Goal: Transaction & Acquisition: Purchase product/service

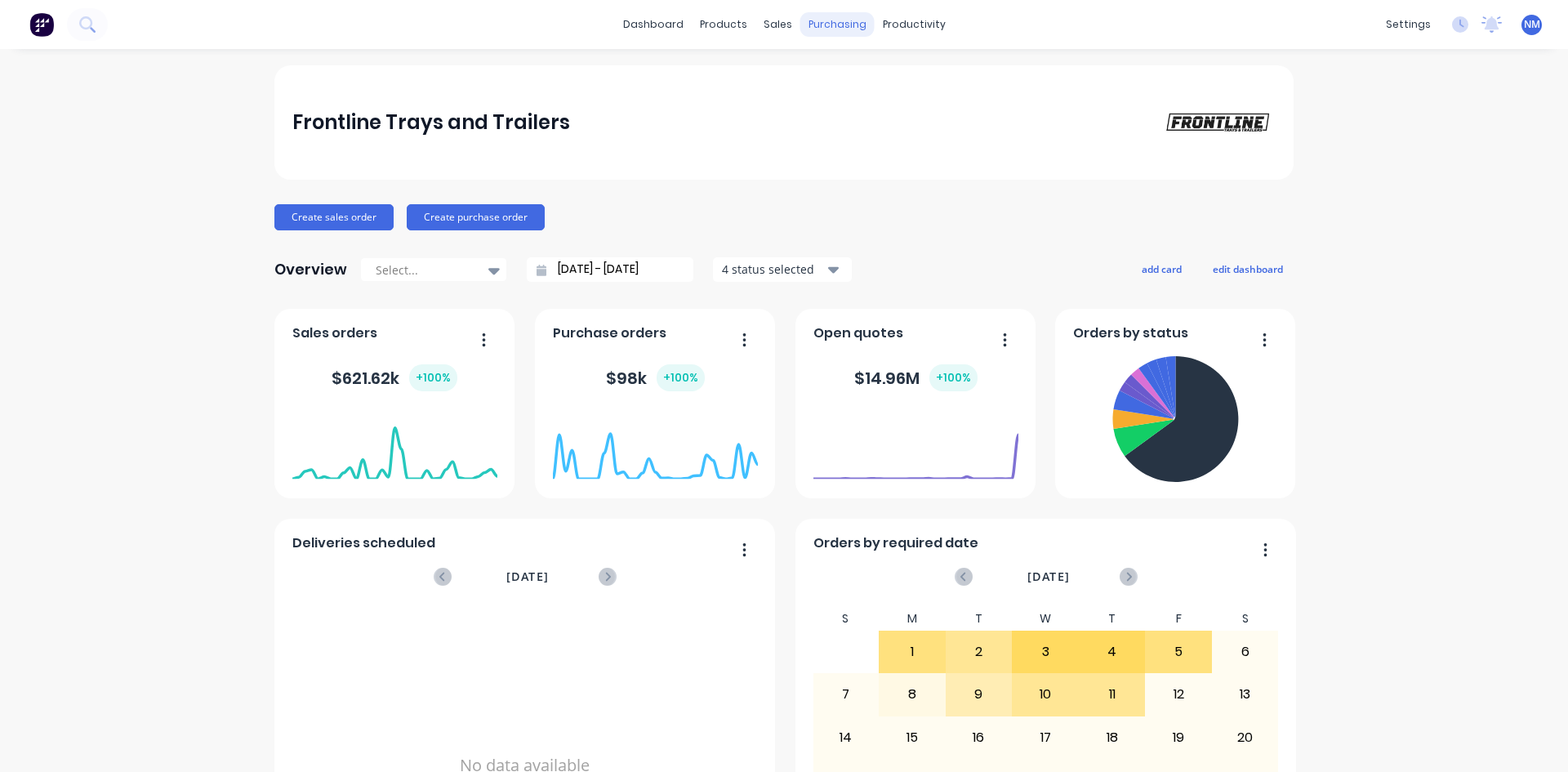
click at [815, 22] on div "purchasing" at bounding box center [838, 25] width 74 height 25
click at [837, 69] on link "Purchase Orders" at bounding box center [899, 78] width 217 height 33
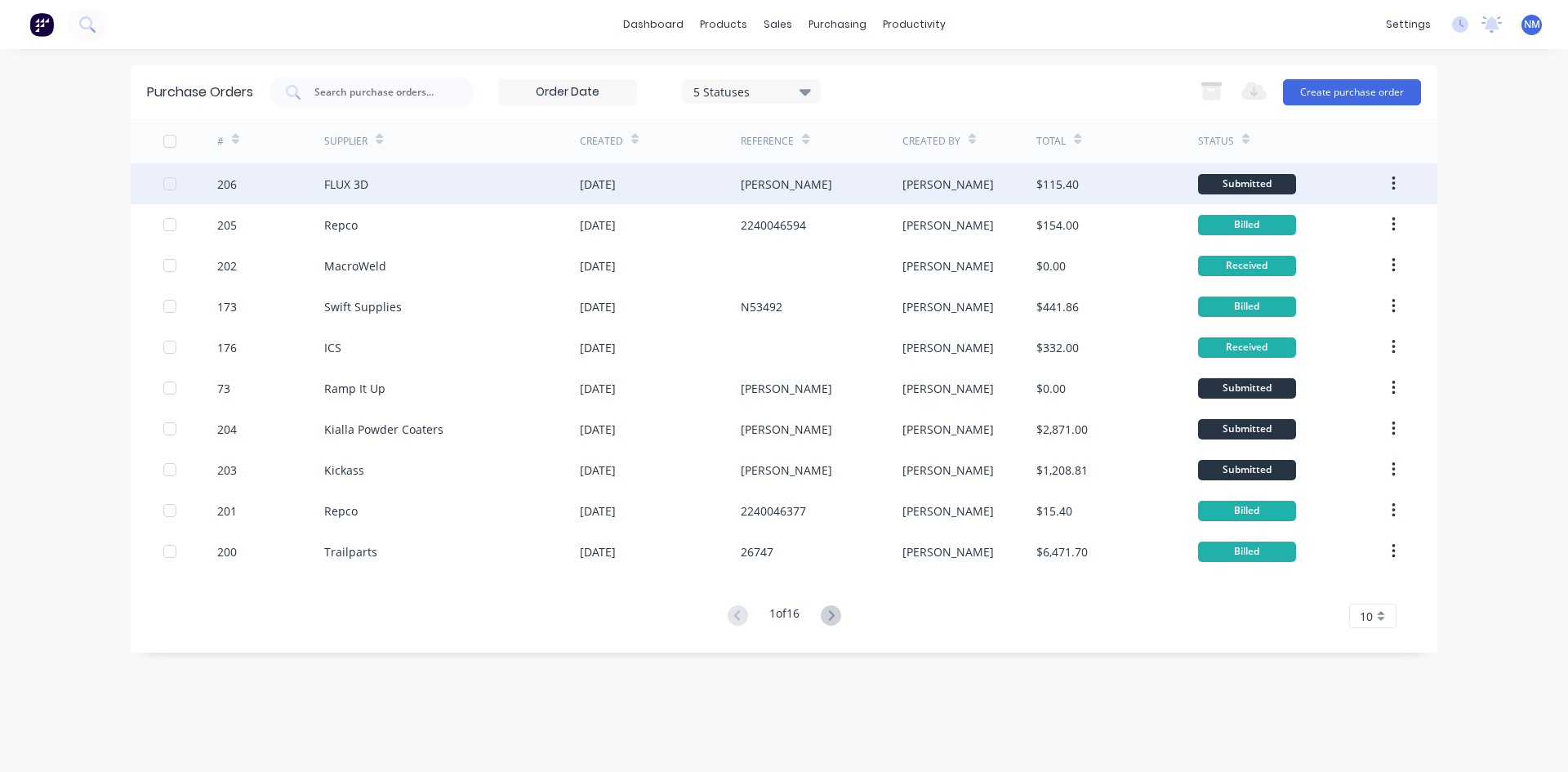
click at [879, 186] on div "[PERSON_NAME]" at bounding box center [821, 184] width 161 height 41
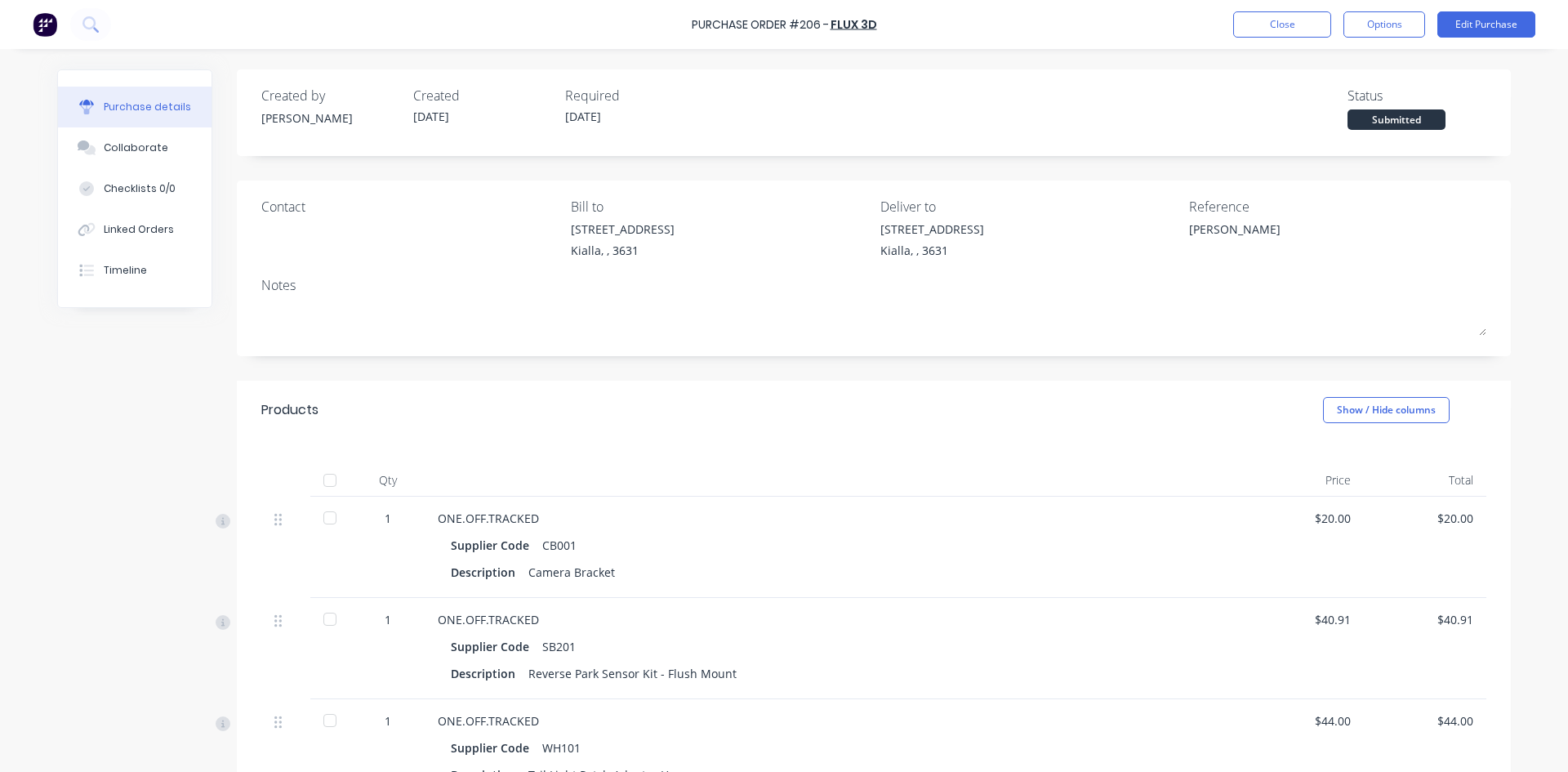
type textarea "x"
click at [152, 230] on div "Linked Orders" at bounding box center [138, 229] width 70 height 15
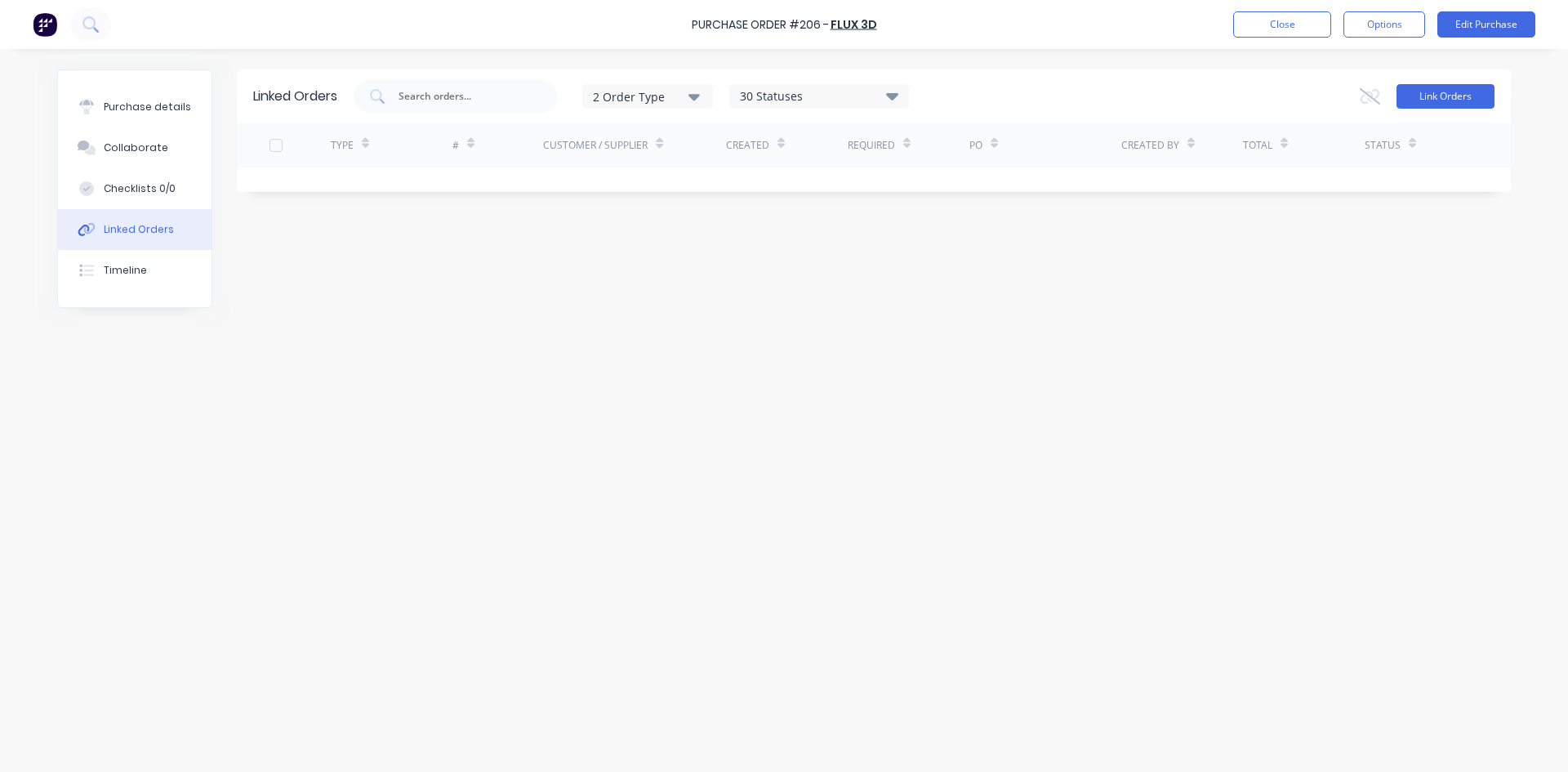
click at [1446, 100] on button "Link Orders" at bounding box center [1445, 96] width 98 height 25
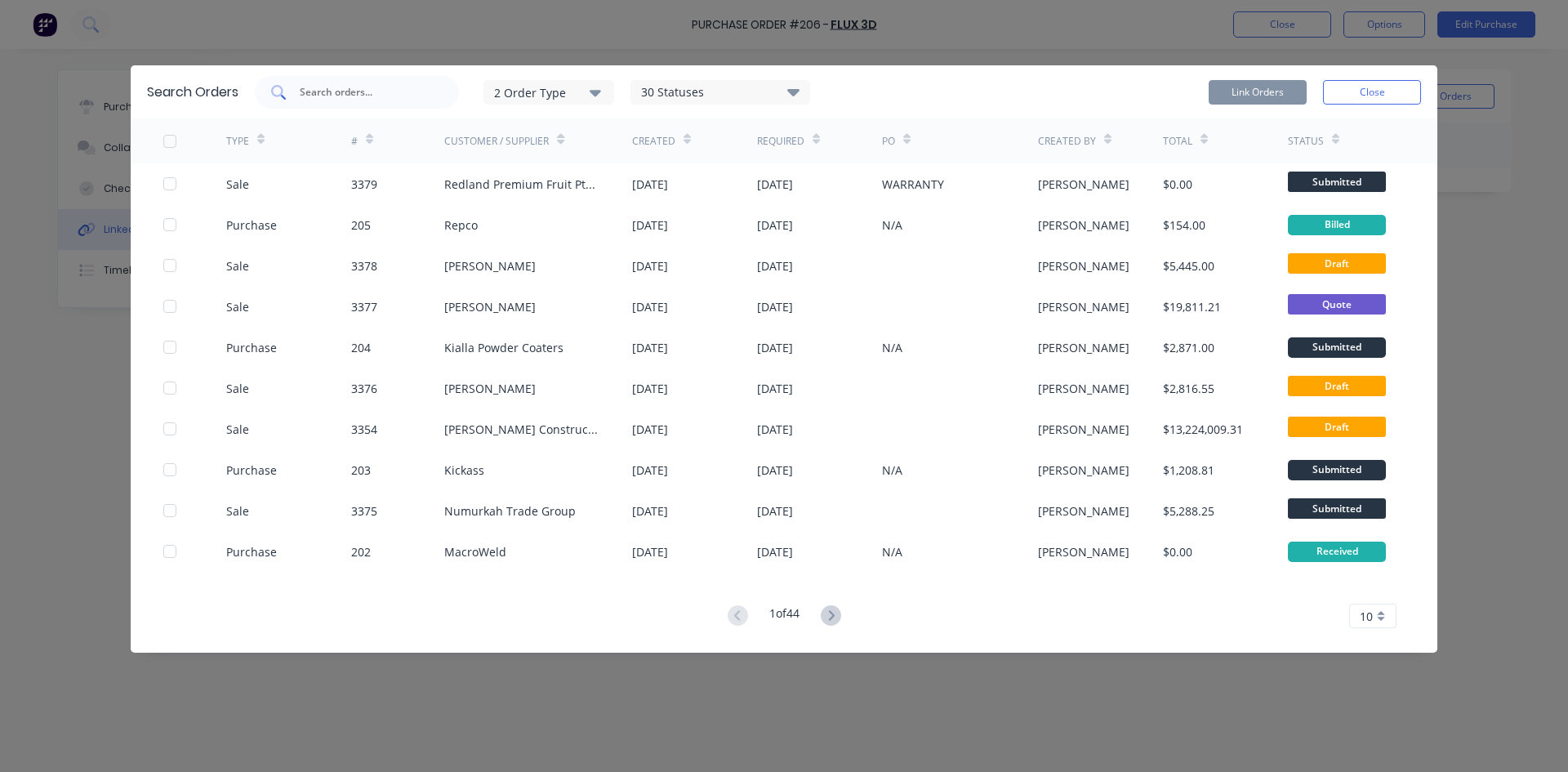
click at [339, 97] on input "text" at bounding box center [366, 92] width 135 height 16
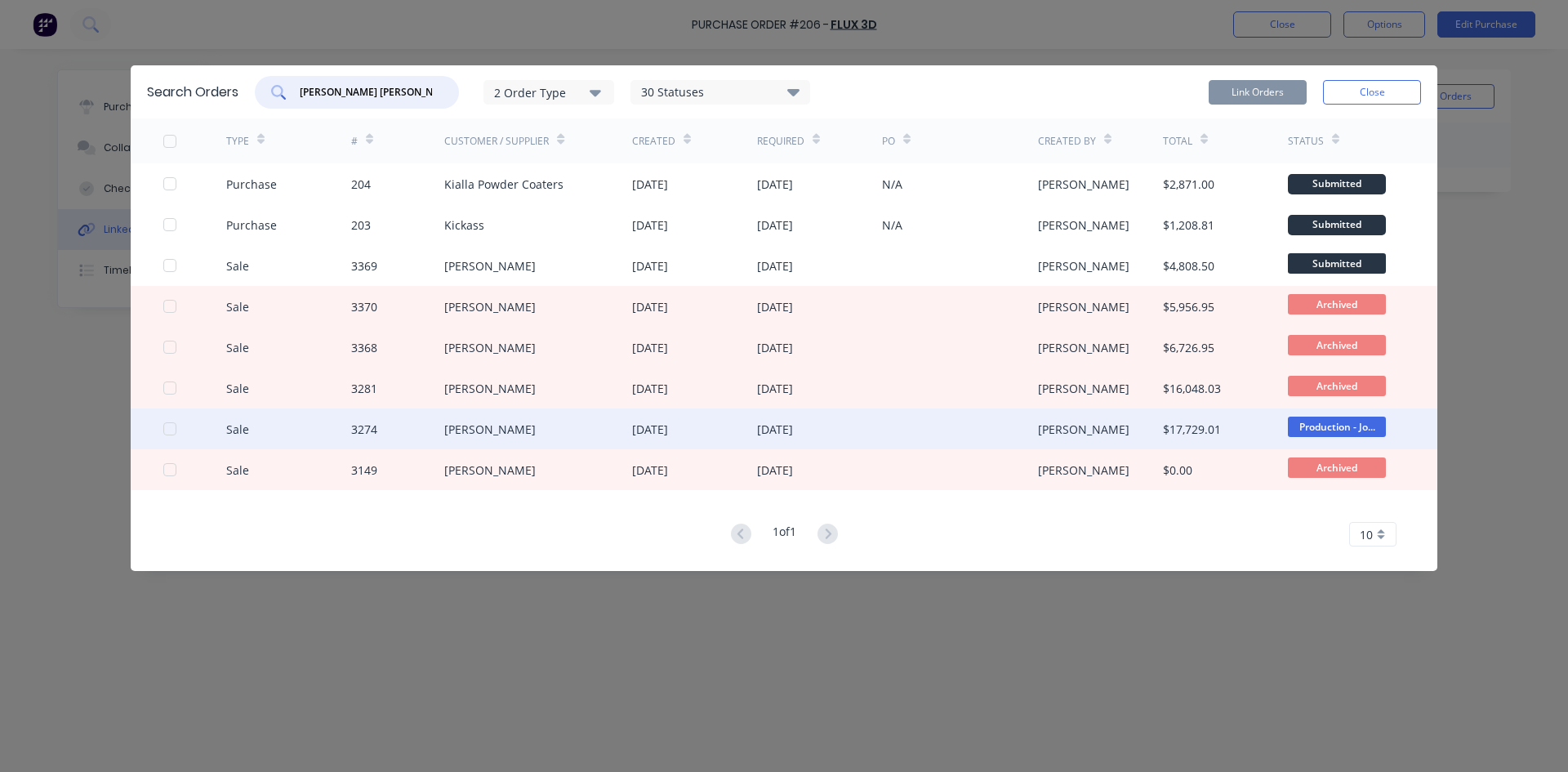
click at [164, 429] on div at bounding box center [170, 429] width 33 height 33
type input "[PERSON_NAME] [PERSON_NAME]"
click at [1236, 93] on button "Link Orders" at bounding box center [1257, 92] width 98 height 25
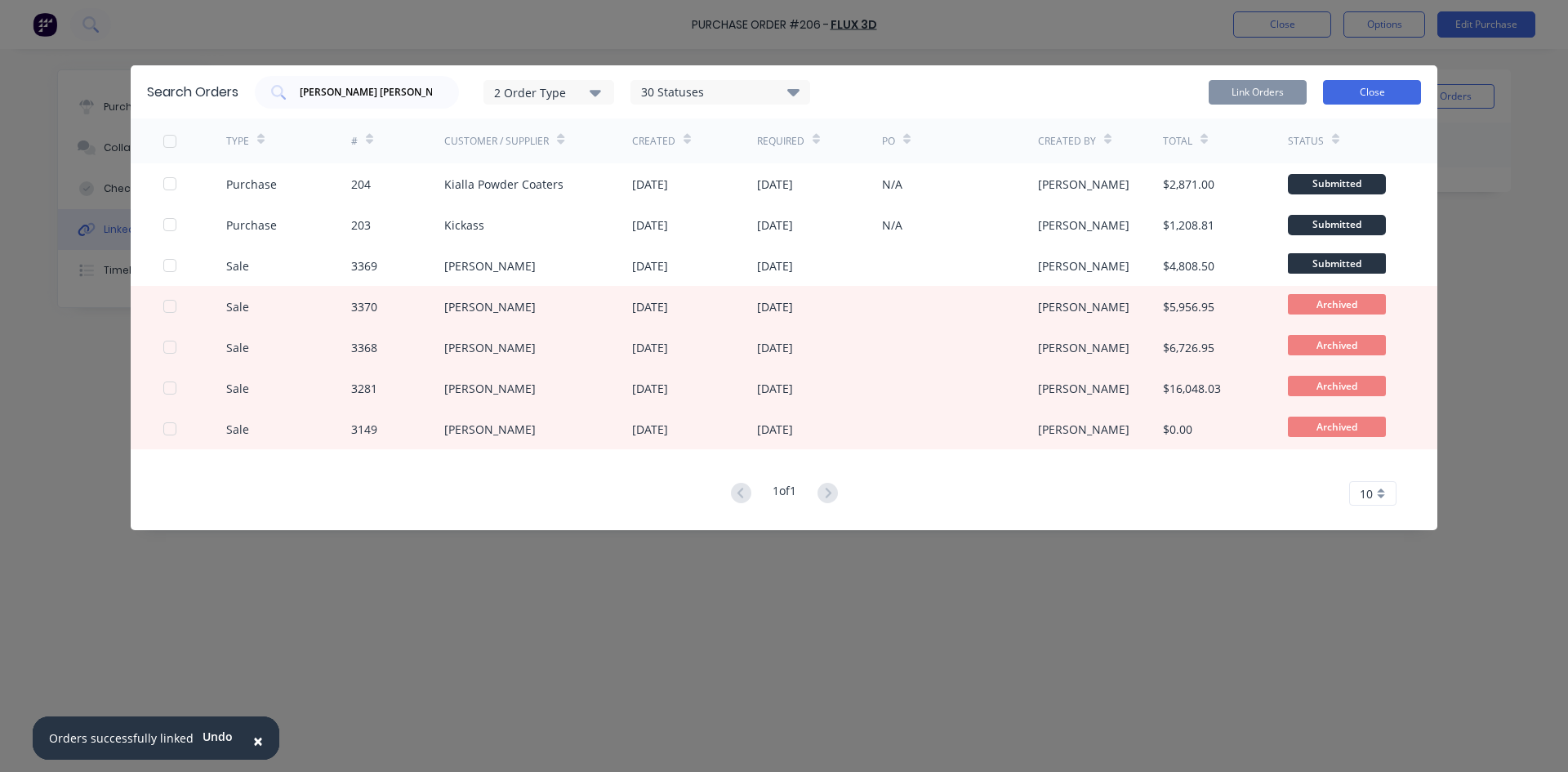
click at [1379, 93] on button "Close" at bounding box center [1372, 92] width 98 height 25
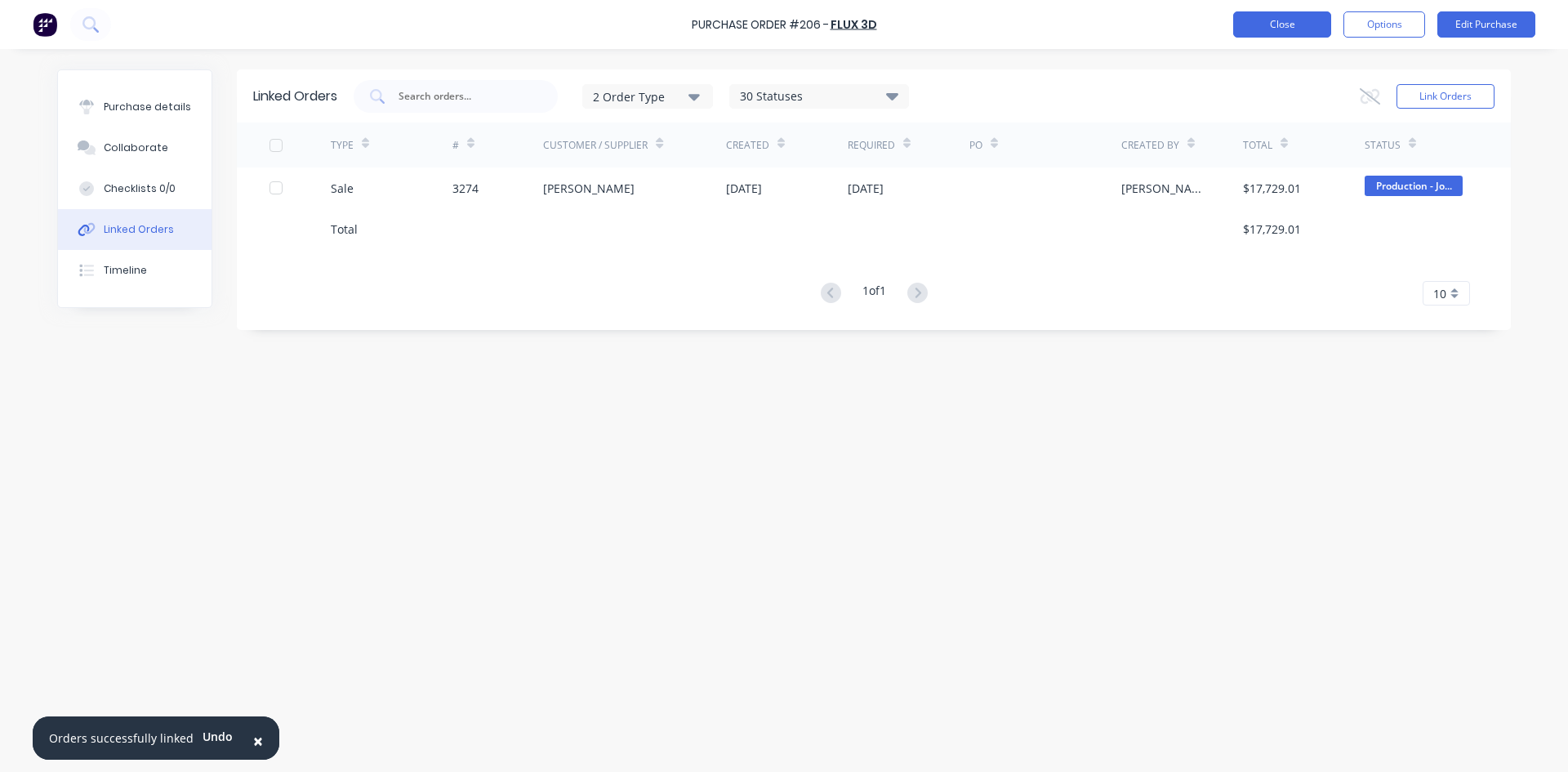
click at [1269, 32] on button "Close" at bounding box center [1282, 25] width 98 height 26
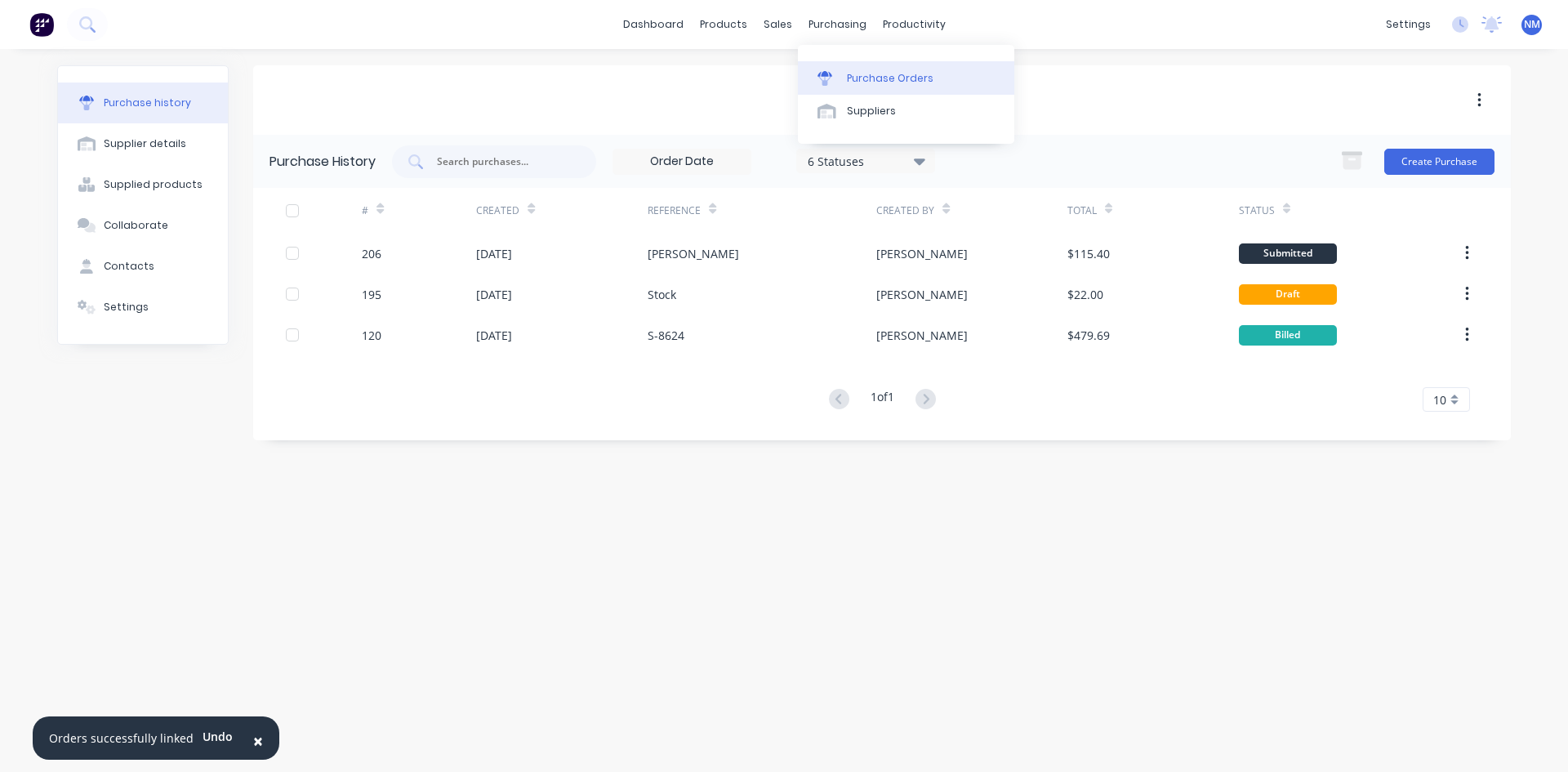
click at [860, 73] on div "Purchase Orders" at bounding box center [890, 78] width 87 height 15
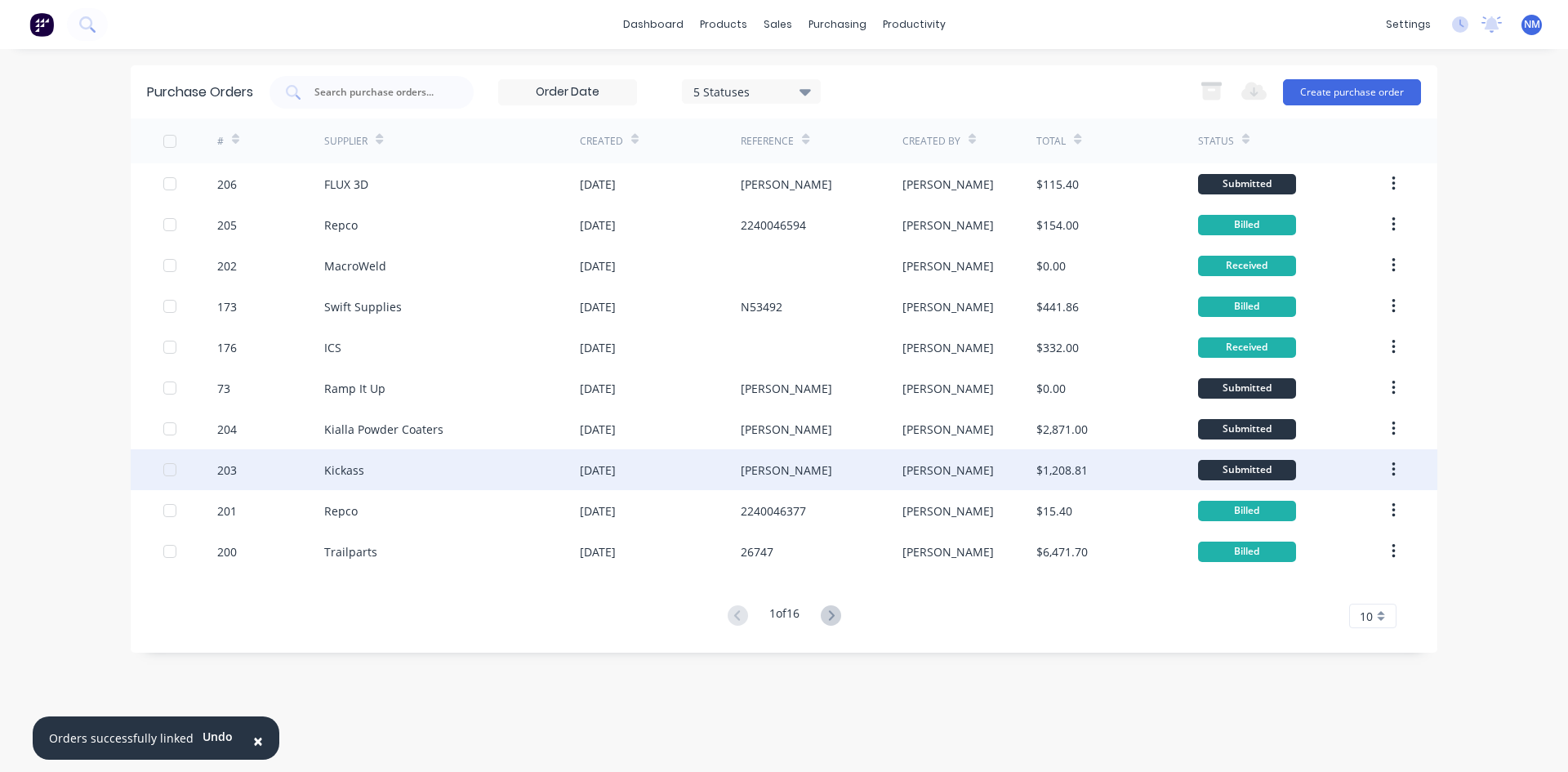
click at [964, 459] on div "[PERSON_NAME]" at bounding box center [969, 470] width 134 height 41
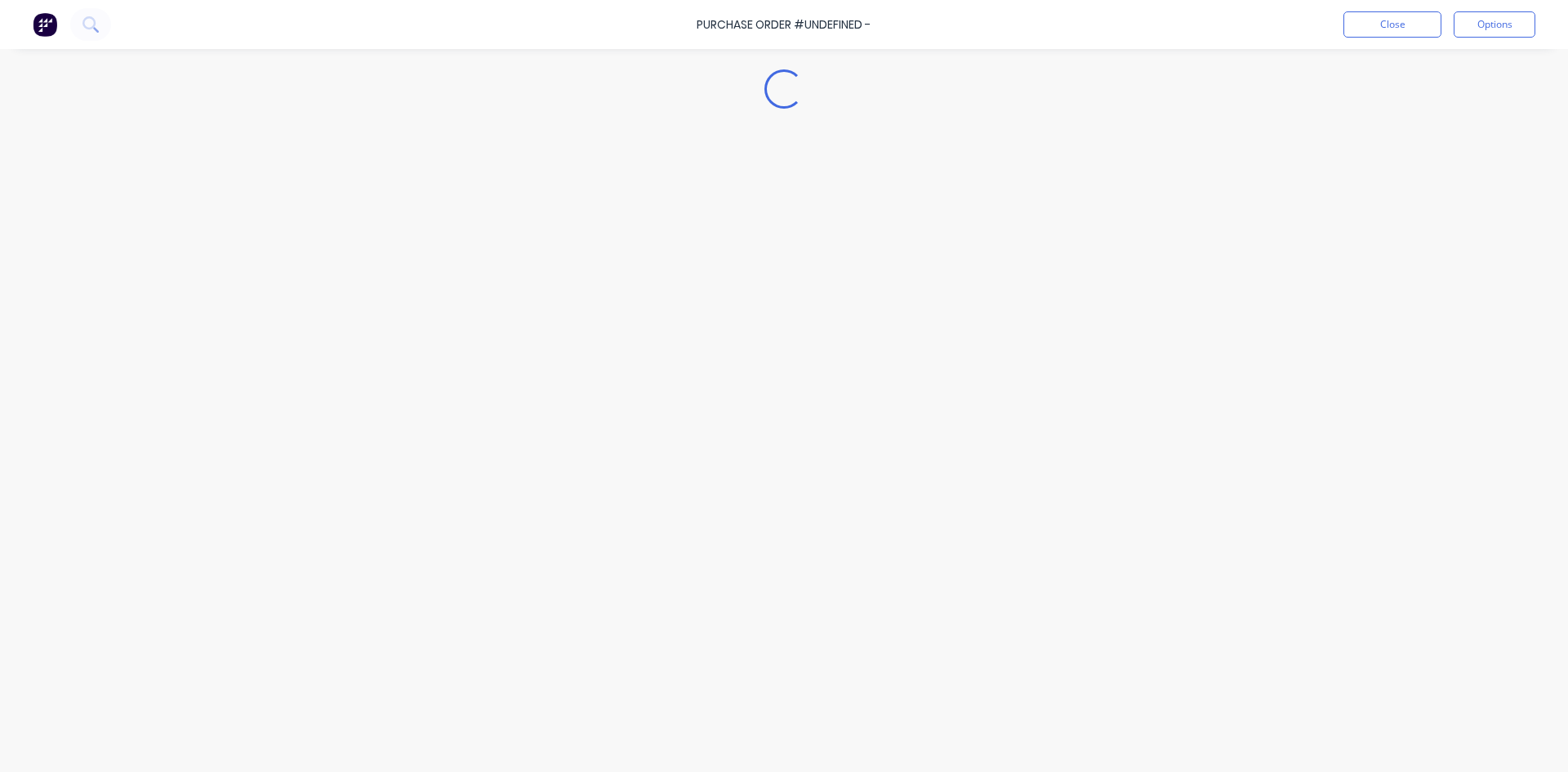
type textarea "x"
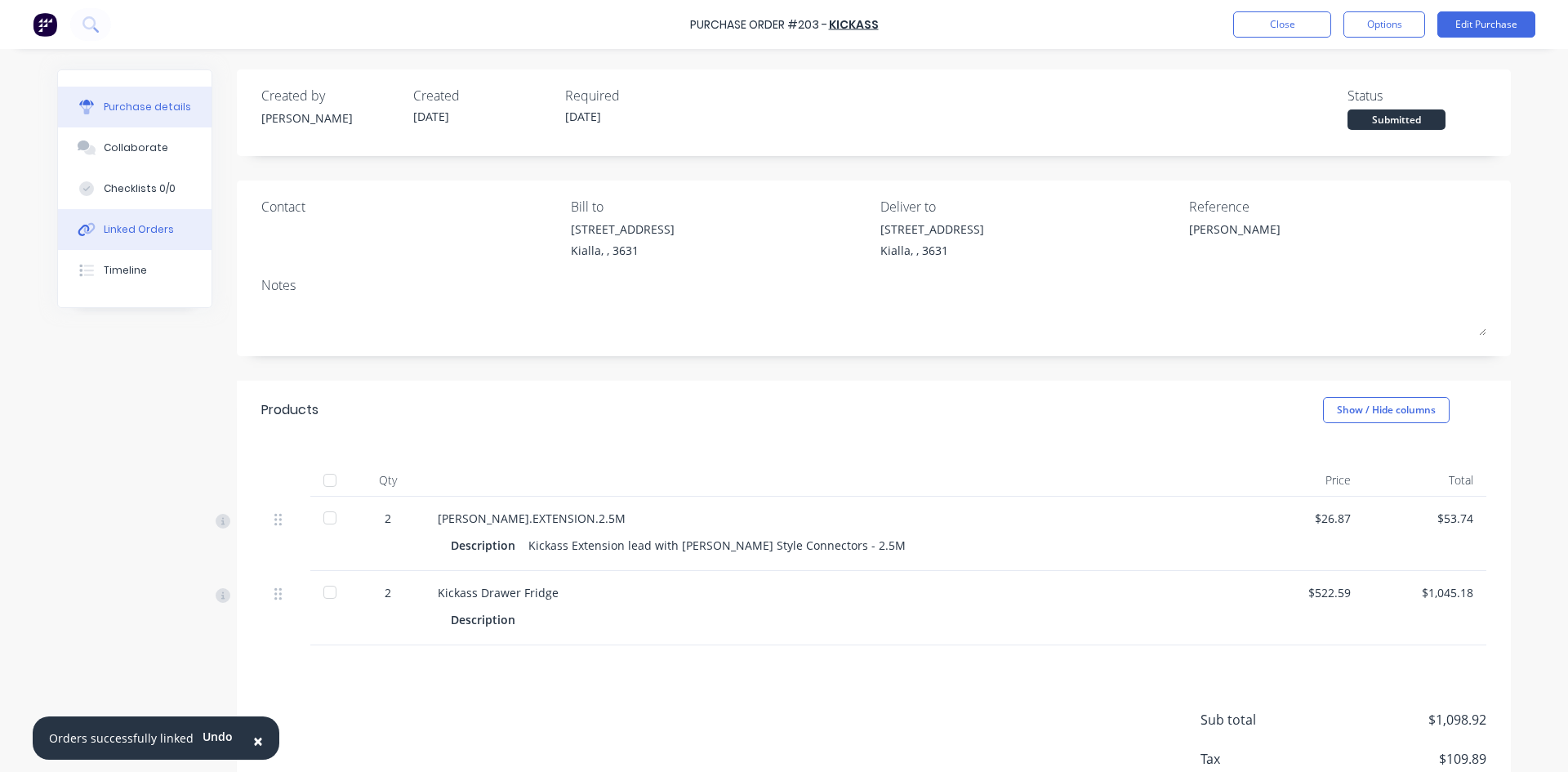
click at [151, 227] on div "Linked Orders" at bounding box center [138, 229] width 70 height 15
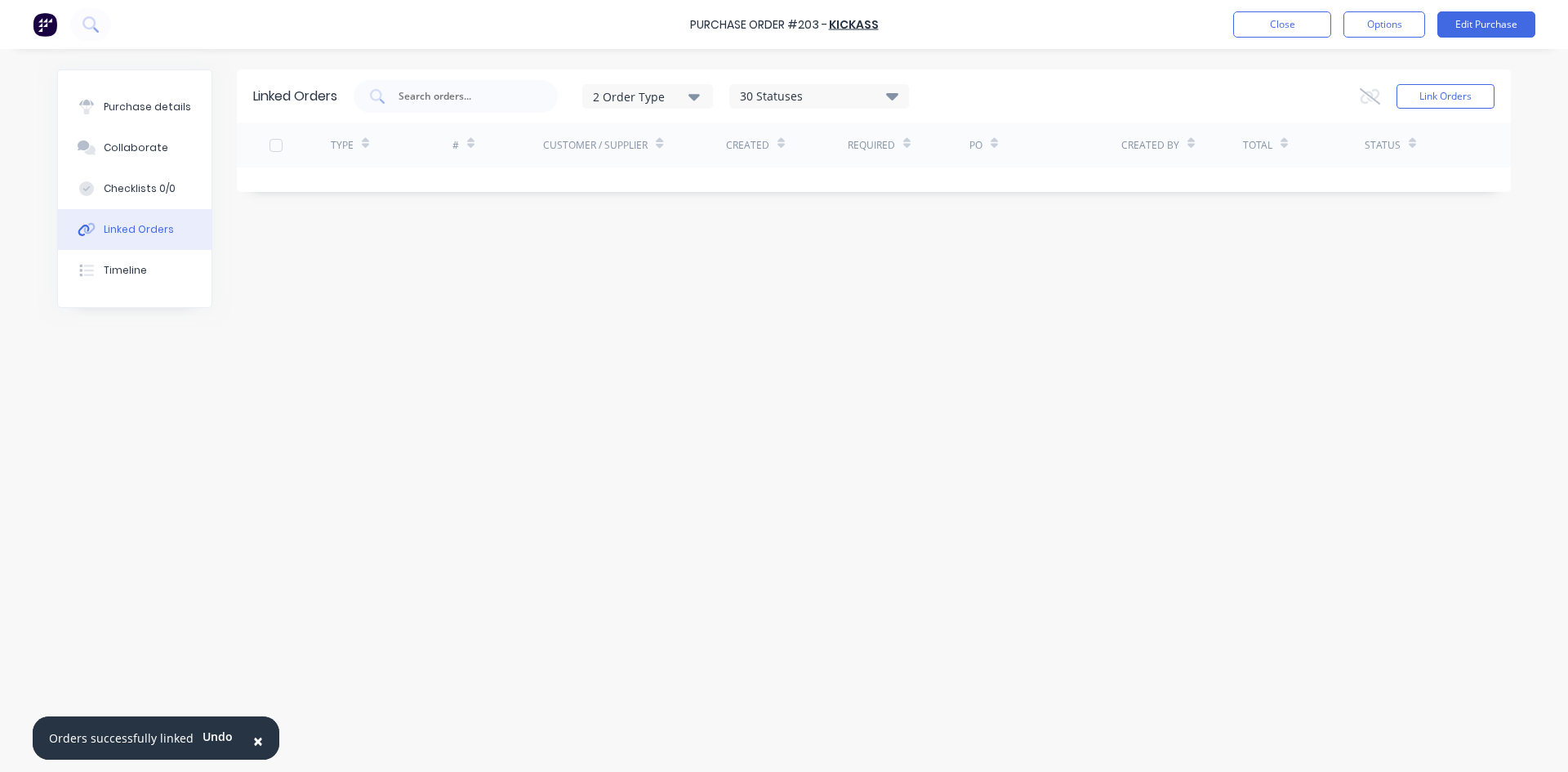
click at [867, 93] on div "30 Statuses" at bounding box center [819, 96] width 178 height 18
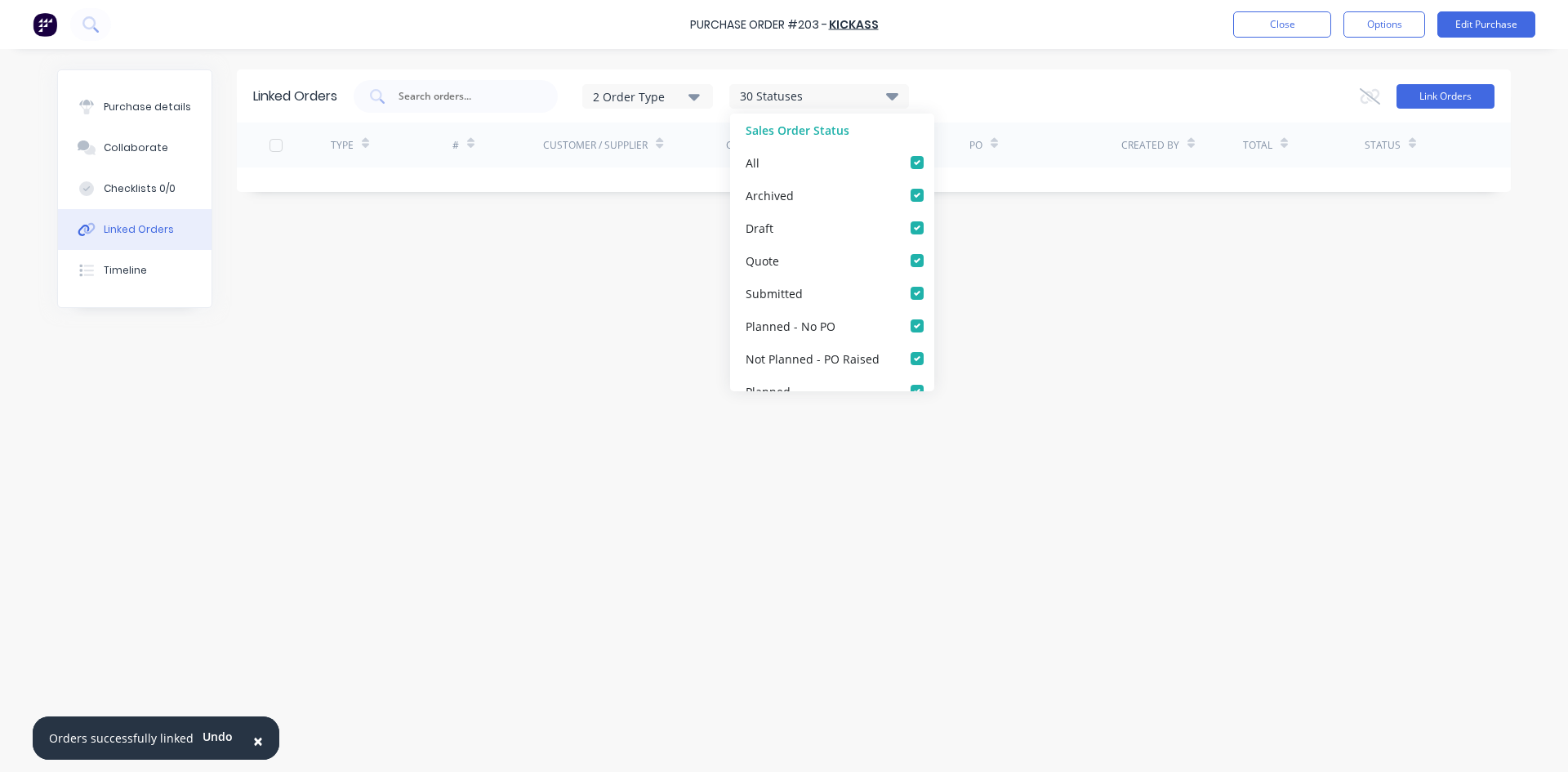
click at [1489, 94] on button "Link Orders" at bounding box center [1445, 96] width 98 height 25
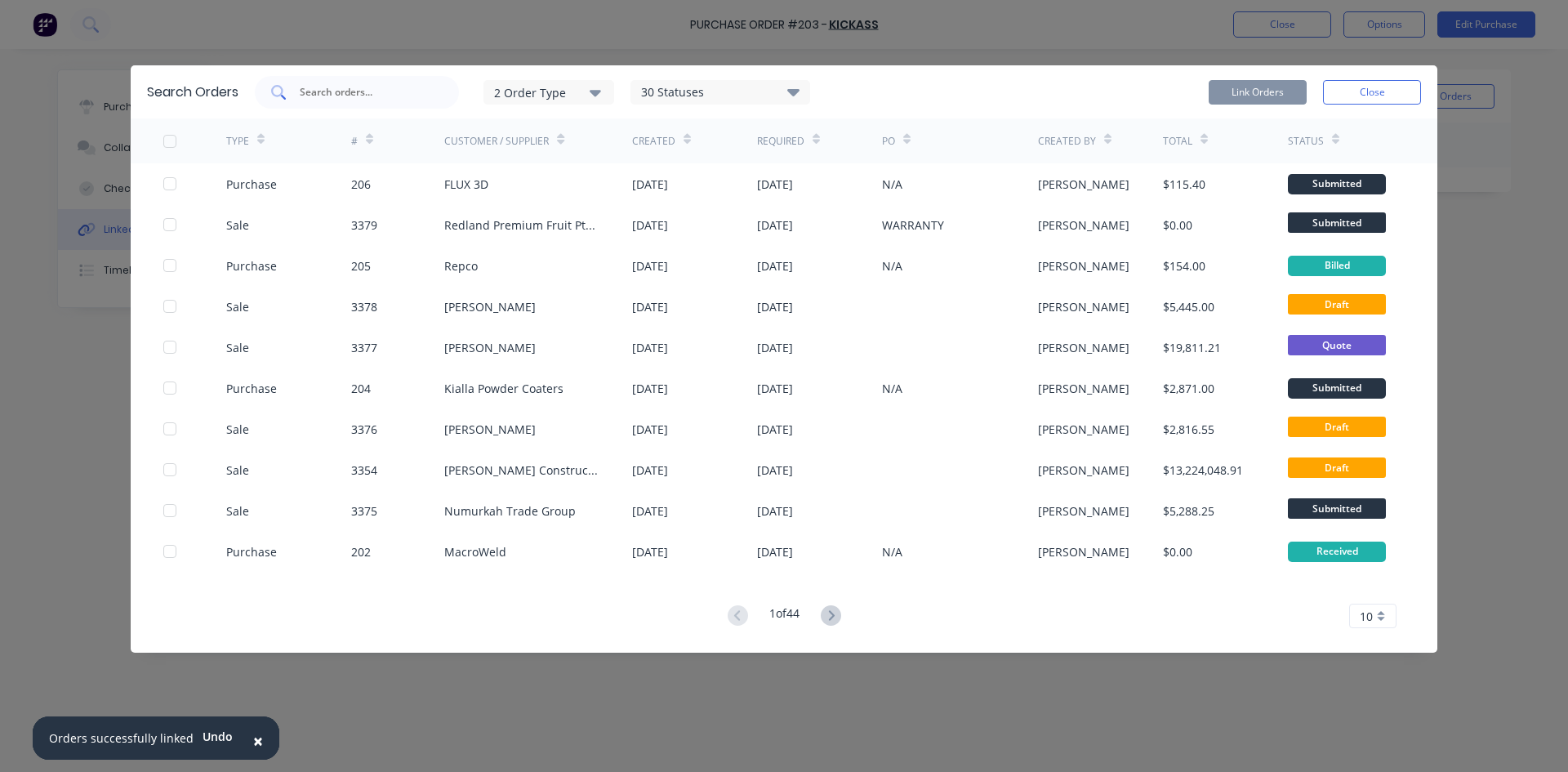
click at [382, 96] on input "text" at bounding box center [366, 92] width 135 height 16
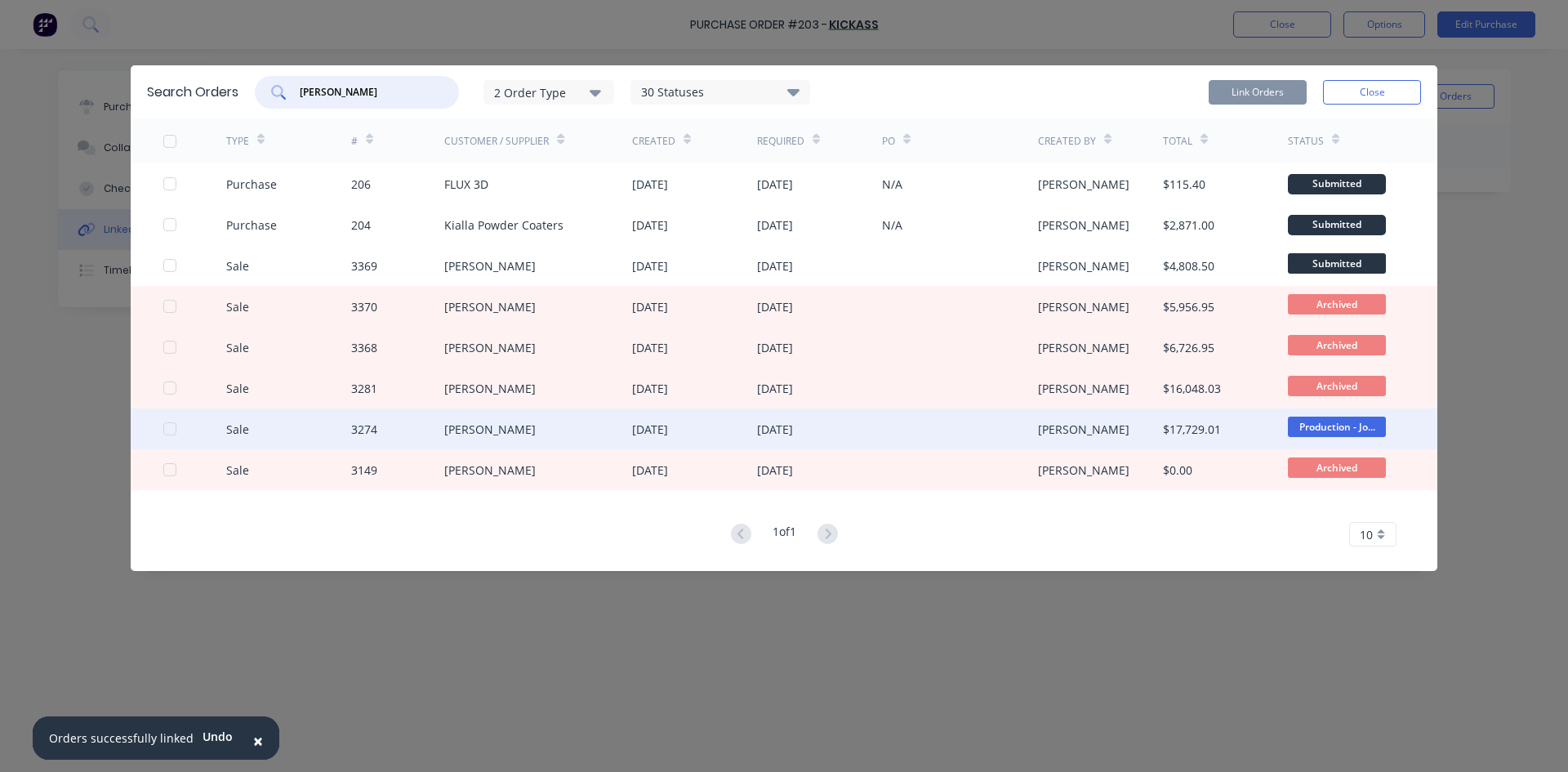
click at [168, 432] on div at bounding box center [170, 429] width 33 height 33
type input "[PERSON_NAME]"
click at [1274, 93] on button "Link Orders" at bounding box center [1257, 92] width 98 height 25
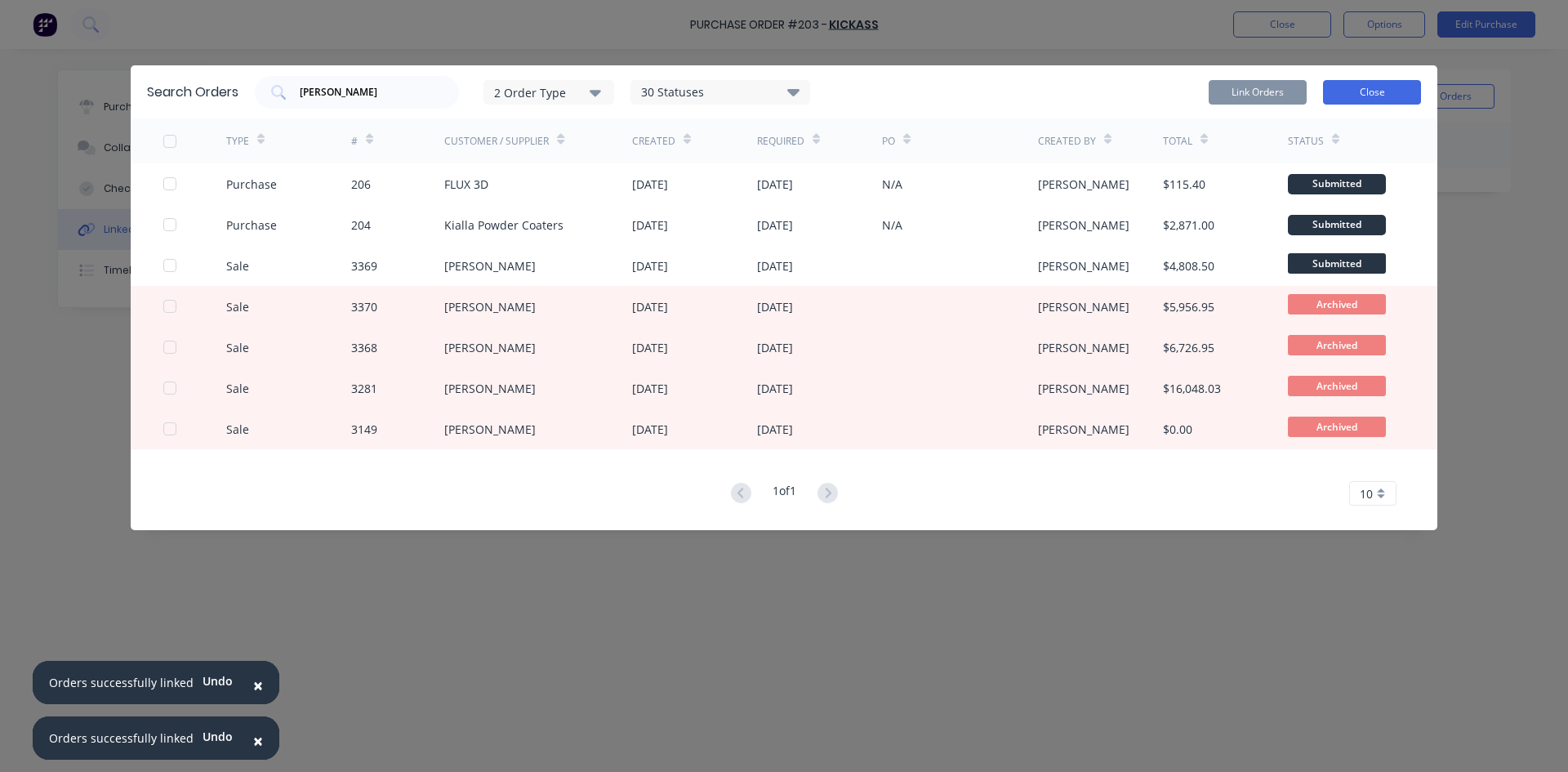
click at [1383, 87] on button "Close" at bounding box center [1372, 92] width 98 height 25
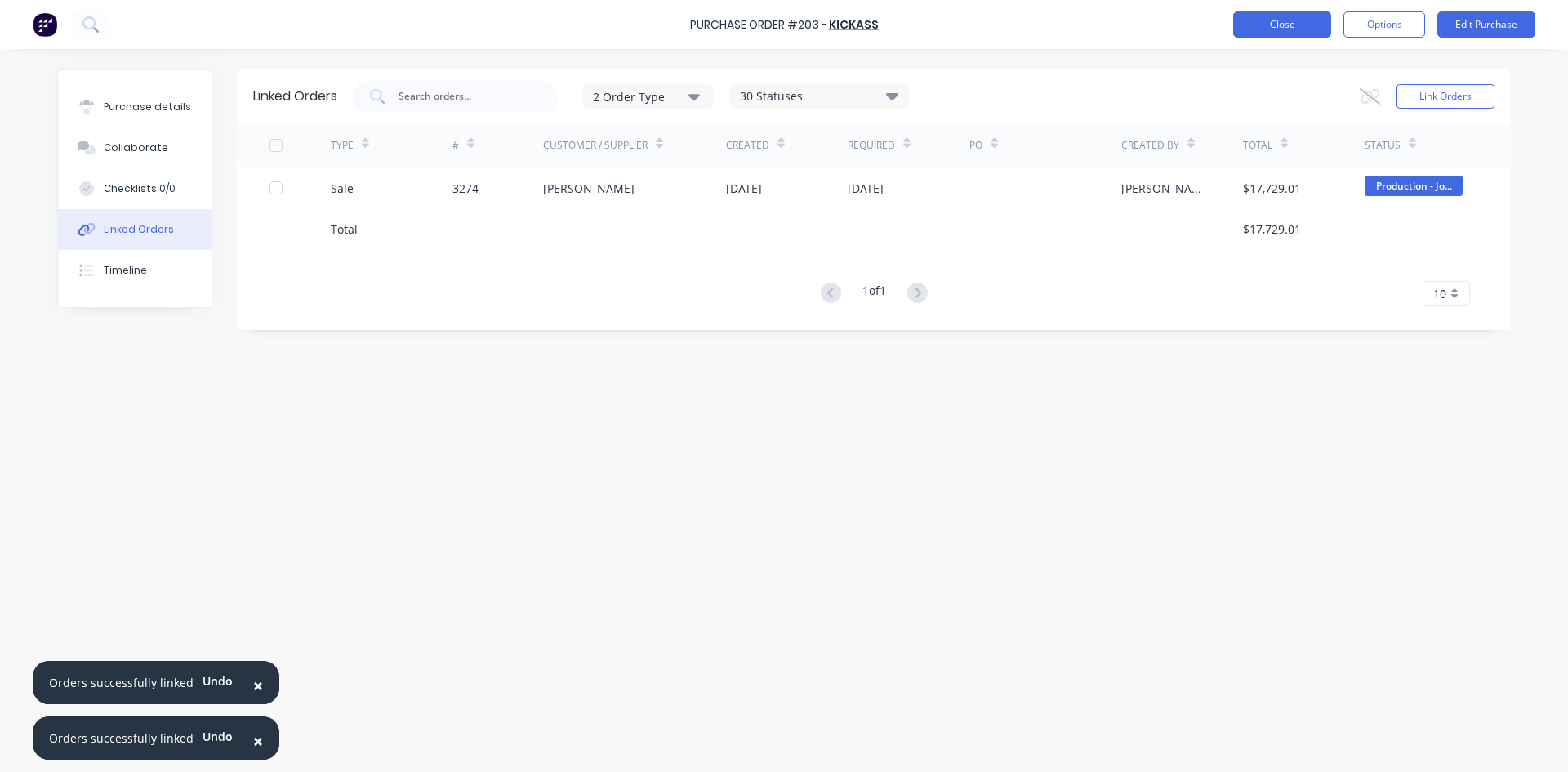
click at [1313, 16] on button "Close" at bounding box center [1282, 25] width 98 height 26
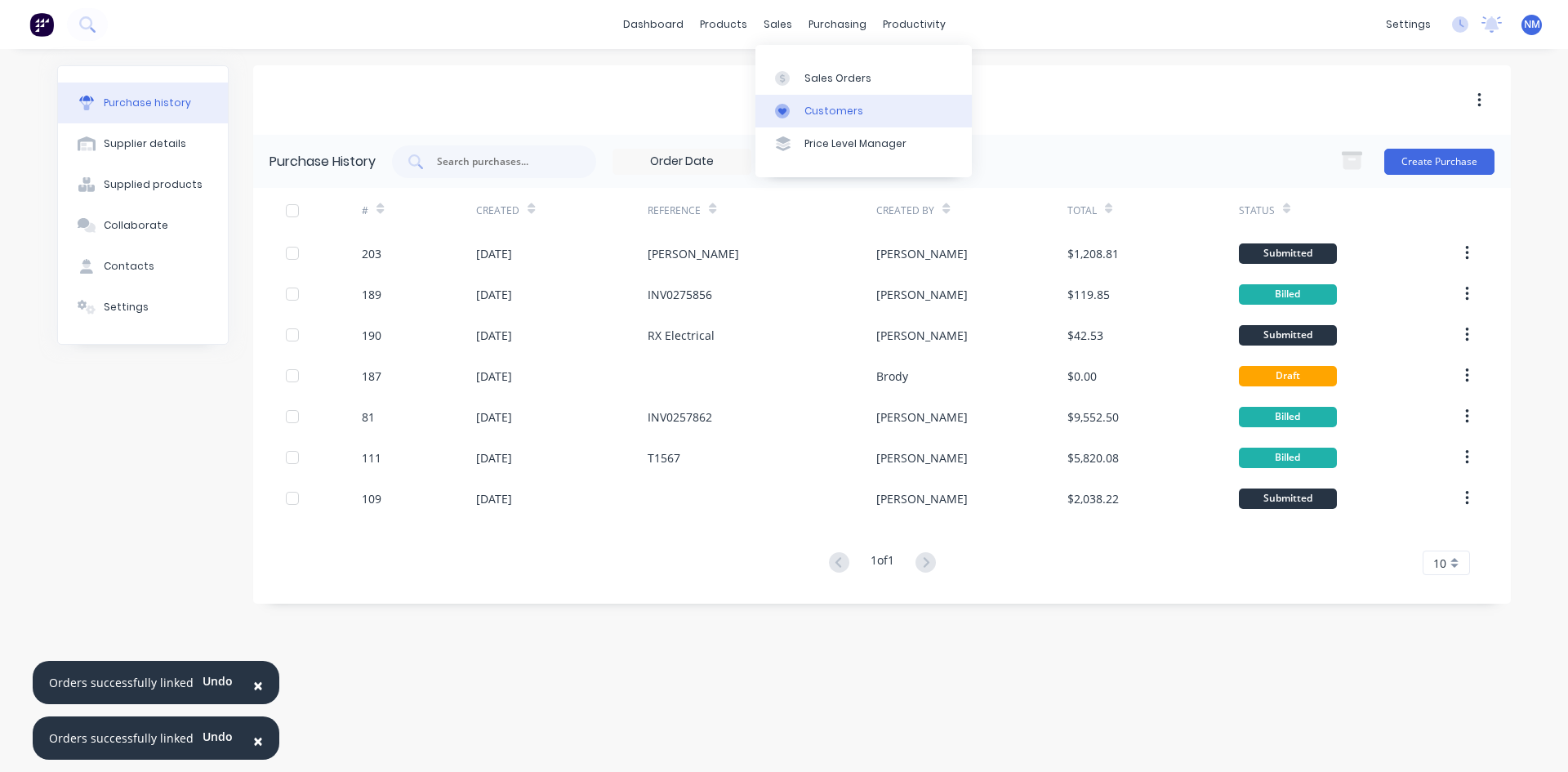
click at [838, 118] on div "Customers" at bounding box center [833, 111] width 59 height 15
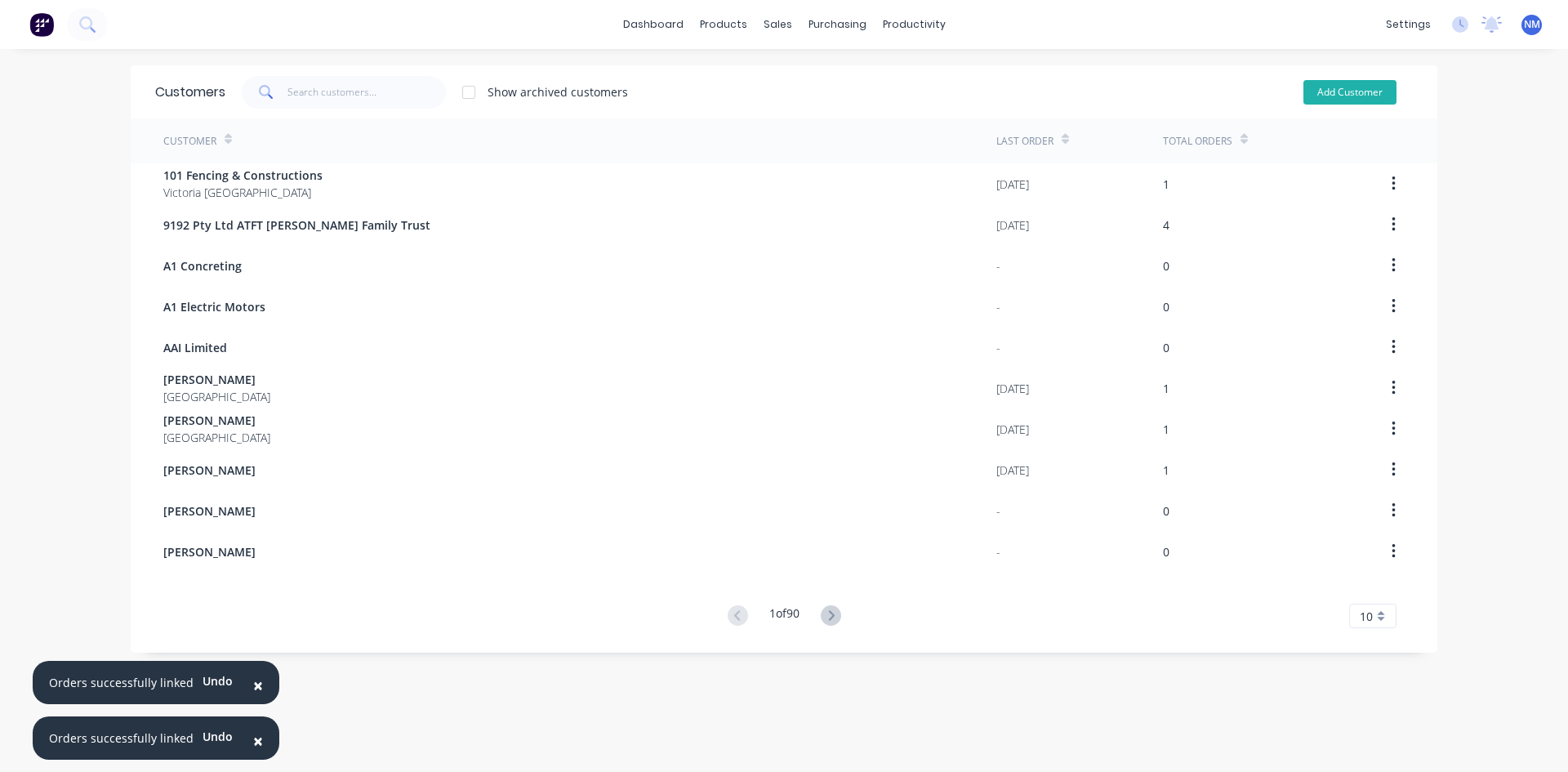
click at [1335, 100] on button "Add Customer" at bounding box center [1350, 92] width 93 height 25
select select "AU"
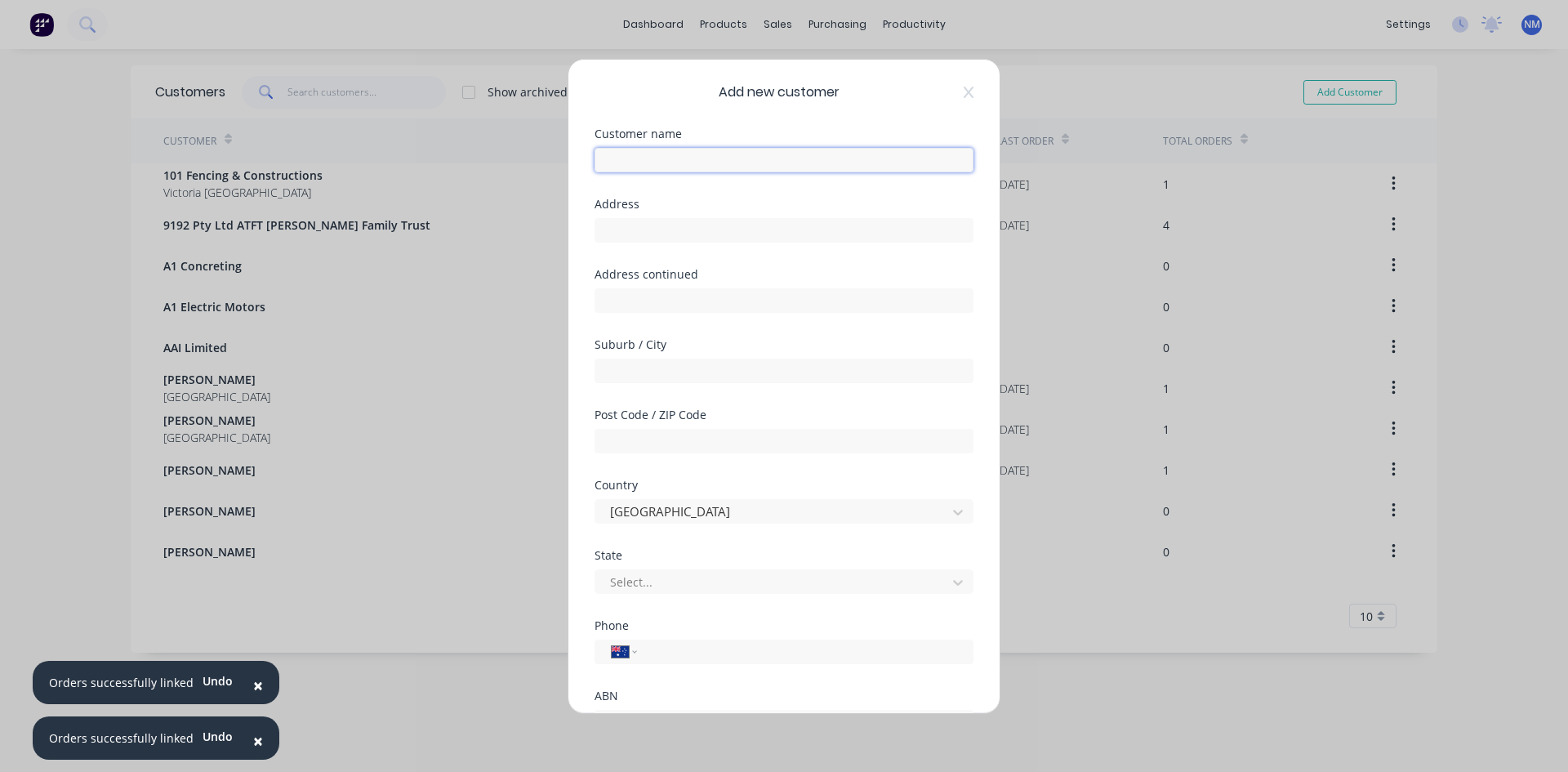
click at [751, 156] on input "text" at bounding box center [784, 160] width 379 height 25
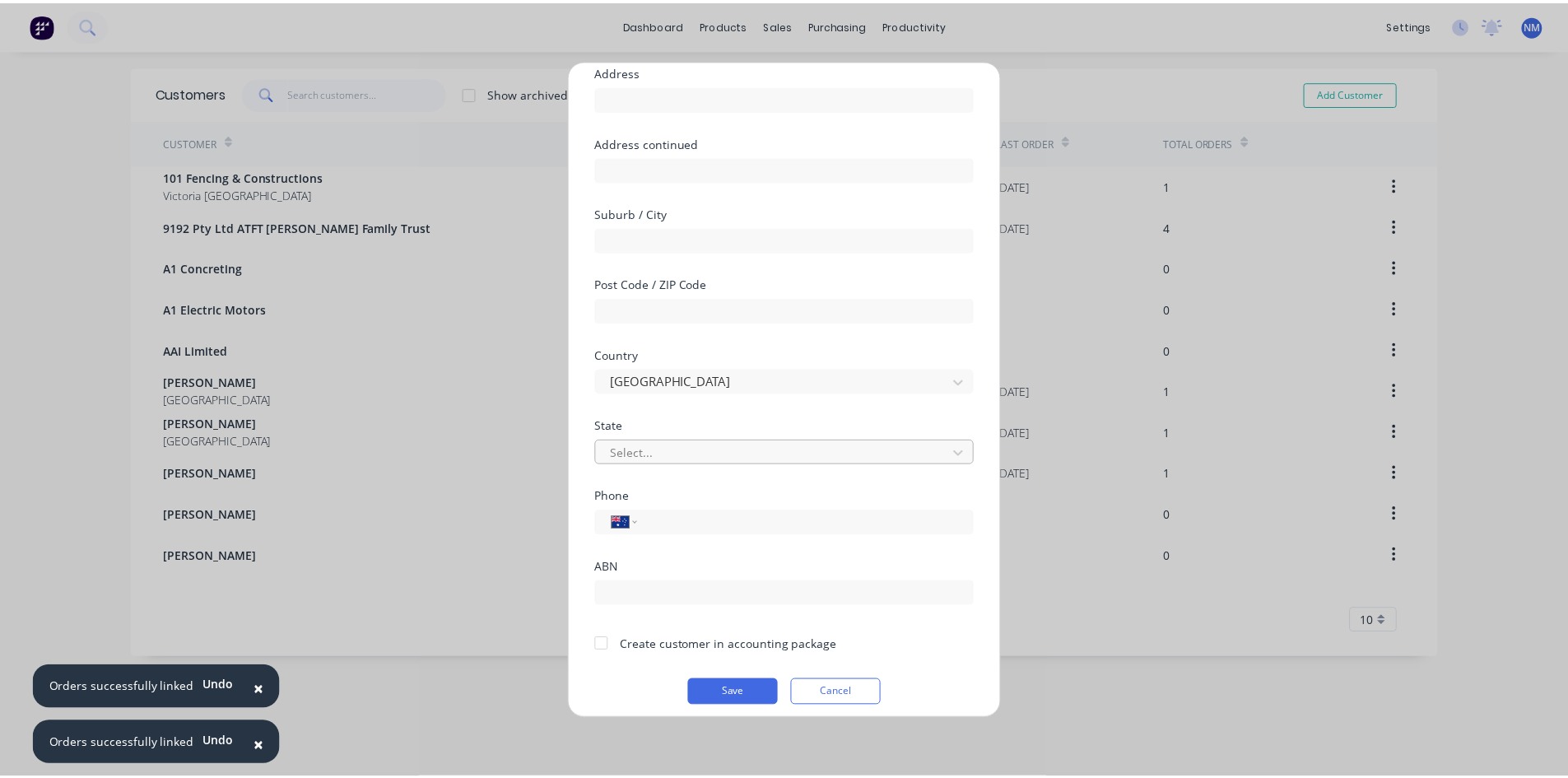
scroll to position [145, 0]
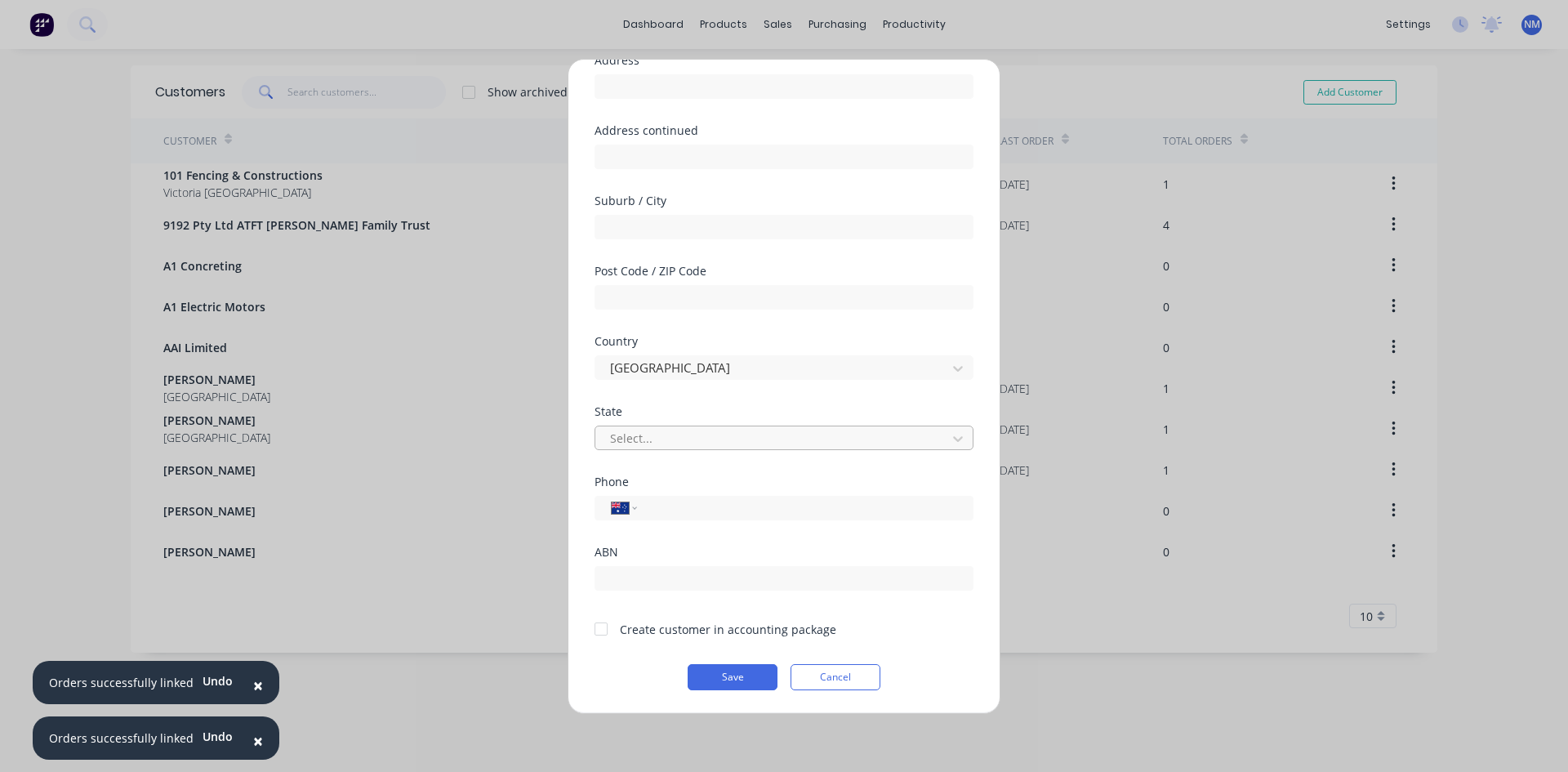
type input "[PERSON_NAME]"
click at [710, 437] on div at bounding box center [773, 438] width 330 height 21
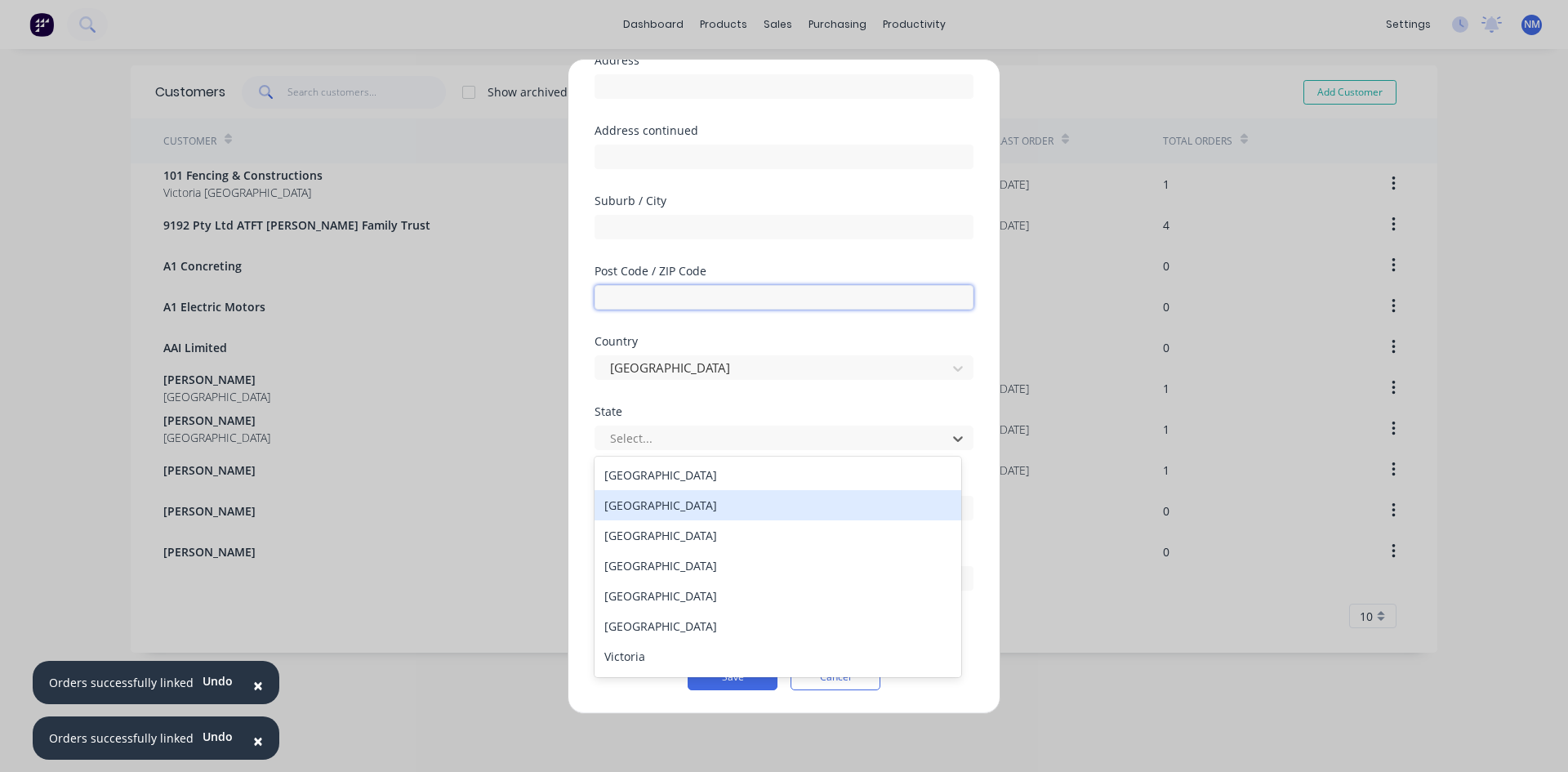
click at [814, 305] on input "text" at bounding box center [784, 298] width 379 height 25
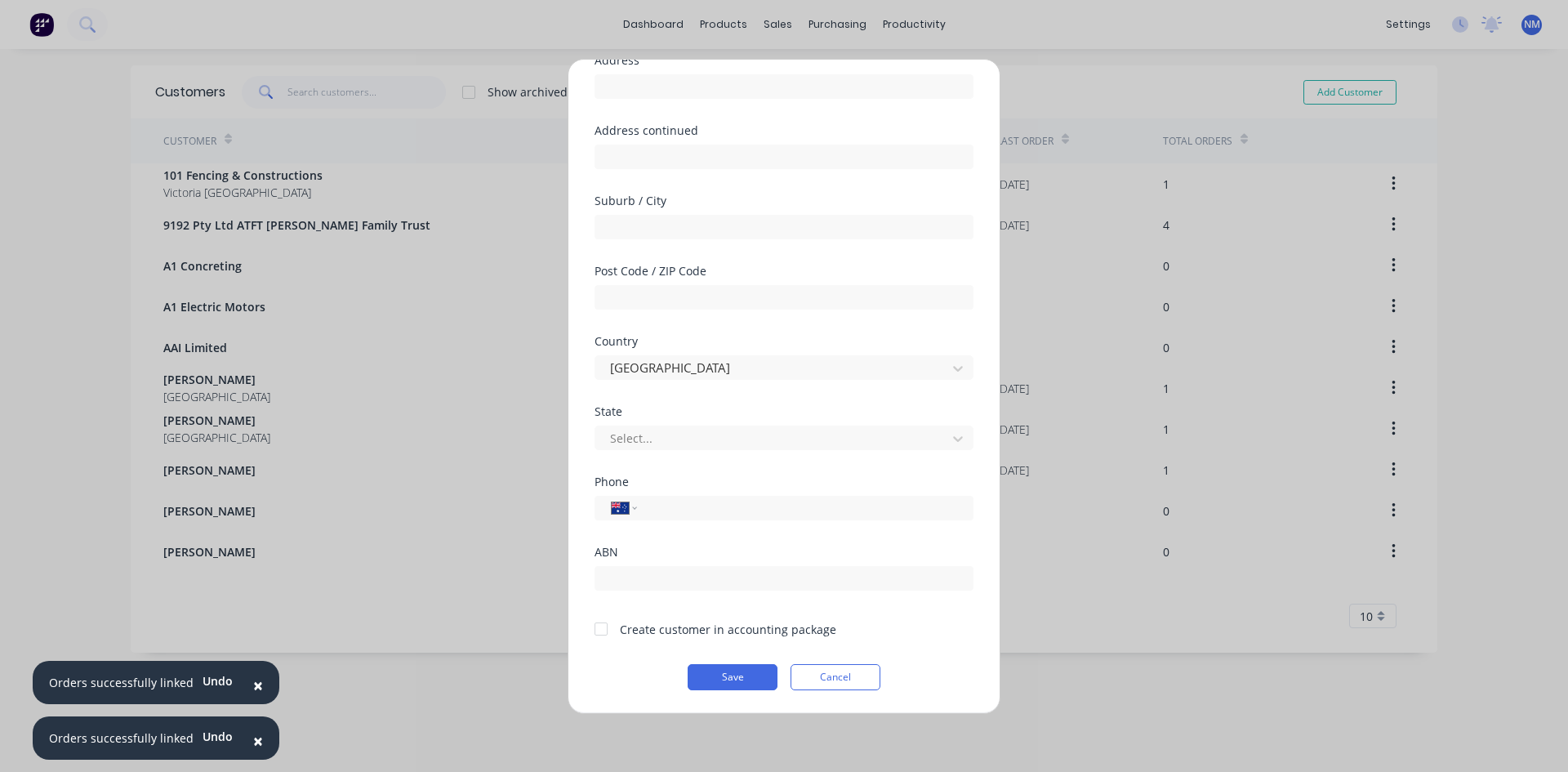
click at [925, 337] on div "Country" at bounding box center [784, 341] width 379 height 12
click at [603, 631] on div at bounding box center [601, 629] width 33 height 33
click at [756, 676] on button "Save" at bounding box center [732, 677] width 90 height 26
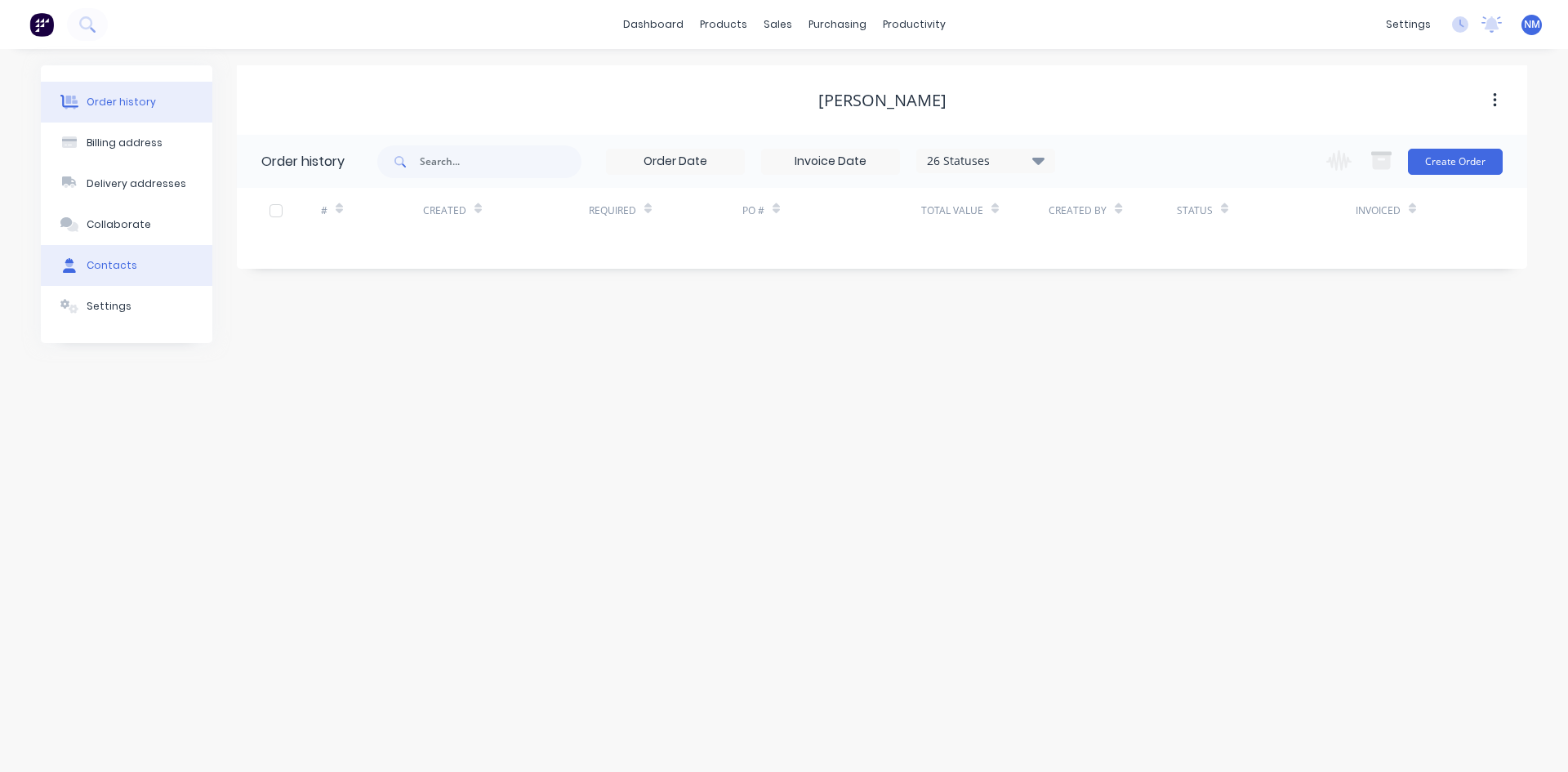
click at [133, 277] on button "Contacts" at bounding box center [127, 266] width 171 height 41
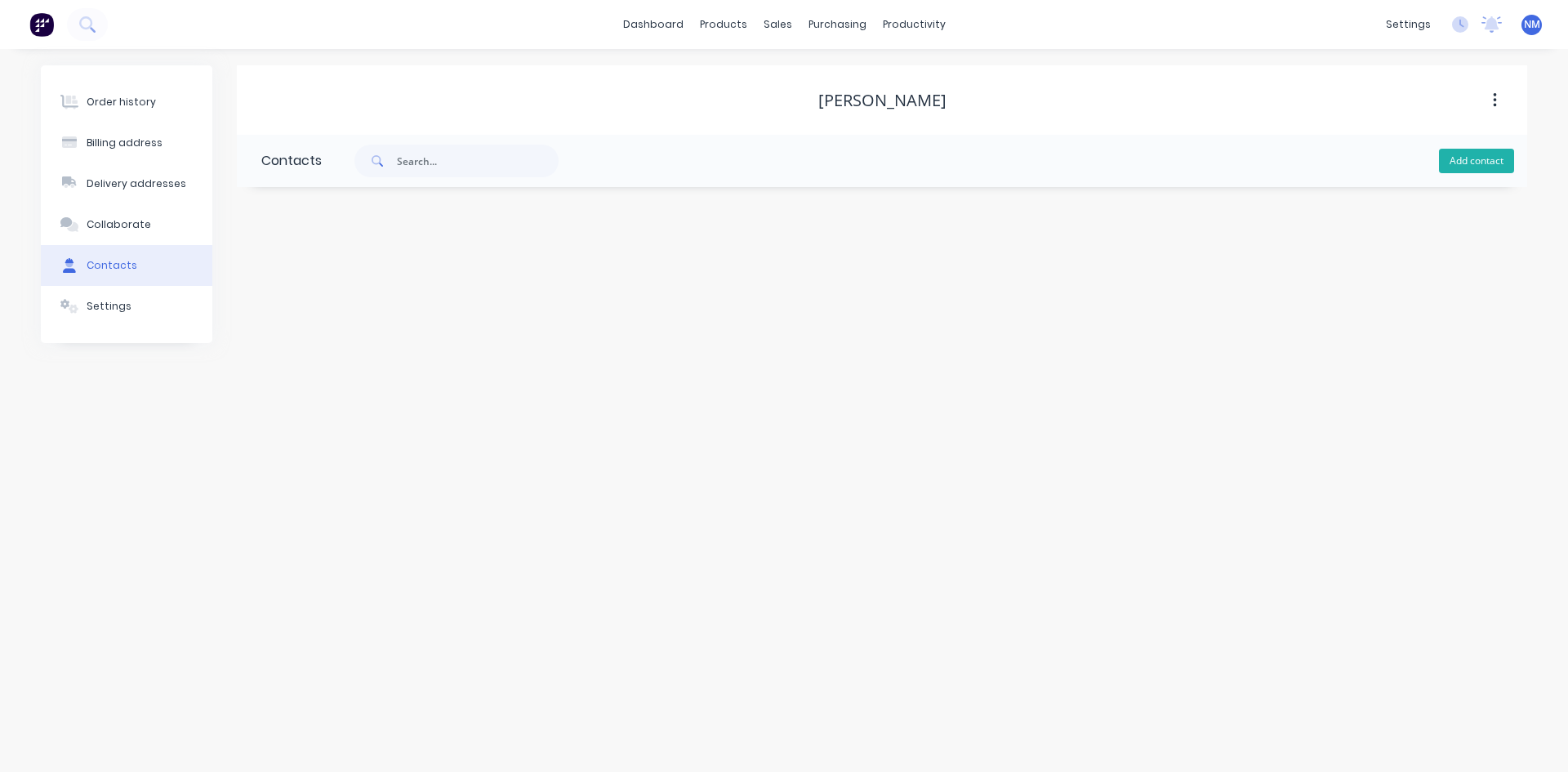
click at [1470, 153] on button "Add contact" at bounding box center [1476, 161] width 75 height 25
select select "AU"
click at [331, 279] on input "text" at bounding box center [395, 281] width 267 height 25
type input "[PERSON_NAME]"
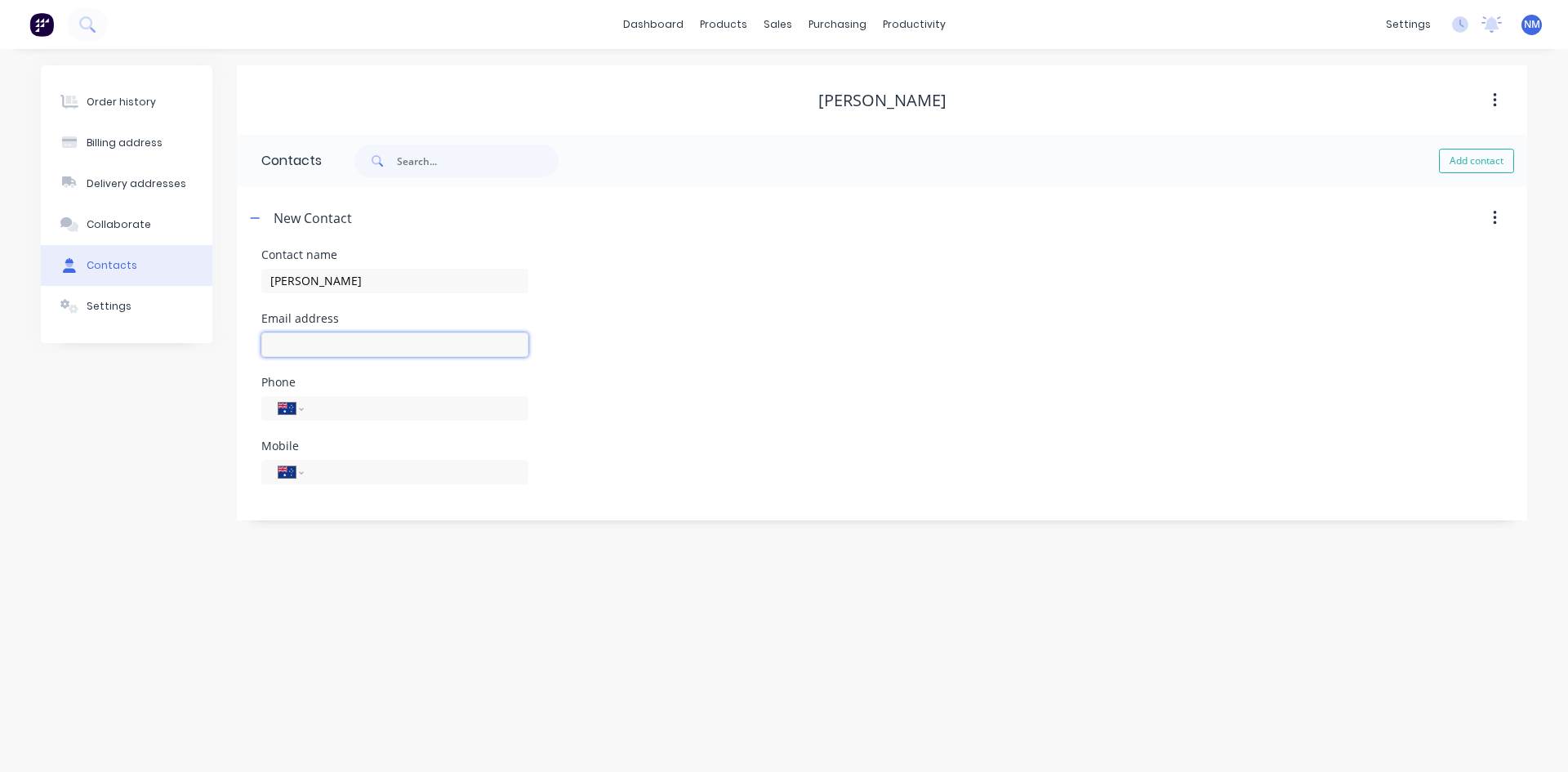
click at [341, 336] on input "text" at bounding box center [395, 345] width 267 height 25
select select "AU"
click at [322, 344] on input "text" at bounding box center [395, 345] width 267 height 25
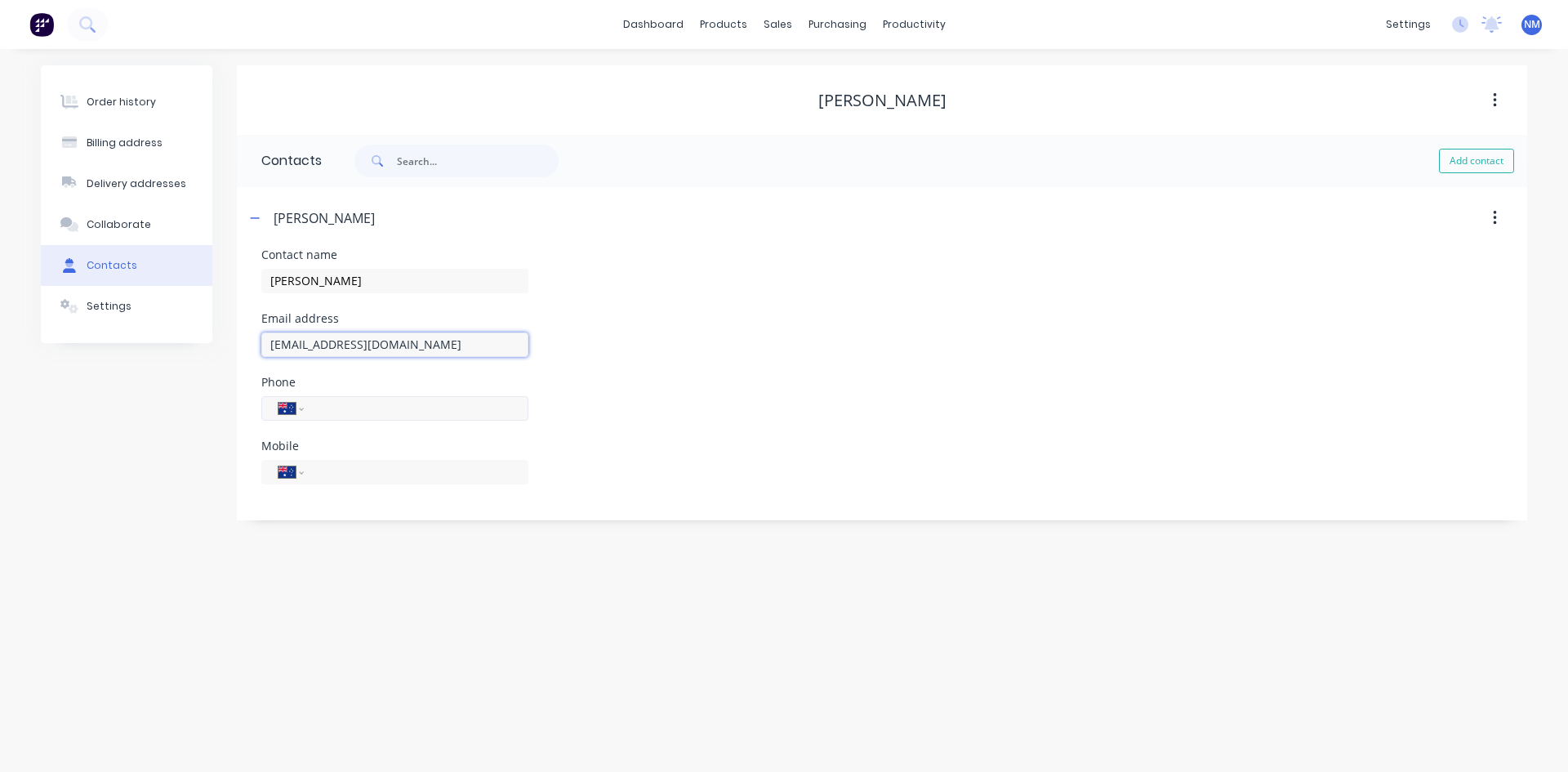
type input "[EMAIL_ADDRESS][DOMAIN_NAME]"
click at [406, 419] on div "International [GEOGRAPHIC_DATA] [GEOGRAPHIC_DATA] [GEOGRAPHIC_DATA] [GEOGRAPHIC…" at bounding box center [395, 409] width 267 height 25
click at [399, 411] on input "tel" at bounding box center [413, 407] width 196 height 19
click at [399, 409] on input "tel" at bounding box center [413, 407] width 196 height 19
click at [344, 473] on input "tel" at bounding box center [413, 472] width 196 height 19
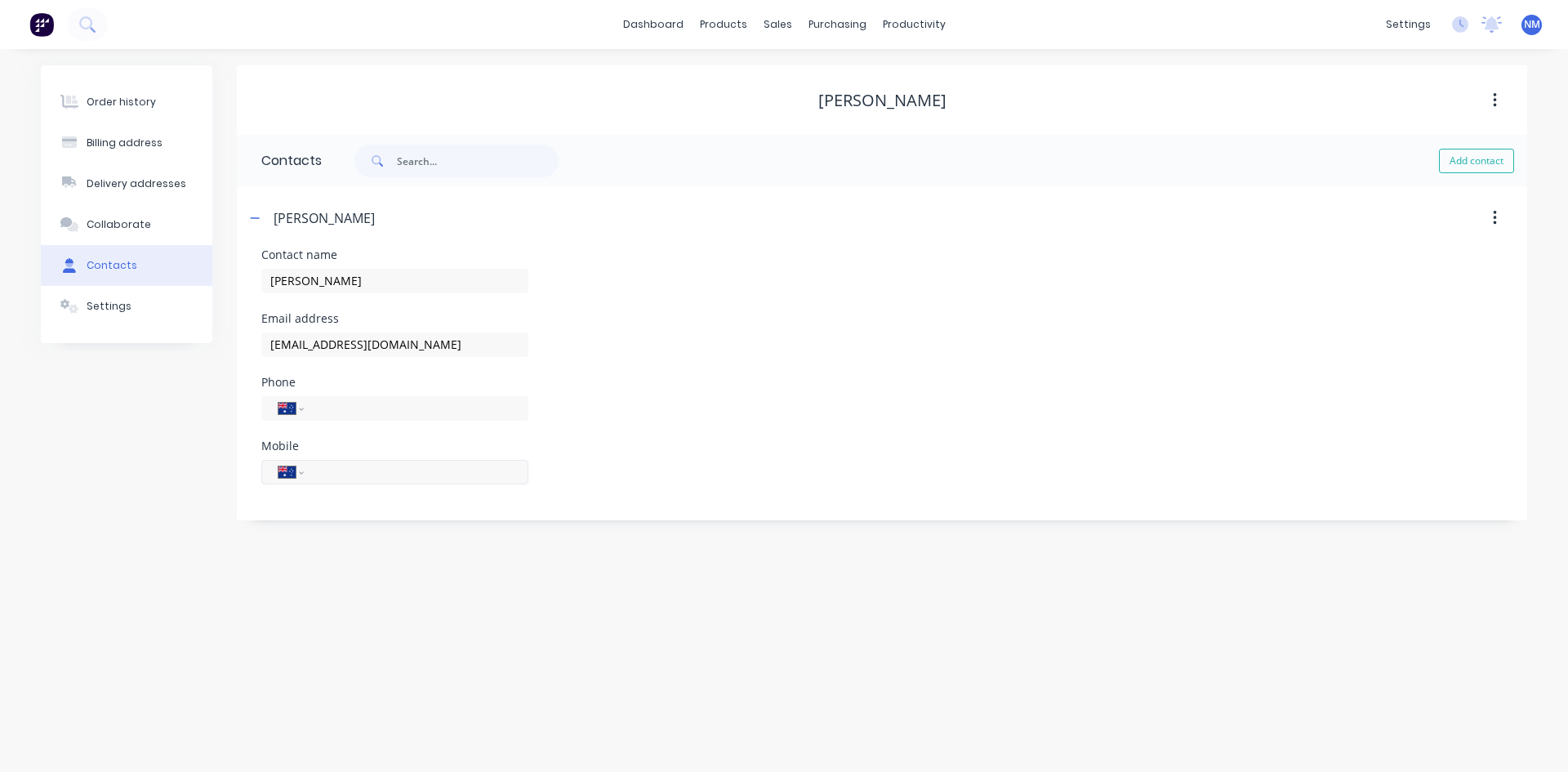
click at [344, 473] on input "tel" at bounding box center [413, 472] width 196 height 19
type input "0427 797 894"
click at [633, 483] on div "Mobile International [GEOGRAPHIC_DATA] [GEOGRAPHIC_DATA] [GEOGRAPHIC_DATA] [GEO…" at bounding box center [882, 472] width 1242 height 64
click at [119, 227] on div "Collaborate" at bounding box center [119, 225] width 64 height 15
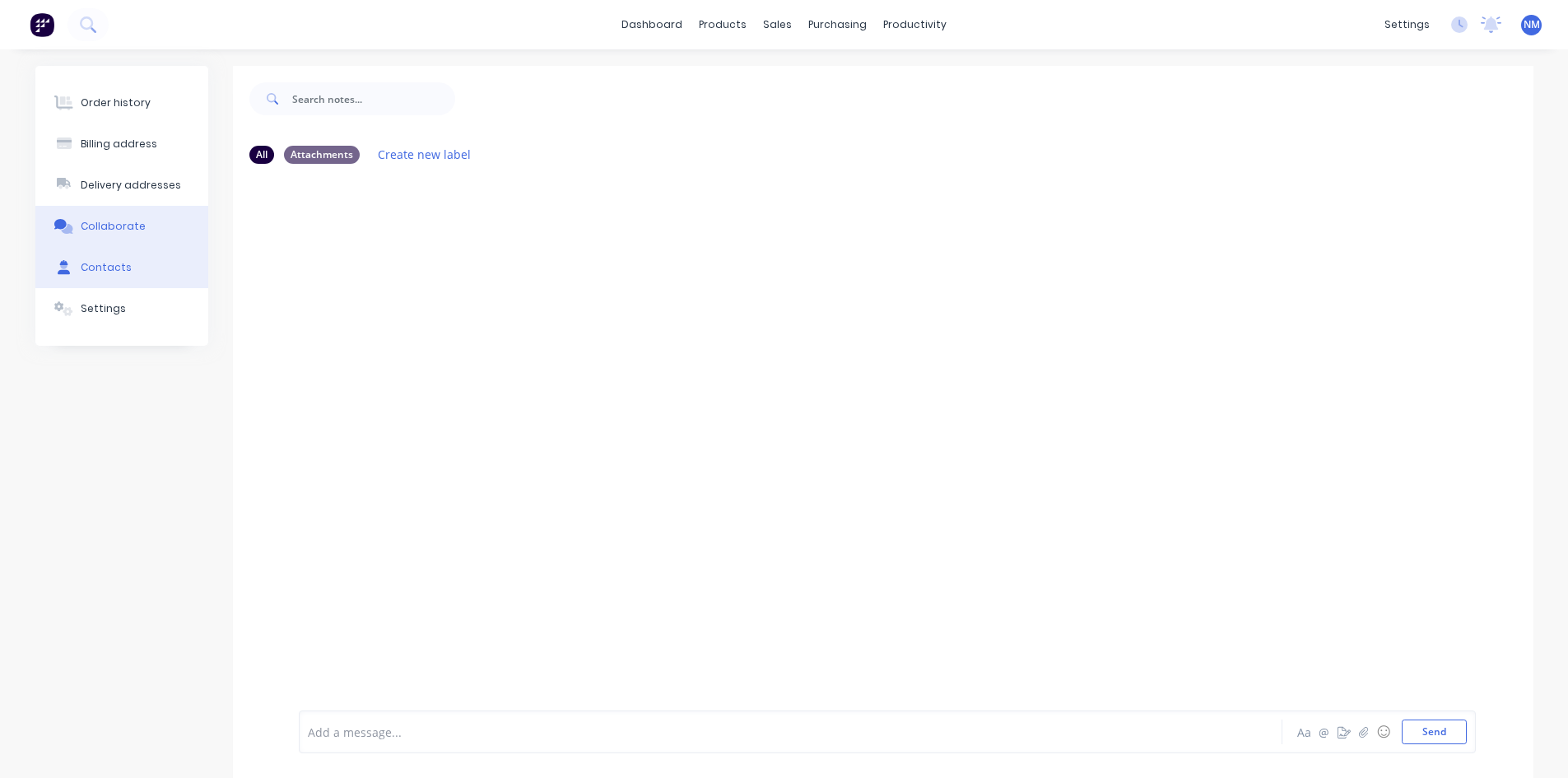
click at [120, 258] on button "Contacts" at bounding box center [122, 268] width 173 height 42
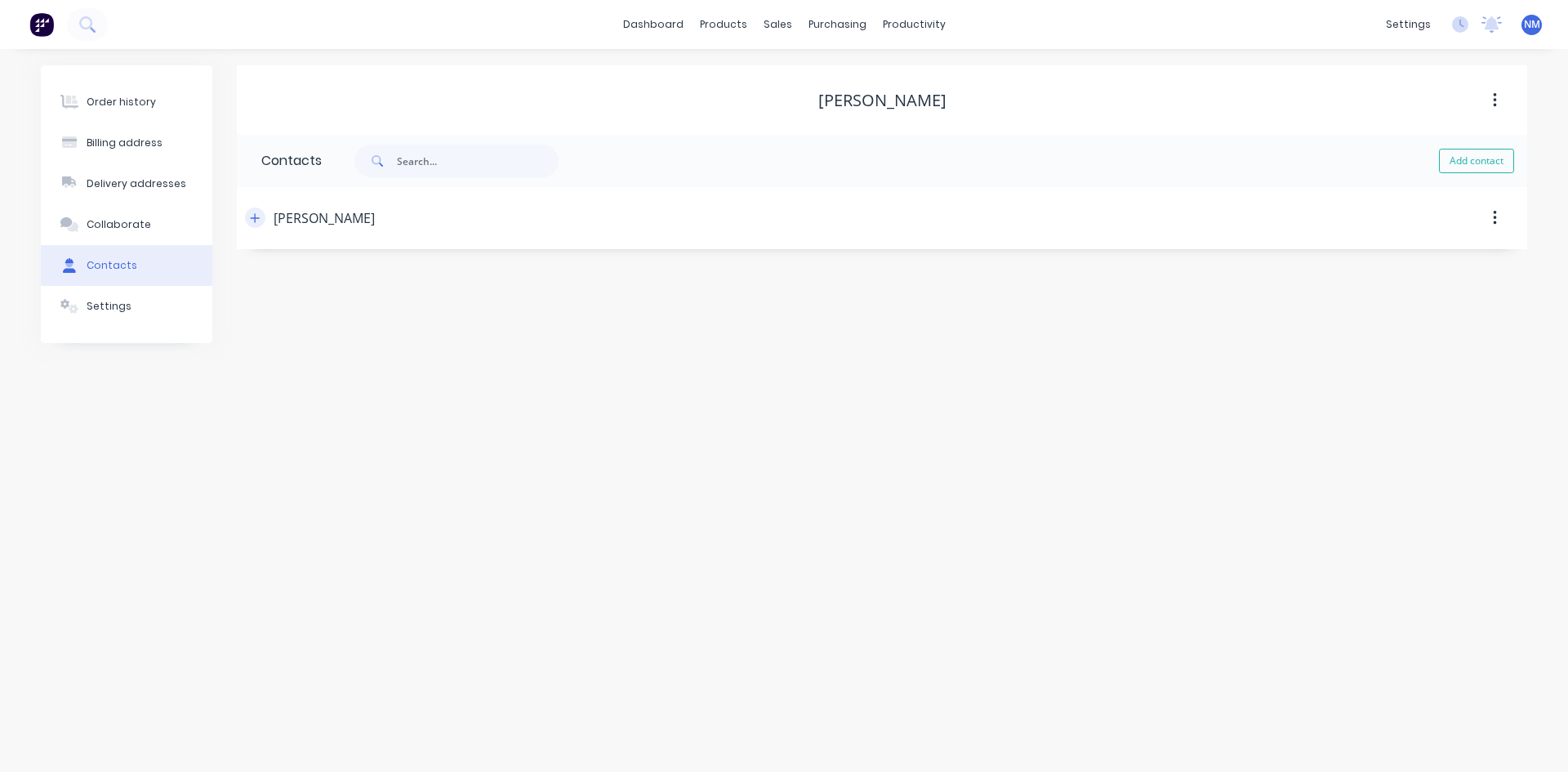
click at [258, 214] on icon "button" at bounding box center [255, 219] width 10 height 12
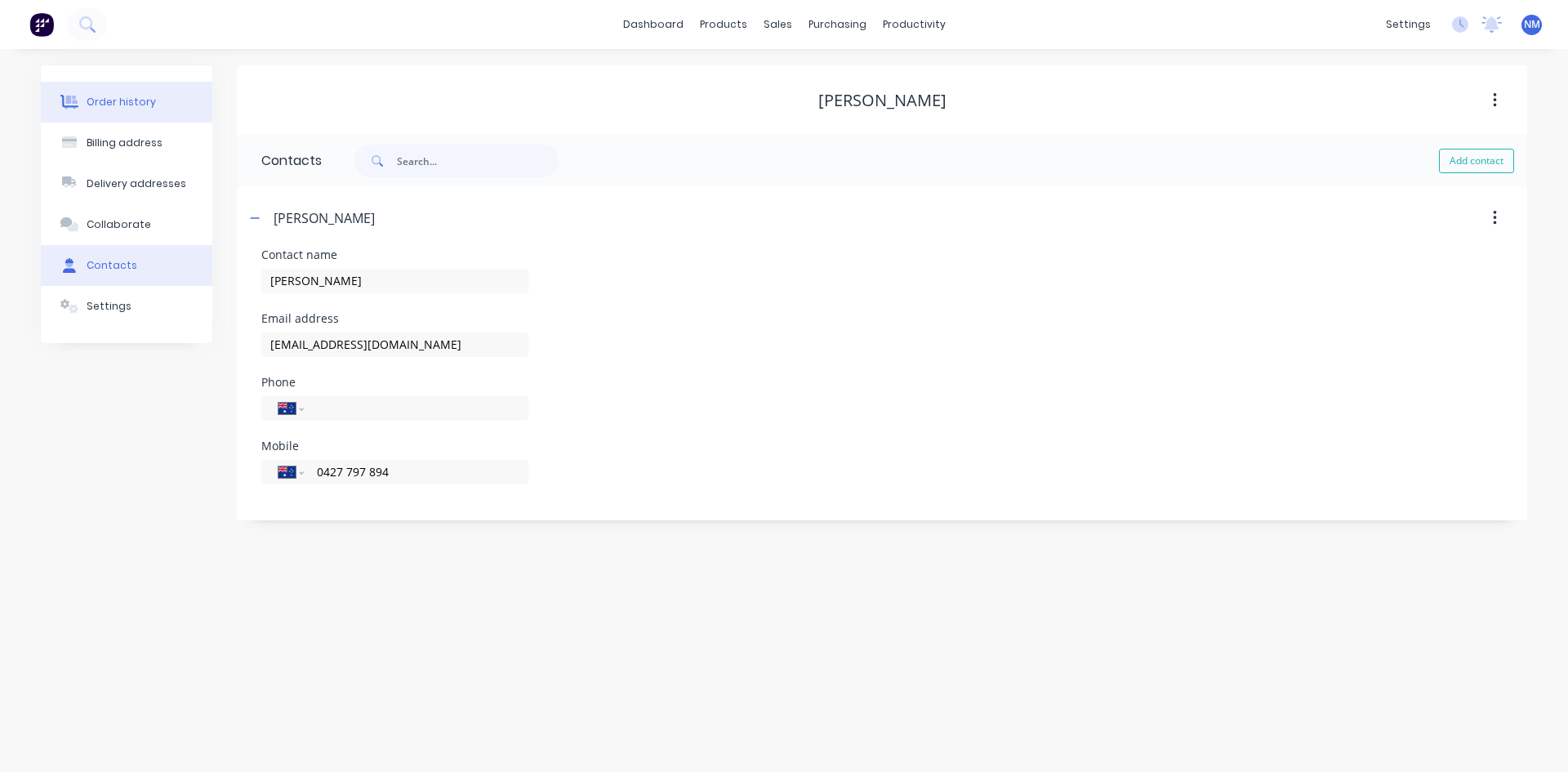
click at [147, 101] on div "Order history" at bounding box center [121, 102] width 69 height 15
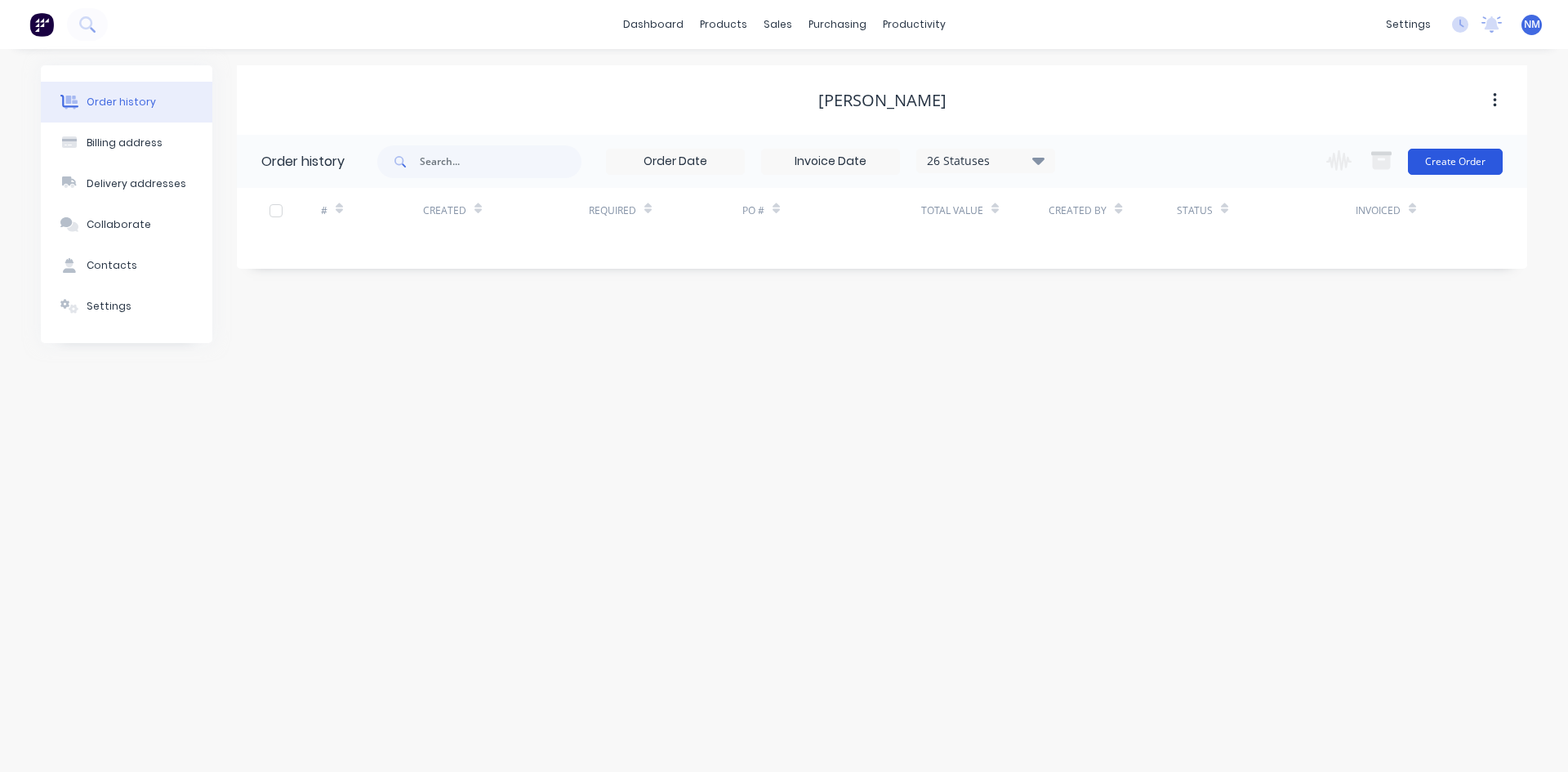
click at [1466, 152] on button "Create Order" at bounding box center [1455, 162] width 95 height 26
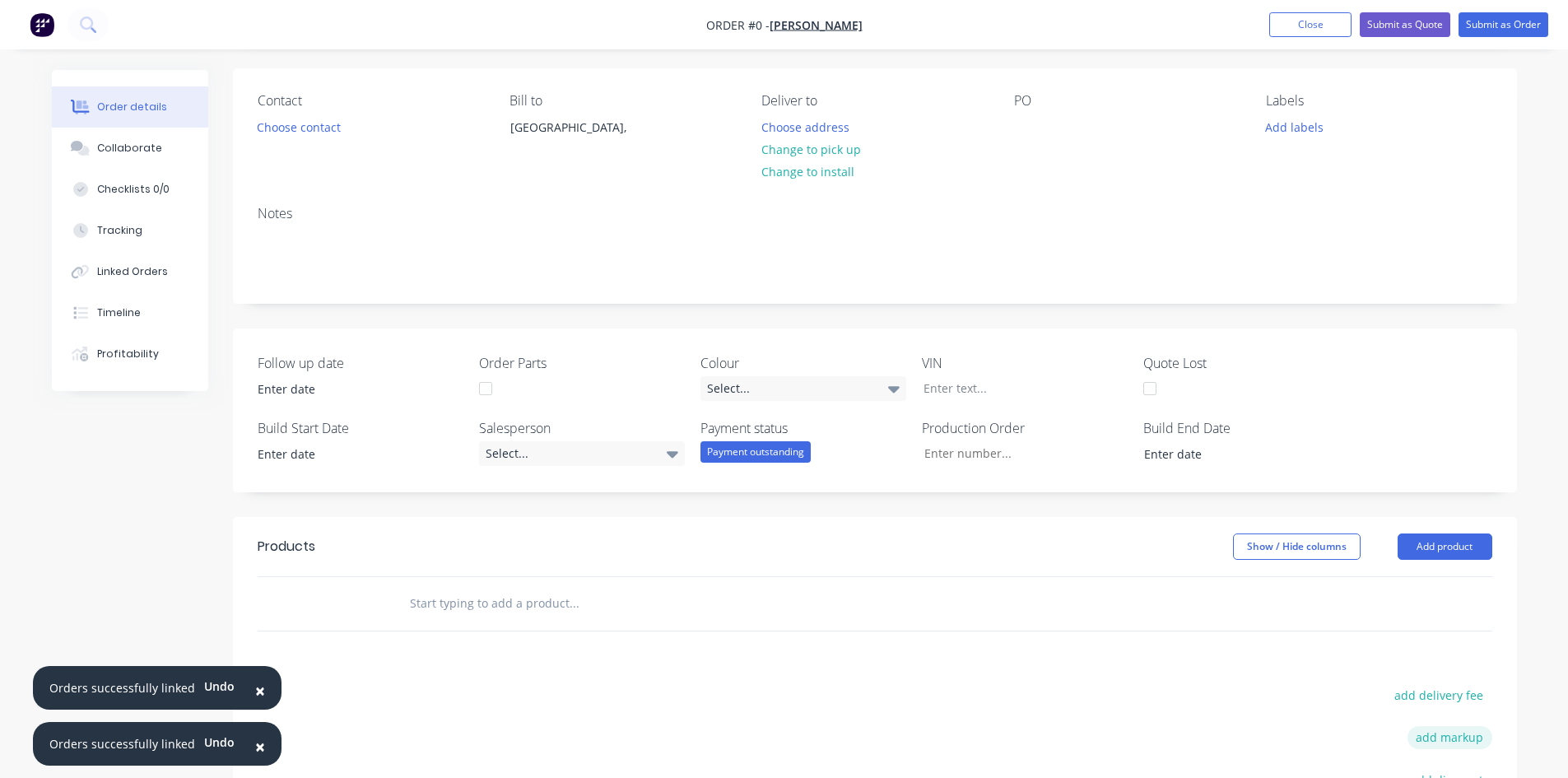
scroll to position [329, 0]
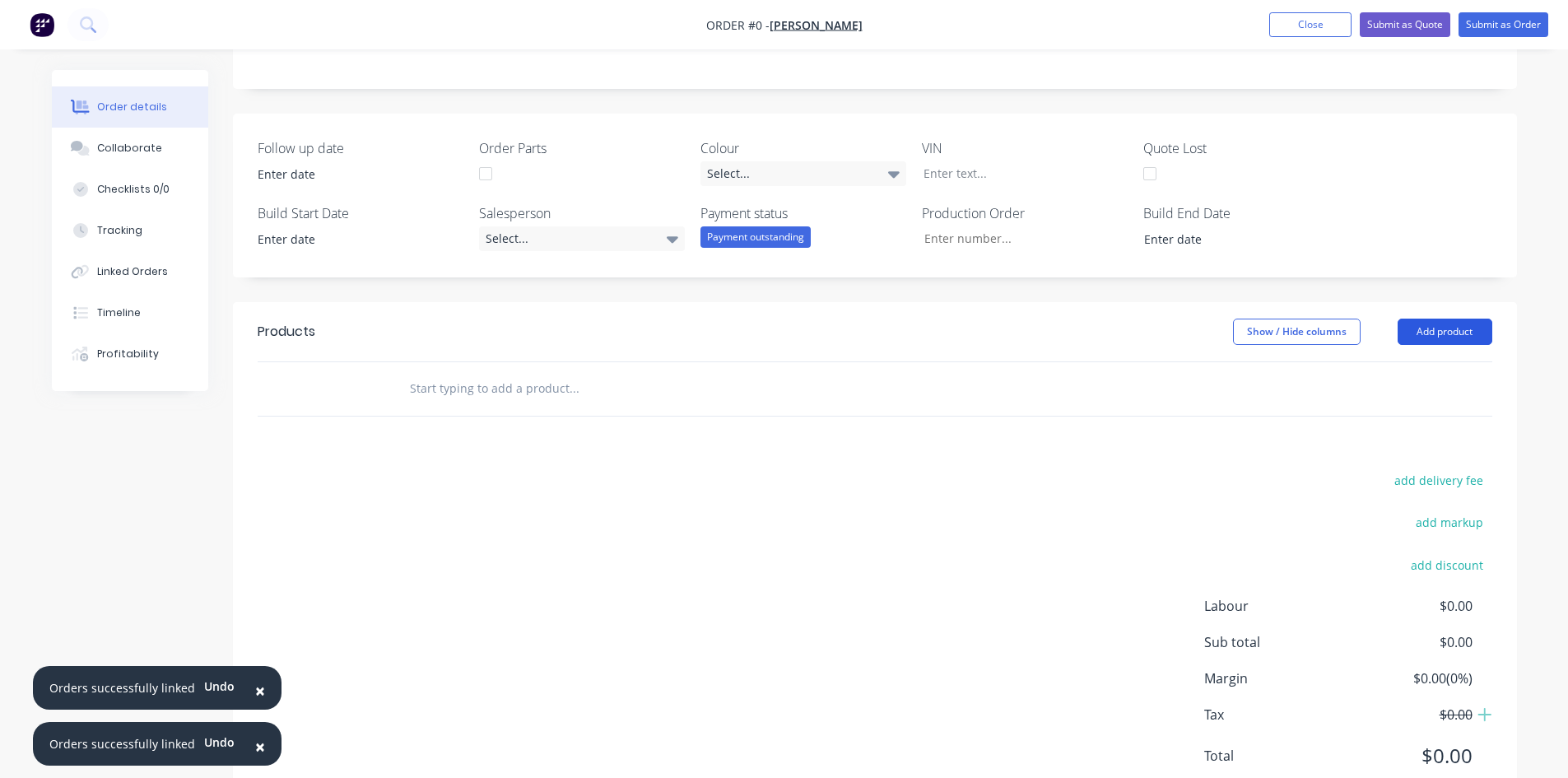
click at [1450, 327] on button "Add product" at bounding box center [1445, 332] width 95 height 27
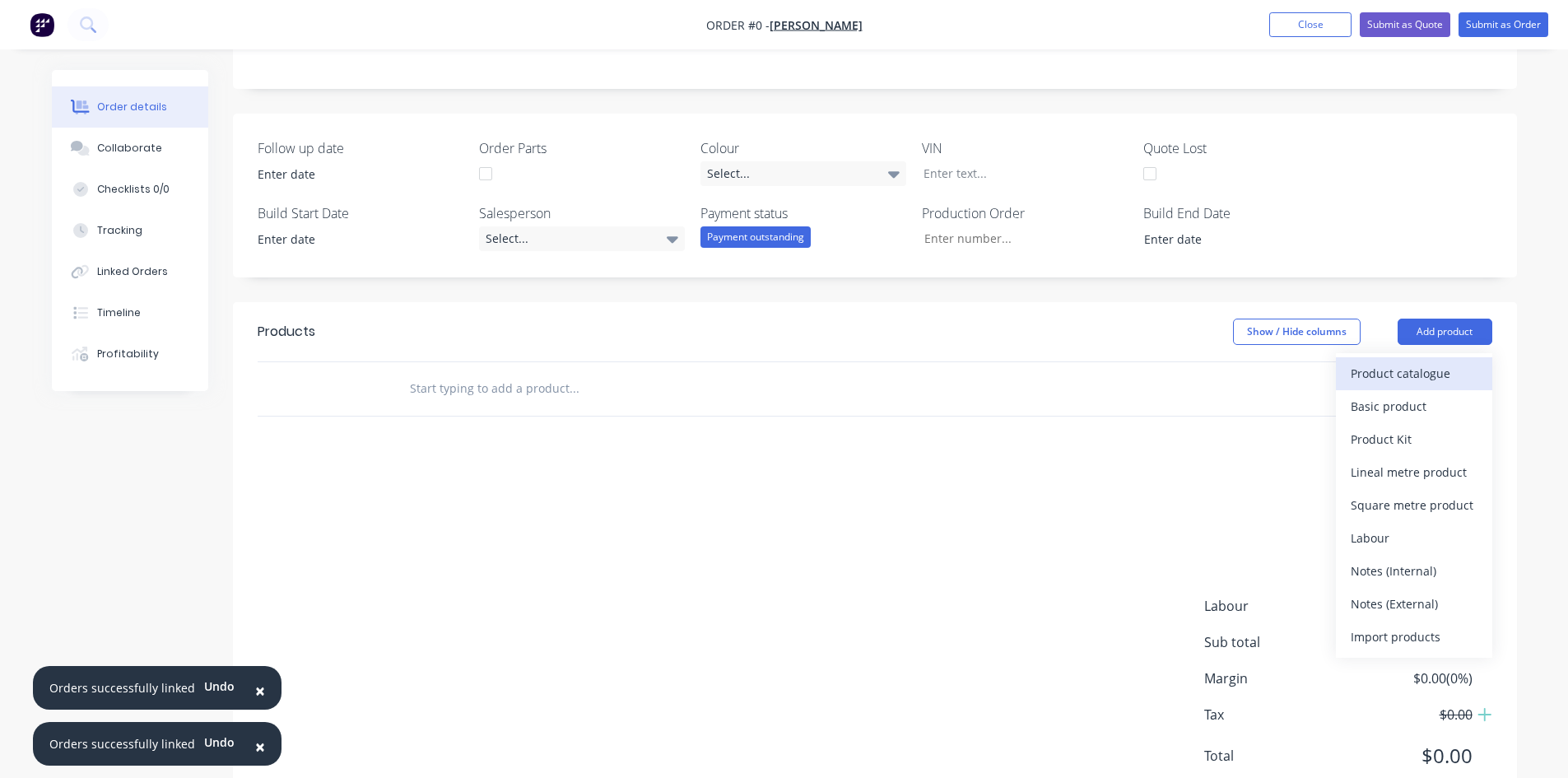
click at [1409, 382] on div "Product catalogue" at bounding box center [1414, 373] width 127 height 24
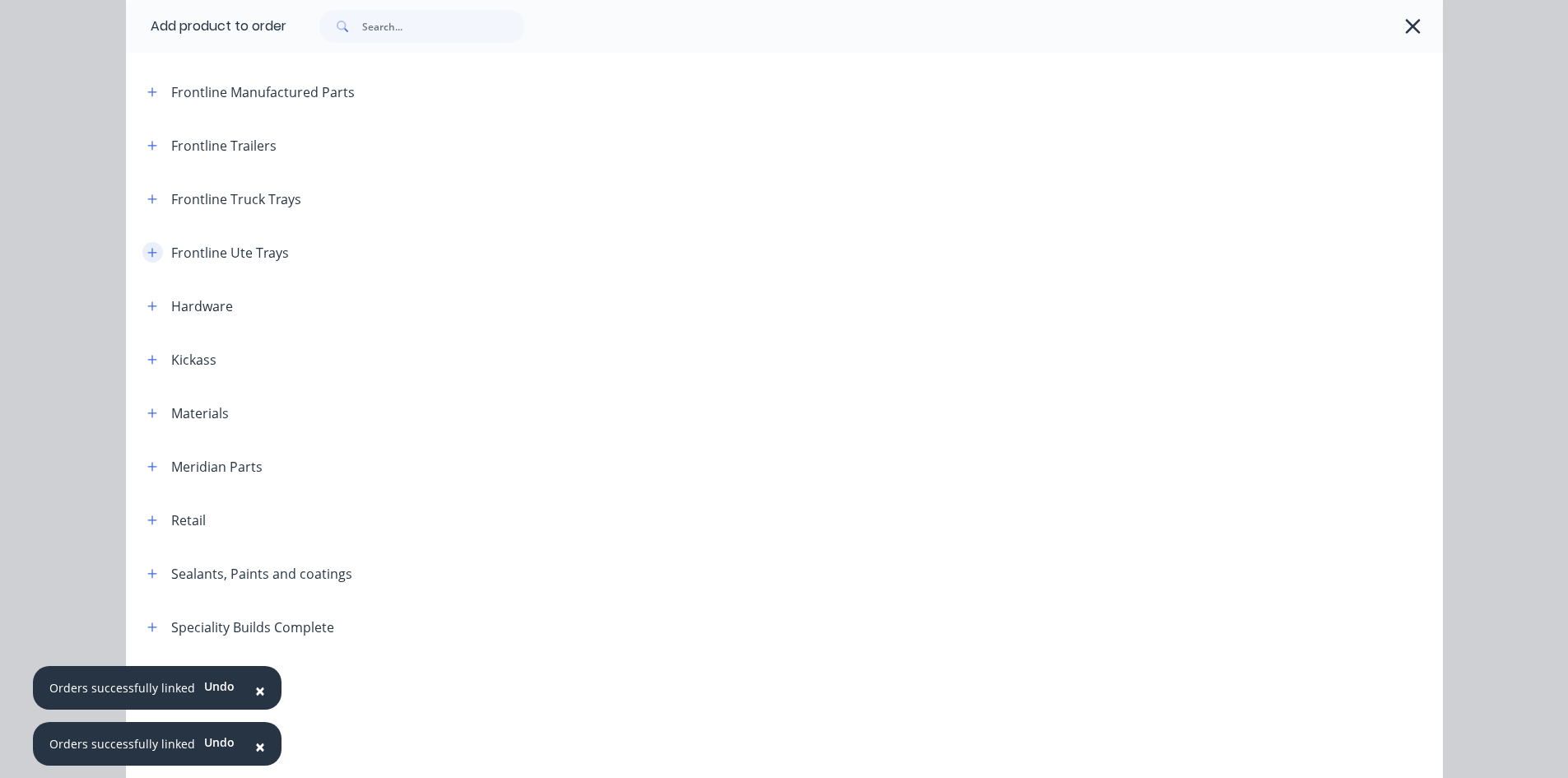
click at [148, 250] on icon "button" at bounding box center [152, 253] width 10 height 12
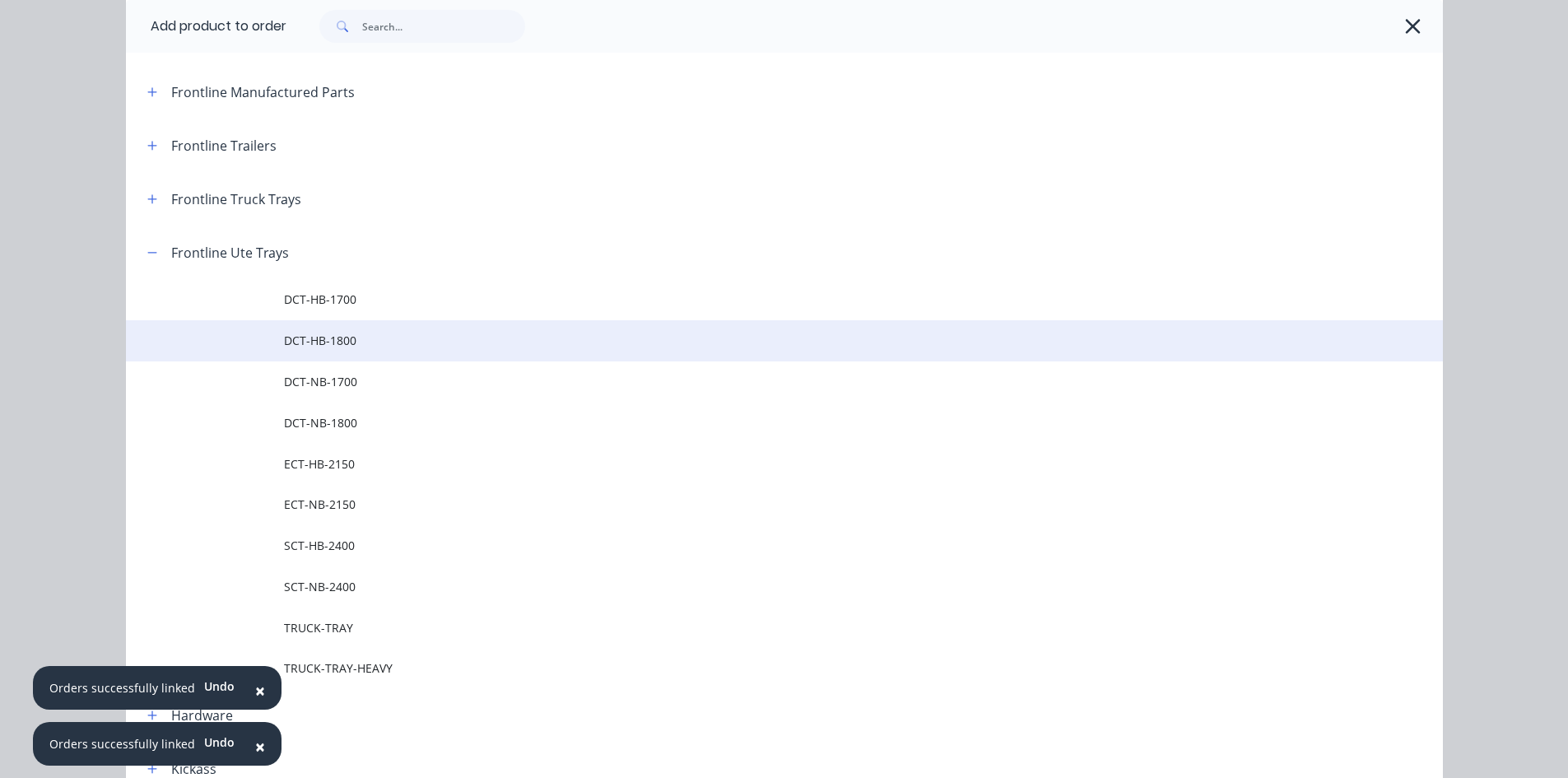
click at [350, 333] on span "DCT-HB-1800" at bounding box center [748, 340] width 927 height 17
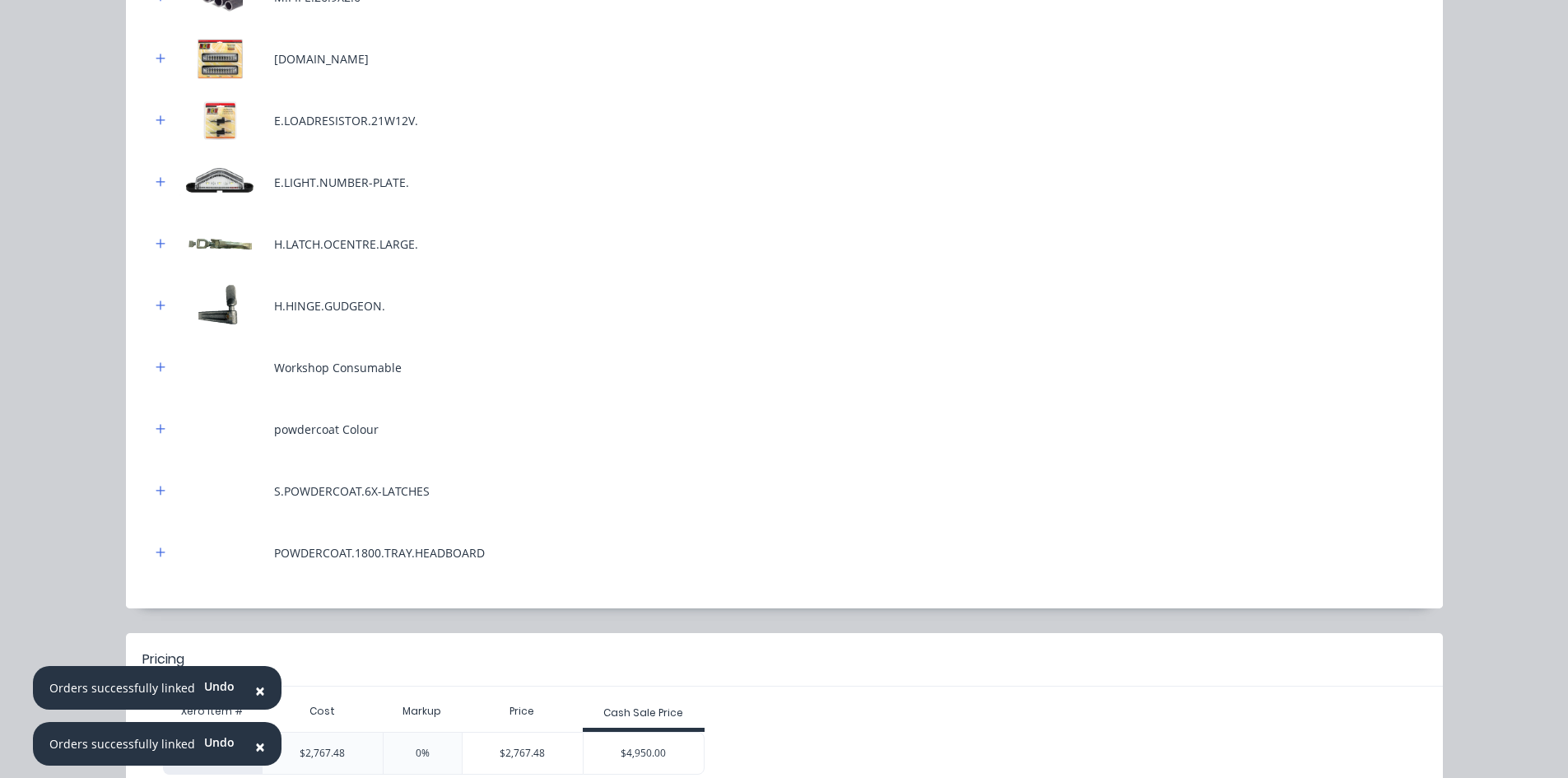
scroll to position [822, 0]
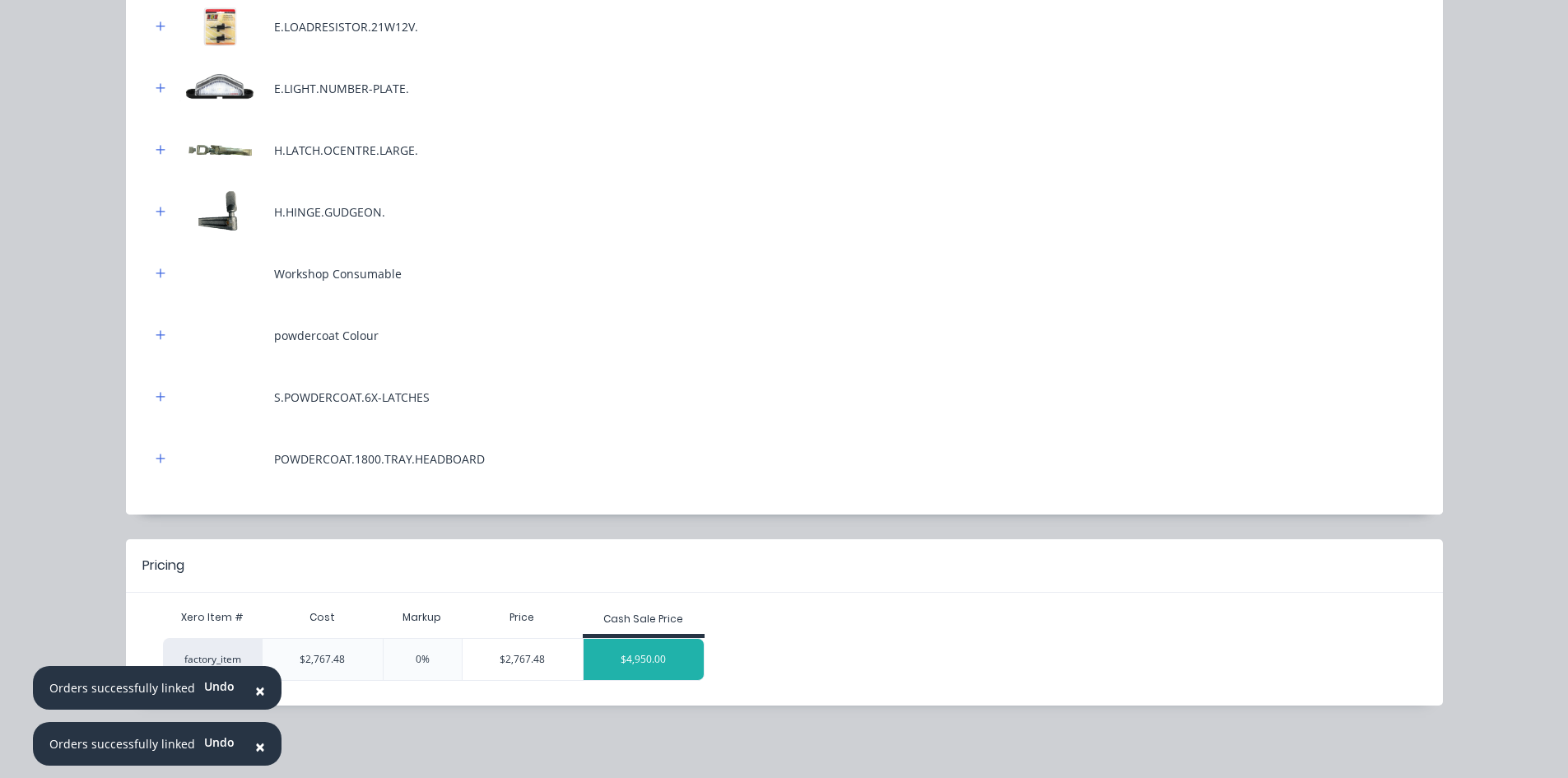
click at [665, 662] on div "$4,950.00" at bounding box center [643, 660] width 120 height 42
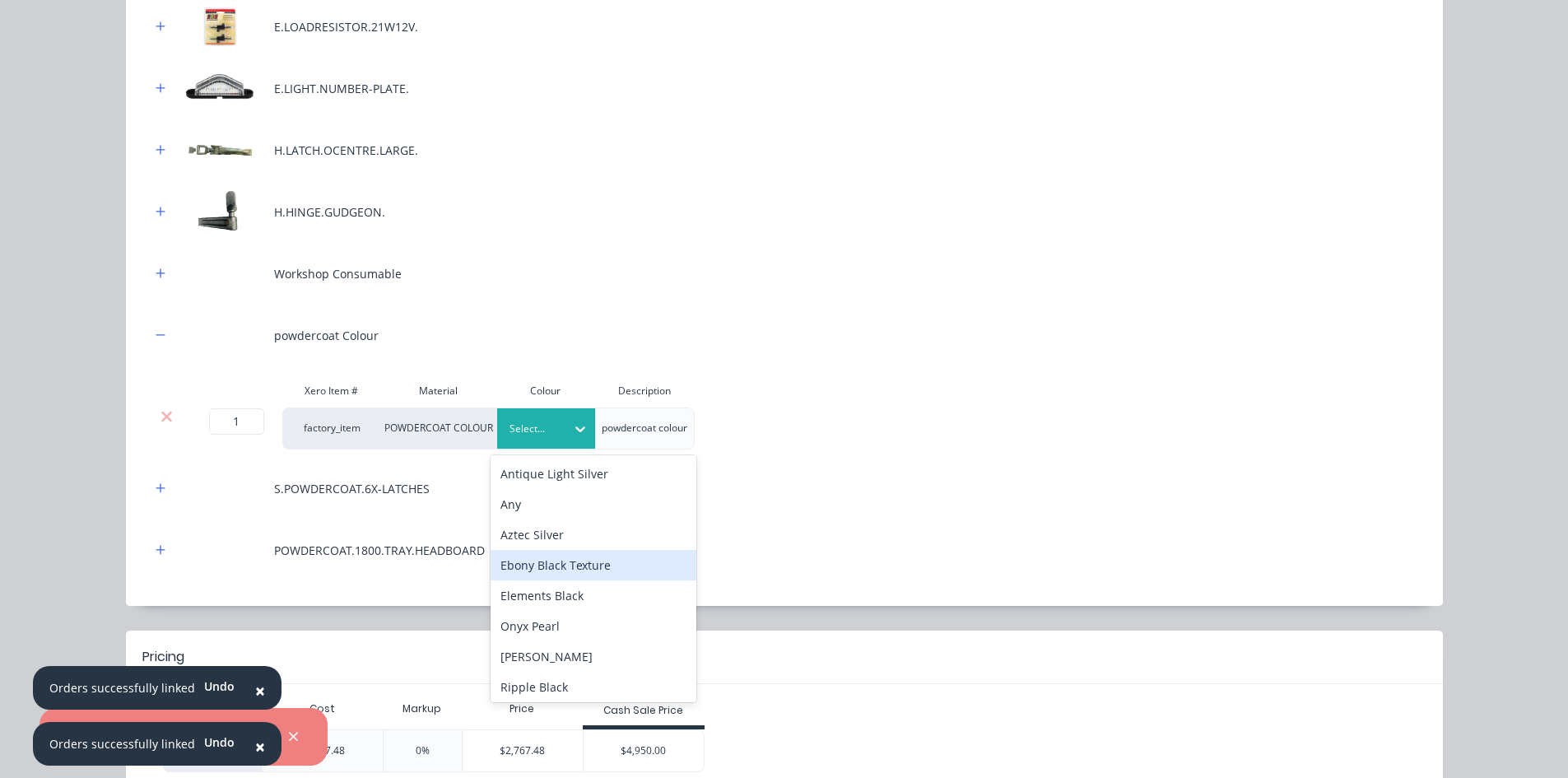
click at [575, 577] on div "Ebony Black Texture" at bounding box center [593, 565] width 206 height 31
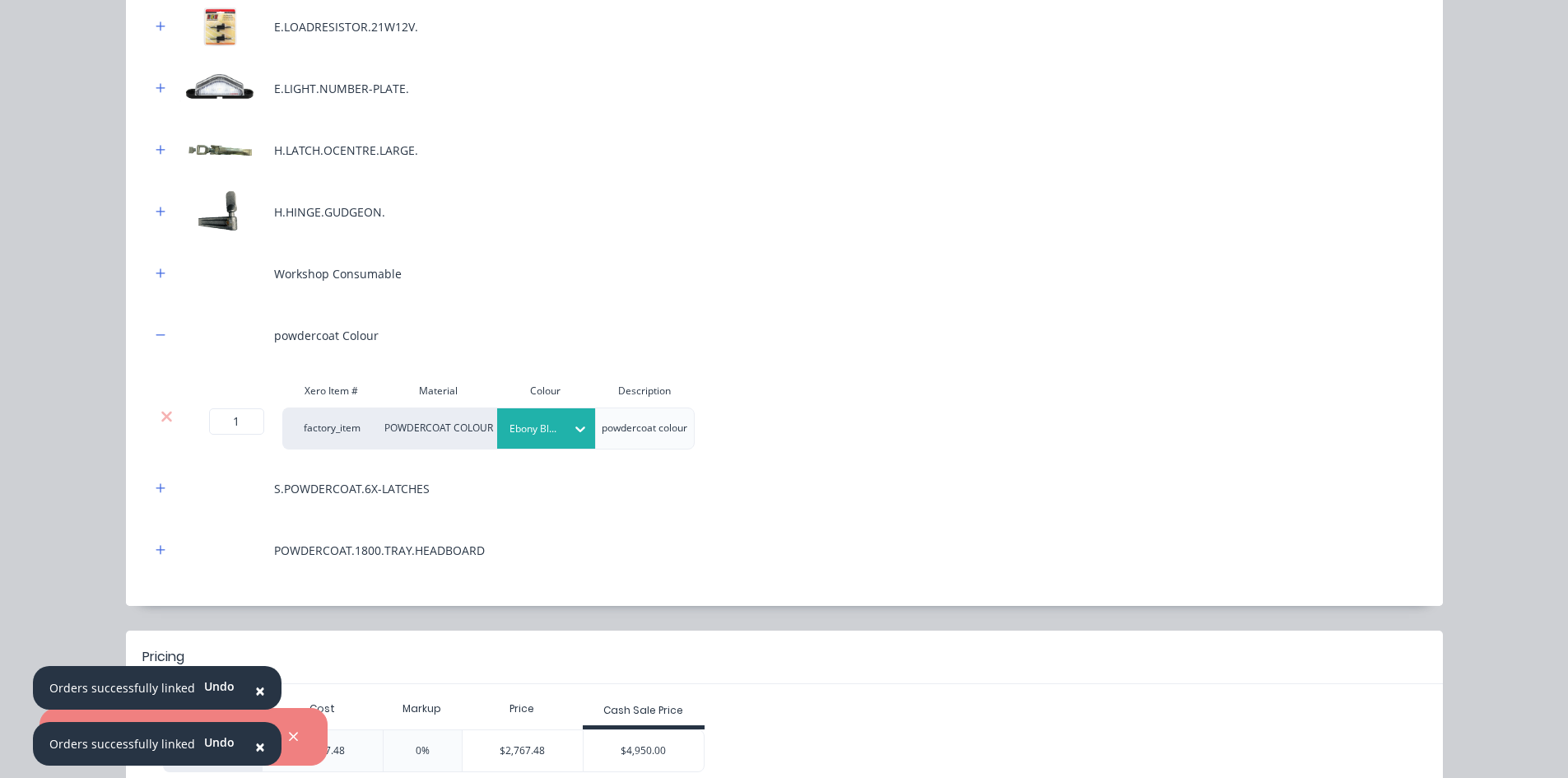
click at [543, 431] on div at bounding box center [533, 429] width 49 height 18
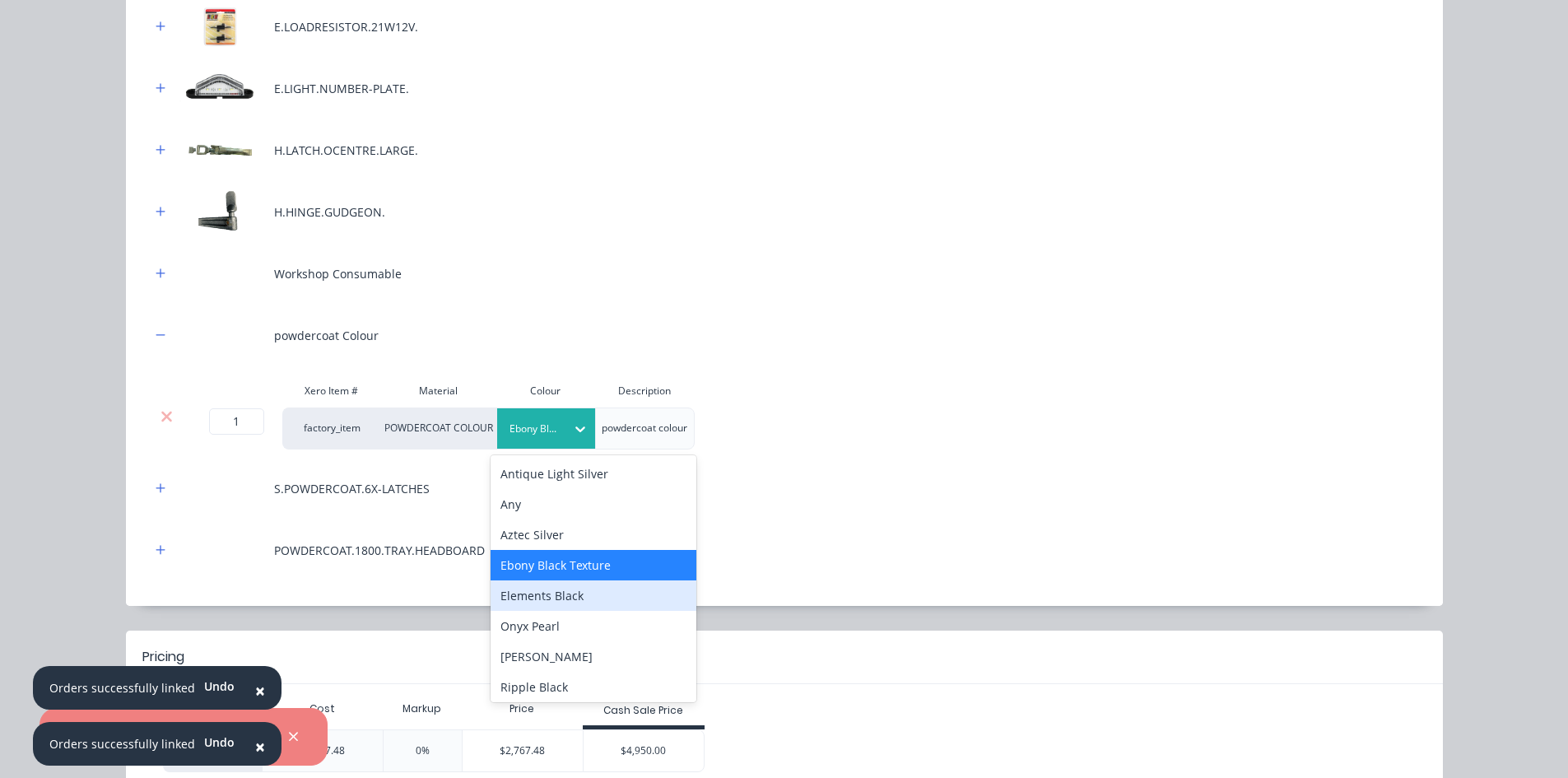
click at [553, 588] on div "Elements Black" at bounding box center [593, 595] width 206 height 31
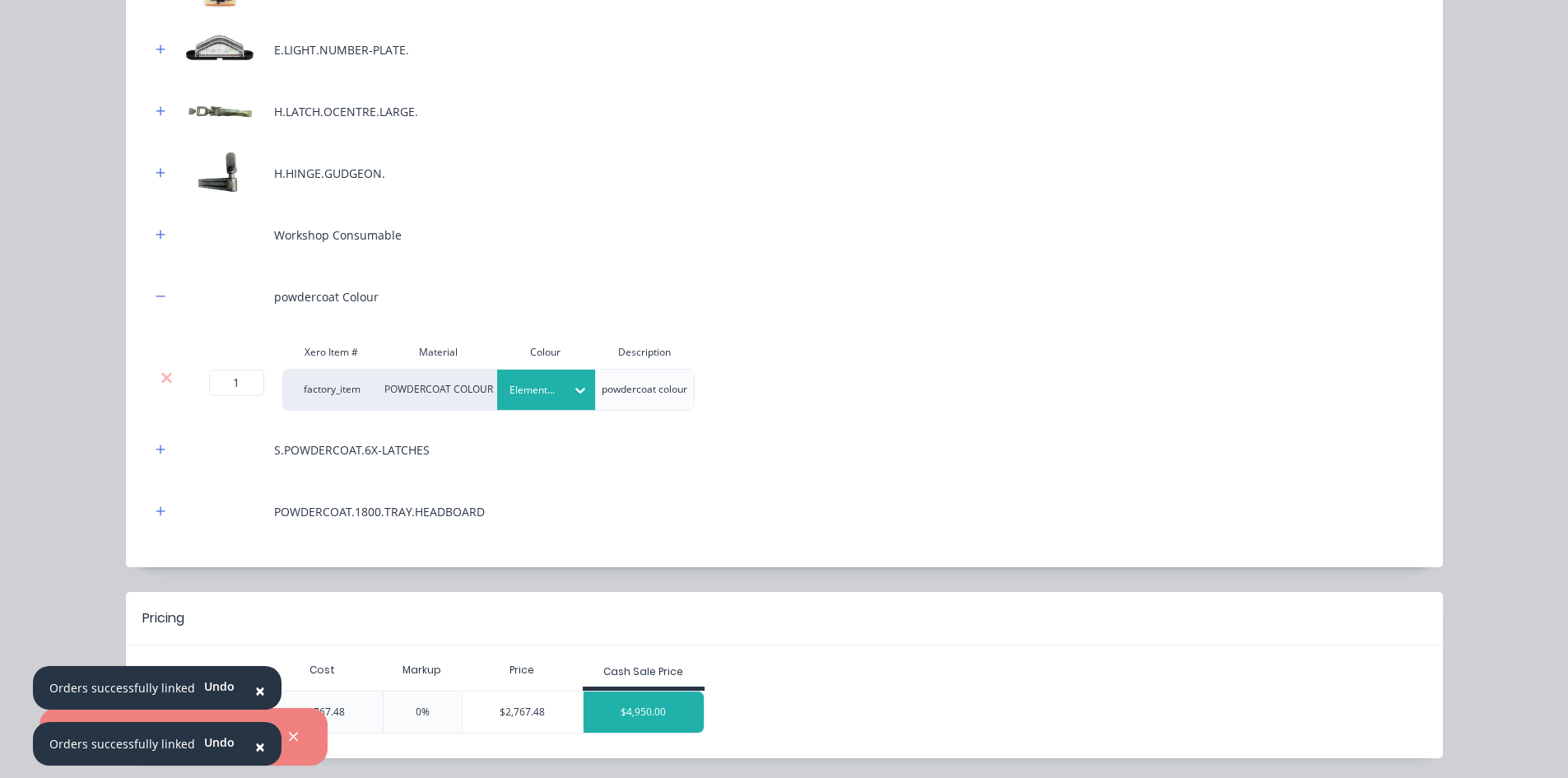
scroll to position [913, 0]
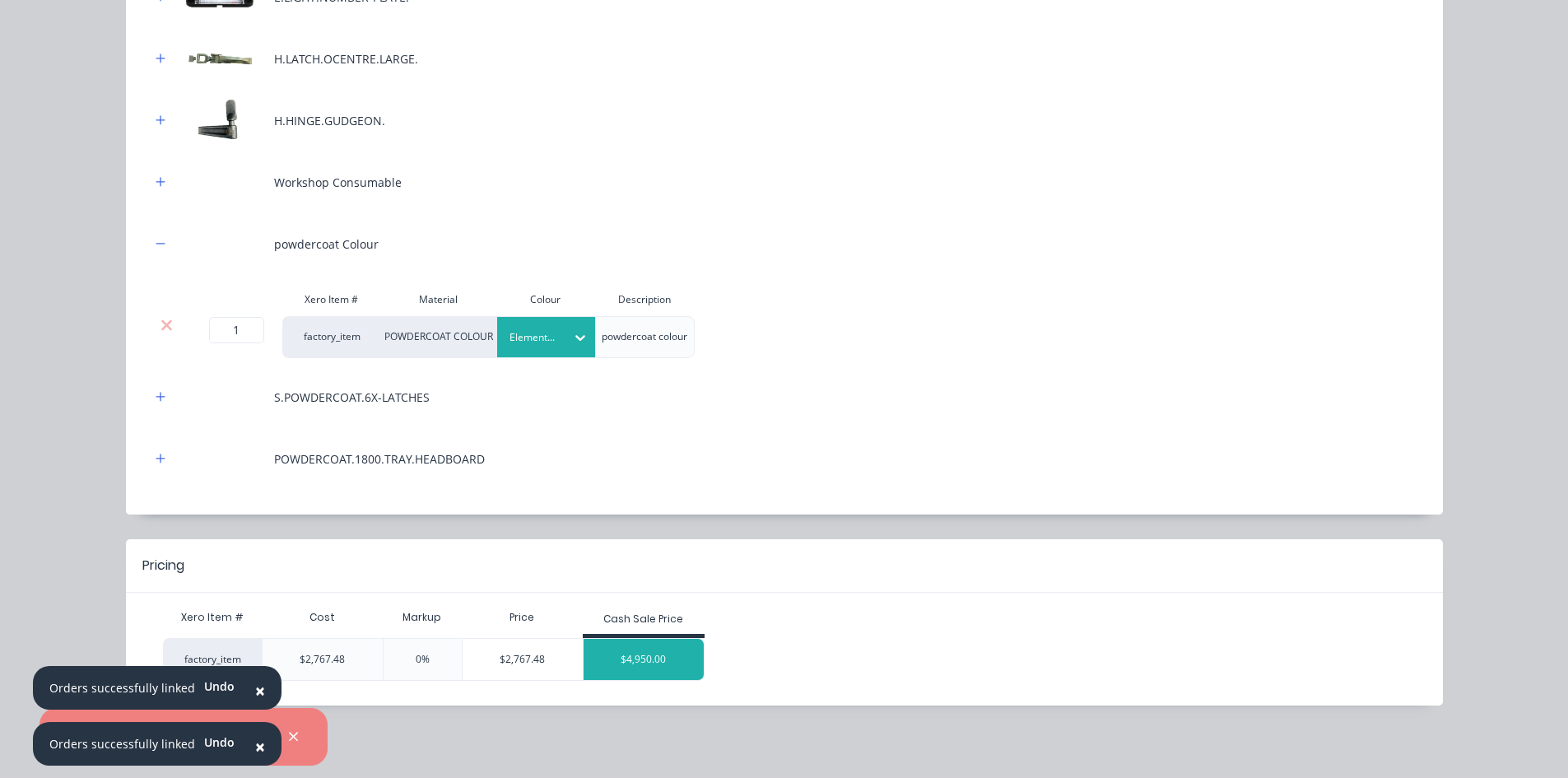
click at [664, 650] on div "$4,950.00" at bounding box center [643, 660] width 120 height 42
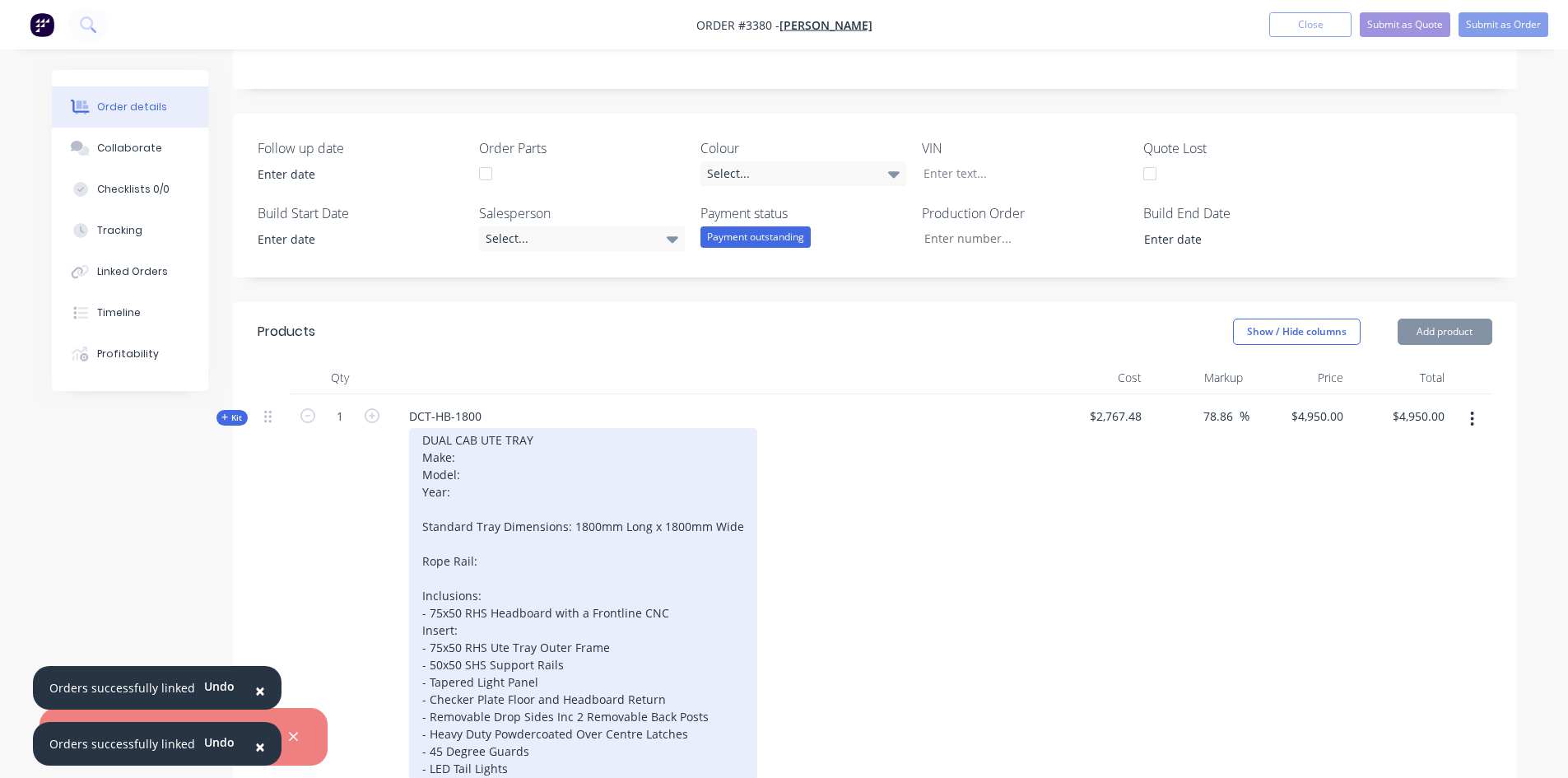
click at [470, 455] on div "DUAL CAB UTE TRAY Make: Model: Year: Standard Tray Dimensions: 1800mm Long x 18…" at bounding box center [582, 604] width 348 height 352
click at [477, 474] on div "DUAL CAB UTE TRAY Make: Toyota Model: Year: Standard Tray Dimensions: 1800mm Lo…" at bounding box center [582, 604] width 348 height 352
click at [467, 491] on div "DUAL CAB UTE TRAY Make: Toyota Model: sr5 Year: Standard Tray Dimensions: 1800m…" at bounding box center [582, 604] width 348 height 352
click at [482, 559] on div "DUAL CAB UTE TRAY Make: Toyota Model: sr5 Year: 2022 Standard Tray Dimensions: …" at bounding box center [582, 604] width 348 height 352
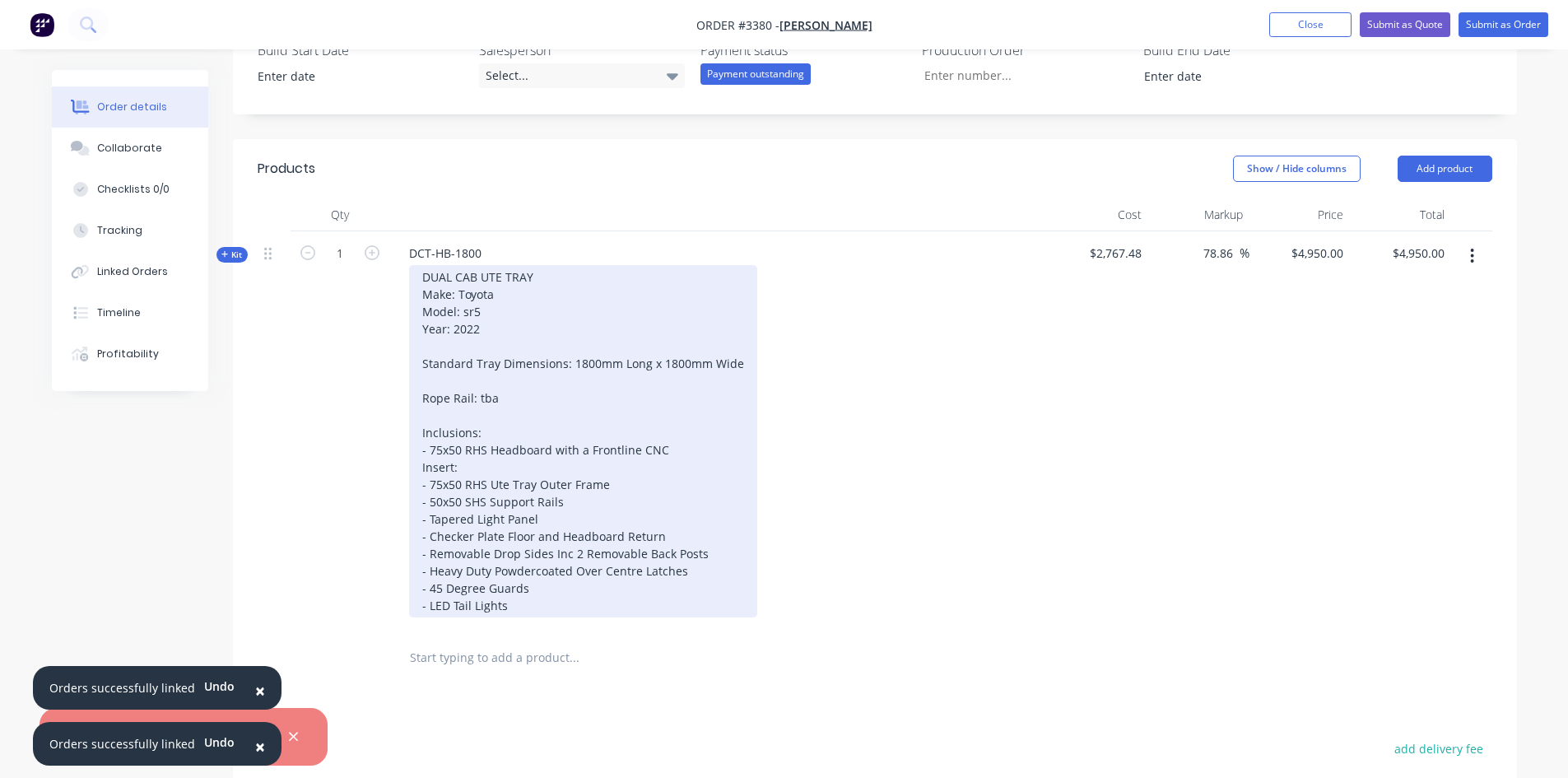
scroll to position [494, 0]
drag, startPoint x: 668, startPoint y: 449, endPoint x: 420, endPoint y: 453, distance: 248.0
click at [420, 453] on div "DUAL CAB UTE TRAY Make: Toyota Model: sr5 Year: 2022 Standard Tray Dimensions: …" at bounding box center [582, 440] width 348 height 352
drag, startPoint x: 658, startPoint y: 535, endPoint x: 534, endPoint y: 534, distance: 124.0
click at [534, 534] on div "DUAL CAB UTE TRAY Make: Toyota Model: sr5 Year: 2022 Standard Tray Dimensions: …" at bounding box center [582, 440] width 348 height 352
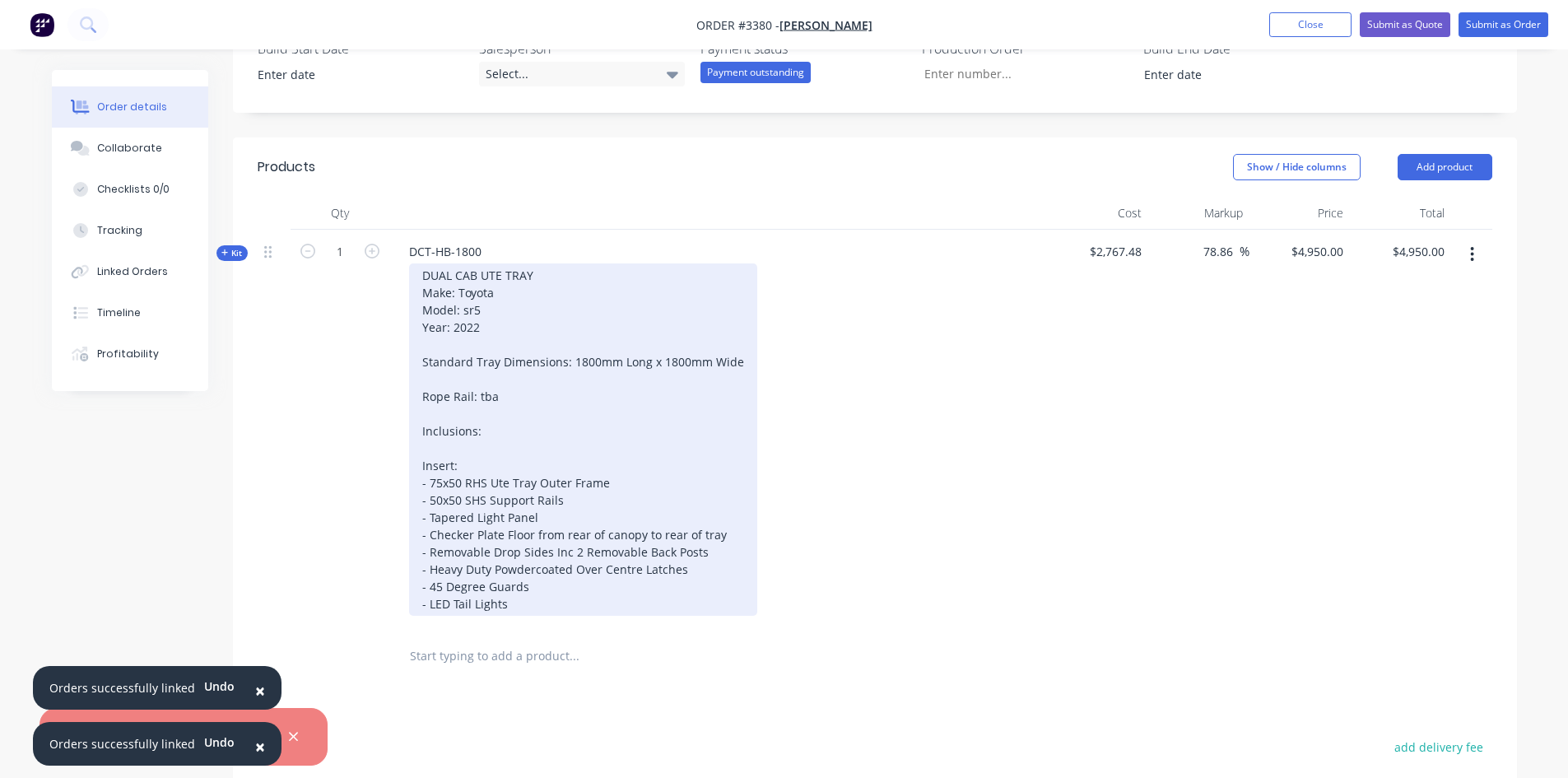
click at [698, 554] on div "DUAL CAB UTE TRAY Make: Toyota Model: sr5 Year: 2022 Standard Tray Dimensions: …" at bounding box center [582, 440] width 348 height 352
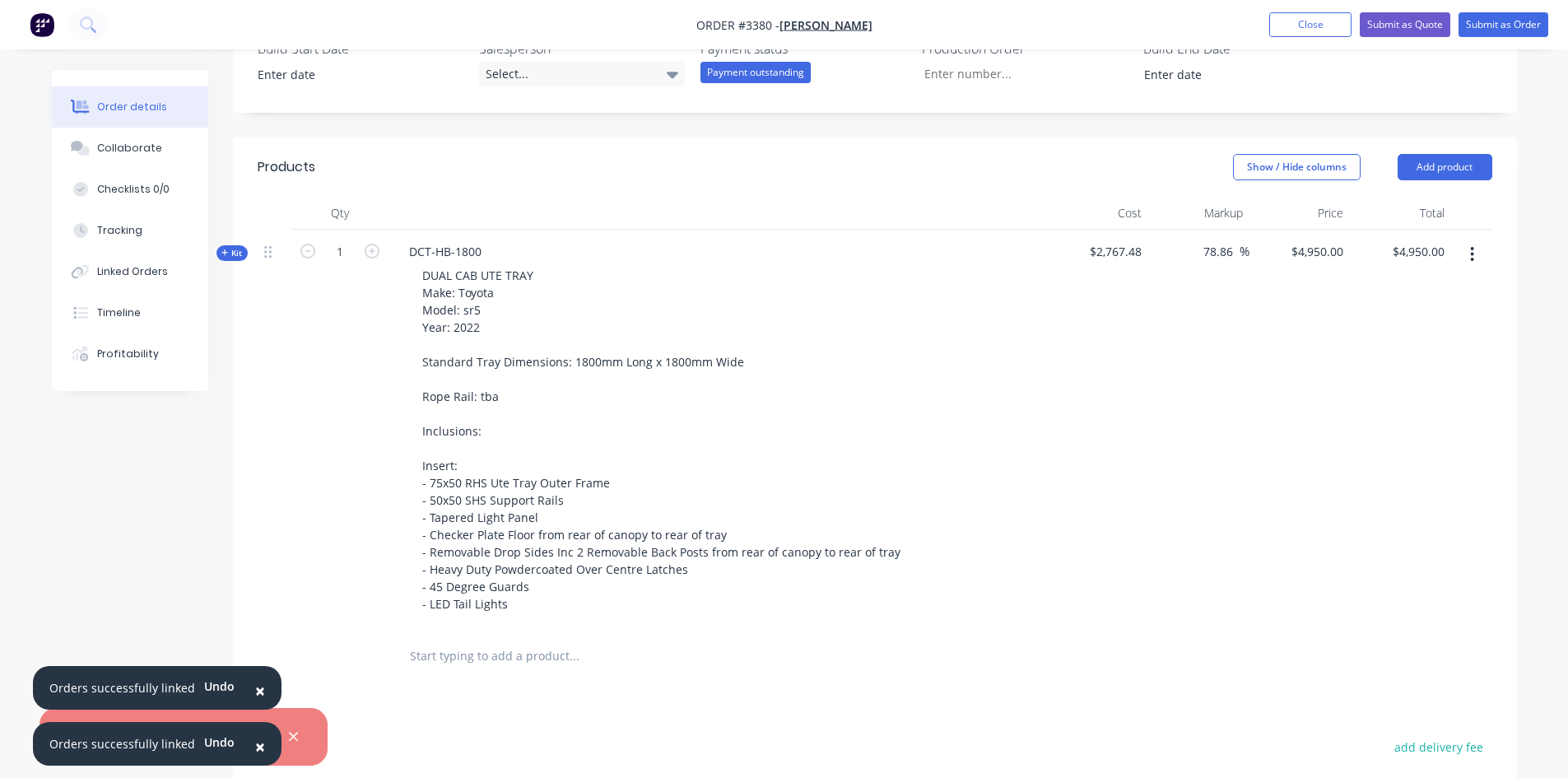
click at [1077, 553] on div "$2,767.48" at bounding box center [1099, 430] width 101 height 401
click at [1467, 161] on button "Add product" at bounding box center [1445, 167] width 95 height 27
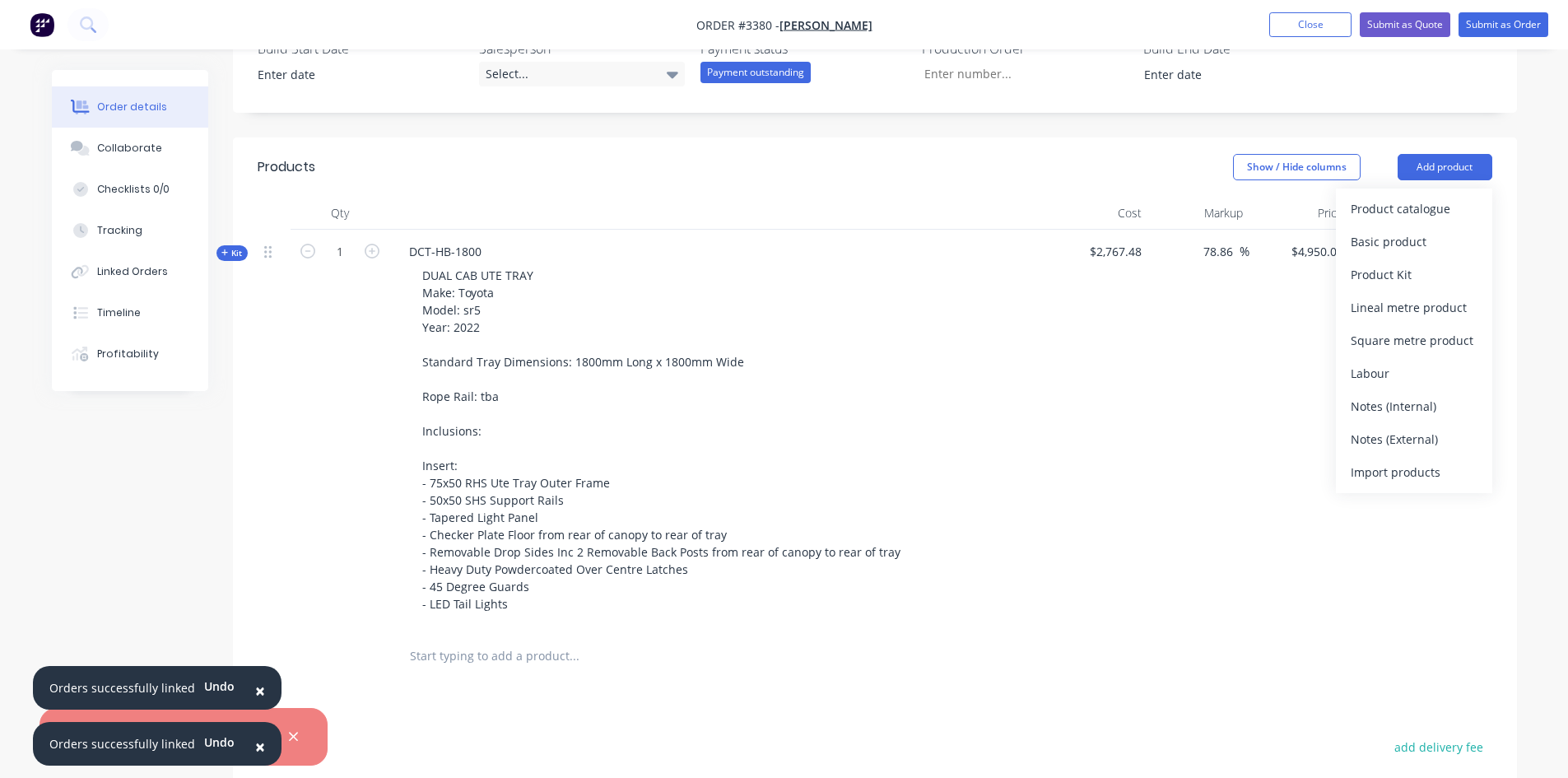
click at [1397, 209] on div "Product catalogue" at bounding box center [1414, 209] width 127 height 24
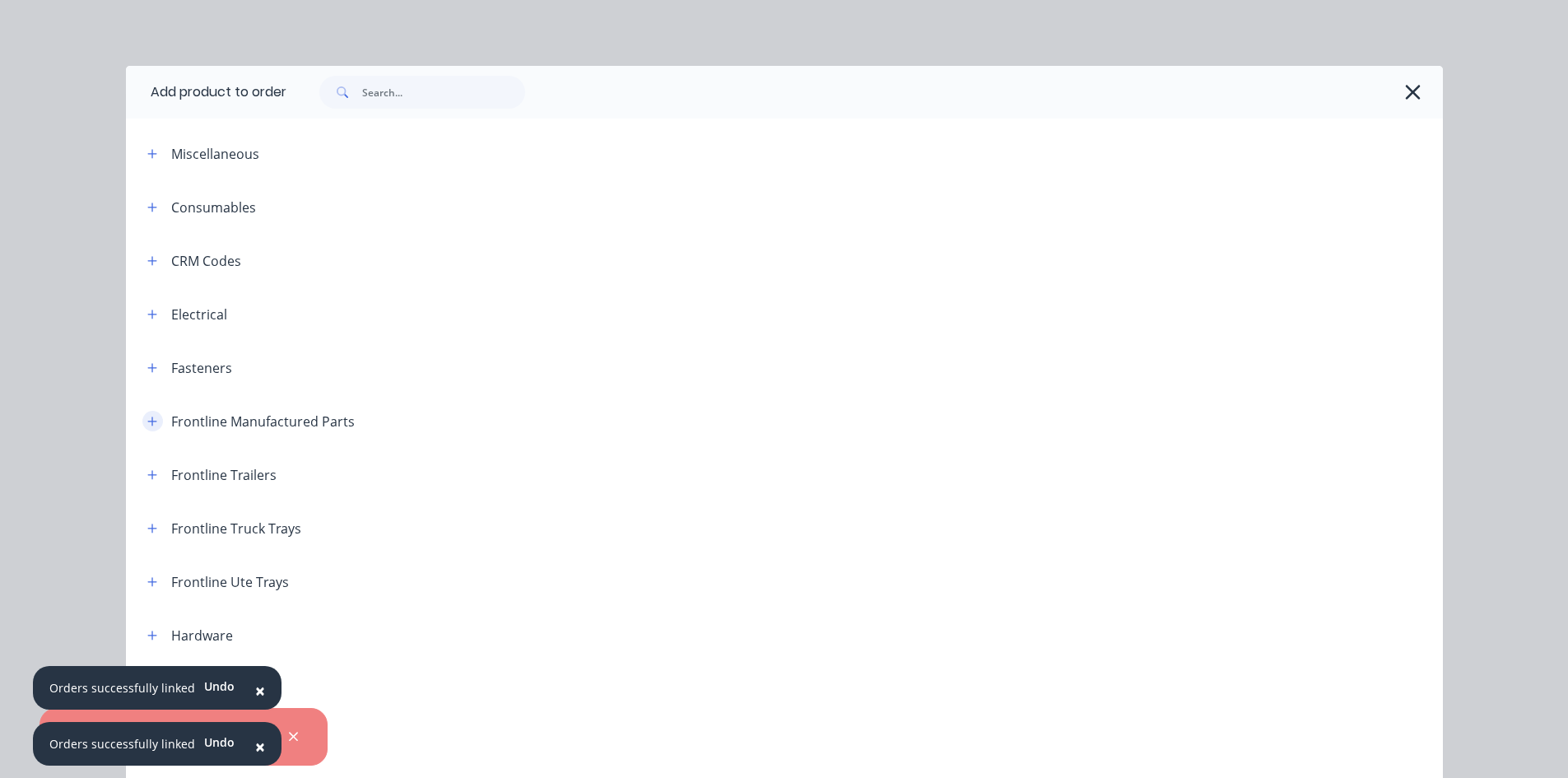
click at [142, 427] on button "button" at bounding box center [152, 421] width 21 height 21
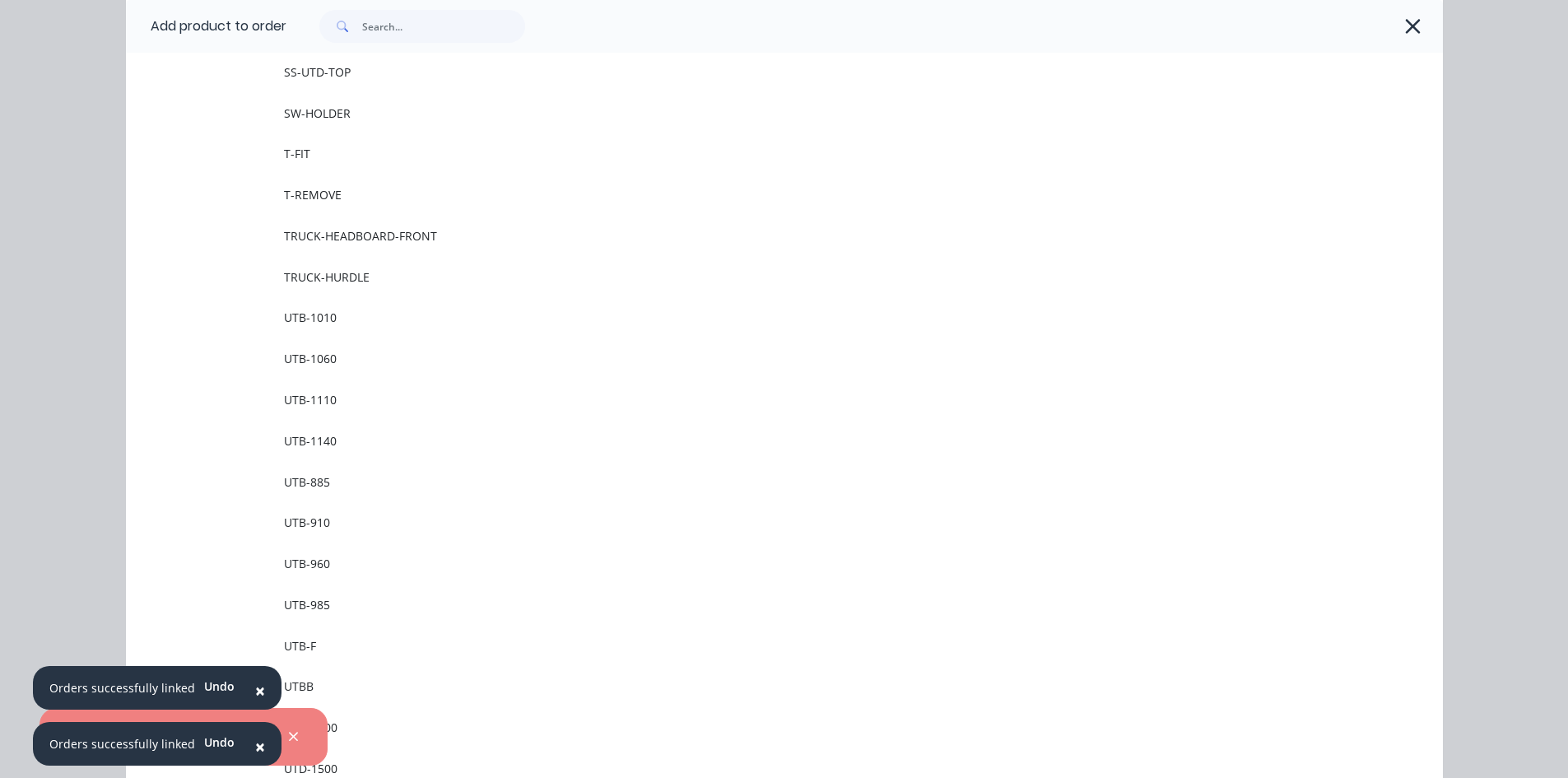
scroll to position [2223, 0]
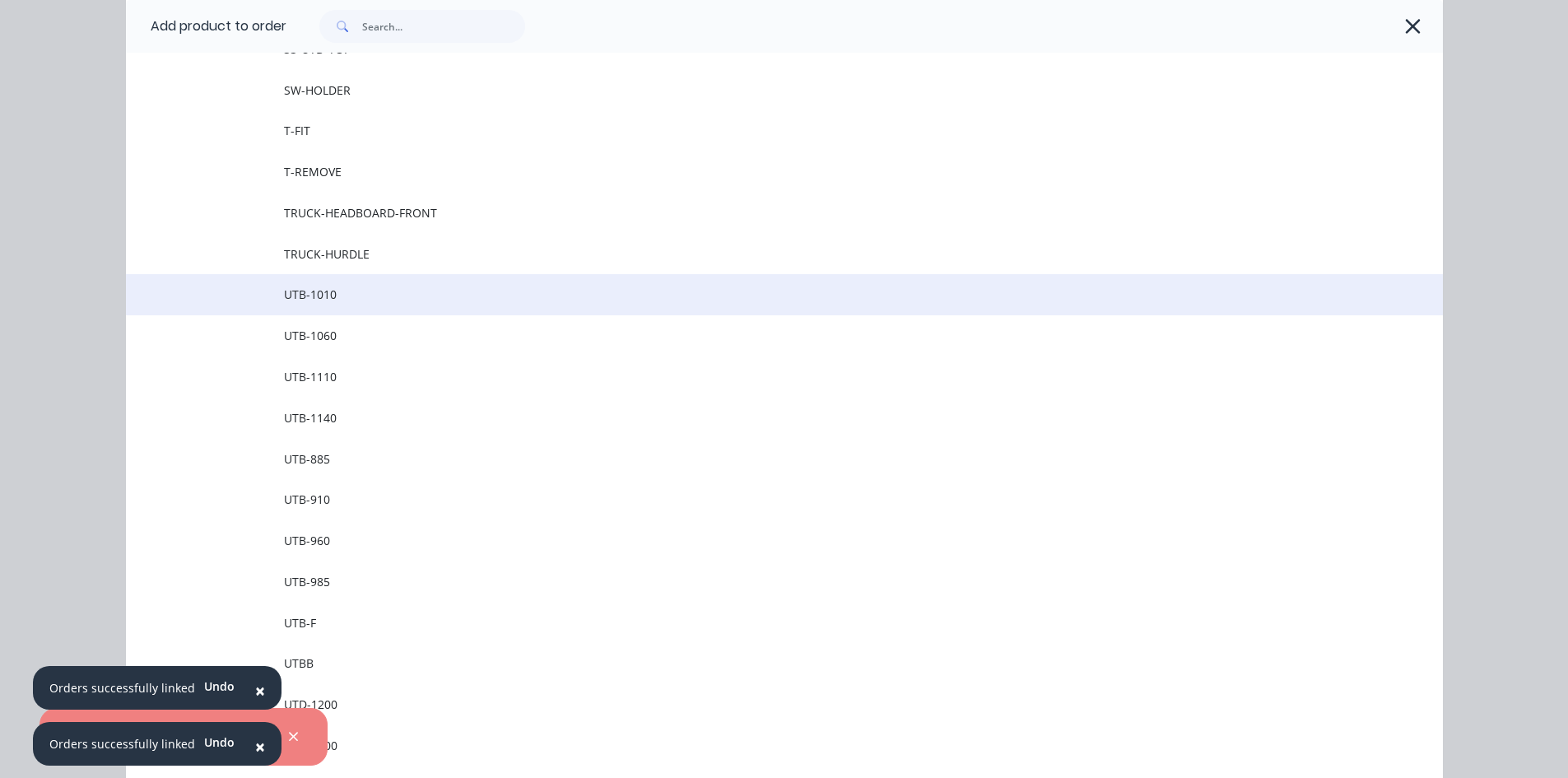
click at [346, 298] on span "UTB-1010" at bounding box center [748, 294] width 927 height 17
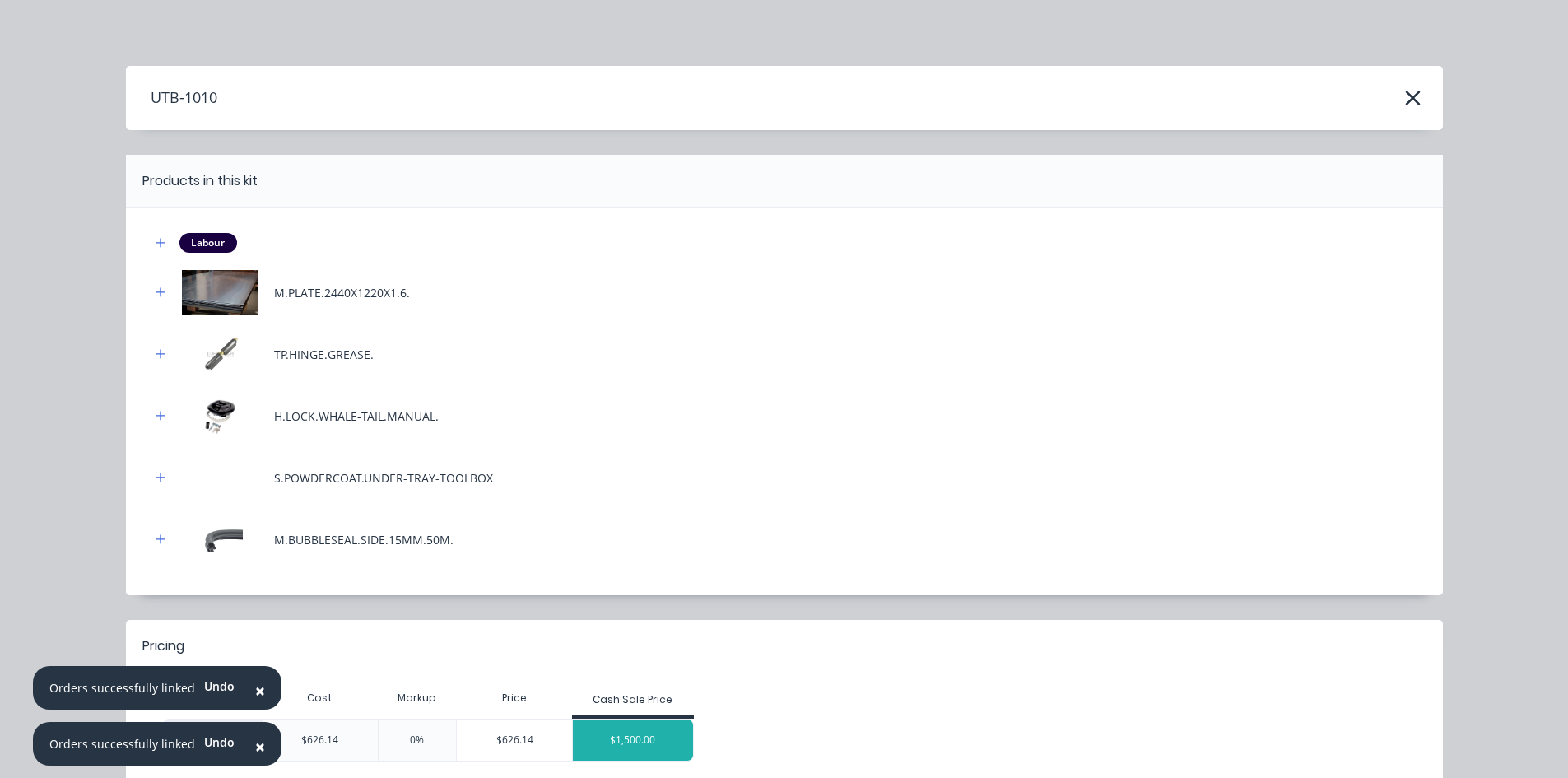
click at [630, 736] on div "$1,500.00" at bounding box center [633, 741] width 120 height 42
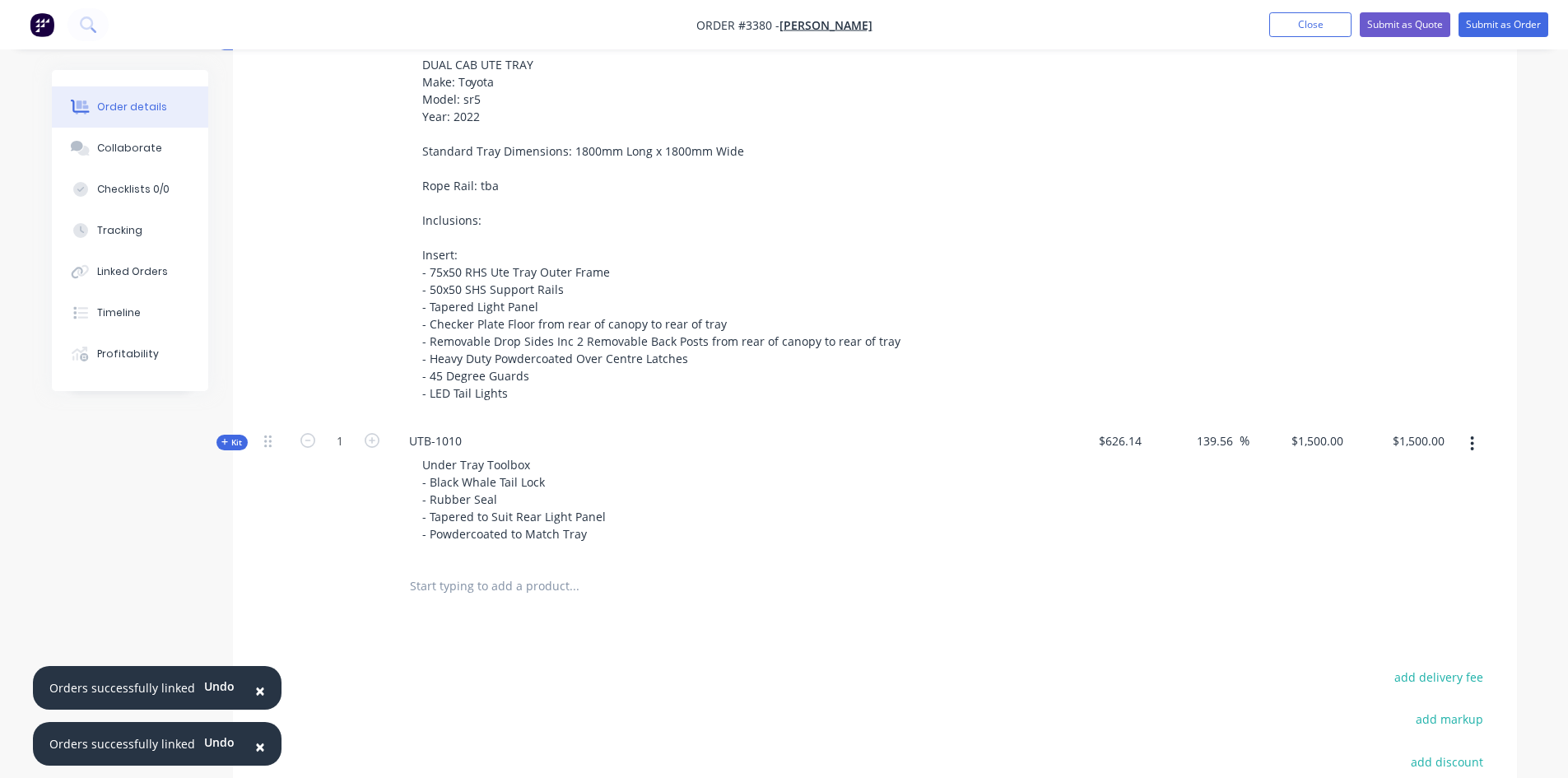
scroll to position [741, 0]
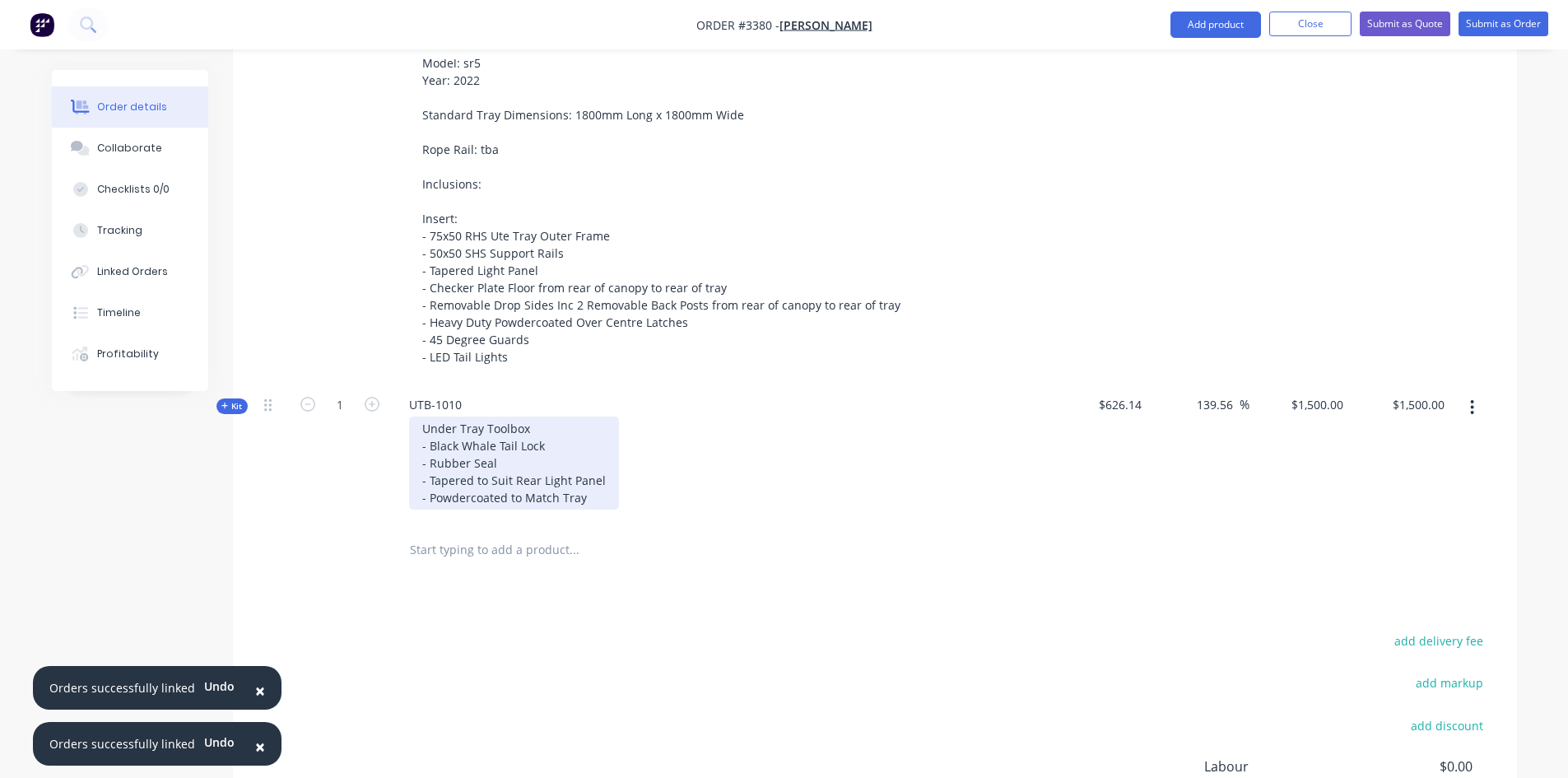
click at [529, 430] on div "Under Tray Toolbox - Black Whale Tail Lock - Rubber Seal - Tapered to Suit Rear…" at bounding box center [514, 463] width 210 height 93
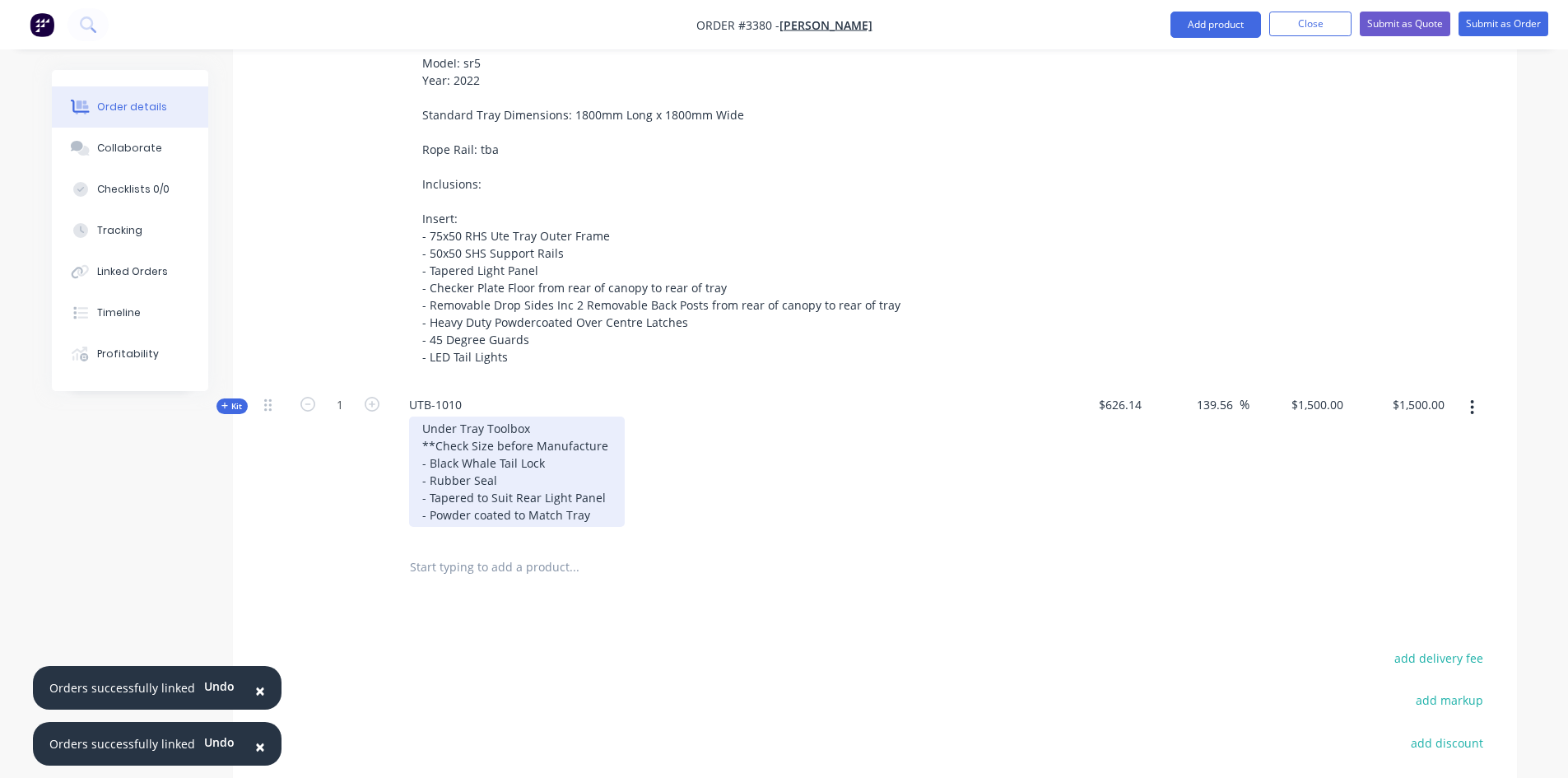
click at [599, 446] on div "Under Tray Toolbox **Check Size before Manufacture - Black Whale Tail Lock - Ru…" at bounding box center [517, 471] width 216 height 111
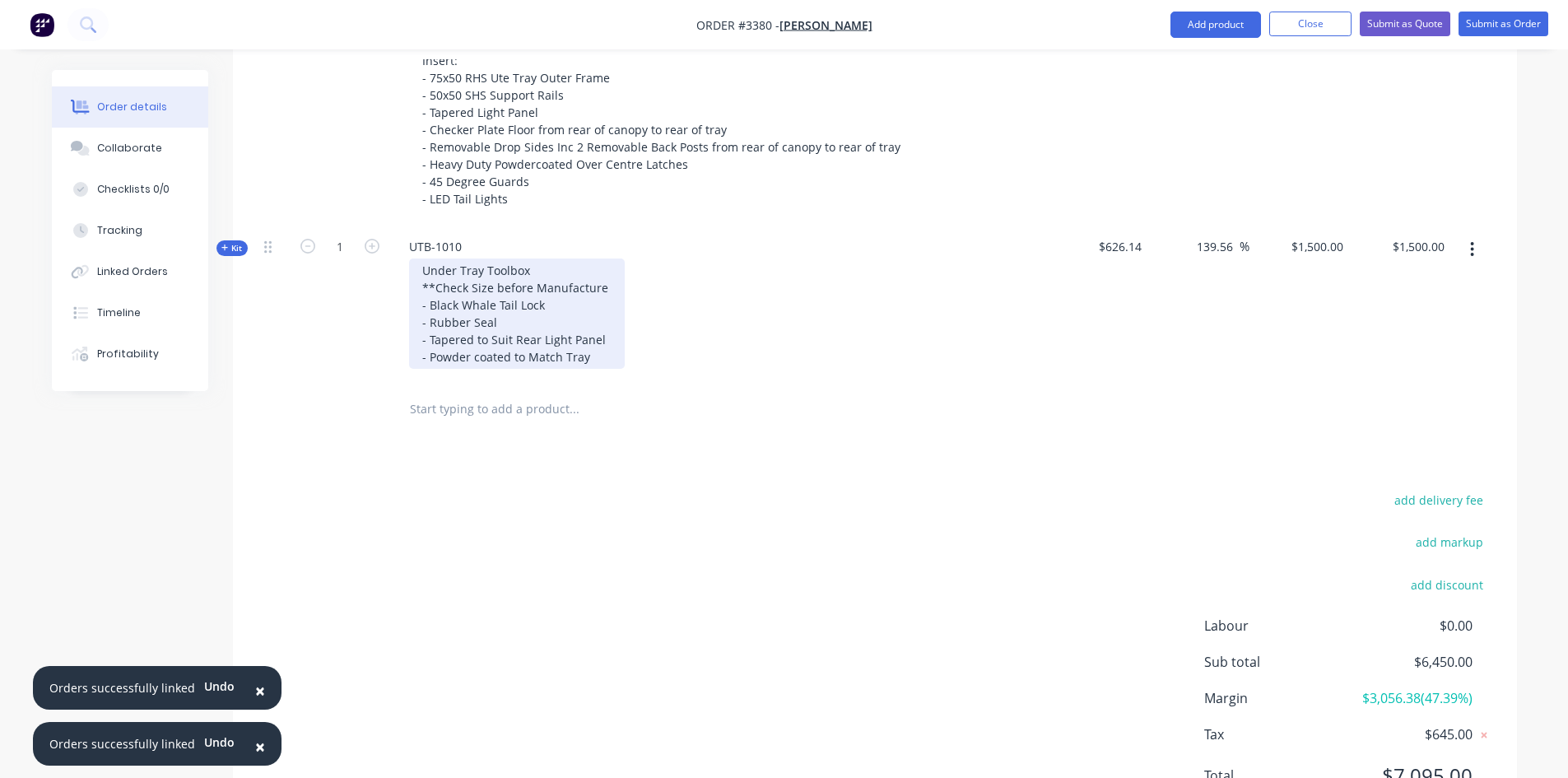
scroll to position [977, 0]
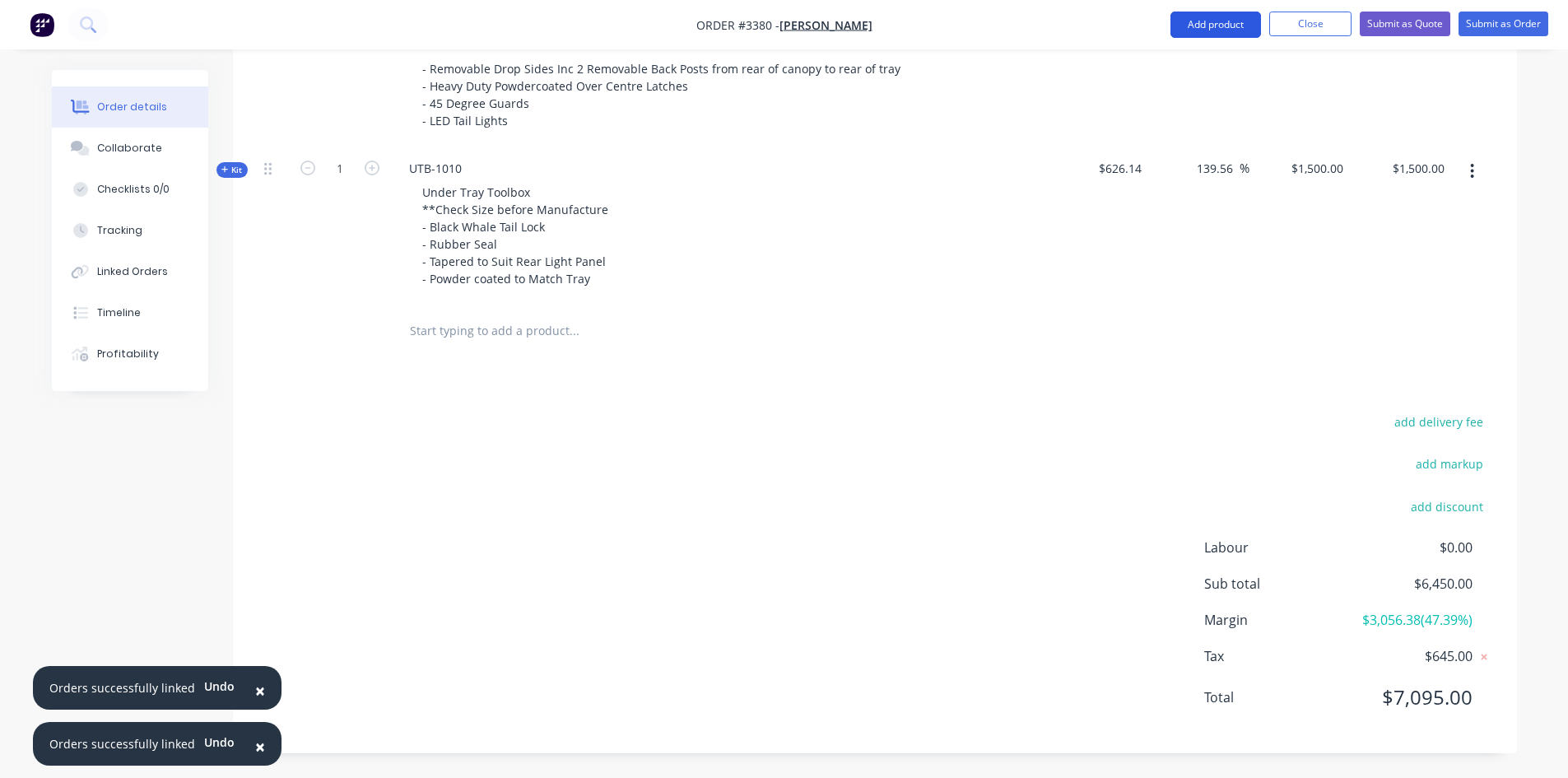
click at [1182, 20] on button "Add product" at bounding box center [1216, 25] width 91 height 27
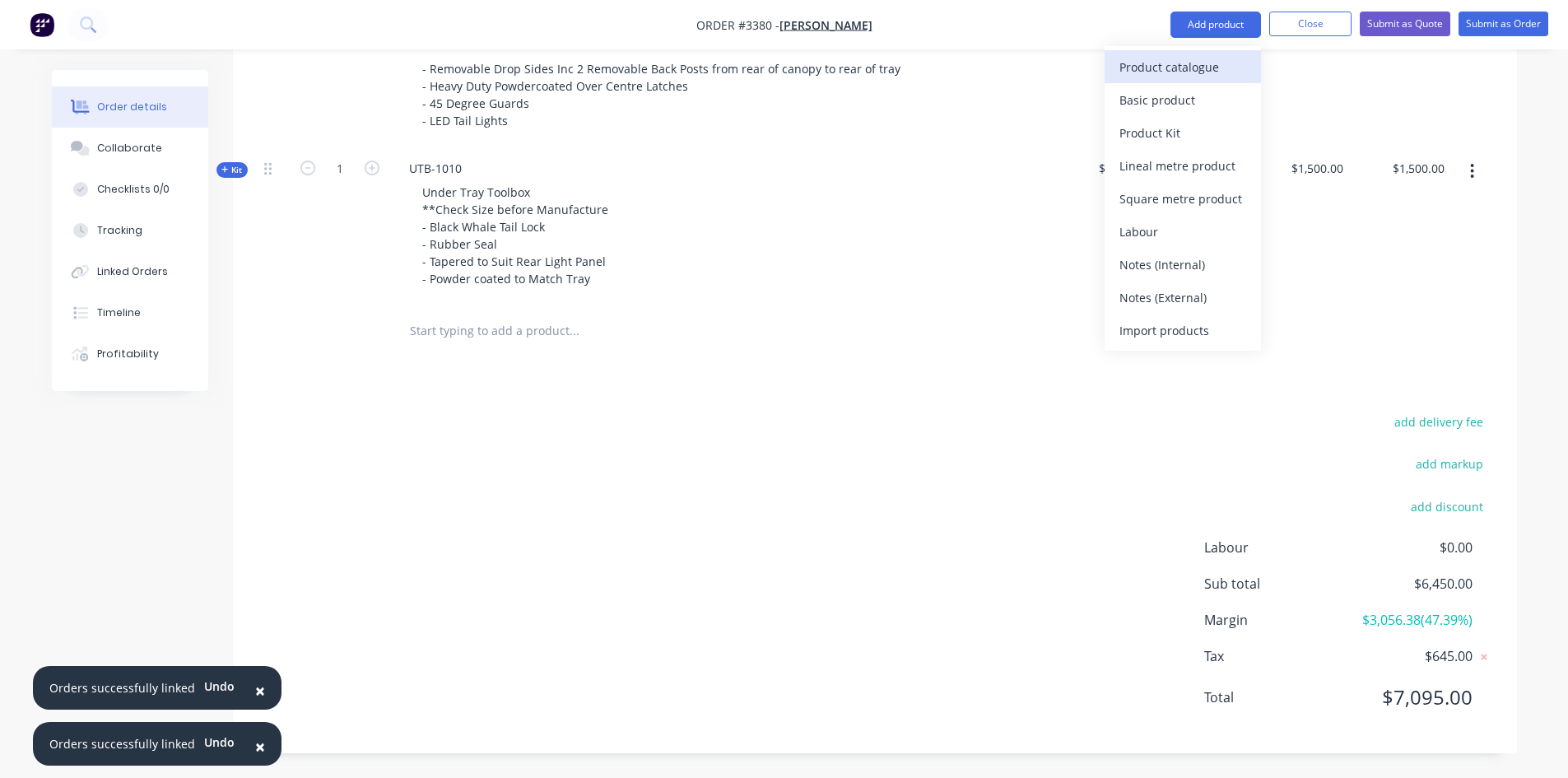
click at [1182, 62] on div "Product catalogue" at bounding box center [1182, 66] width 127 height 24
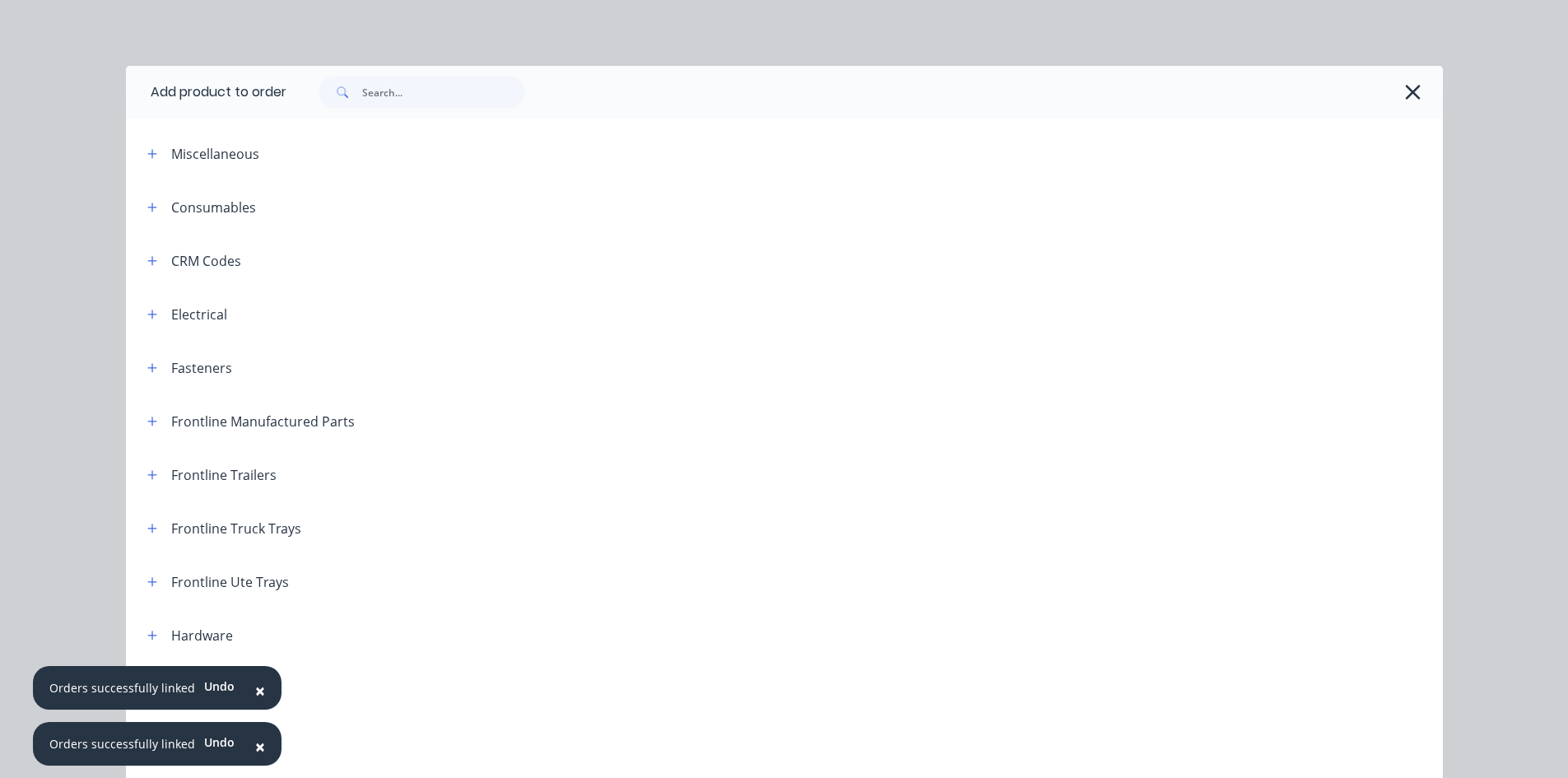
scroll to position [247, 0]
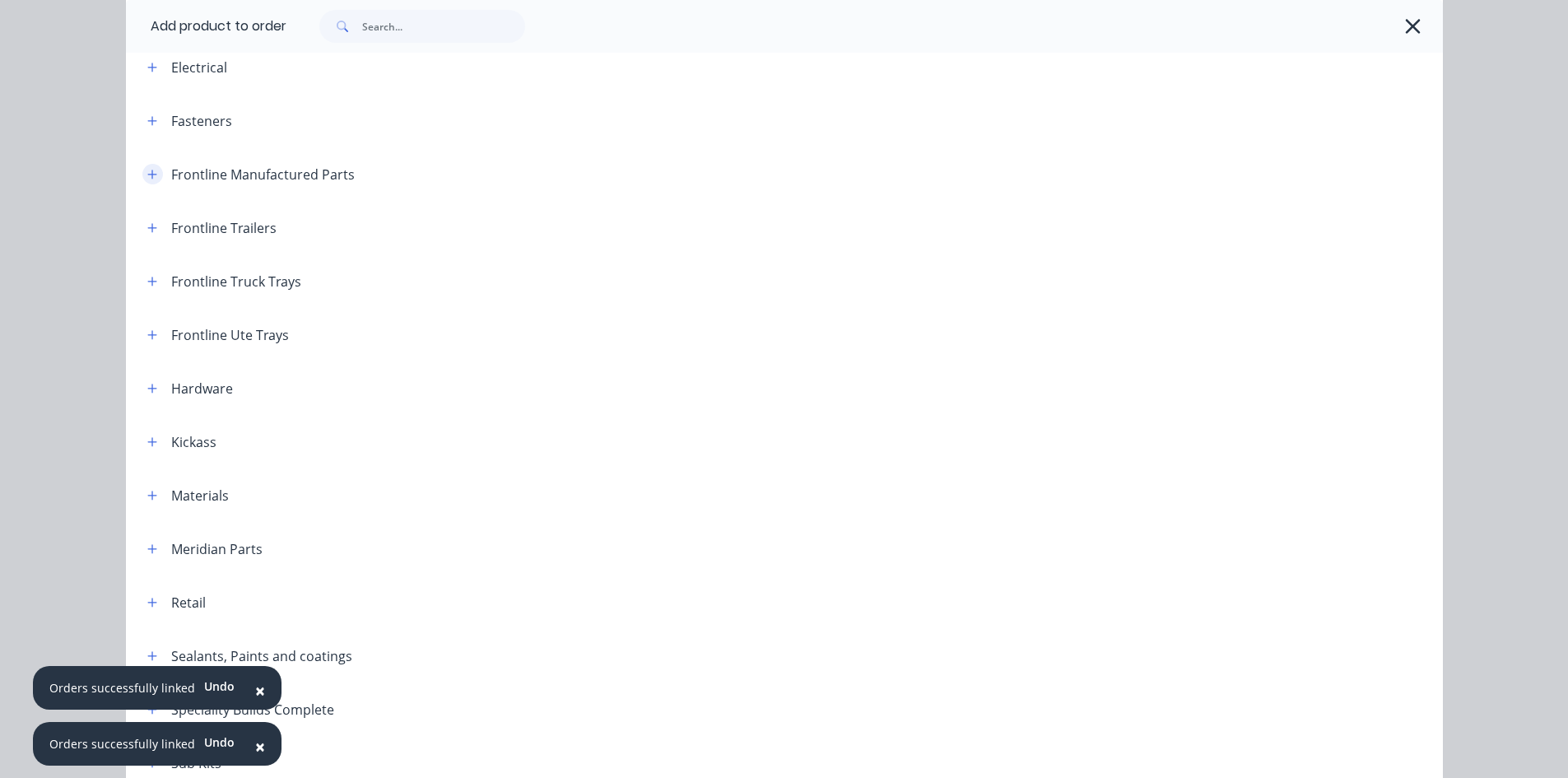
click at [155, 177] on button "button" at bounding box center [152, 174] width 21 height 21
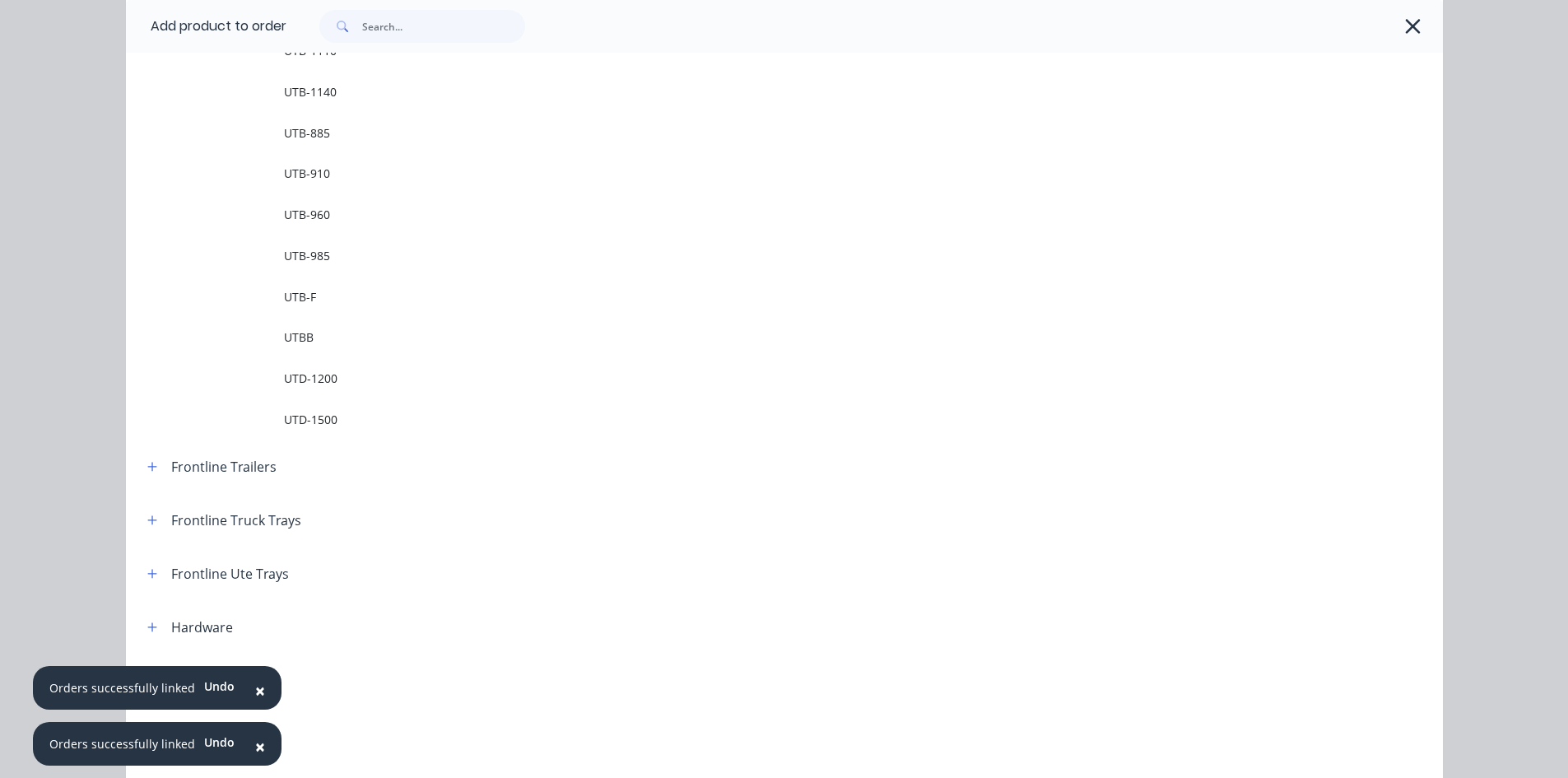
scroll to position [2553, 0]
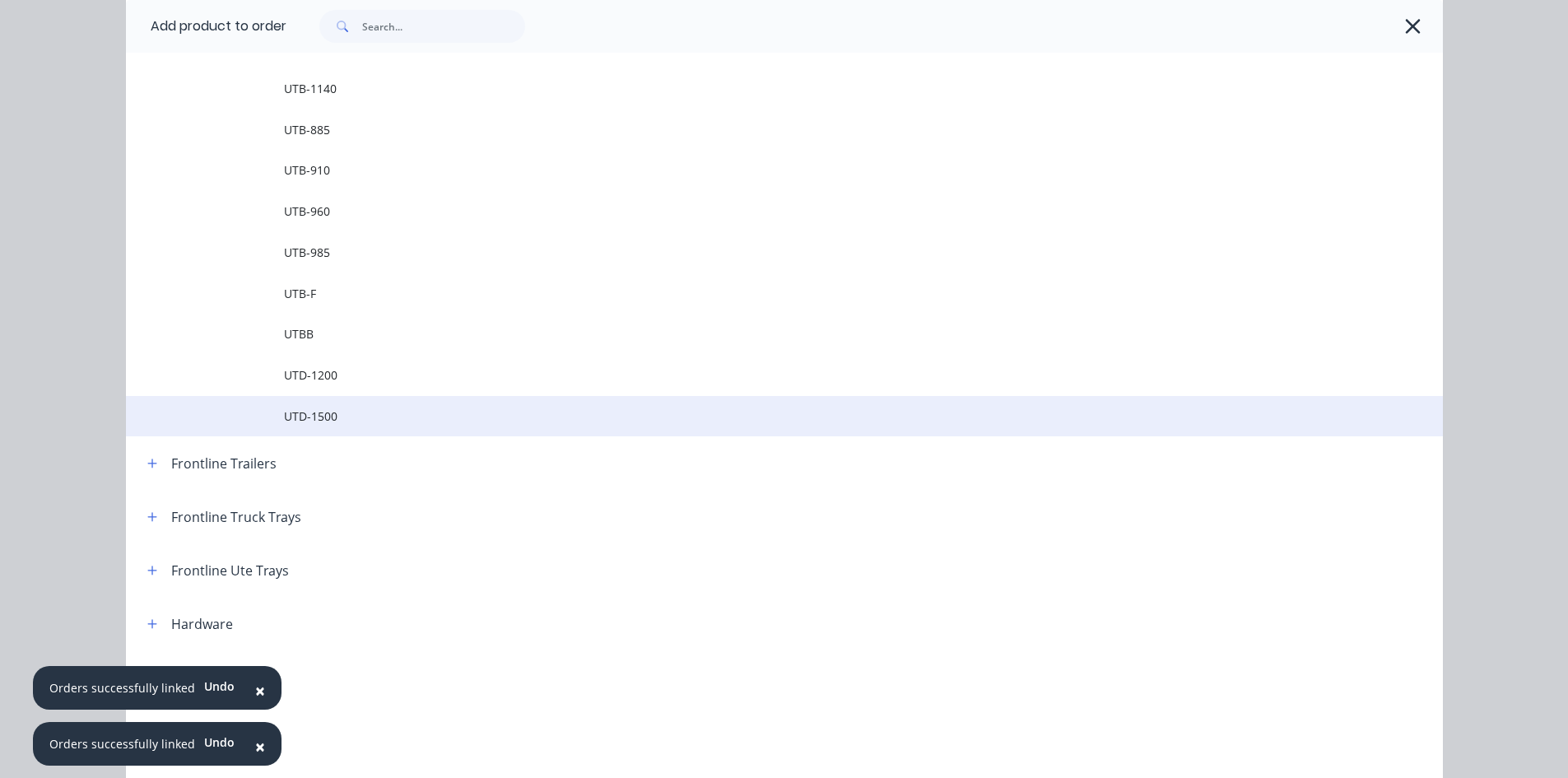
click at [338, 410] on span "UTD-1500" at bounding box center [748, 416] width 927 height 17
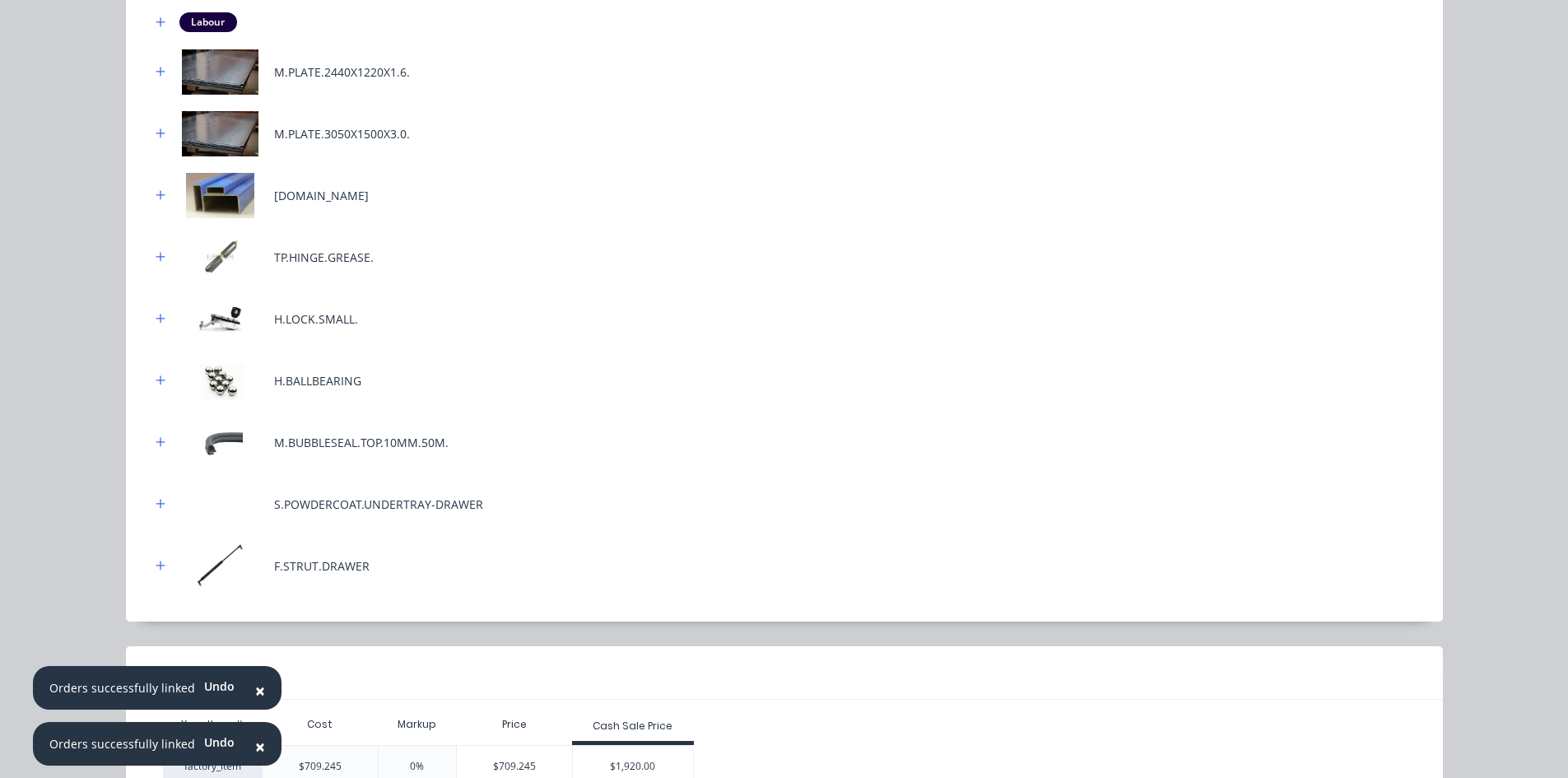
scroll to position [327, 0]
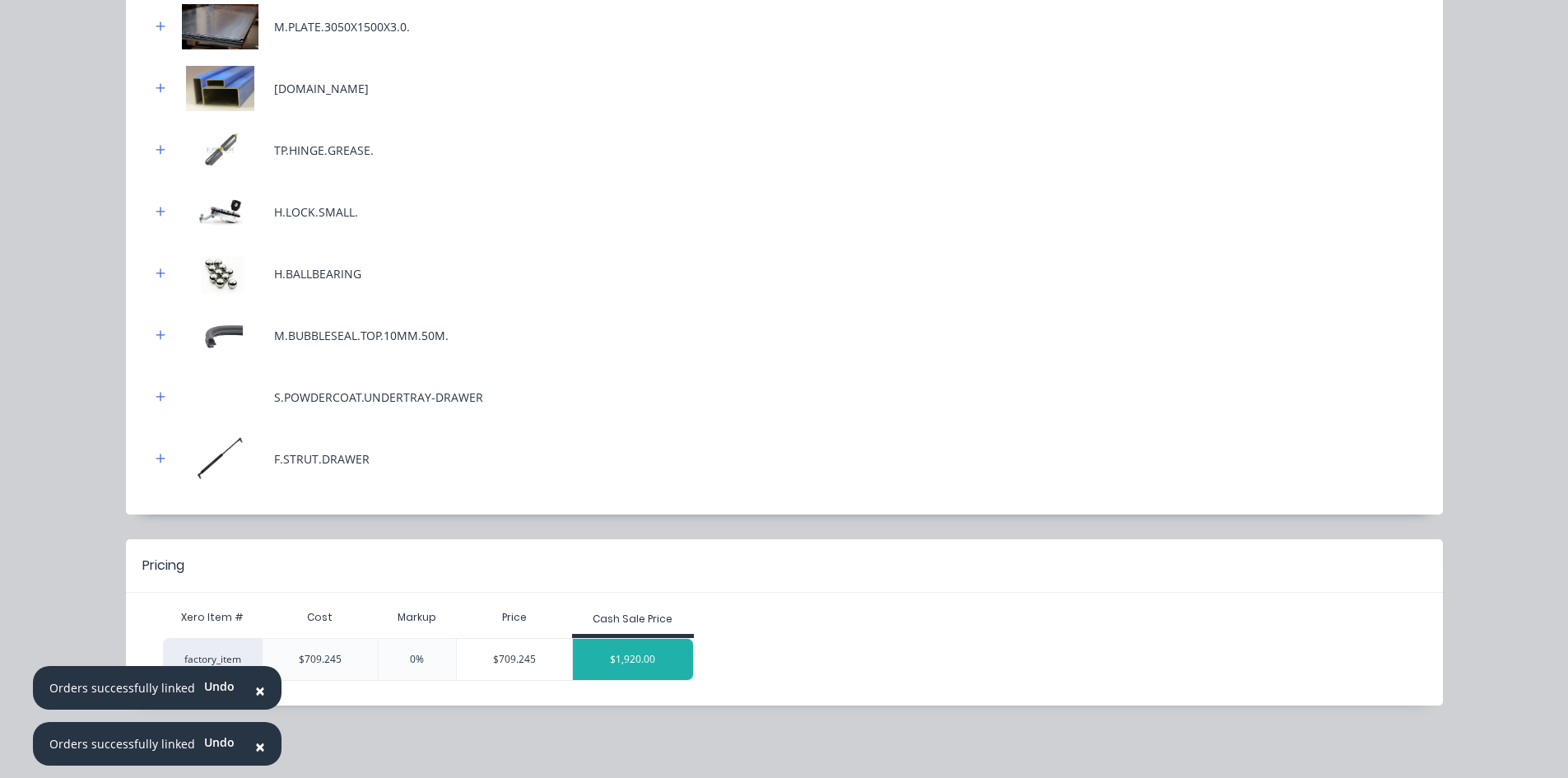
click at [642, 654] on div "$1,920.00" at bounding box center [633, 660] width 120 height 42
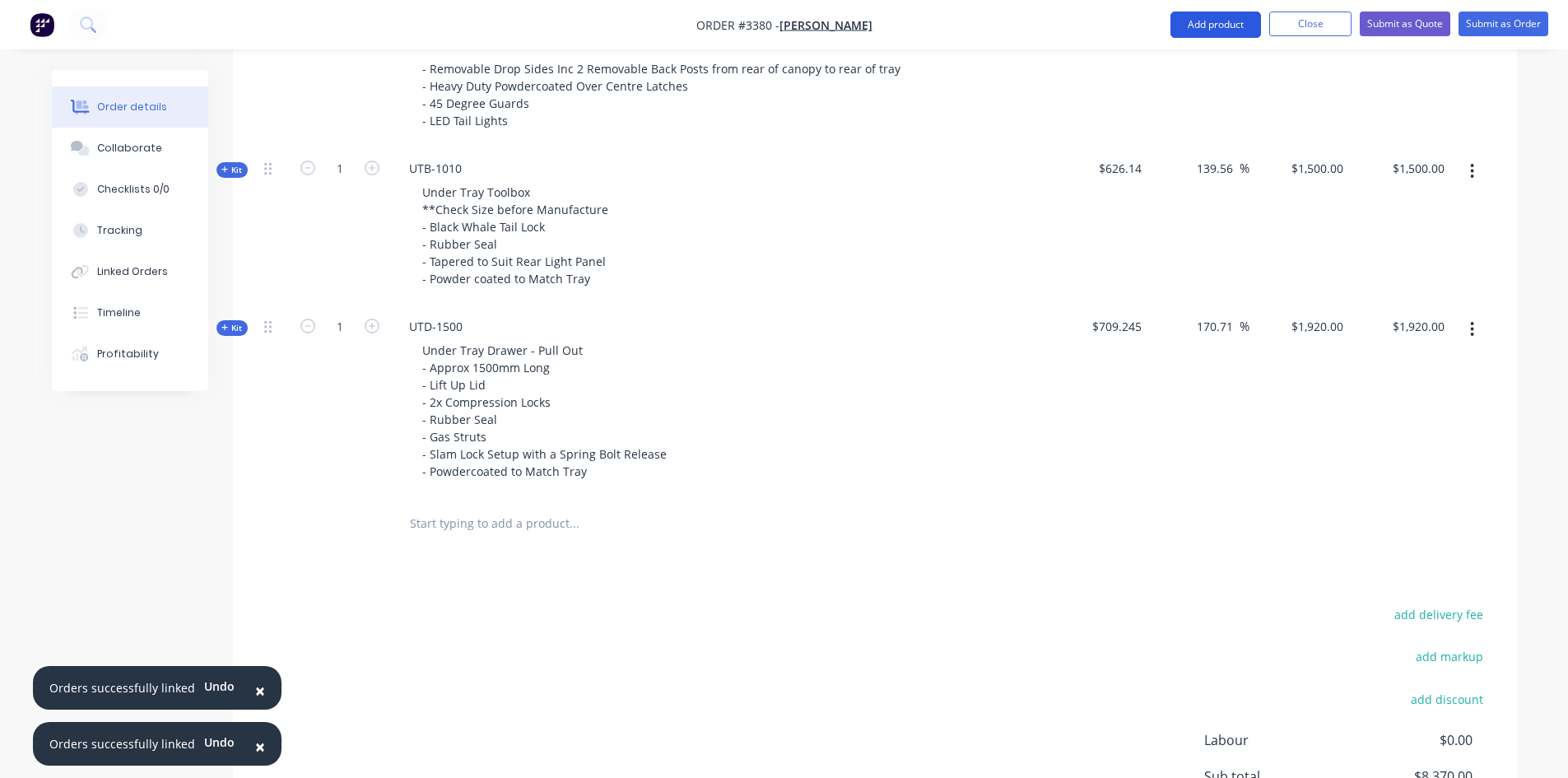
click at [1236, 24] on button "Add product" at bounding box center [1216, 25] width 91 height 27
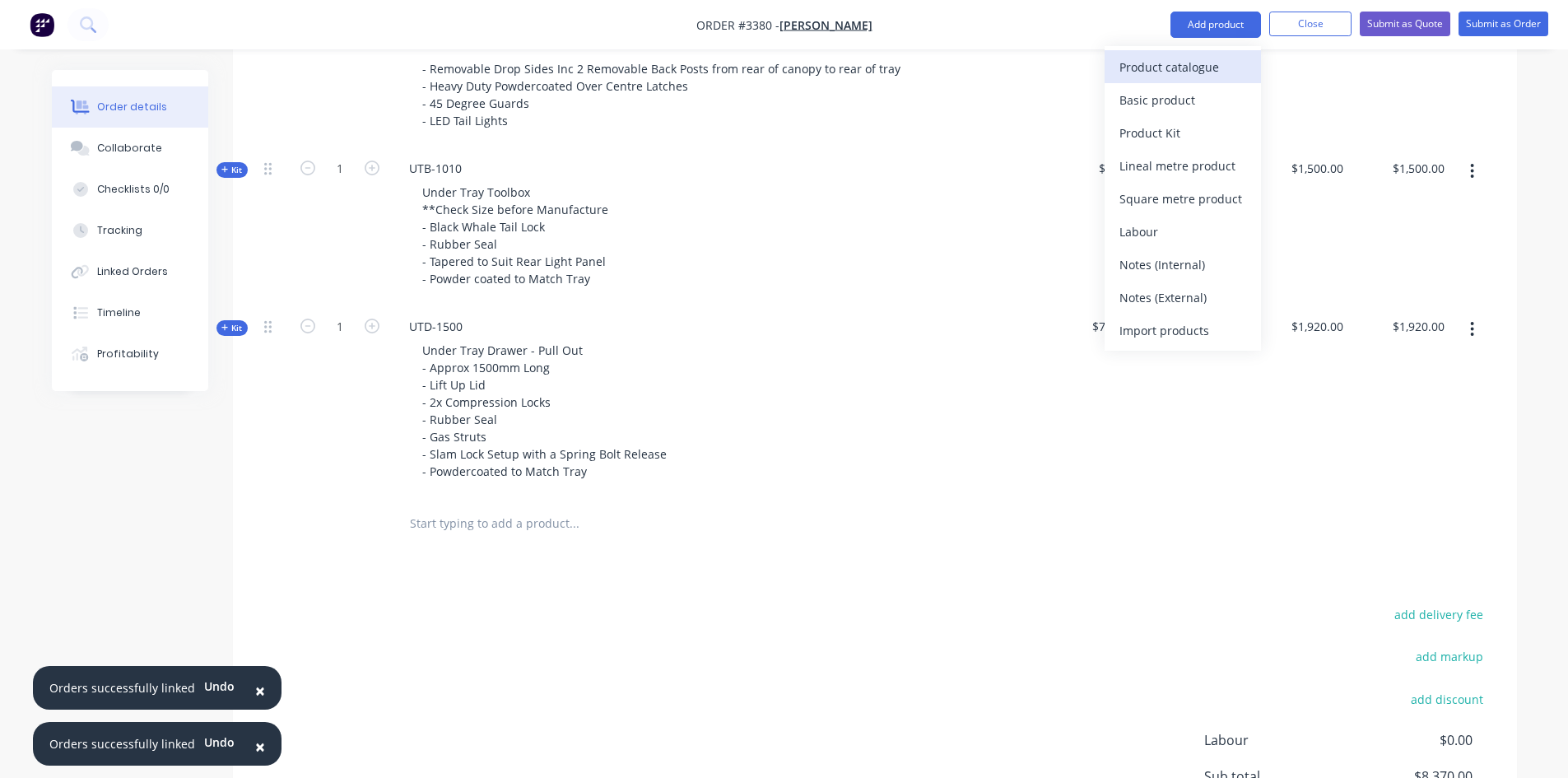
click at [1197, 68] on div "Product catalogue" at bounding box center [1182, 66] width 127 height 24
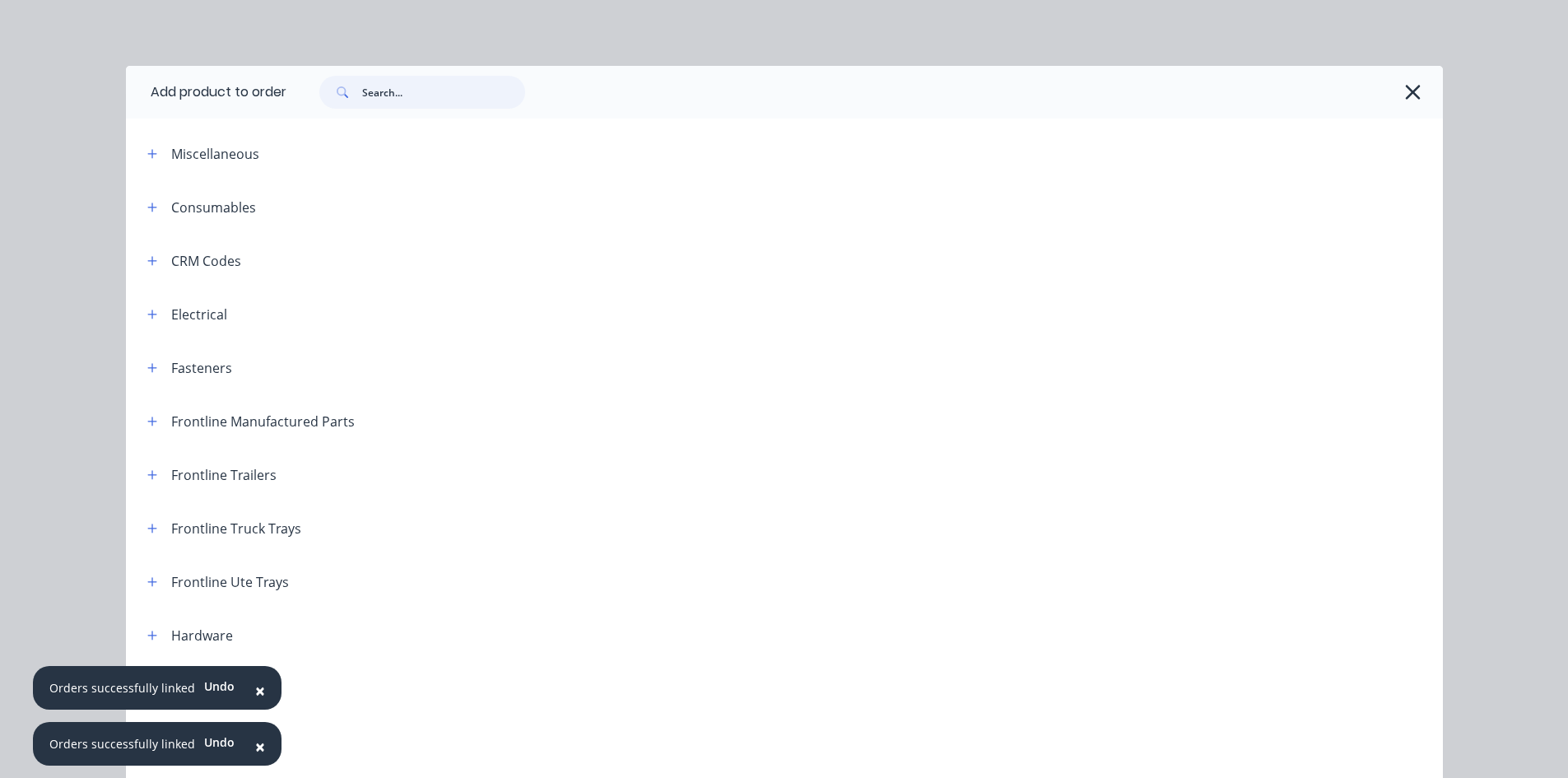
click at [382, 92] on input "text" at bounding box center [444, 92] width 163 height 33
click at [147, 421] on icon "button" at bounding box center [151, 421] width 9 height 9
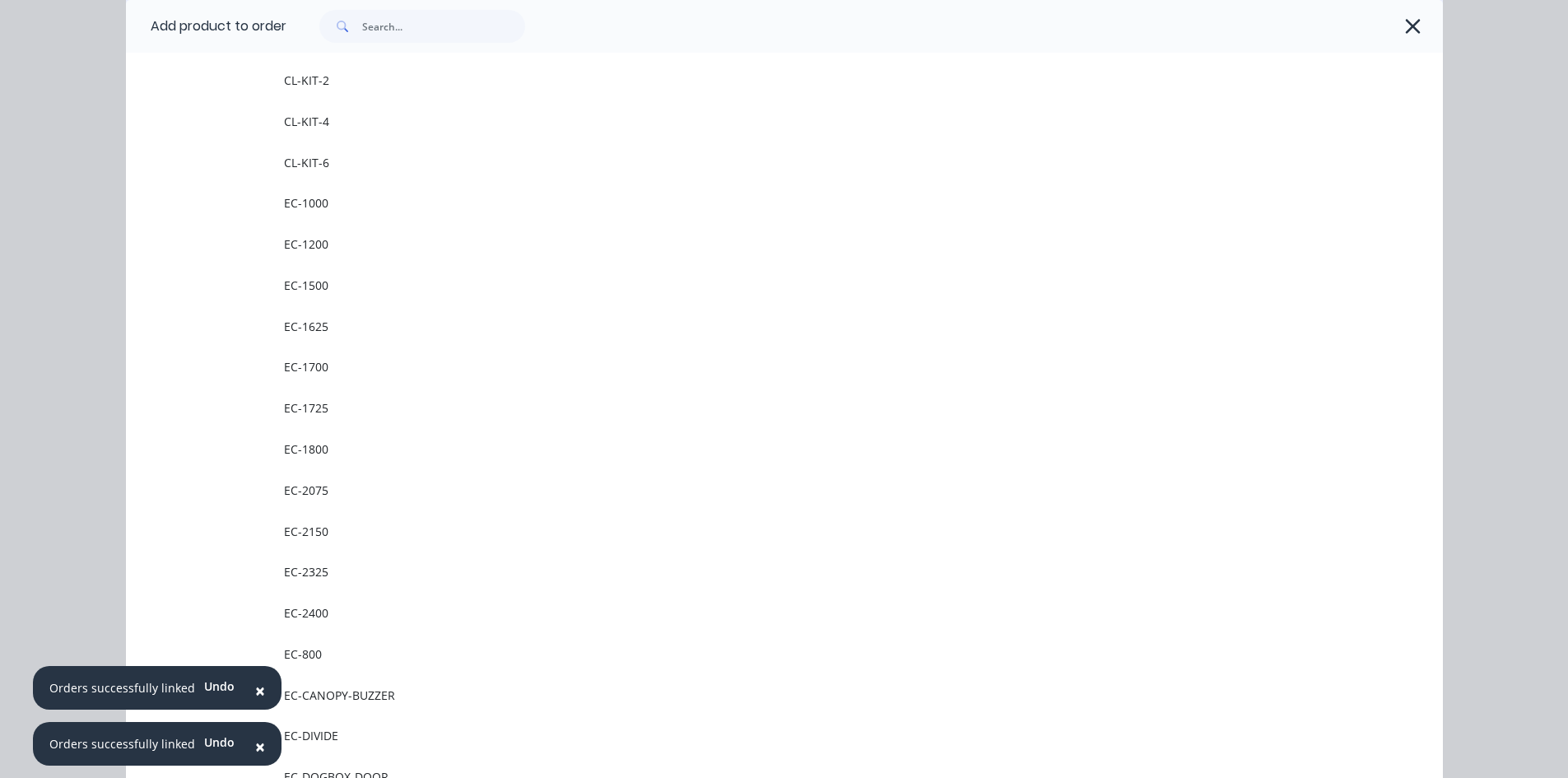
scroll to position [494, 0]
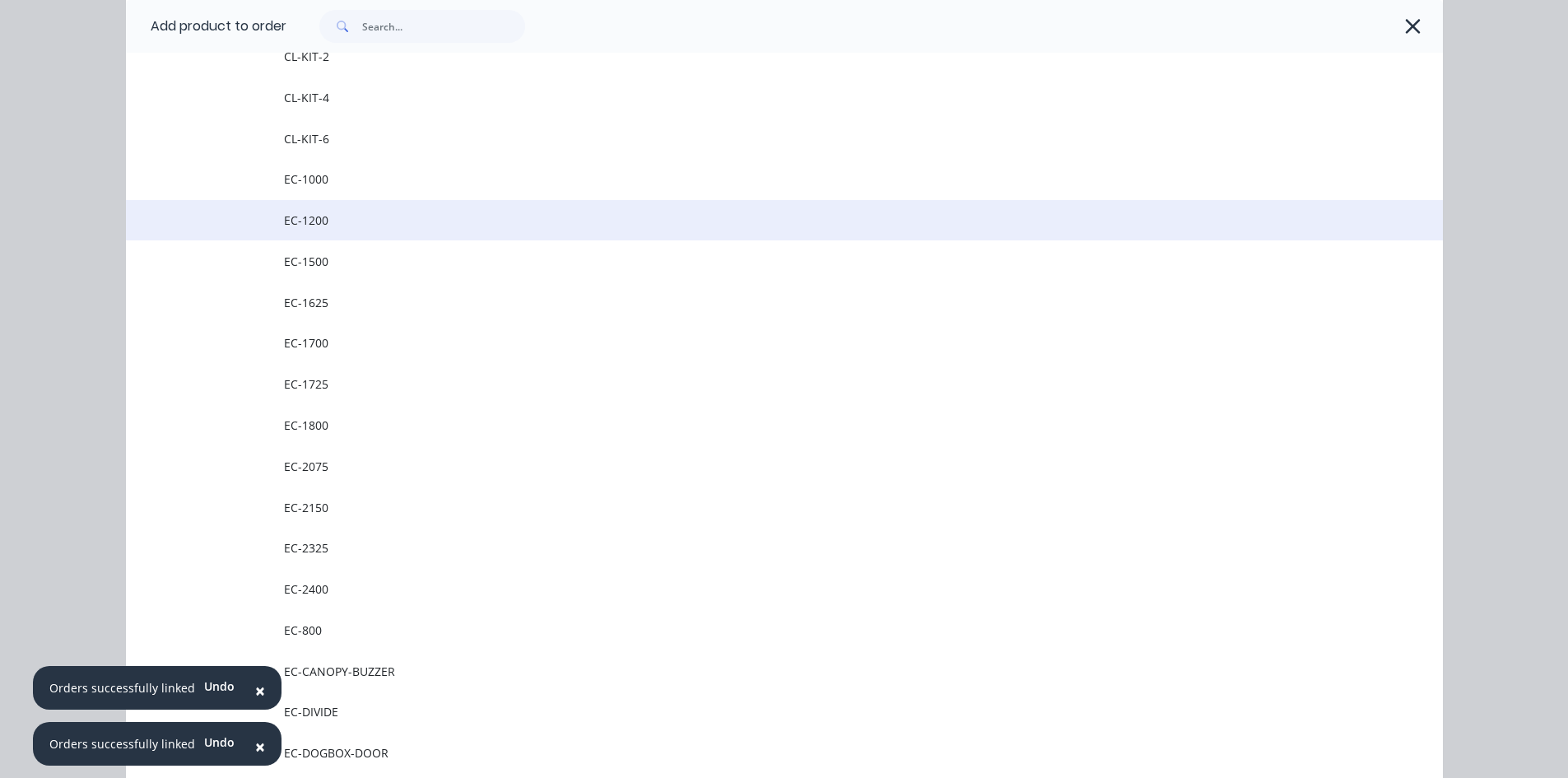
click at [325, 224] on span "EC-1200" at bounding box center [748, 220] width 927 height 17
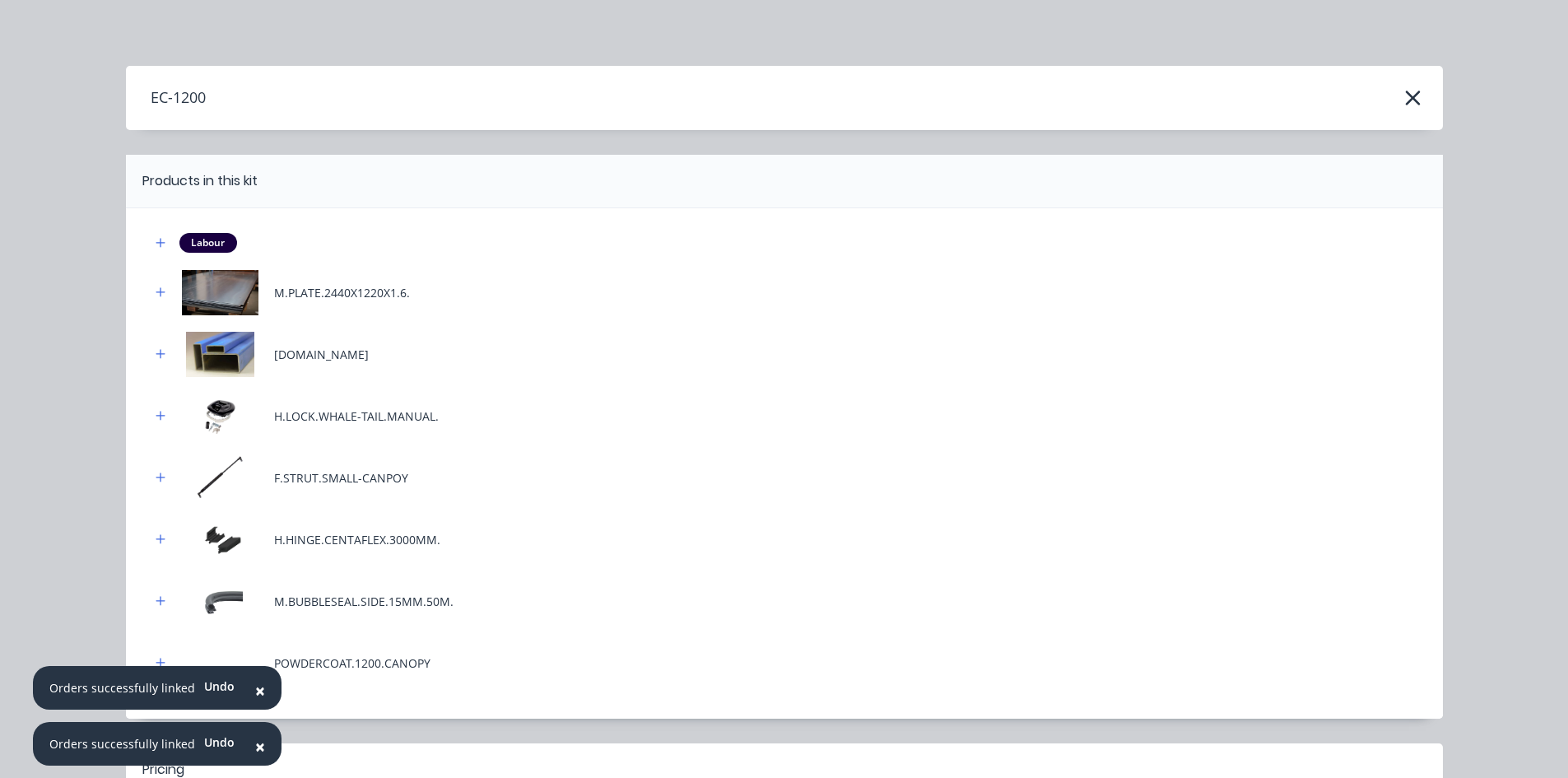
scroll to position [204, 0]
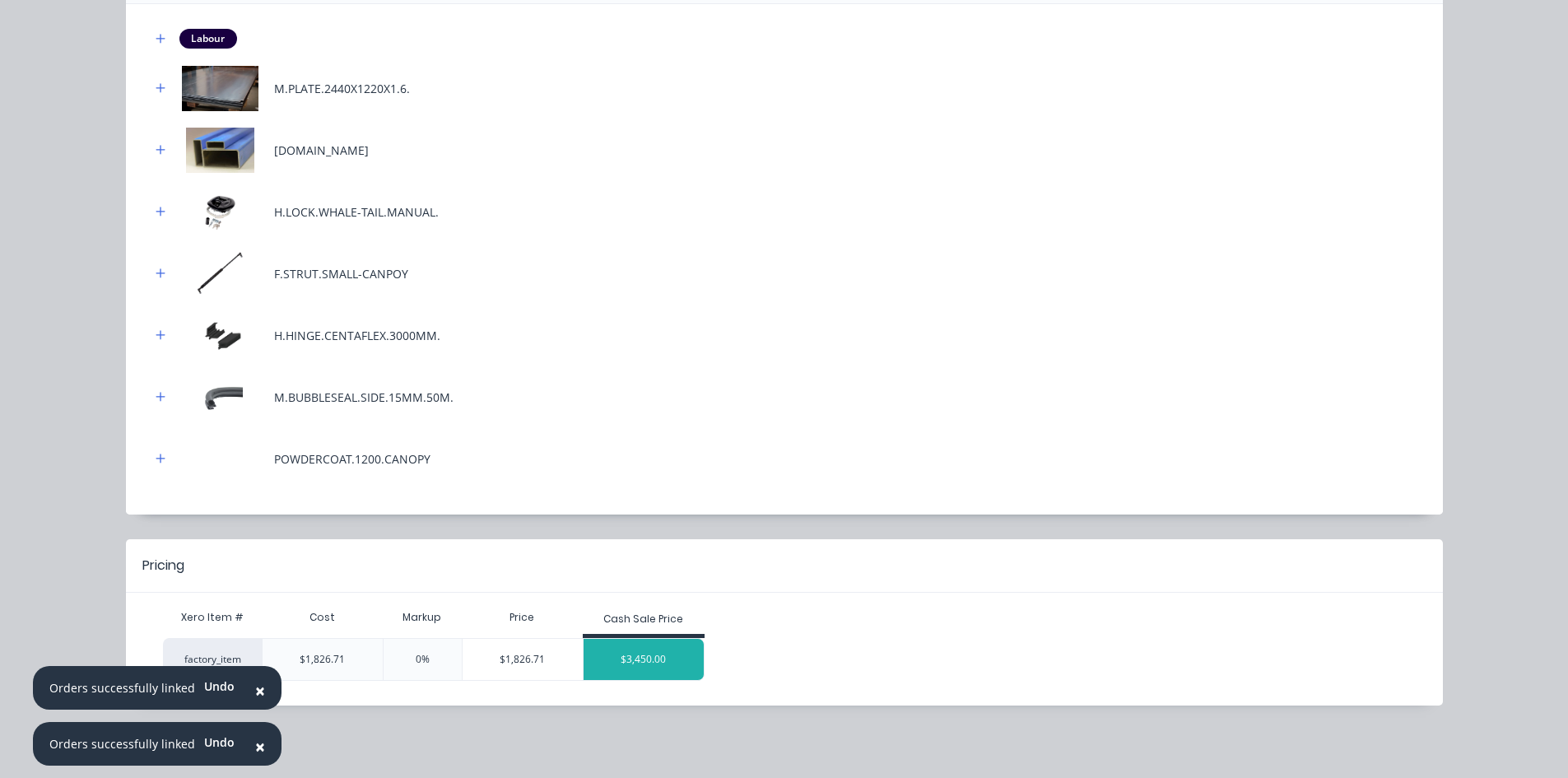
click at [622, 656] on div "$3,450.00" at bounding box center [643, 660] width 120 height 42
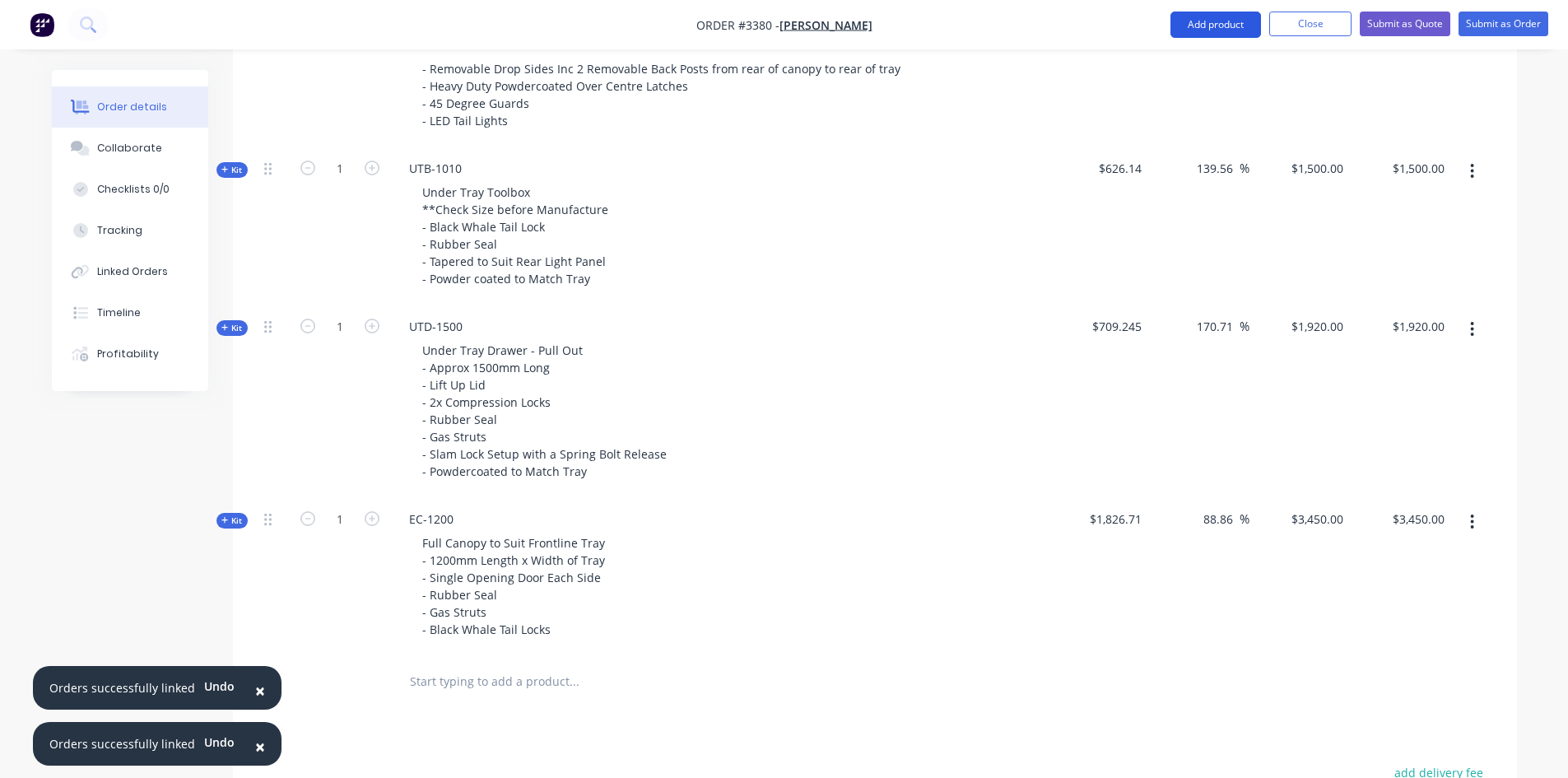
click at [1210, 21] on button "Add product" at bounding box center [1216, 25] width 91 height 27
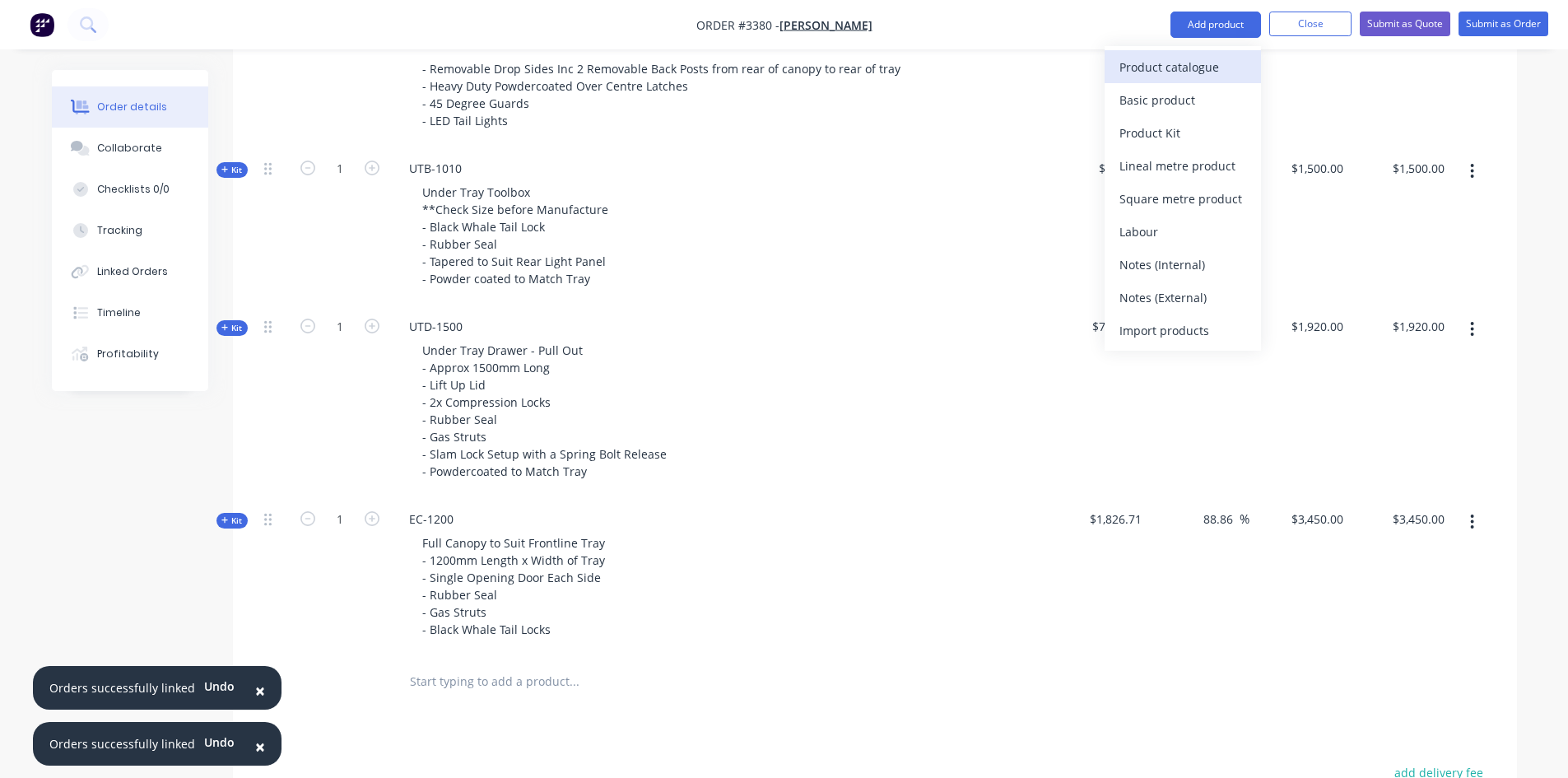
click at [1202, 62] on div "Product catalogue" at bounding box center [1182, 66] width 127 height 24
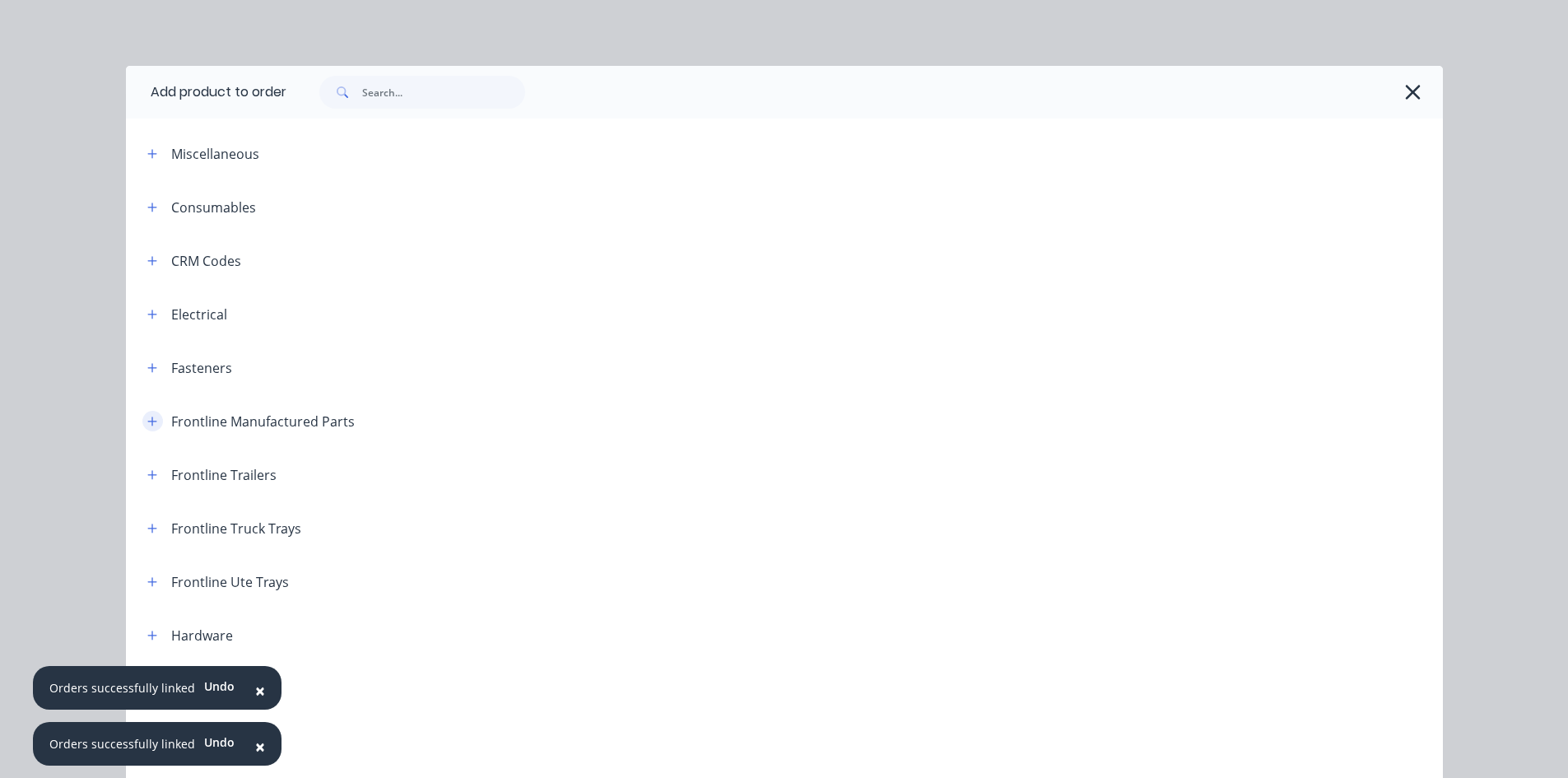
click at [145, 428] on button "button" at bounding box center [152, 421] width 21 height 21
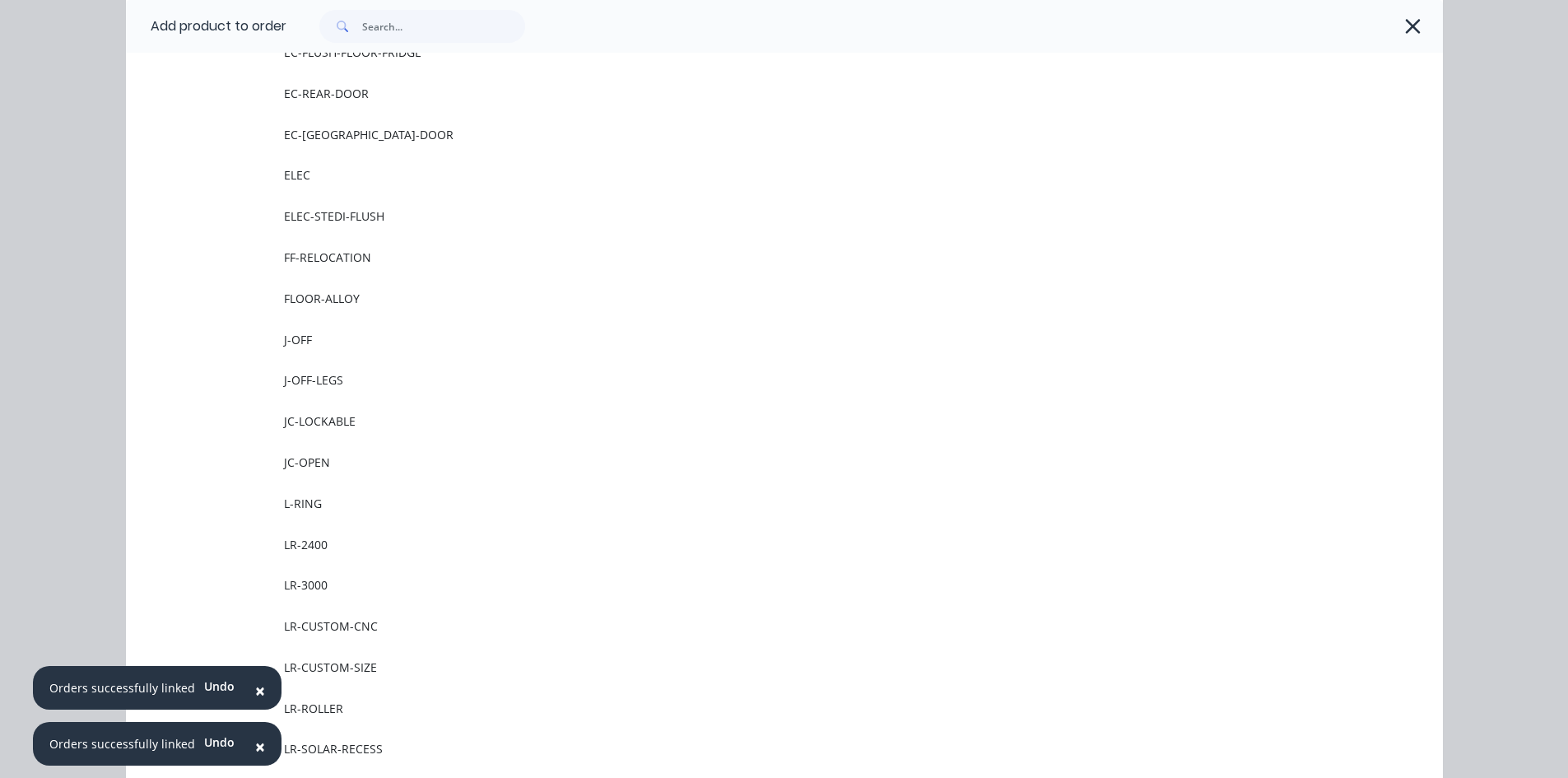
scroll to position [1482, 0]
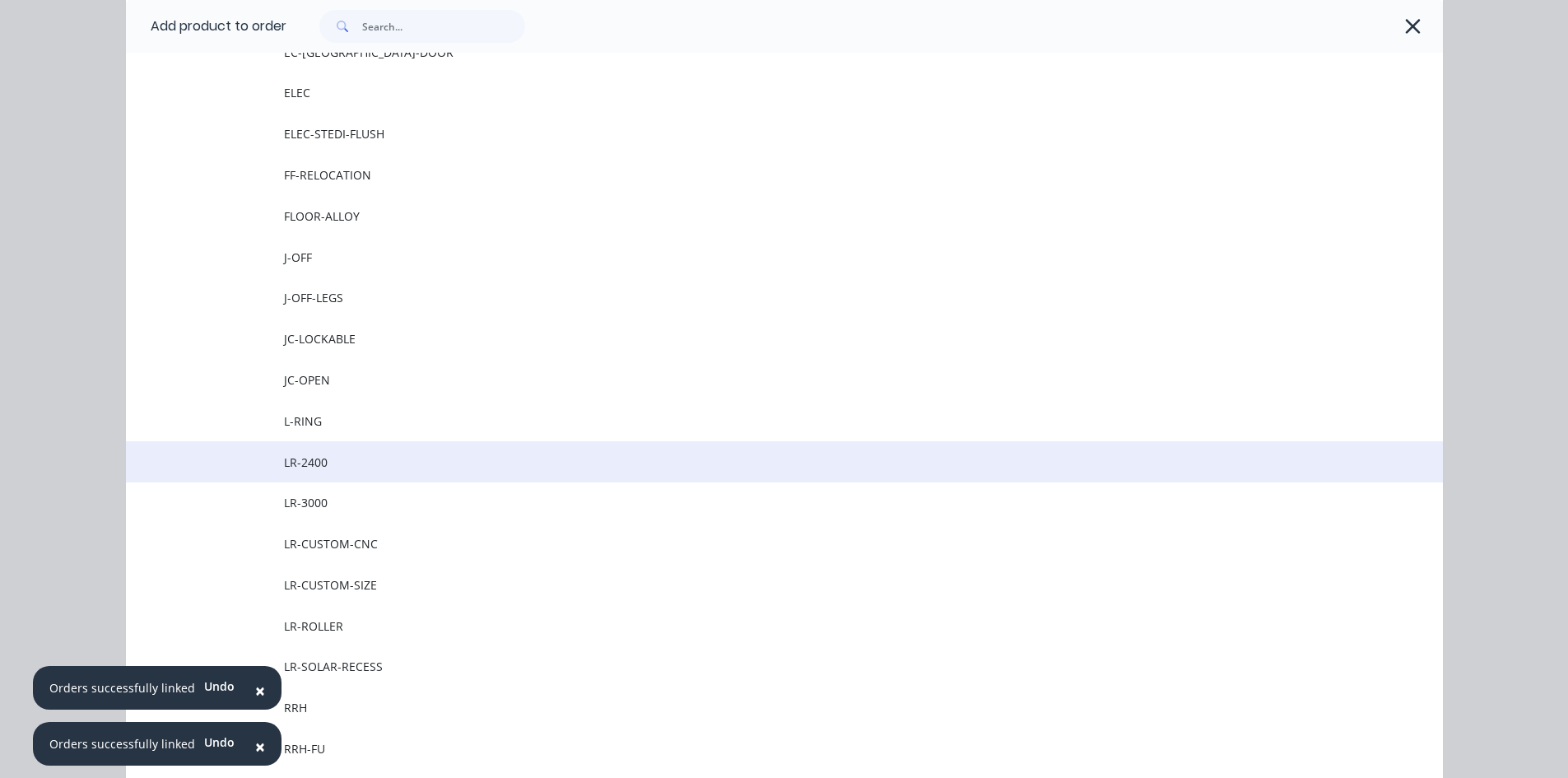
click at [361, 459] on span "LR-2400" at bounding box center [748, 462] width 927 height 17
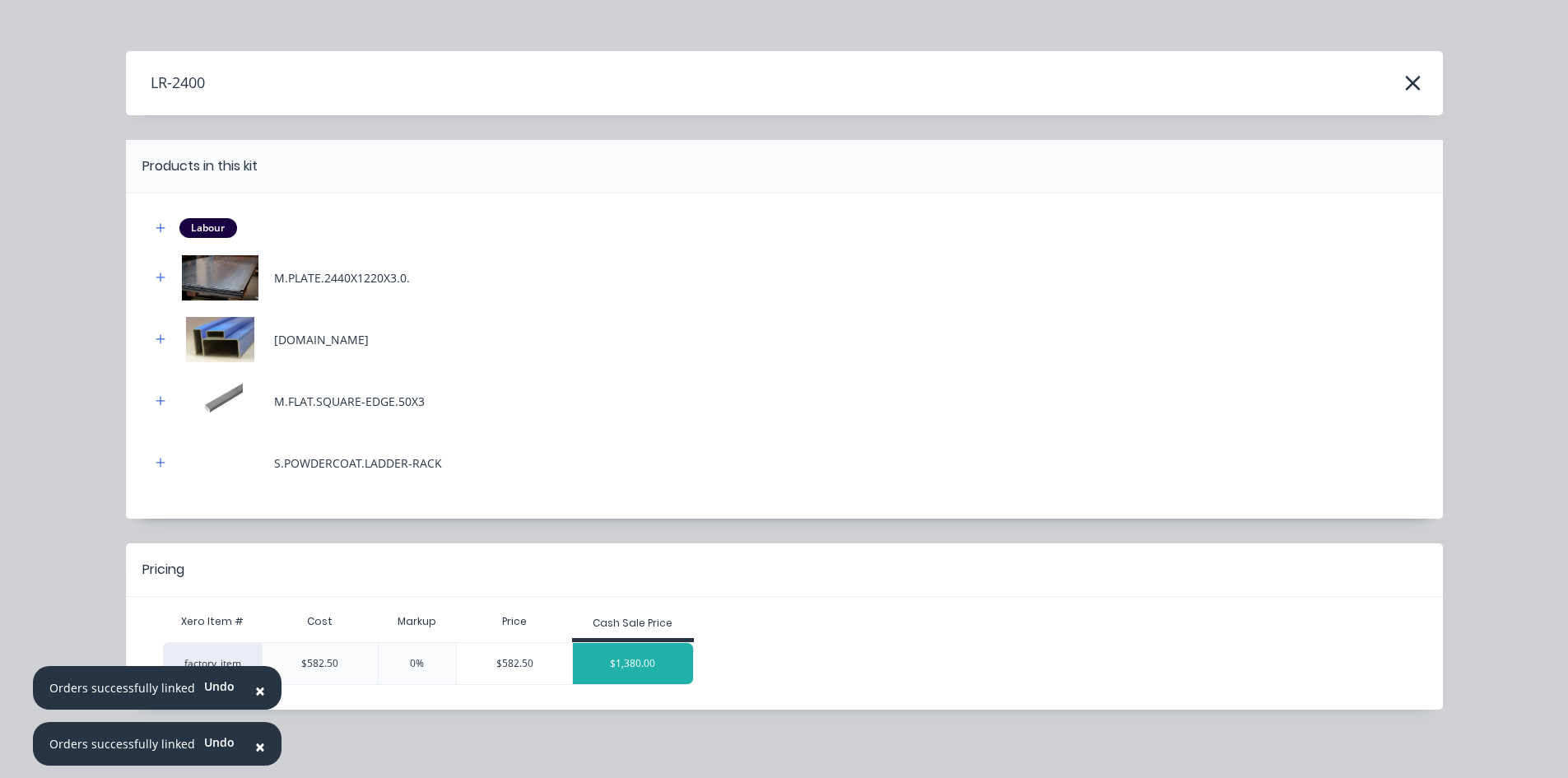
scroll to position [19, 0]
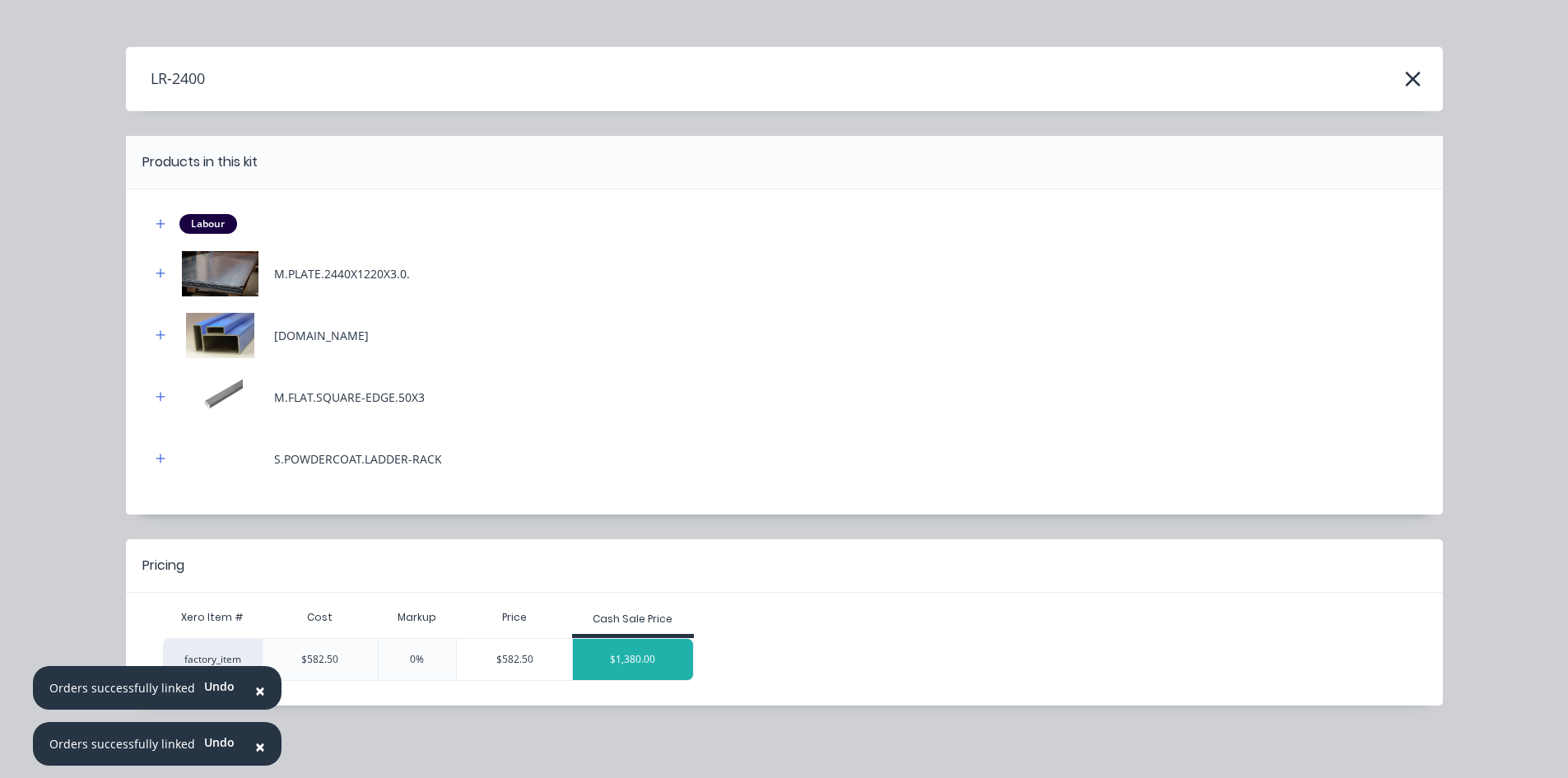
click at [636, 668] on div "$1,380.00" at bounding box center [633, 660] width 120 height 42
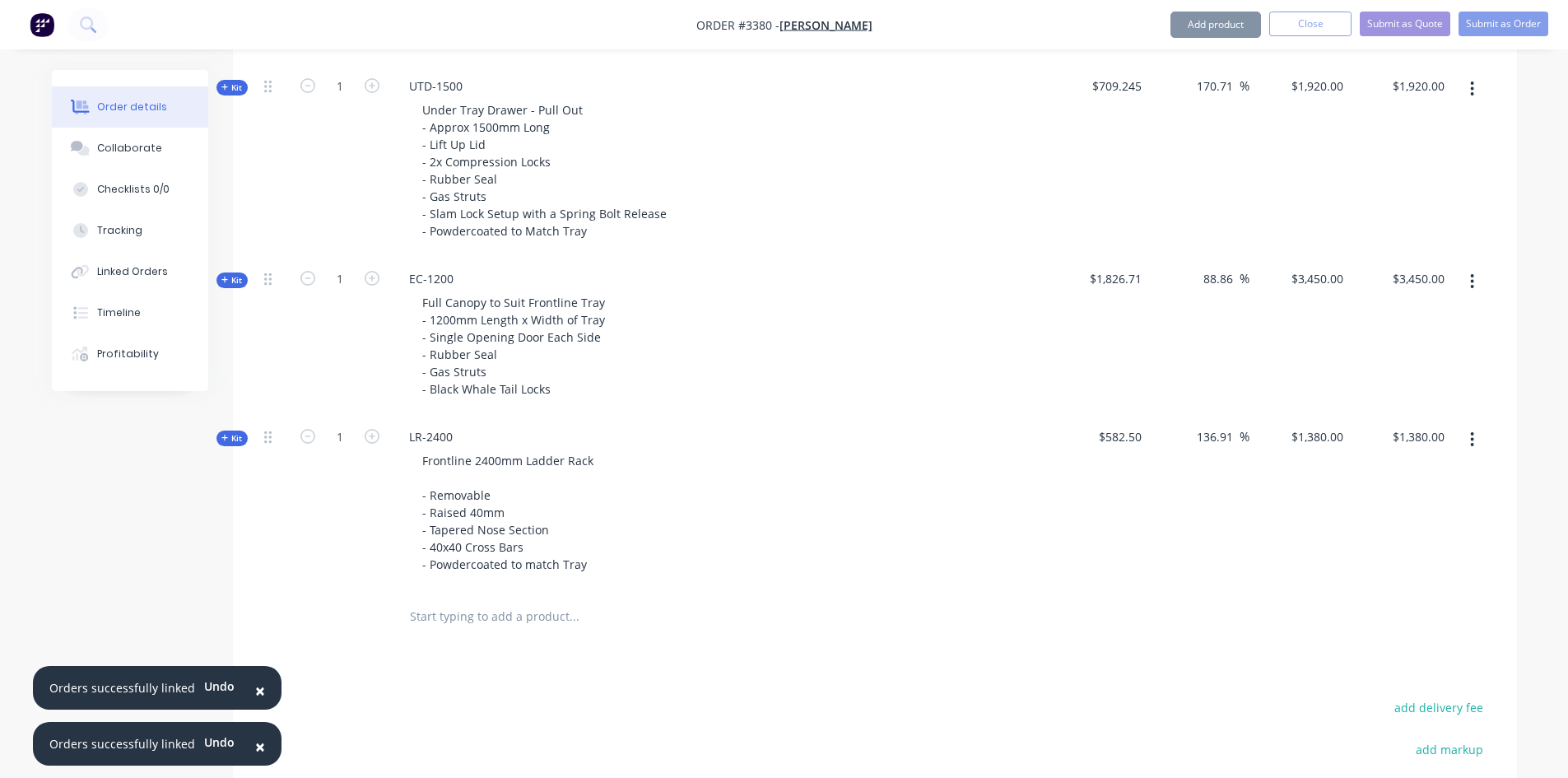
scroll to position [1224, 0]
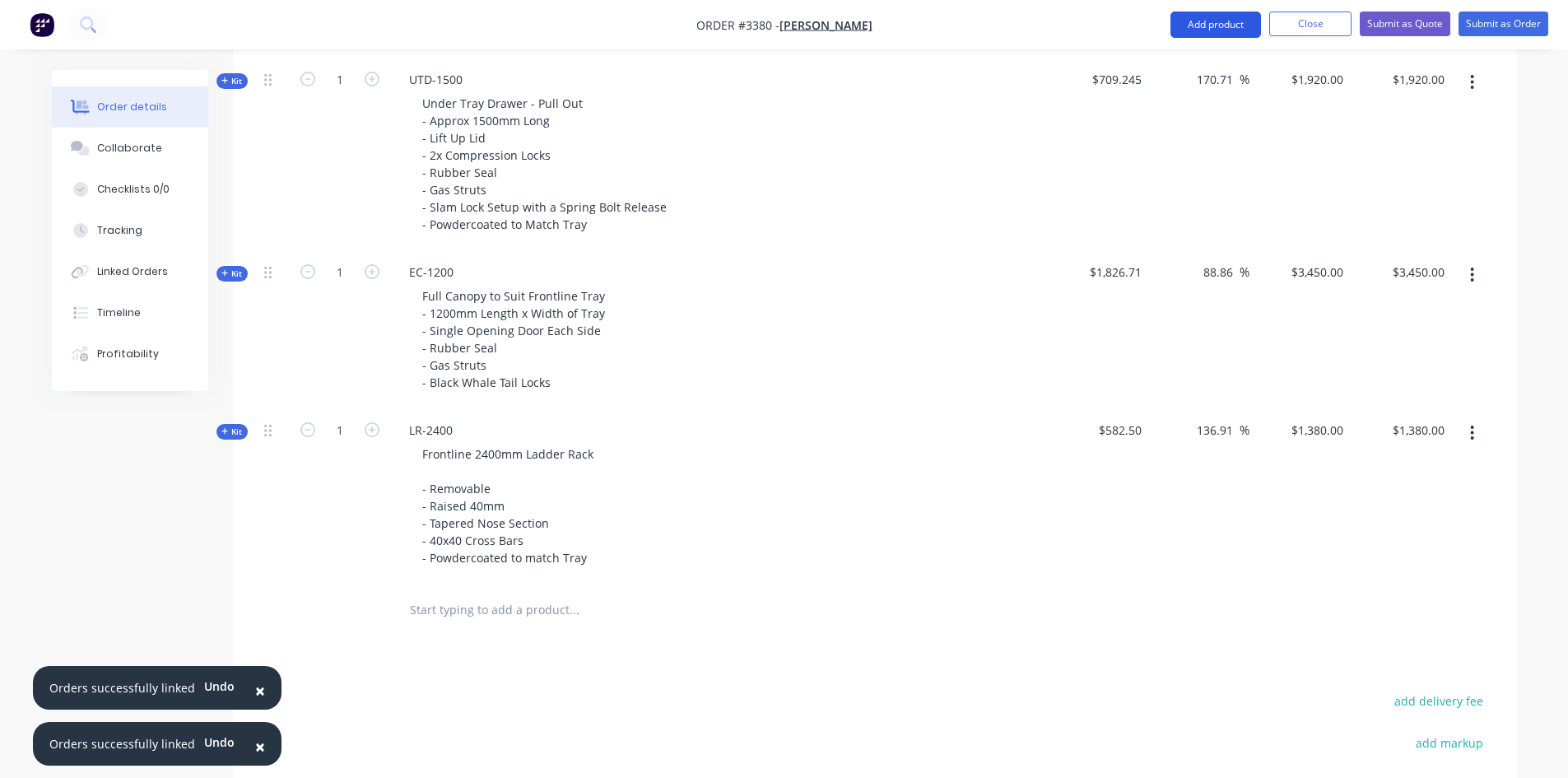
click at [1205, 24] on button "Add product" at bounding box center [1216, 25] width 91 height 27
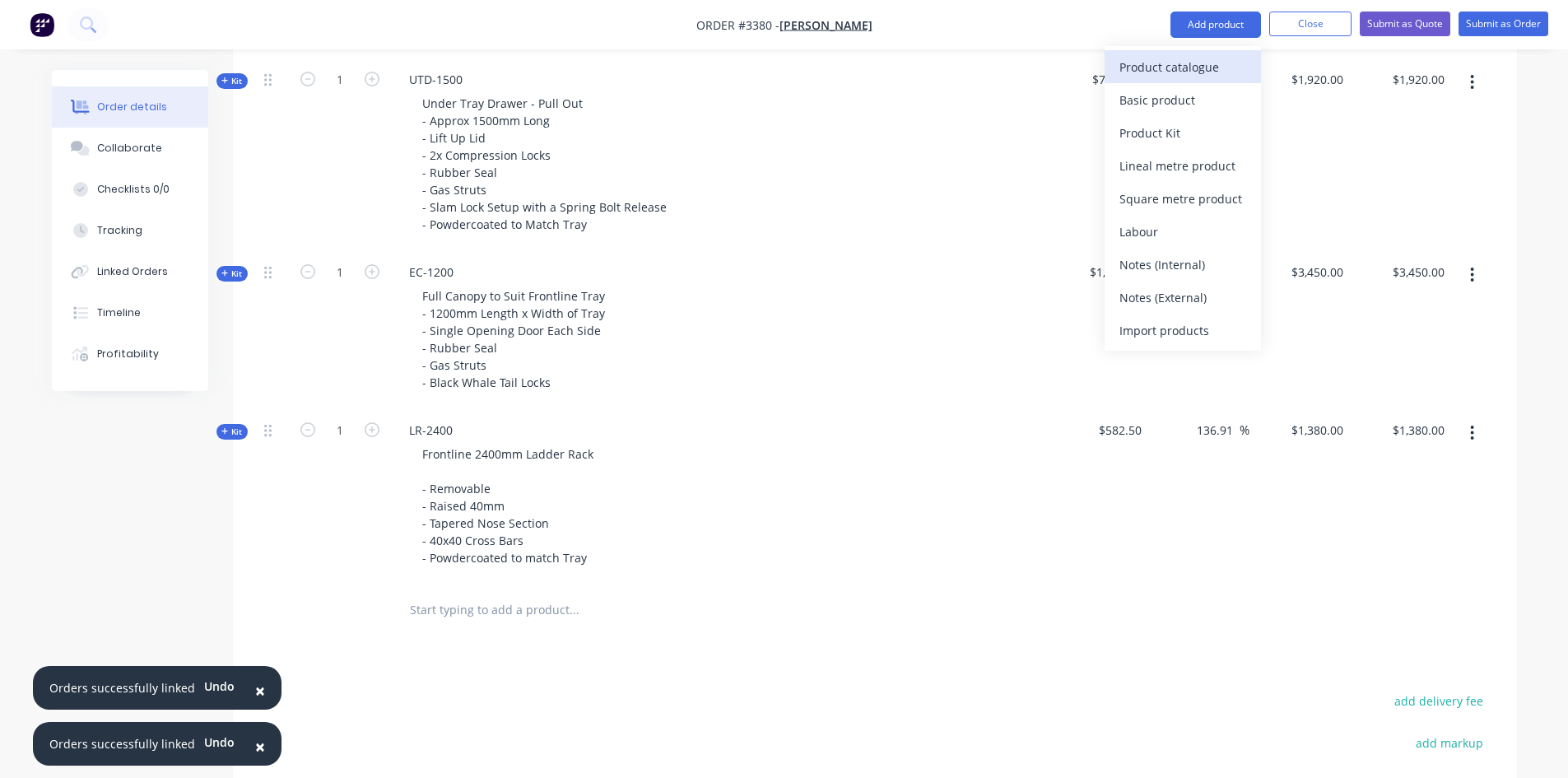
click at [1172, 57] on div "Product catalogue" at bounding box center [1182, 66] width 127 height 24
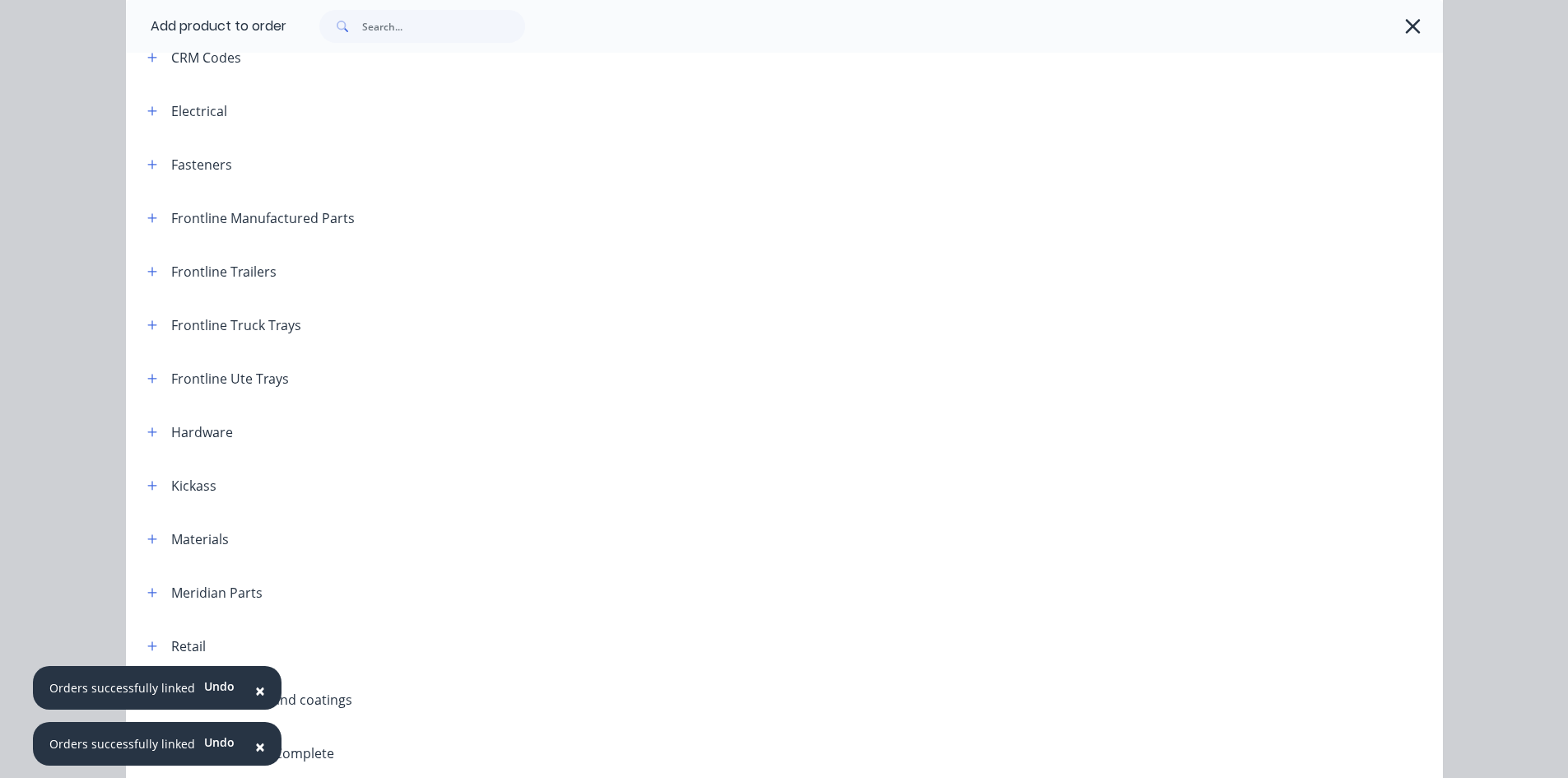
scroll to position [82, 0]
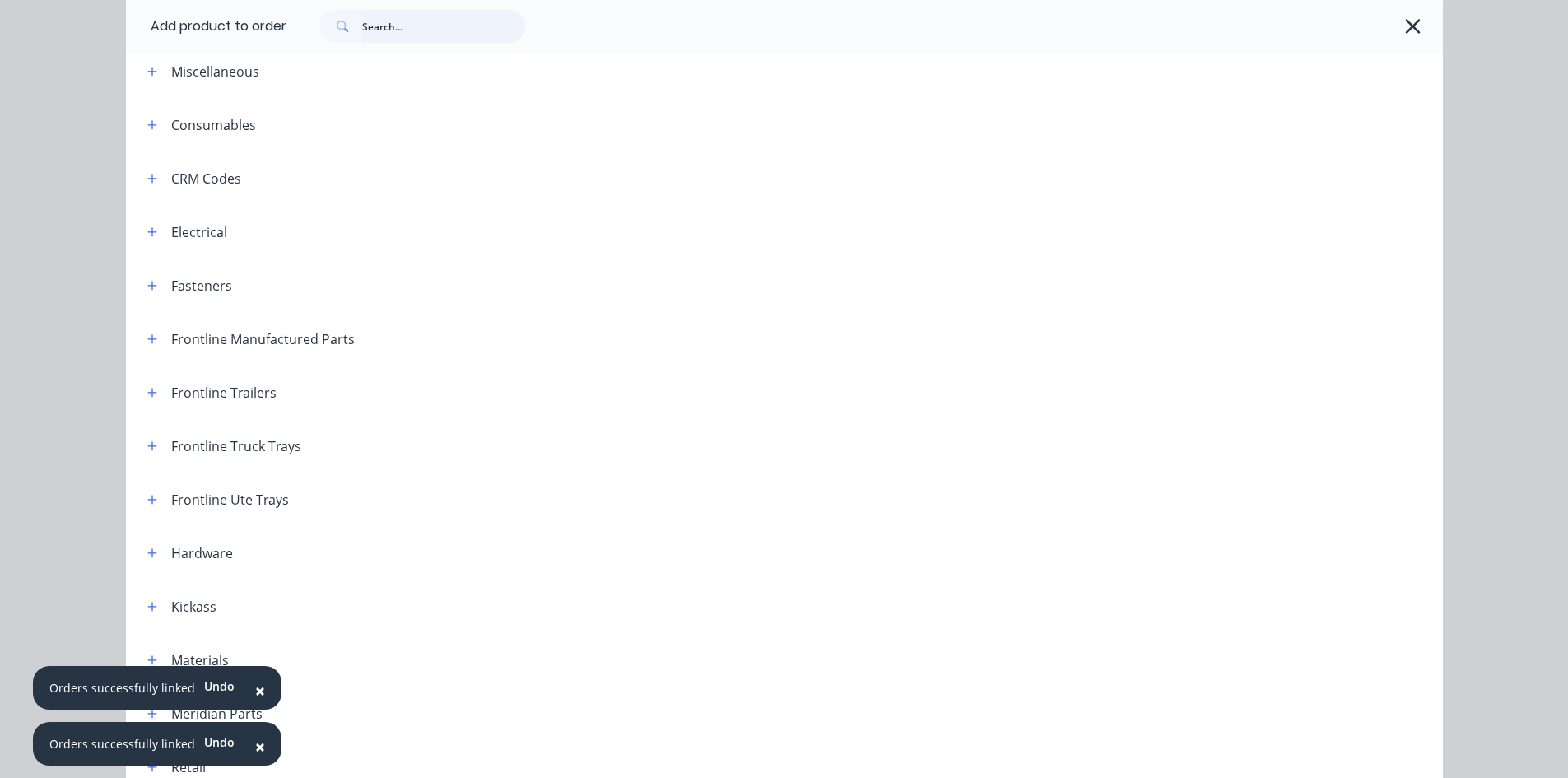
click at [393, 30] on input "text" at bounding box center [444, 27] width 163 height 33
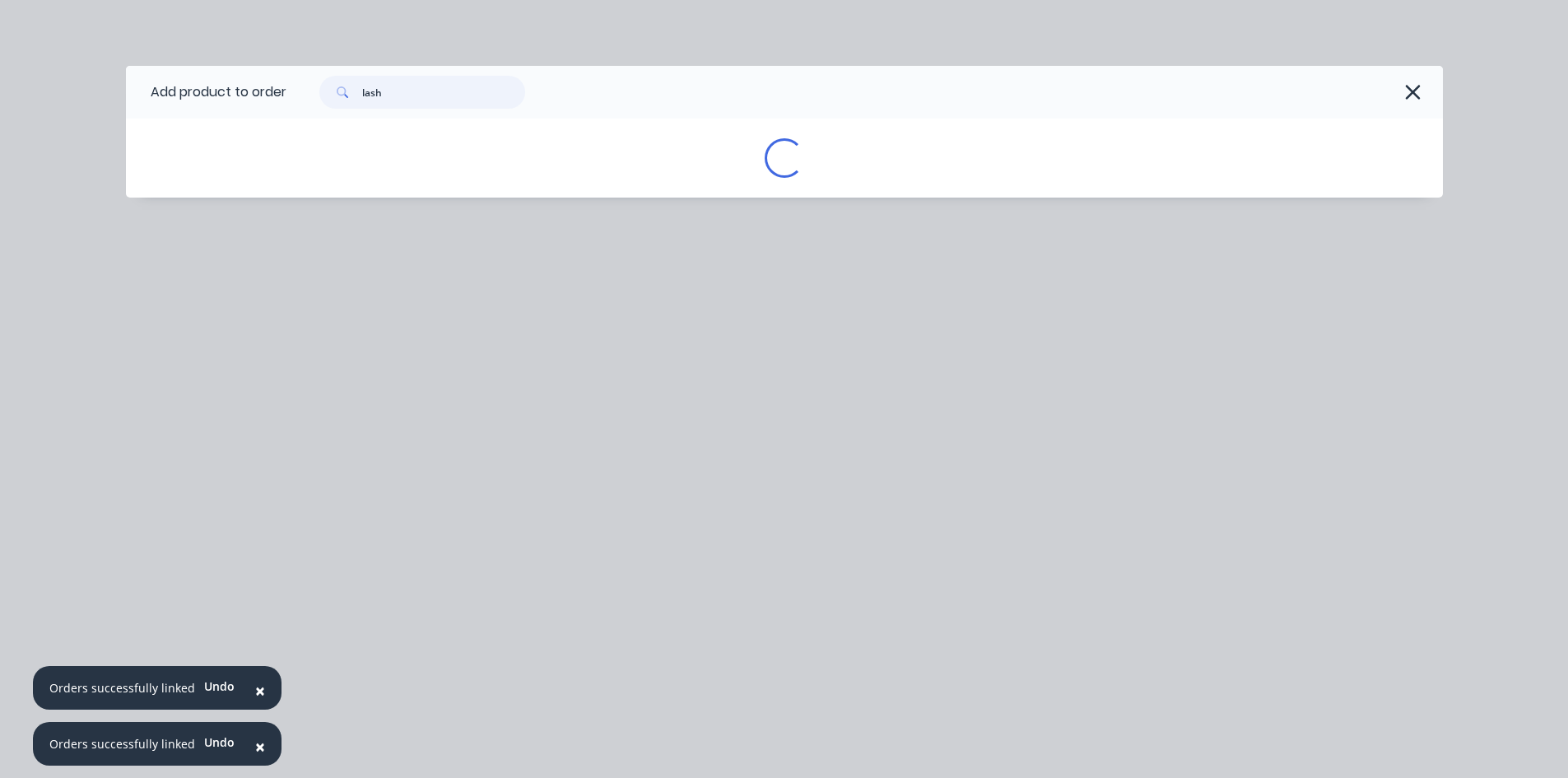
scroll to position [0, 0]
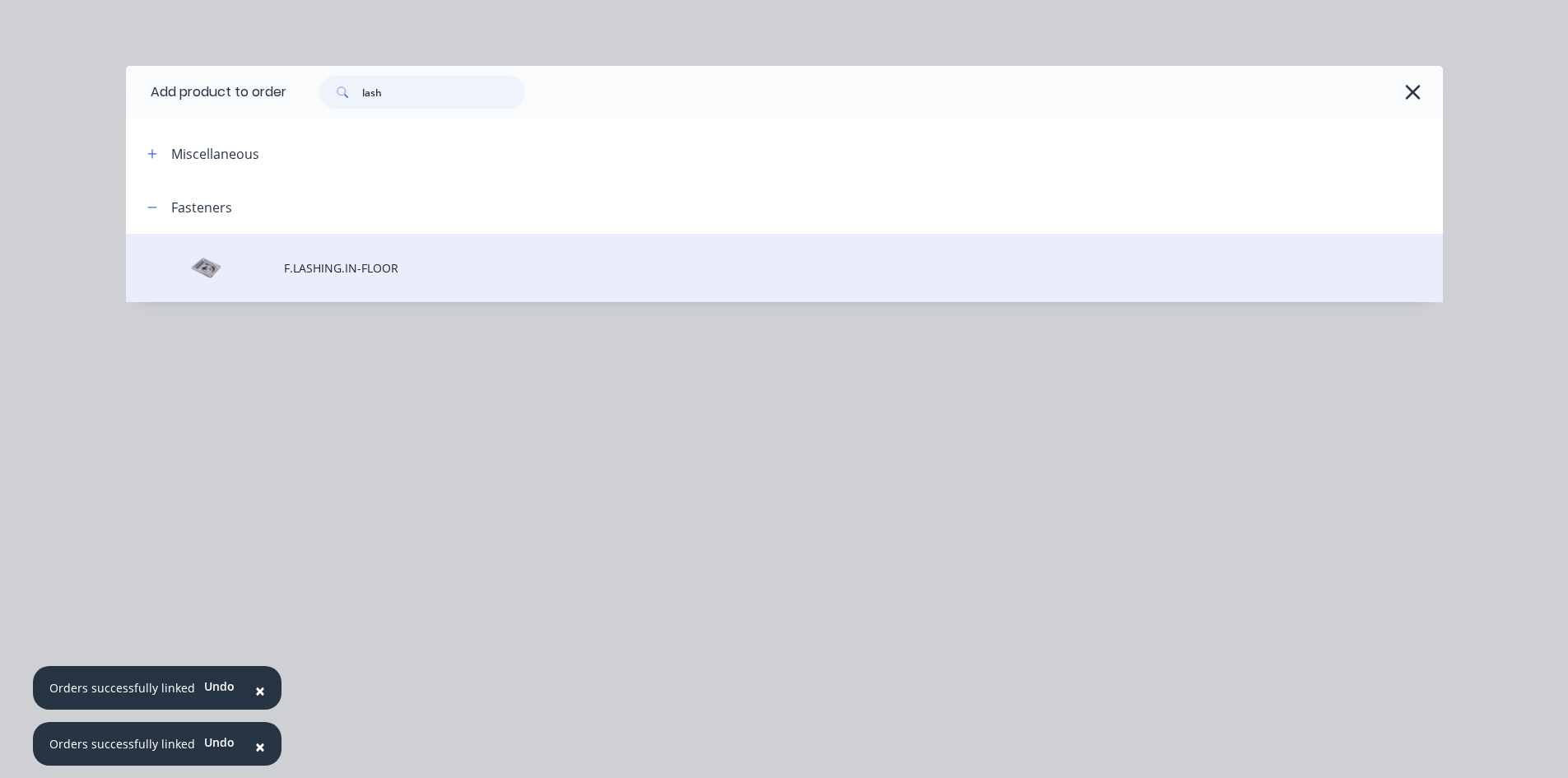
type input "lash"
click at [395, 278] on td "F.LASHING.IN-FLOOR" at bounding box center [863, 268] width 1159 height 68
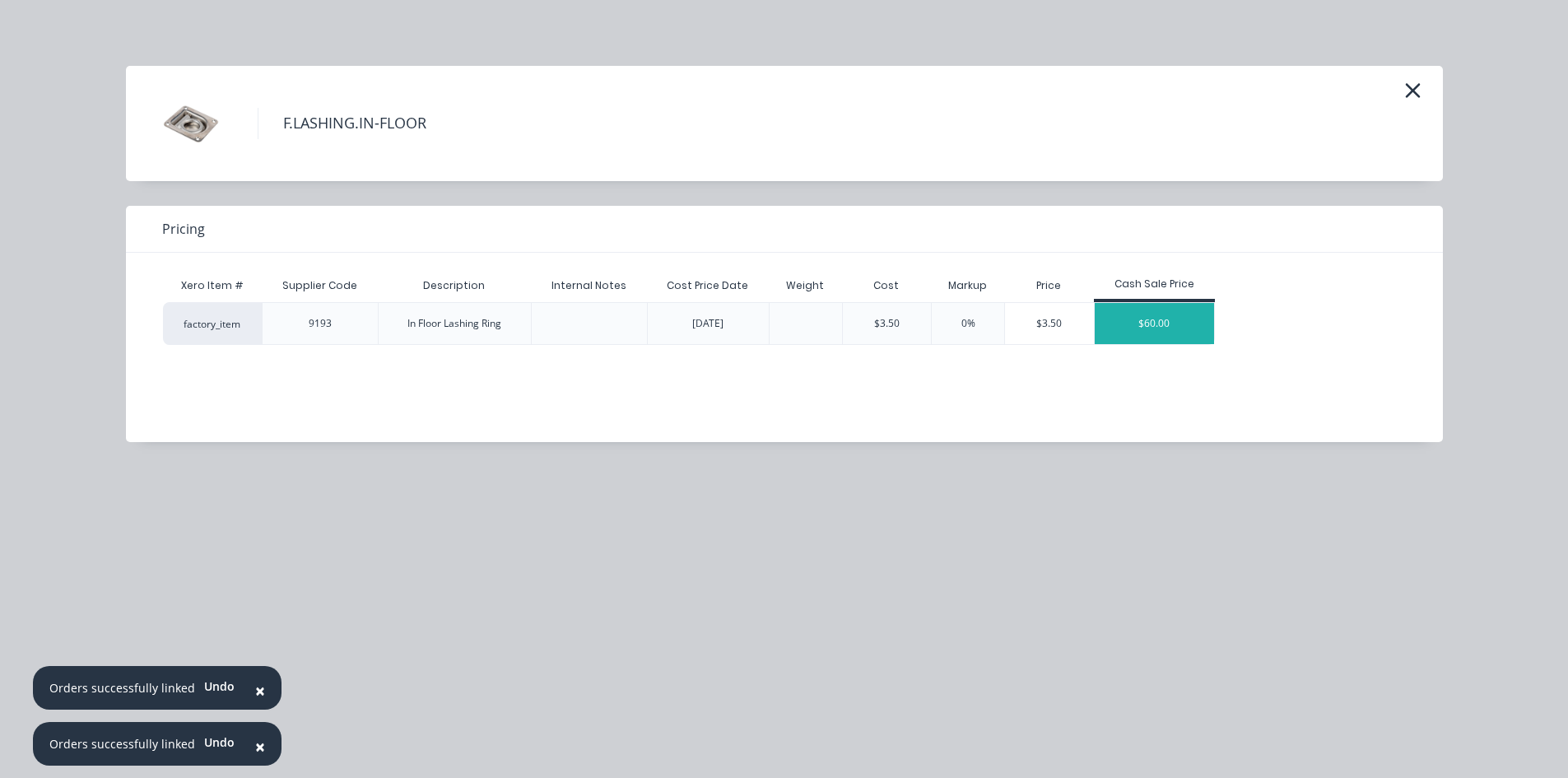
click at [1151, 320] on div "$60.00" at bounding box center [1155, 324] width 120 height 42
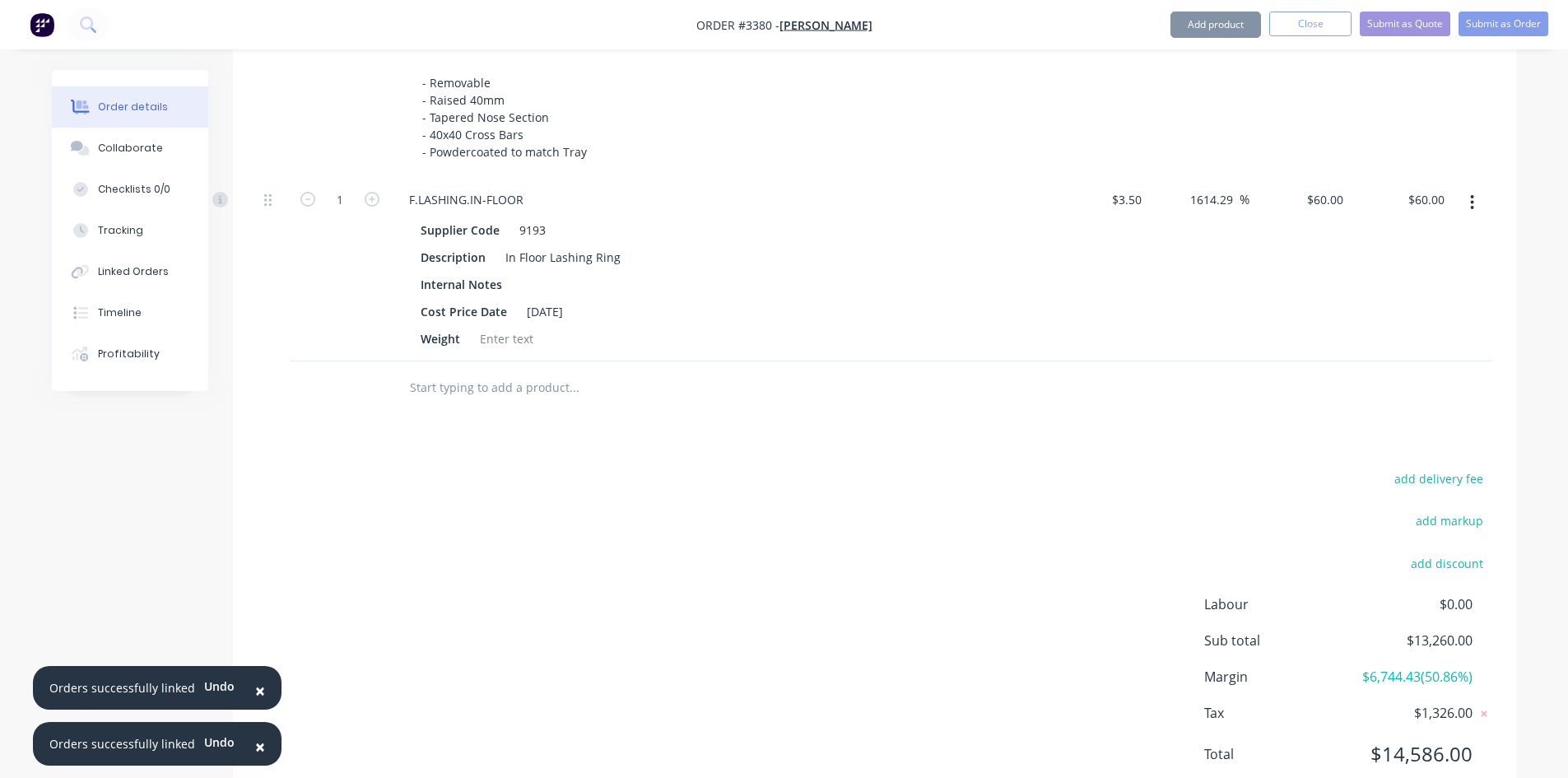
scroll to position [1637, 0]
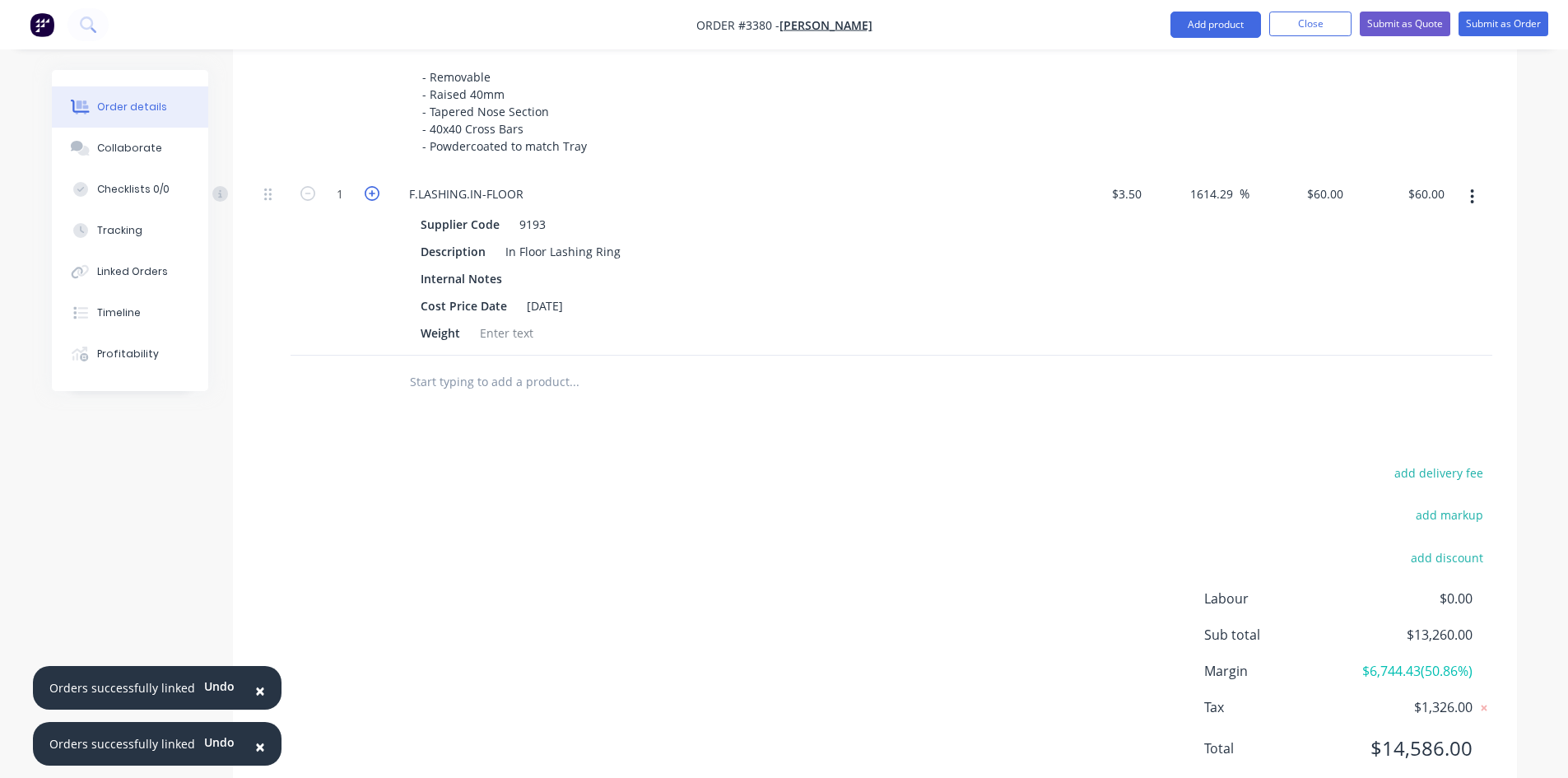
click at [371, 193] on icon "button" at bounding box center [372, 194] width 15 height 15
type input "2"
type input "$120.00"
click at [615, 254] on div "In Floor Lashing Ring" at bounding box center [563, 251] width 129 height 24
click at [1187, 29] on button "Add product" at bounding box center [1216, 25] width 91 height 27
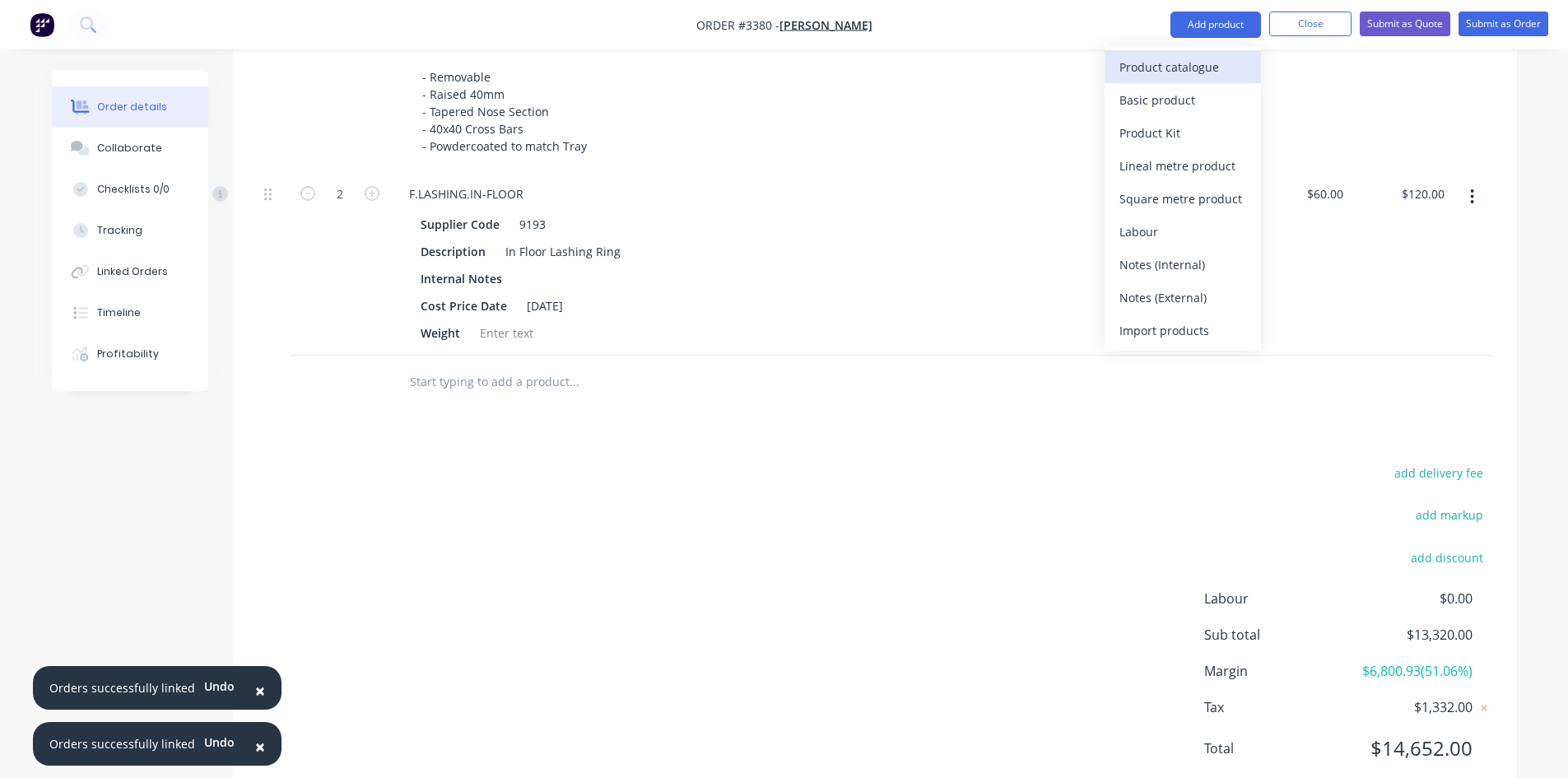
click at [1189, 69] on div "Product catalogue" at bounding box center [1182, 66] width 127 height 24
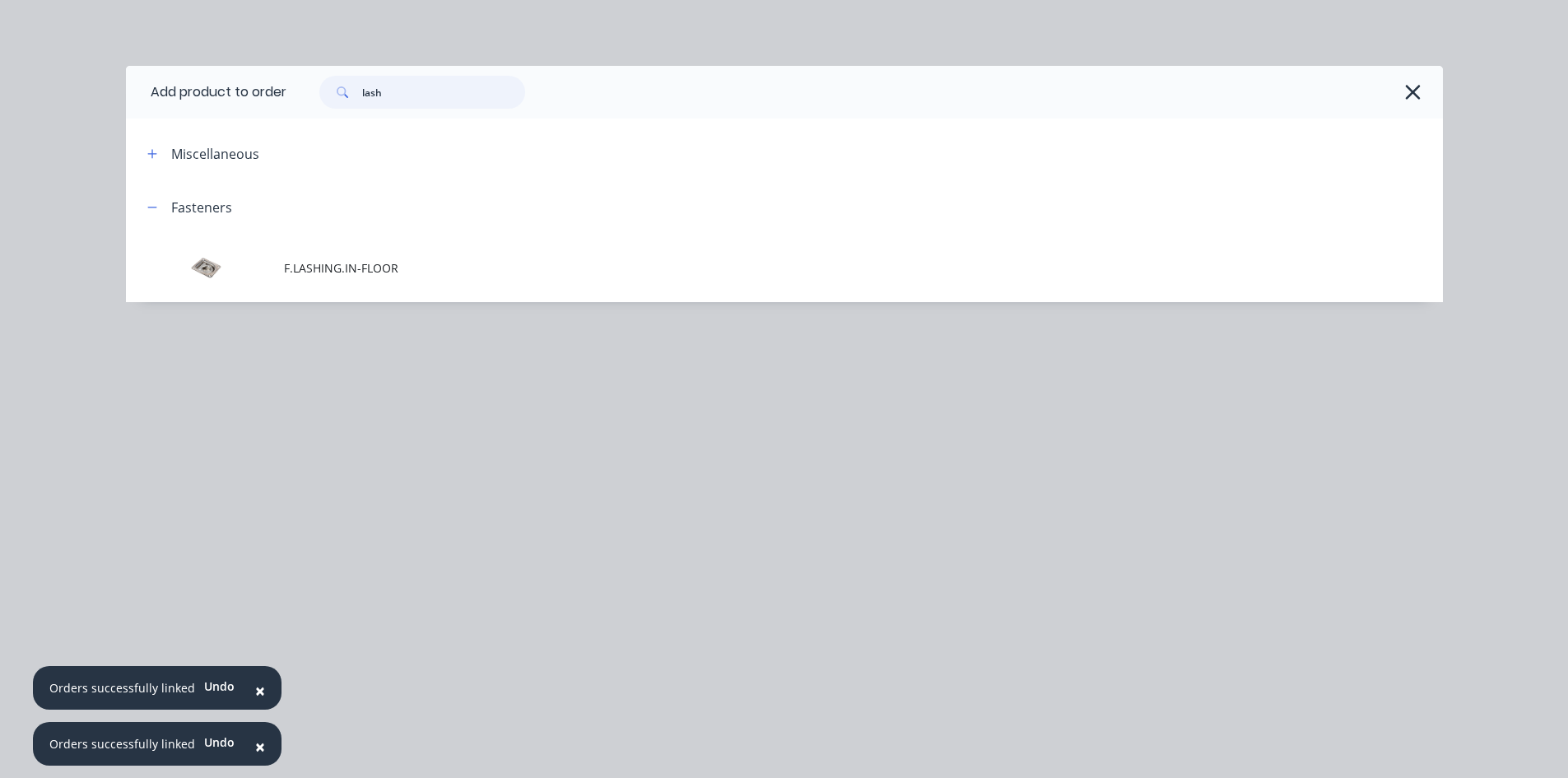
drag, startPoint x: 401, startPoint y: 93, endPoint x: 117, endPoint y: 111, distance: 284.6
click at [117, 111] on div "Add product to order lash Miscellaneous Fasteners F.LASHING.IN-FLOOR" at bounding box center [784, 389] width 1568 height 778
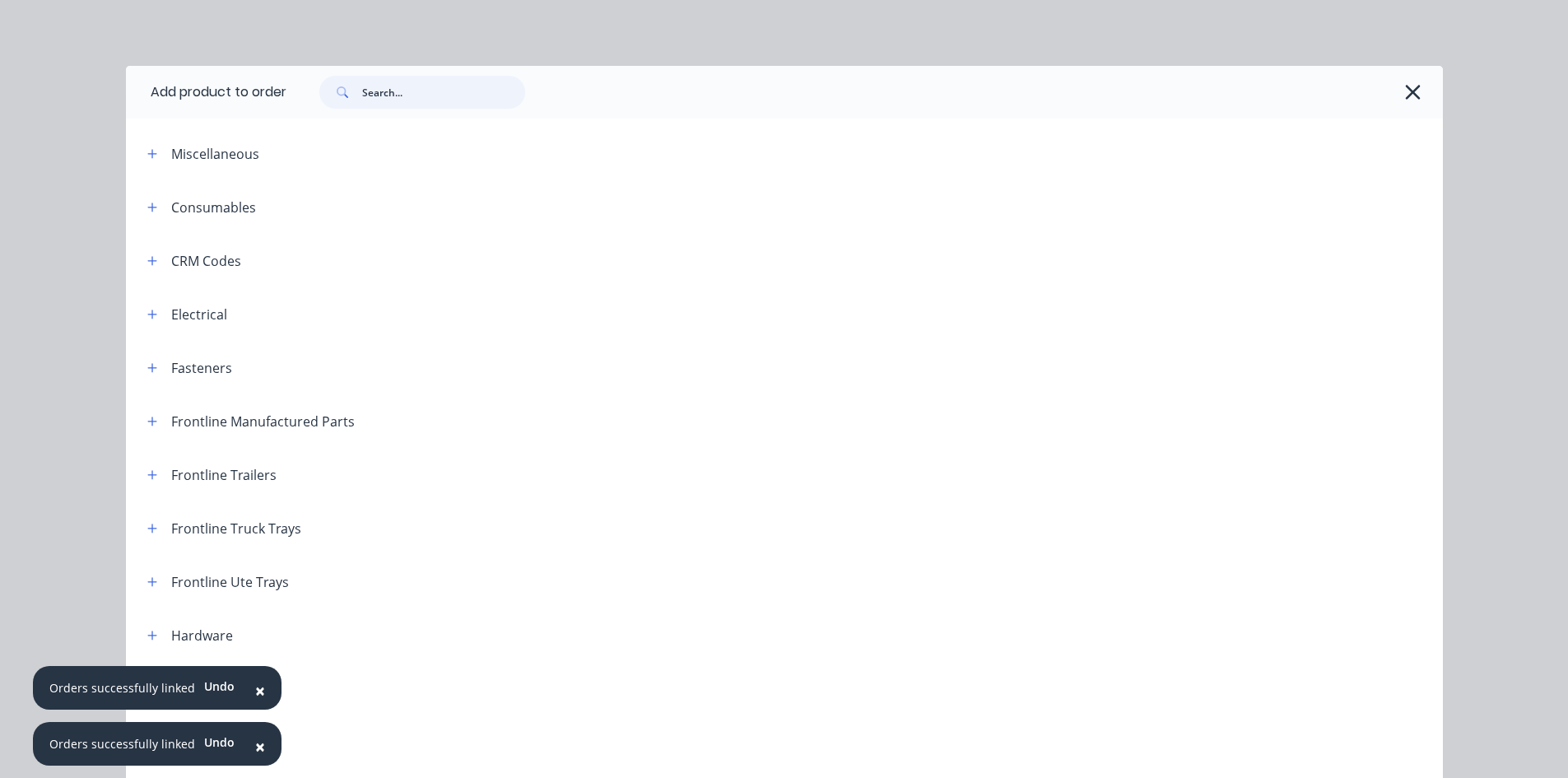
scroll to position [82, 0]
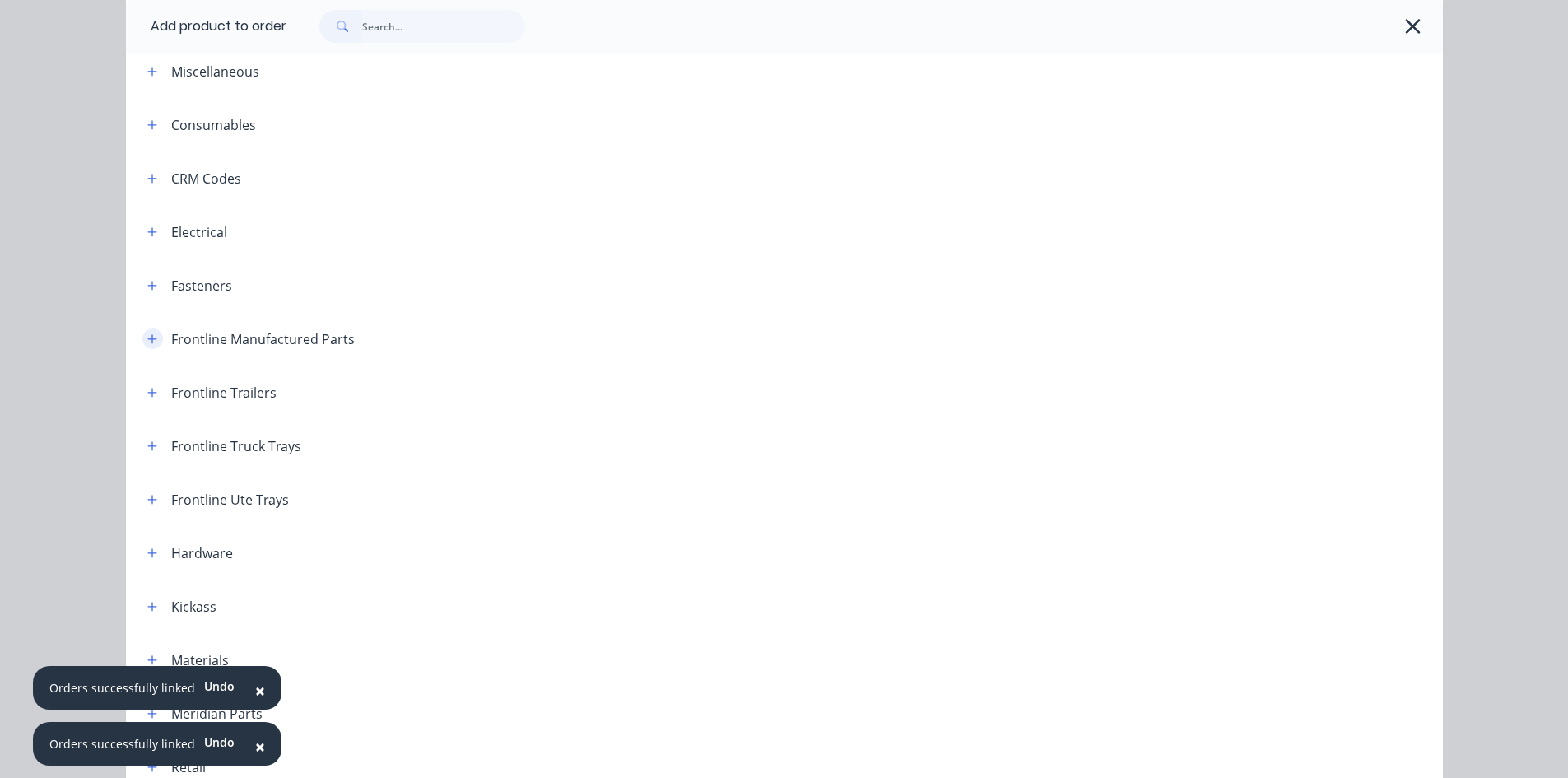
click at [148, 329] on button "button" at bounding box center [152, 338] width 21 height 21
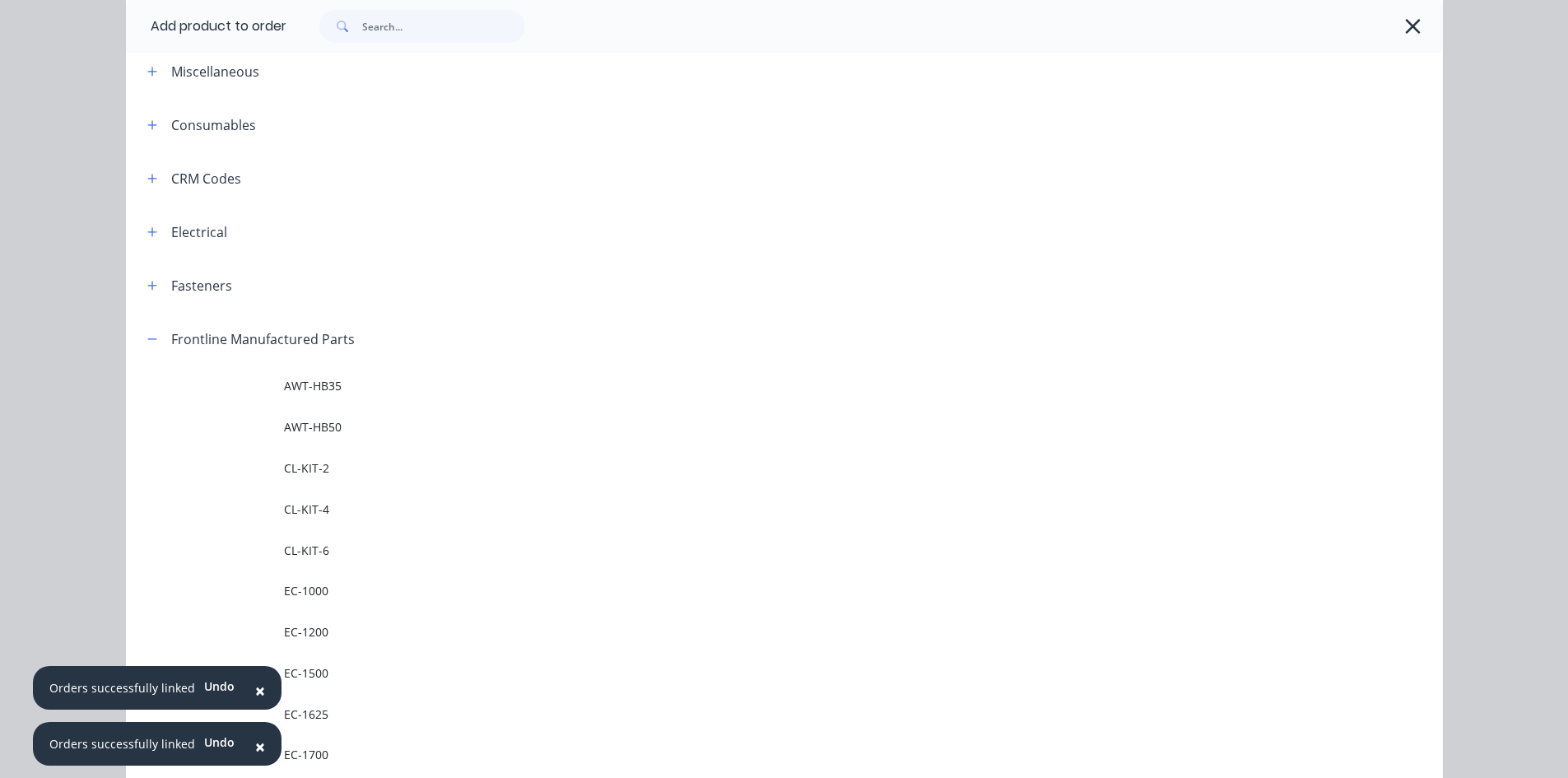
scroll to position [165, 0]
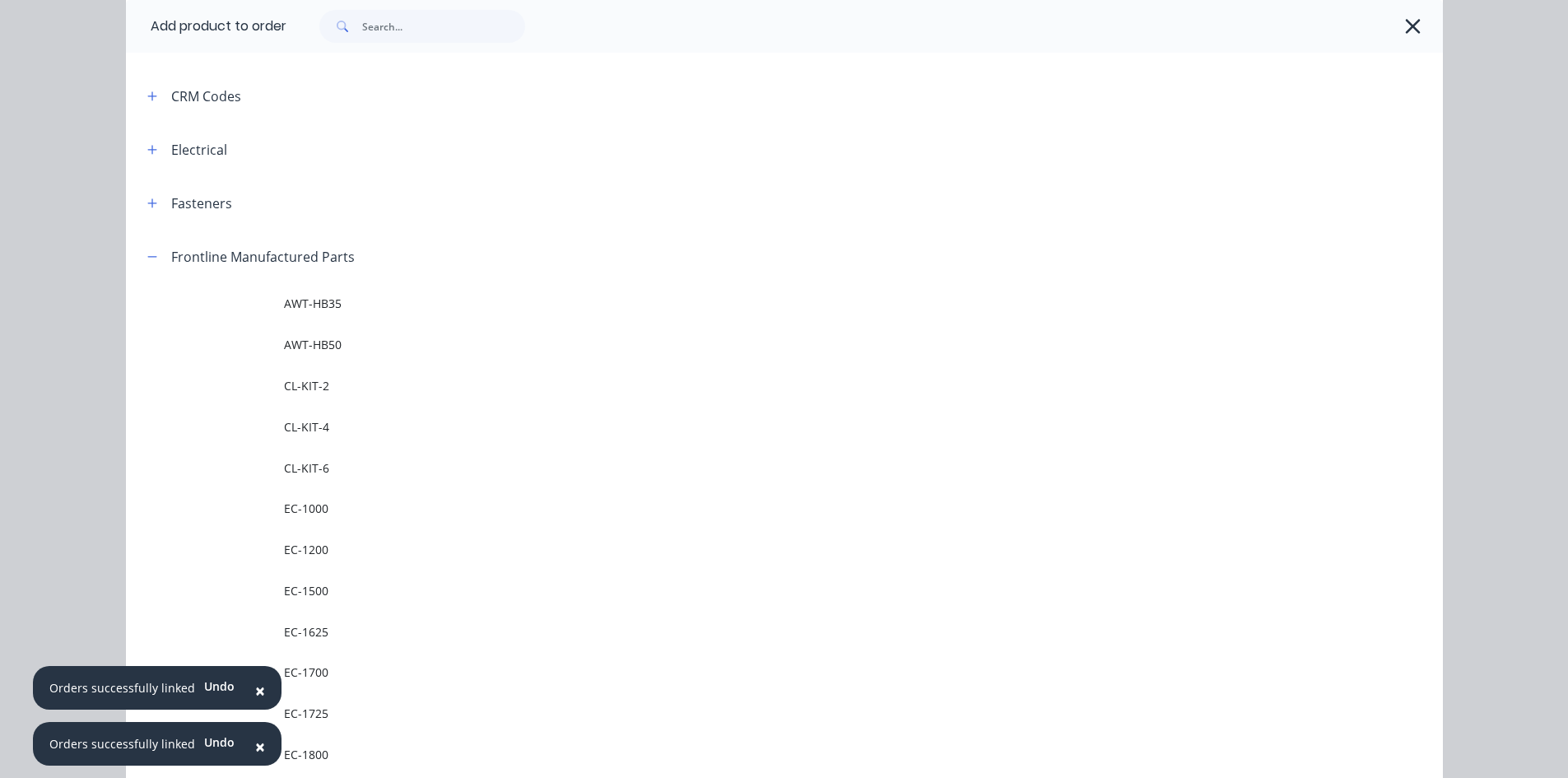
click at [309, 390] on span "CL-KIT-2" at bounding box center [748, 386] width 927 height 17
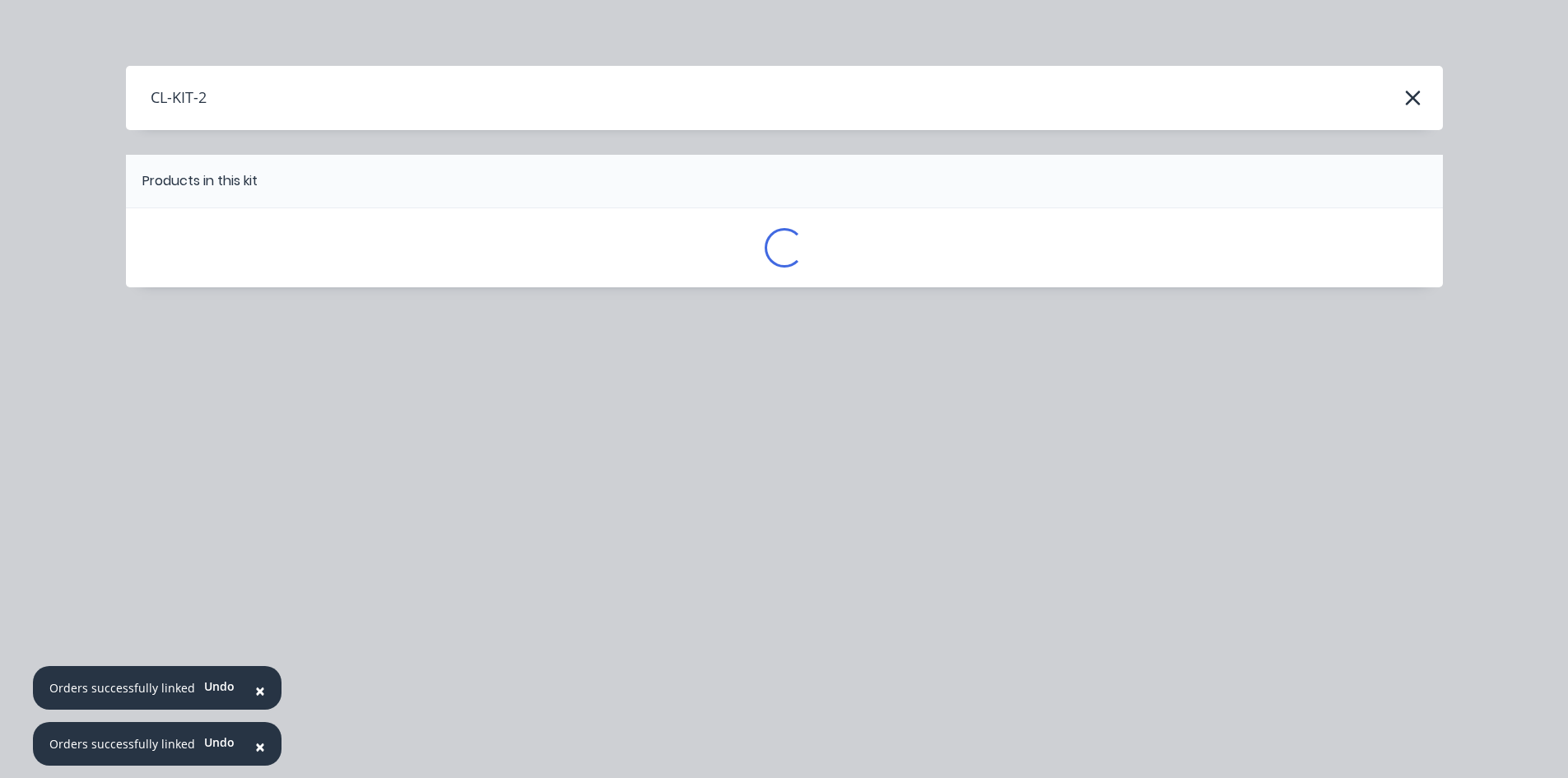
scroll to position [0, 0]
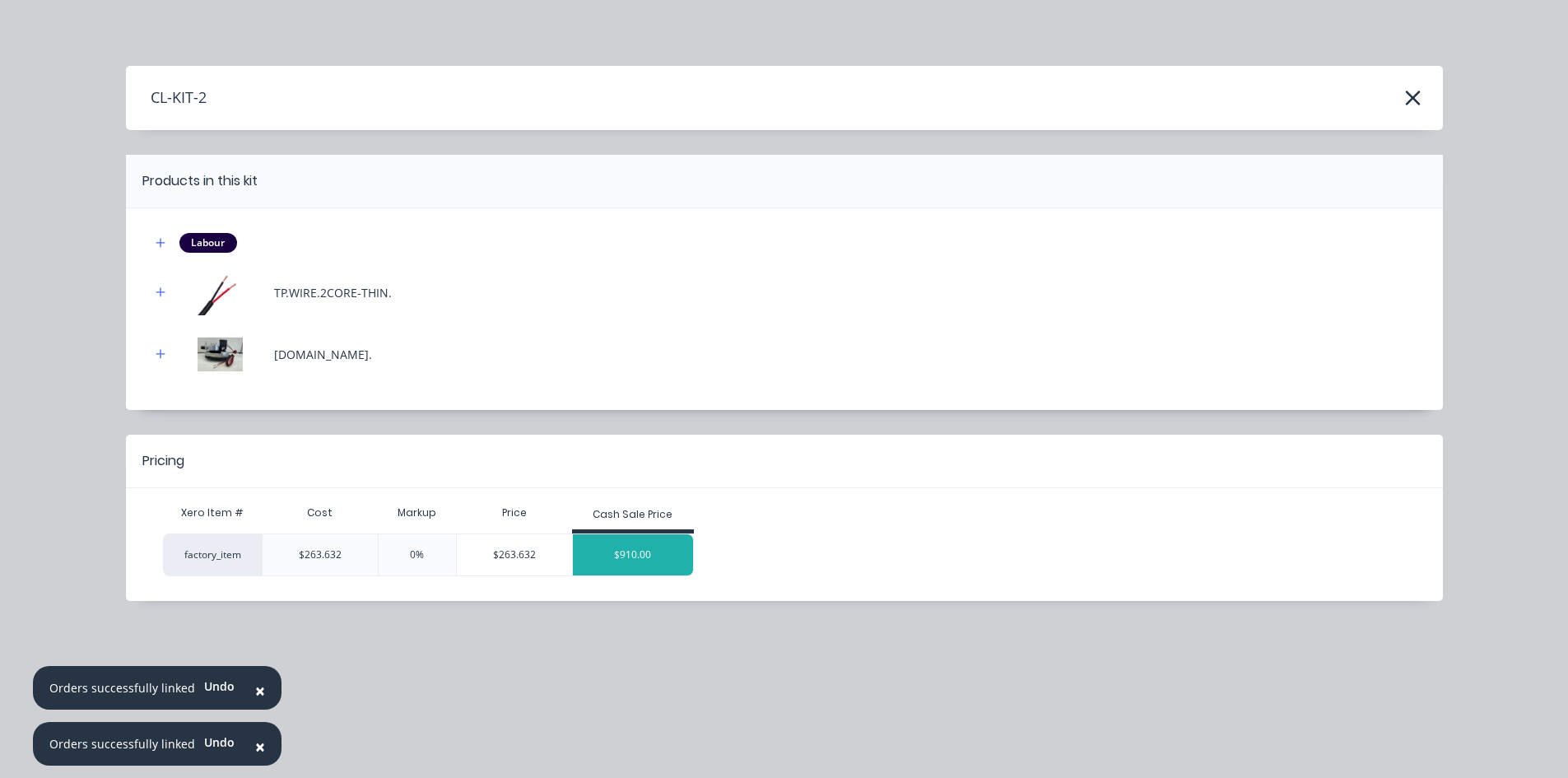
click at [651, 541] on div "$910.00" at bounding box center [633, 555] width 120 height 42
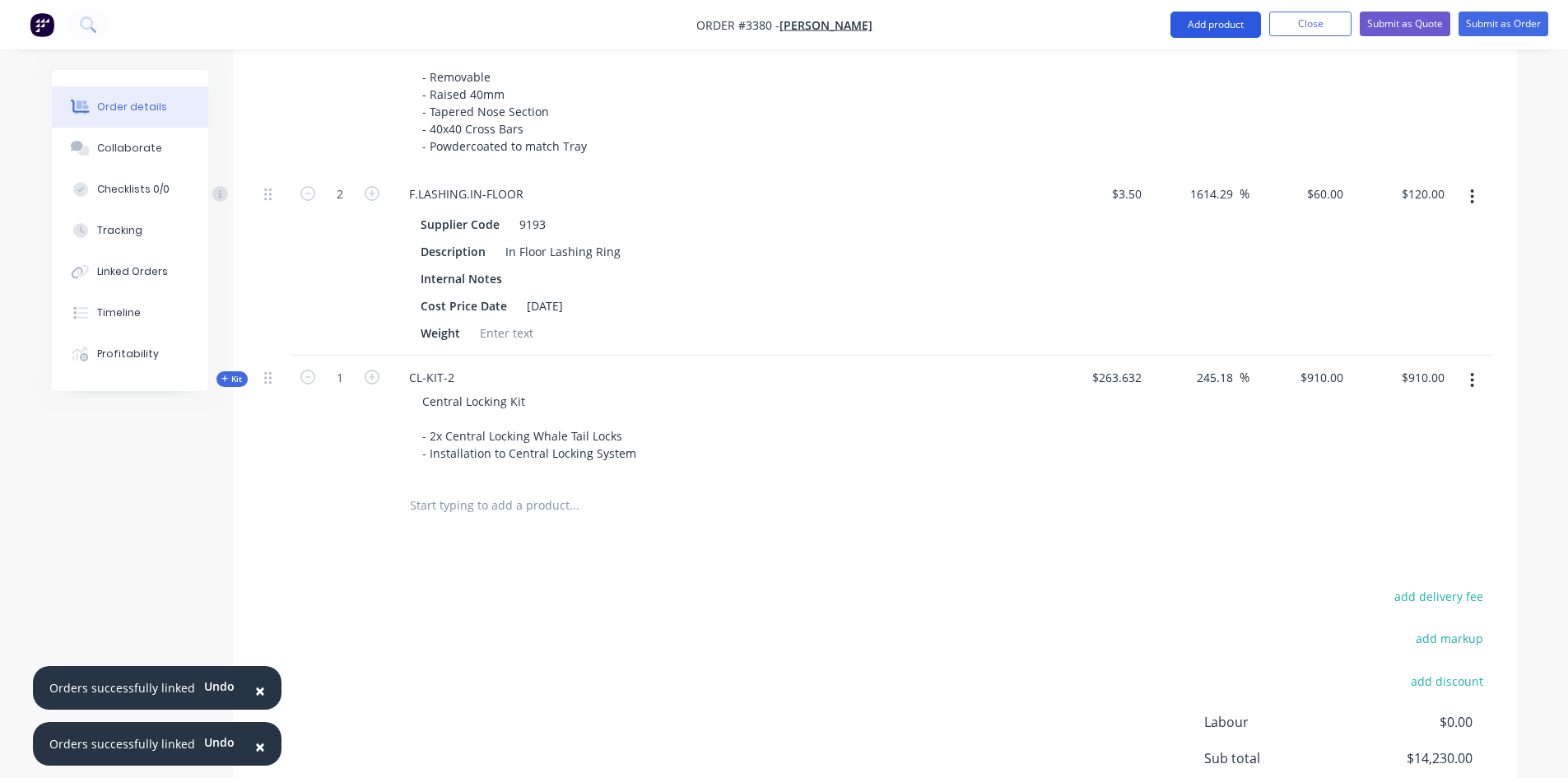
click at [1215, 33] on button "Add product" at bounding box center [1216, 25] width 91 height 27
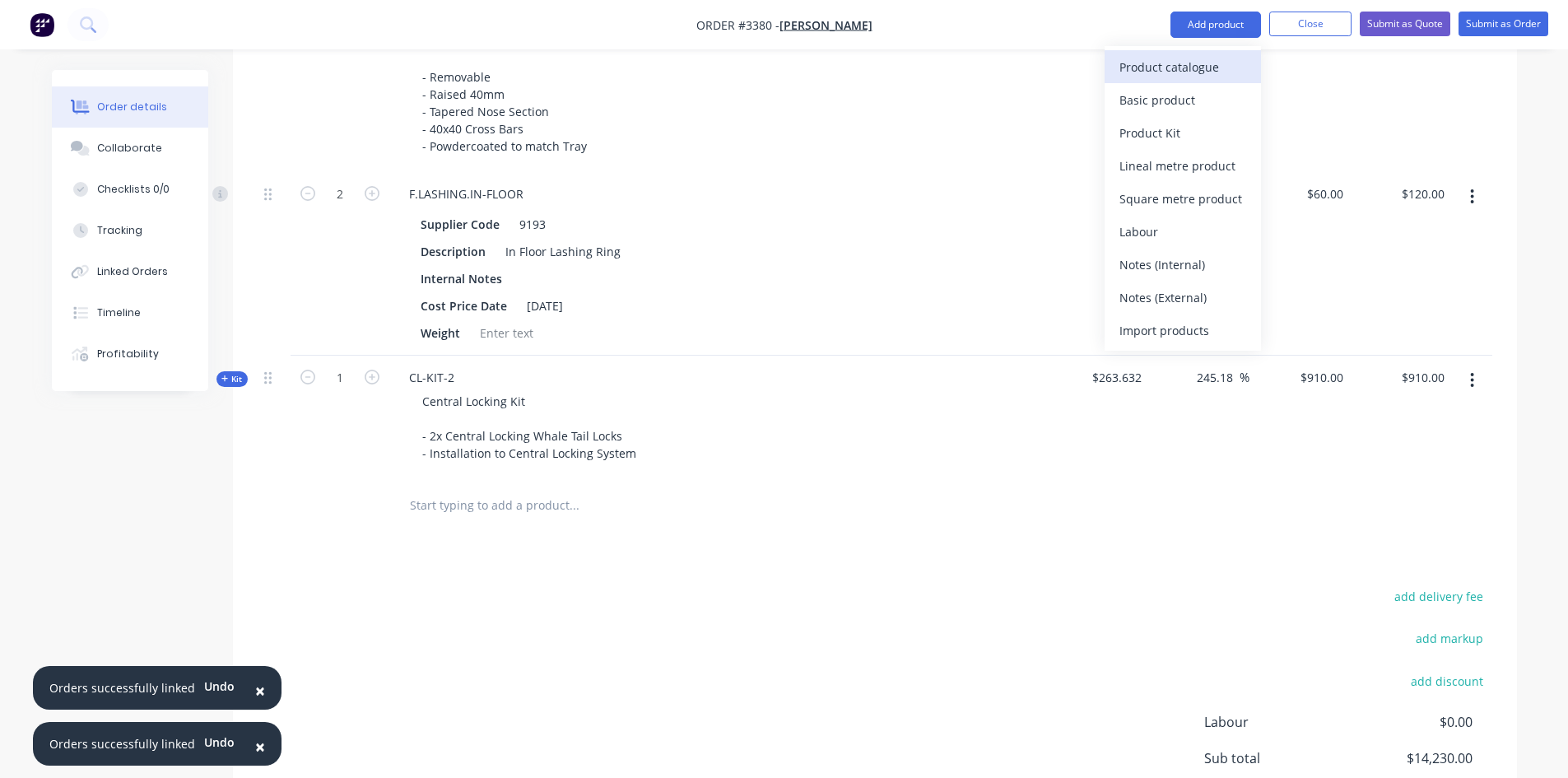
click at [1194, 71] on div "Product catalogue" at bounding box center [1182, 66] width 127 height 24
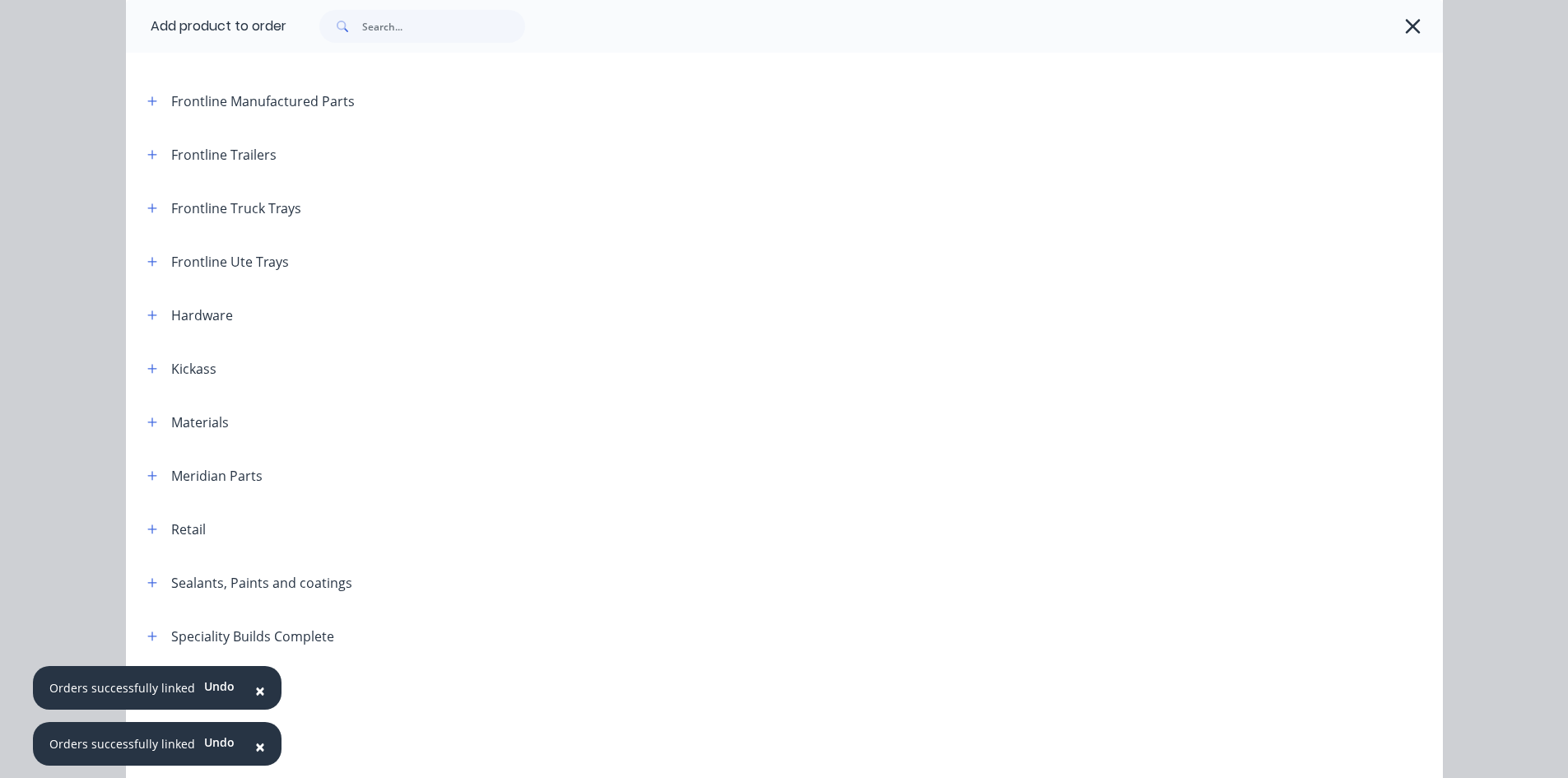
scroll to position [598, 0]
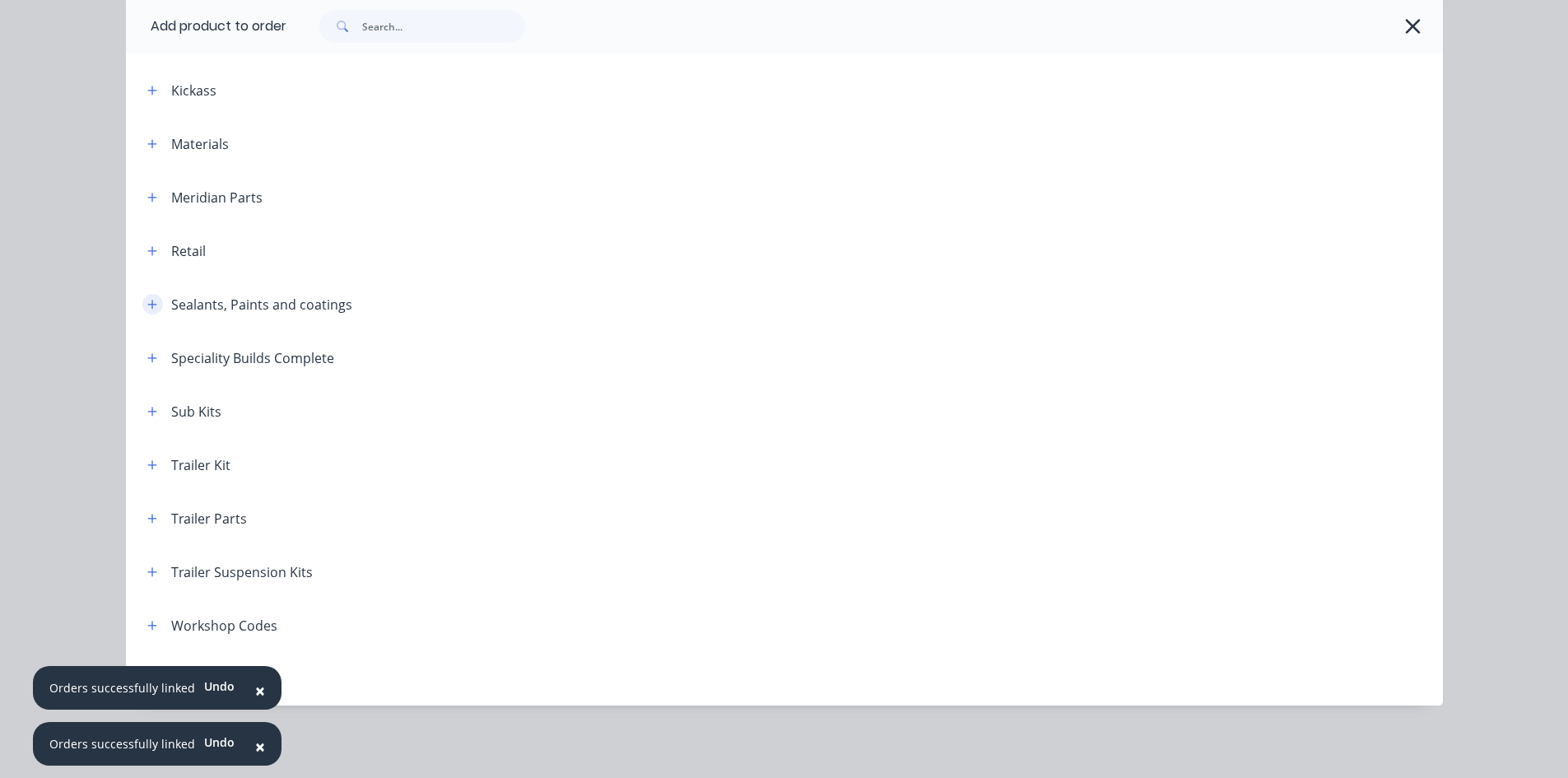
click at [142, 311] on button "button" at bounding box center [152, 304] width 21 height 21
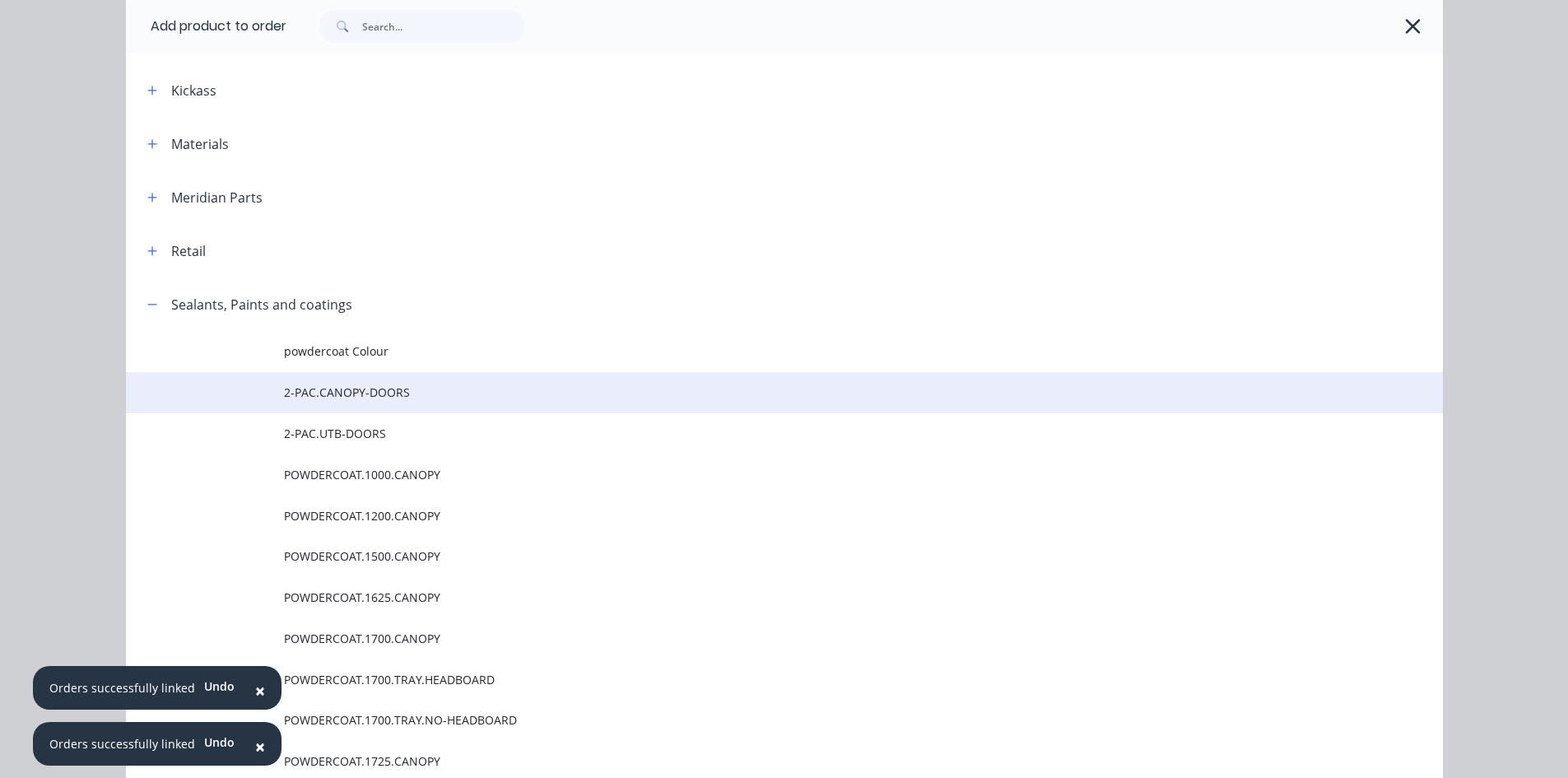
click at [350, 401] on span "2-PAC.CANOPY-DOORS" at bounding box center [748, 392] width 927 height 17
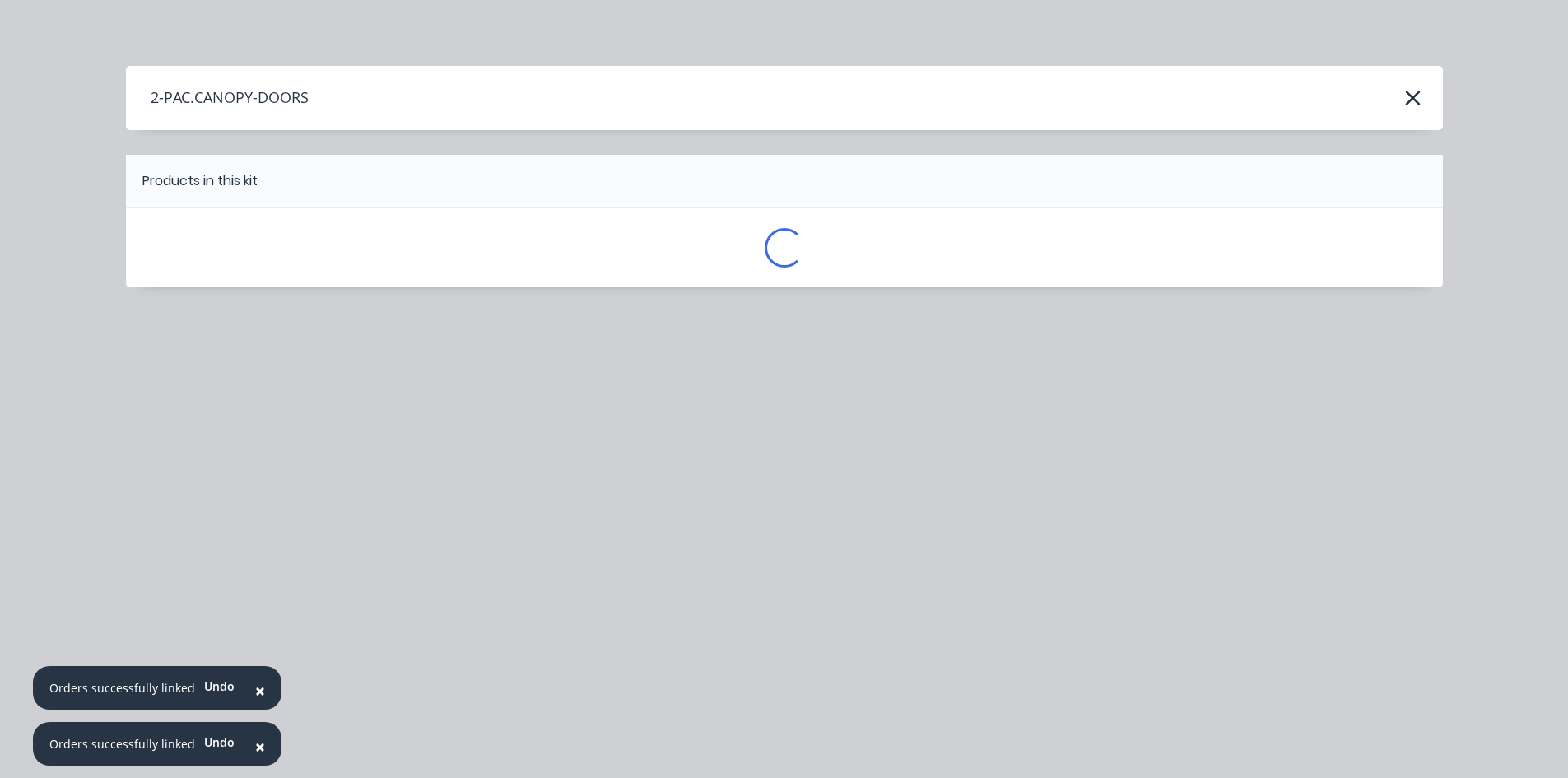
scroll to position [0, 0]
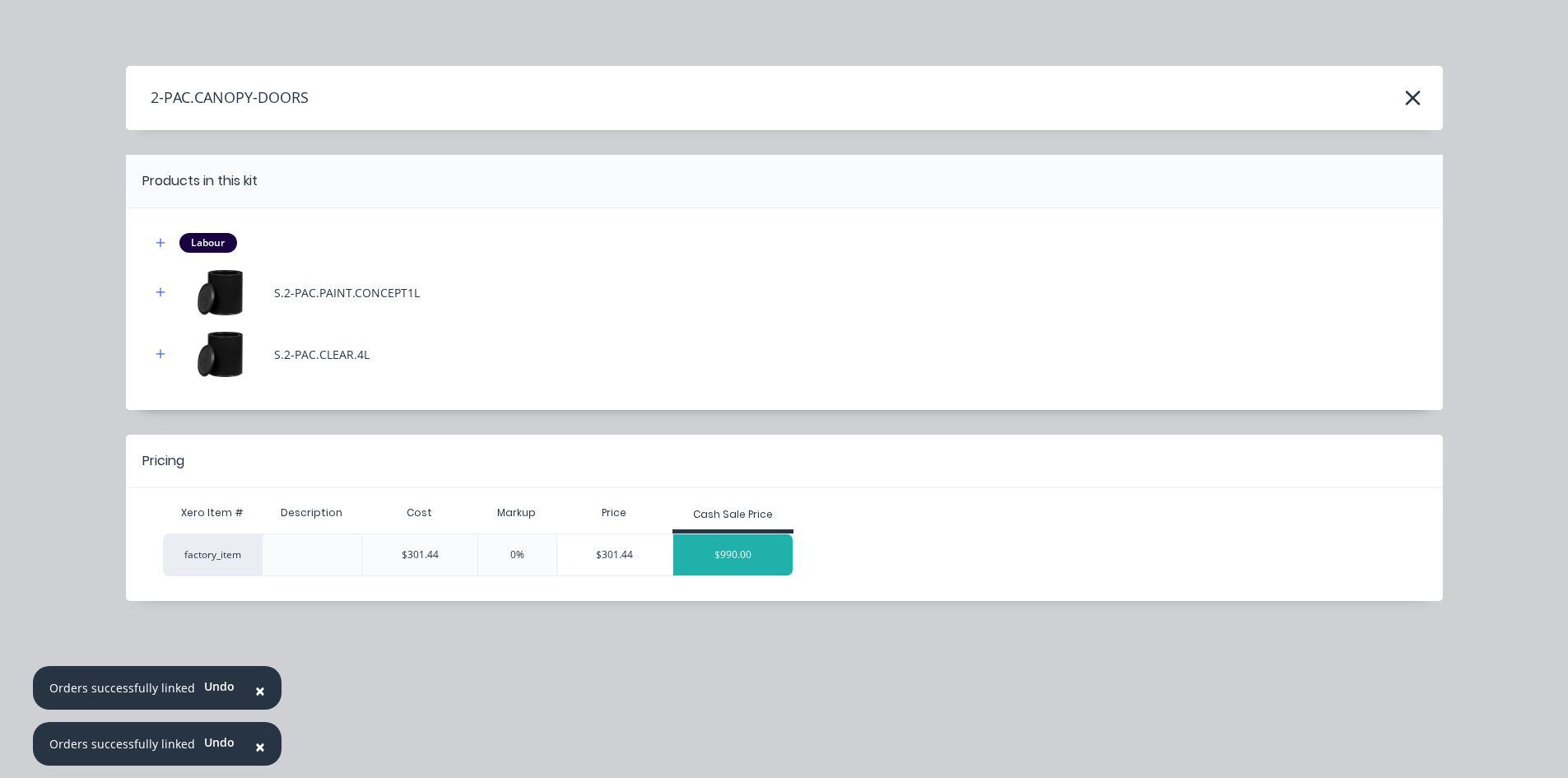
click at [707, 549] on div "$990.00" at bounding box center [733, 555] width 120 height 42
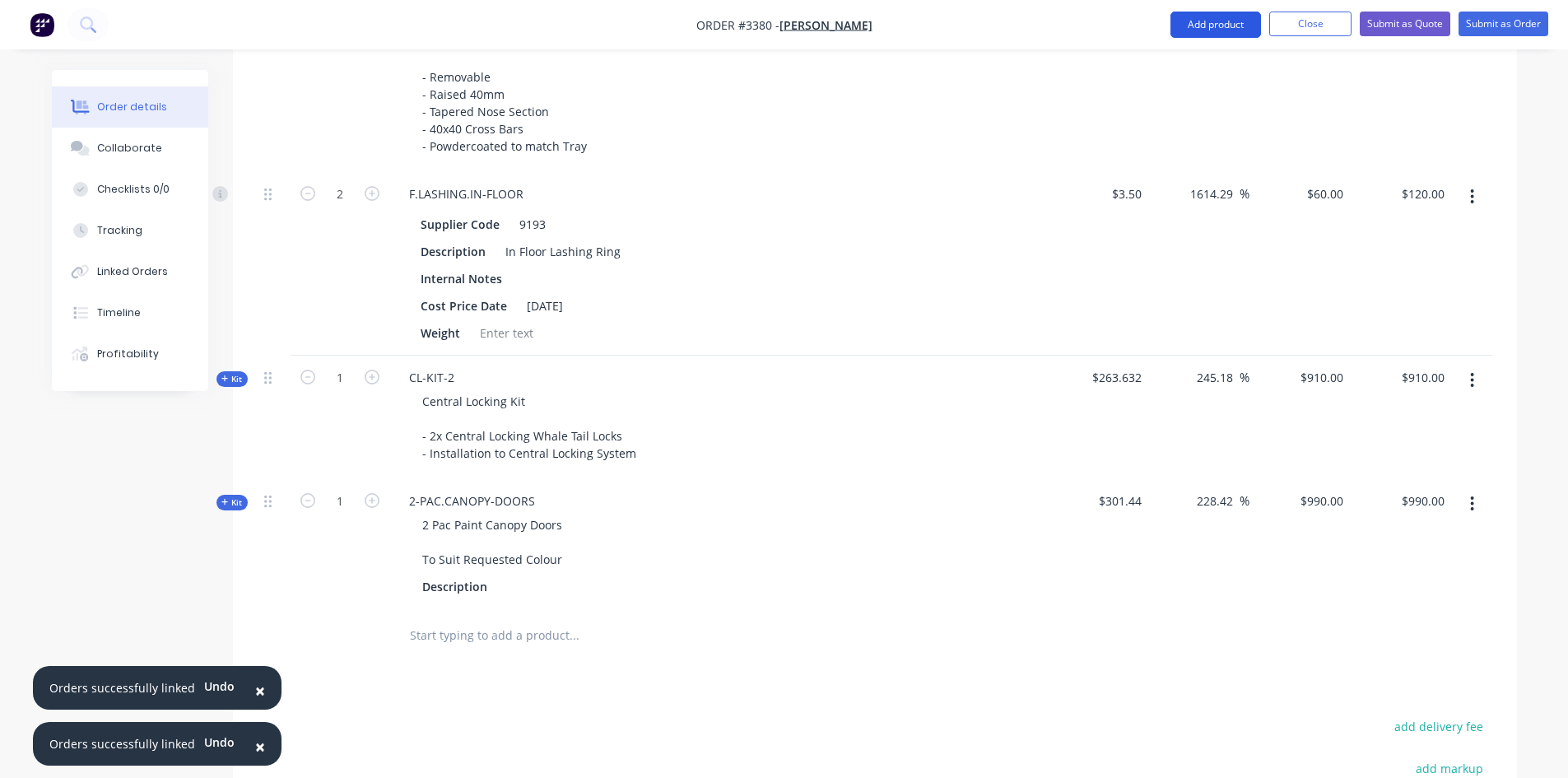
click at [1226, 28] on button "Add product" at bounding box center [1216, 25] width 91 height 27
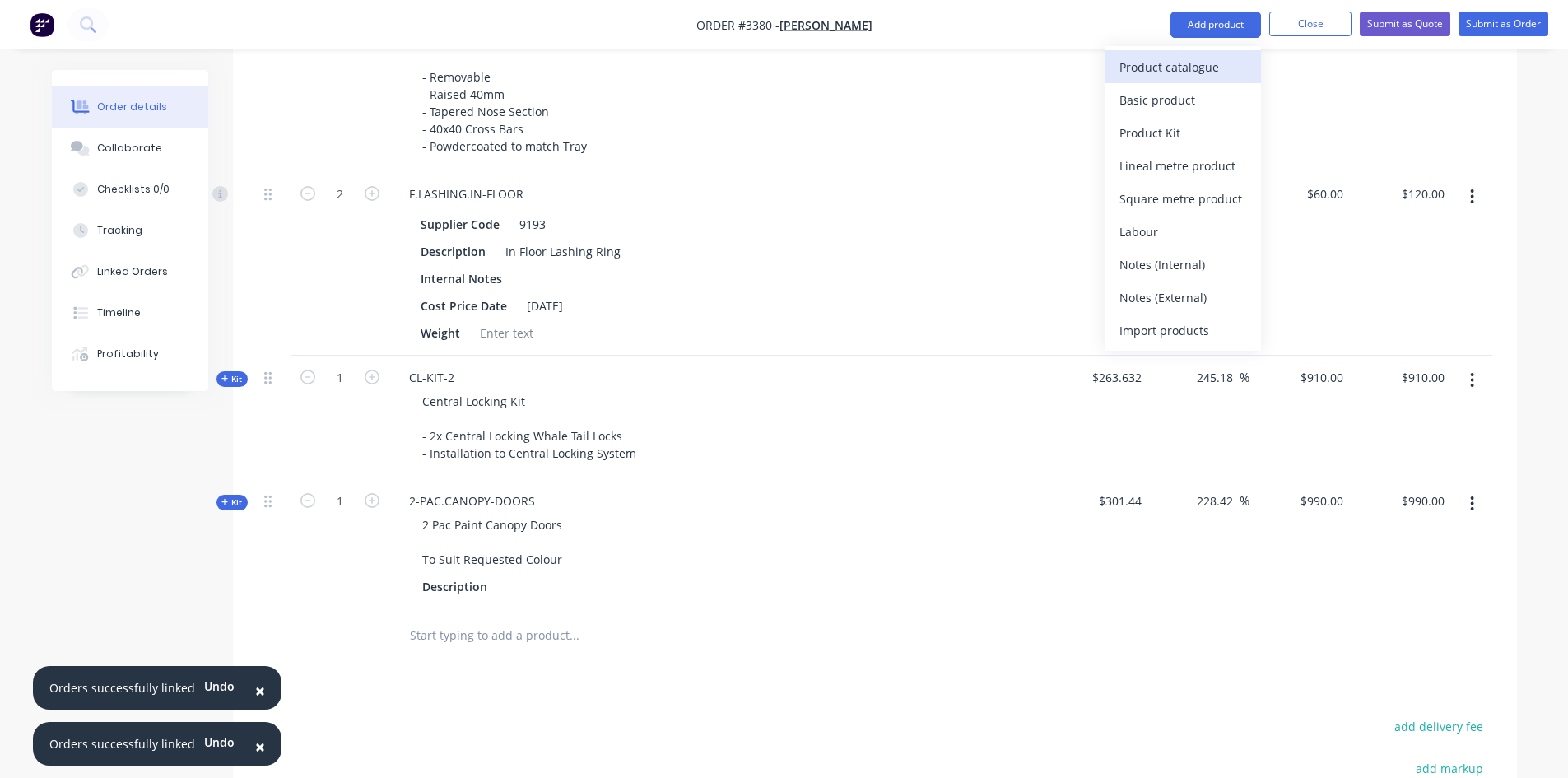
click at [1197, 64] on div "Product catalogue" at bounding box center [1182, 66] width 127 height 24
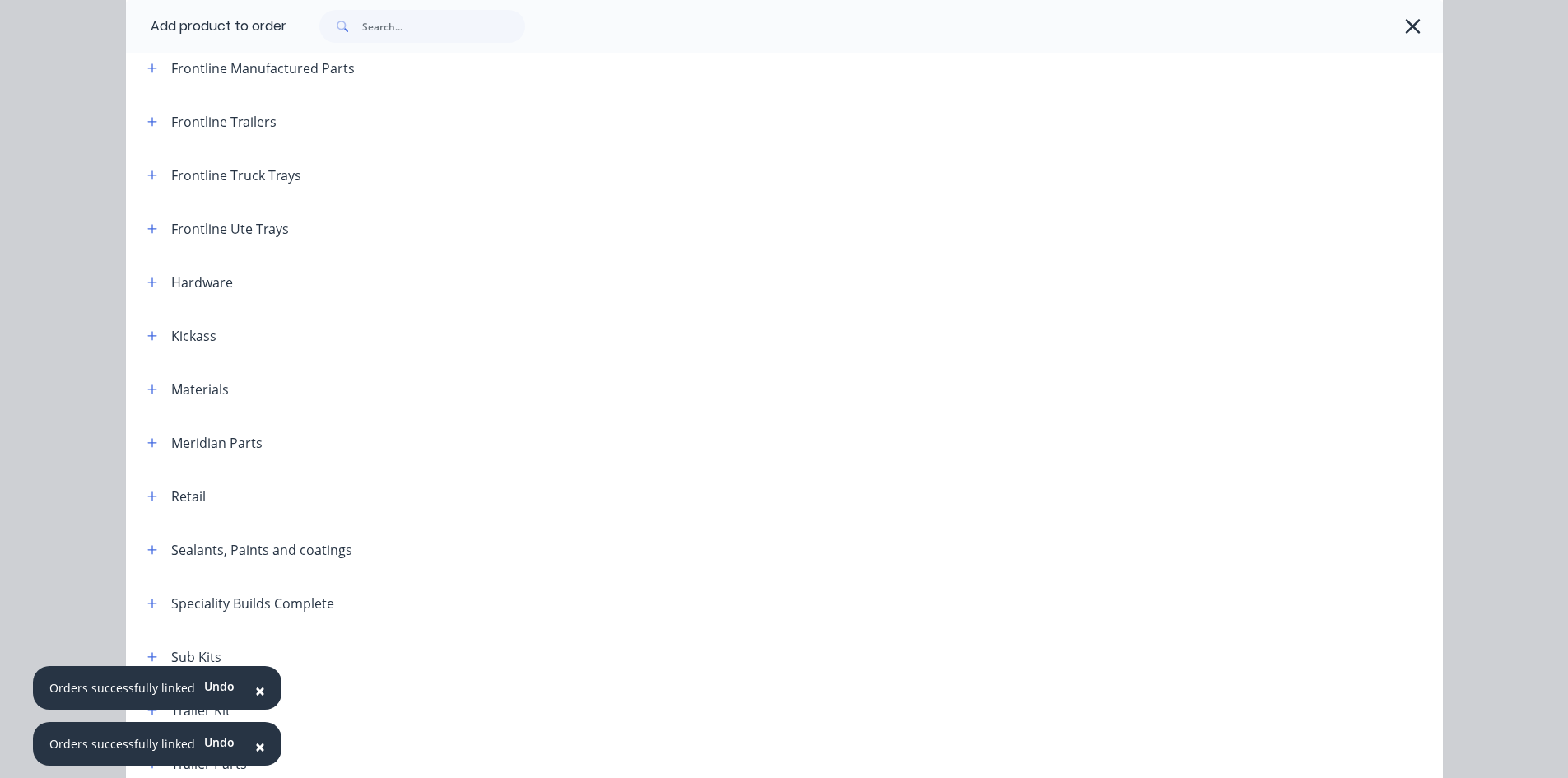
scroll to position [598, 0]
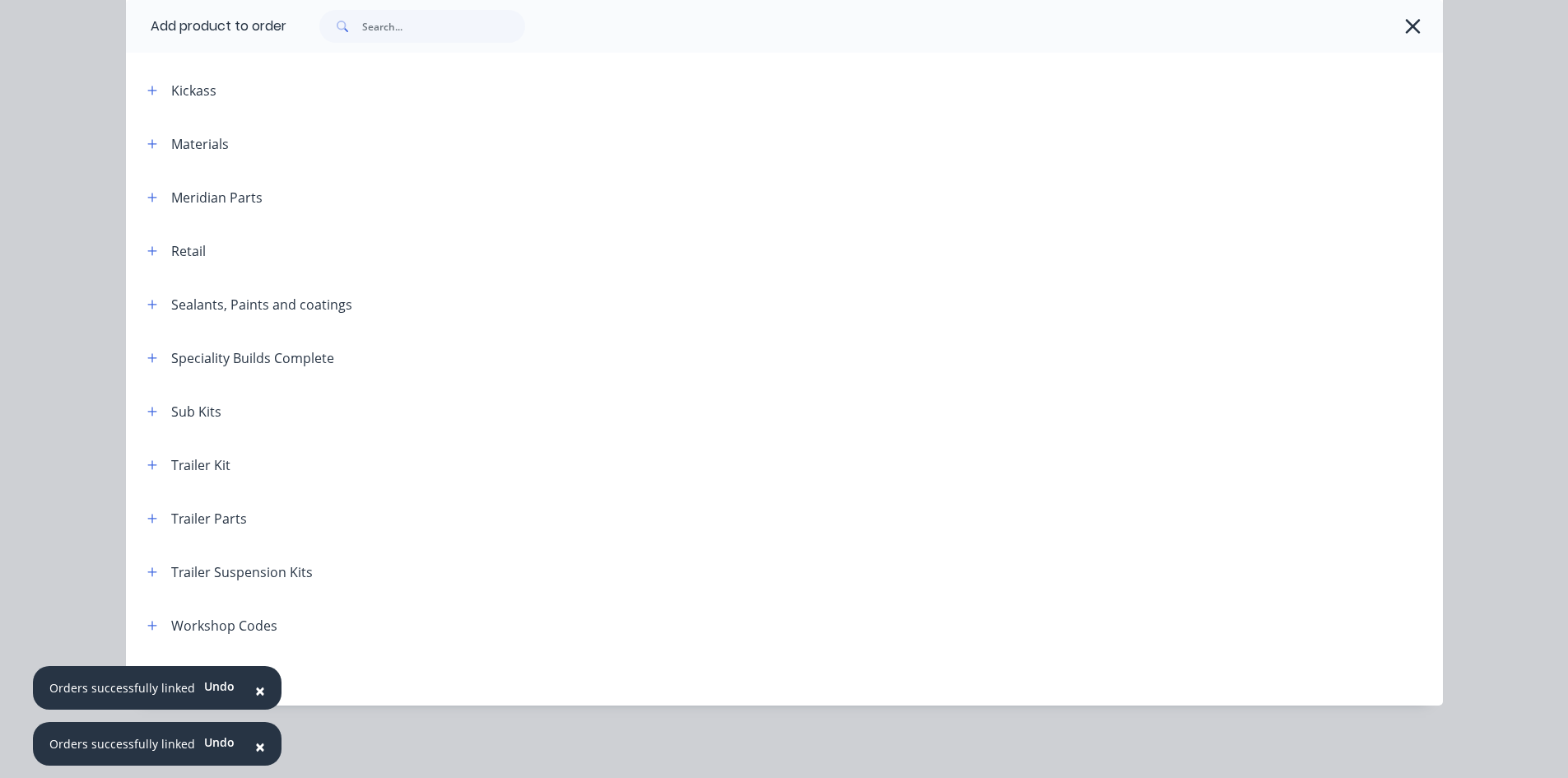
drag, startPoint x: 149, startPoint y: 305, endPoint x: 155, endPoint y: 312, distance: 9.2
click at [147, 305] on icon "button" at bounding box center [151, 304] width 9 height 9
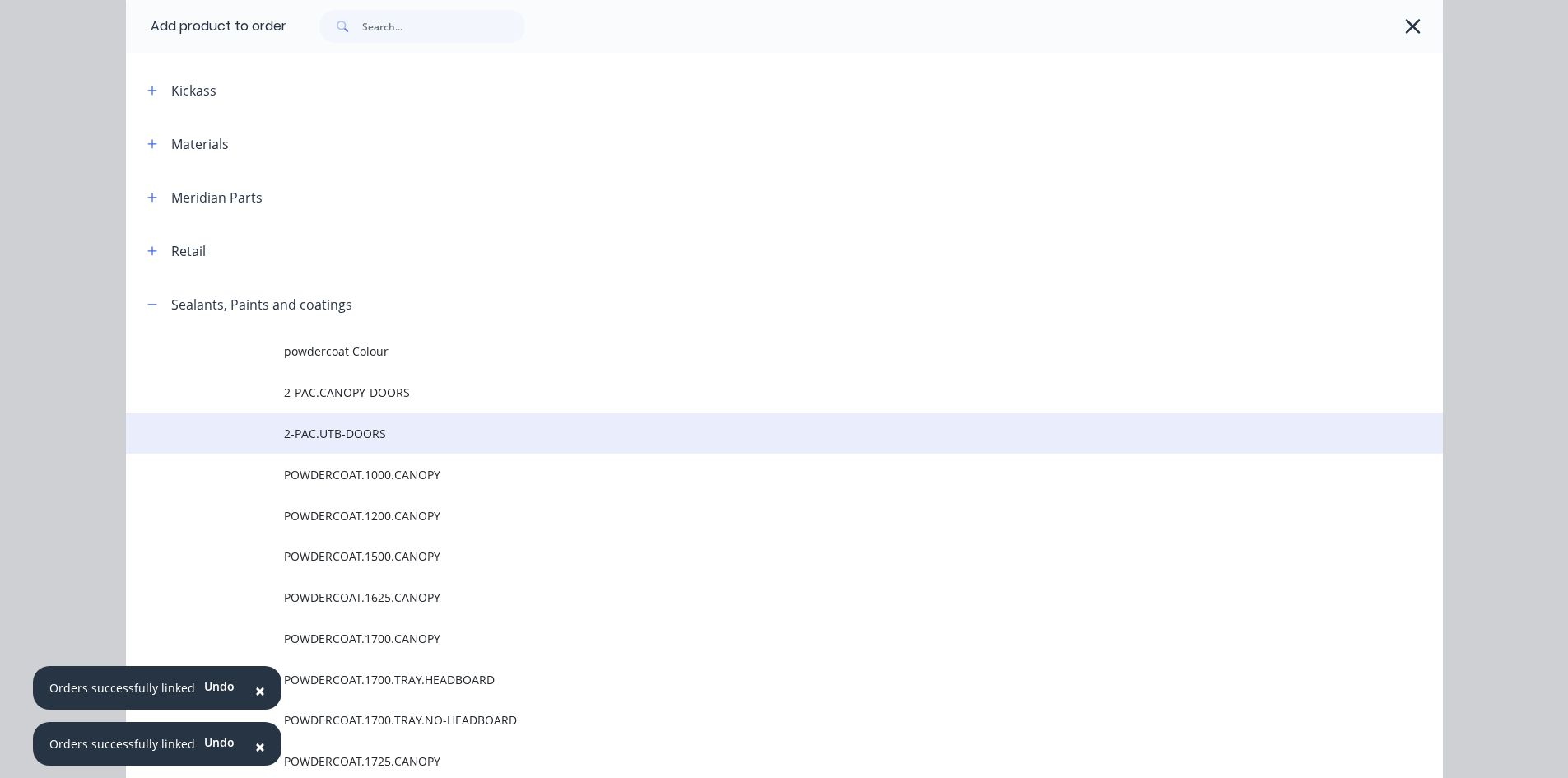
click at [405, 432] on span "2-PAC.UTB-DOORS" at bounding box center [748, 433] width 927 height 17
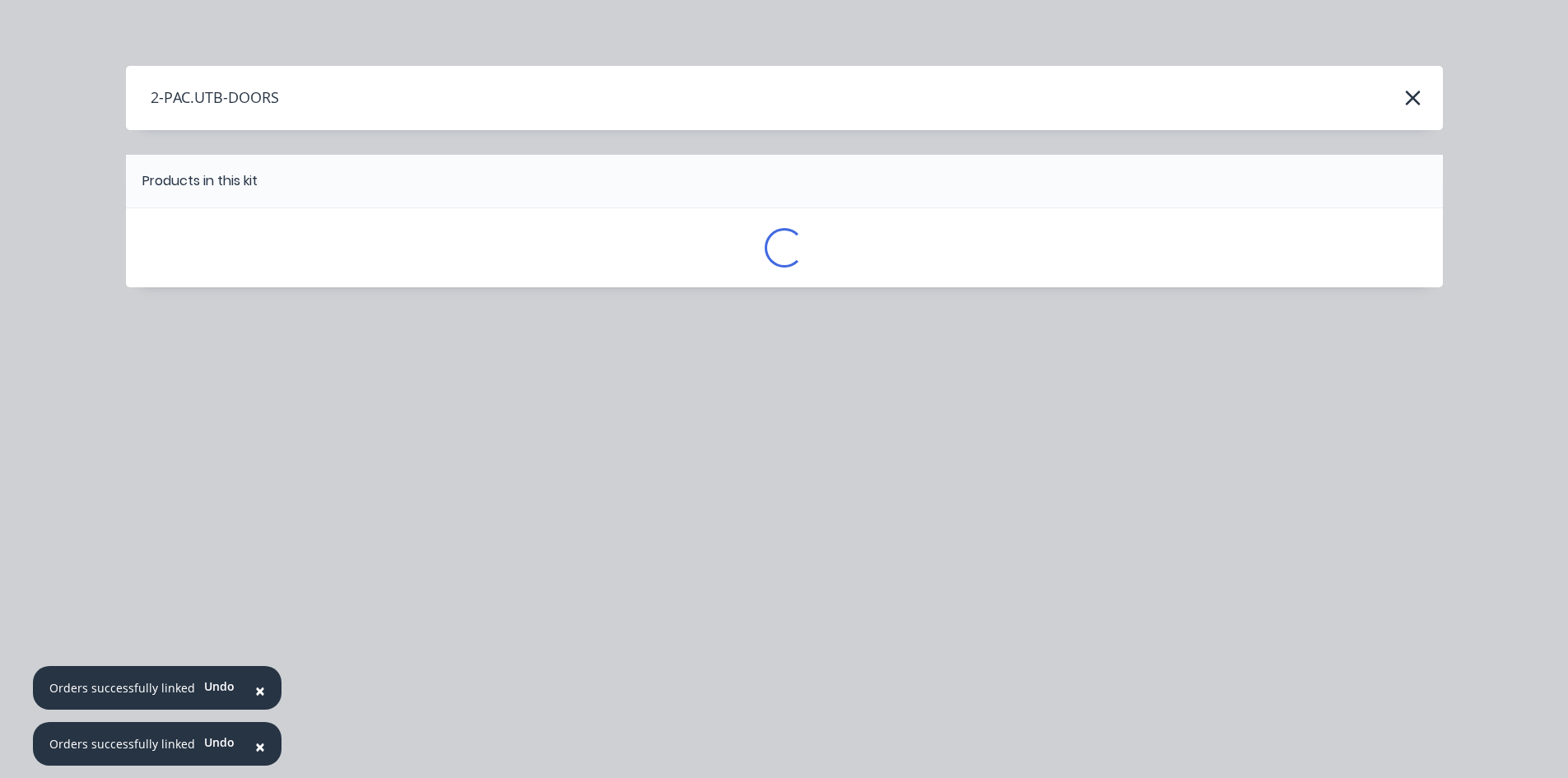
scroll to position [0, 0]
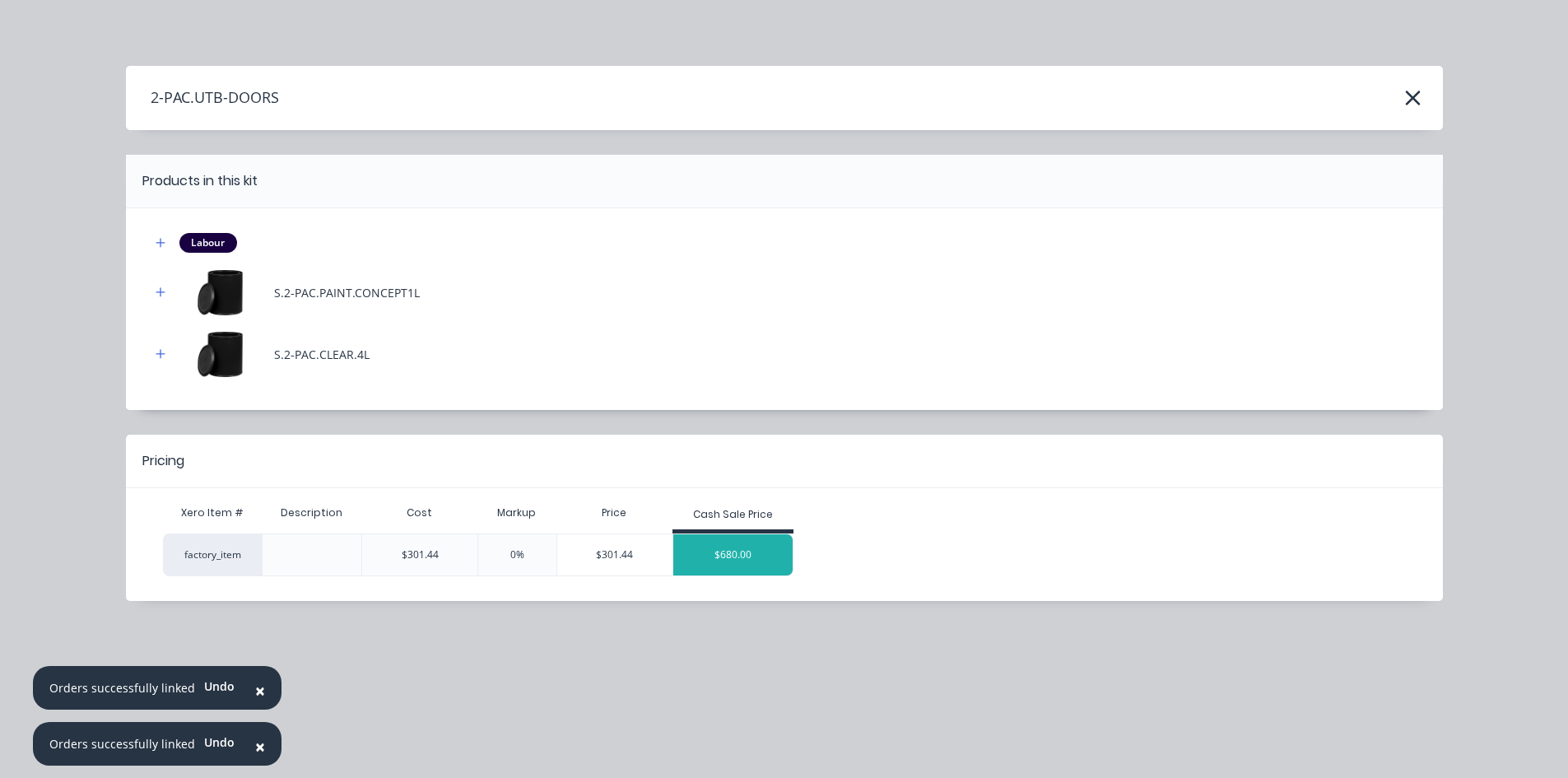
click at [715, 562] on div "$680.00" at bounding box center [733, 555] width 120 height 42
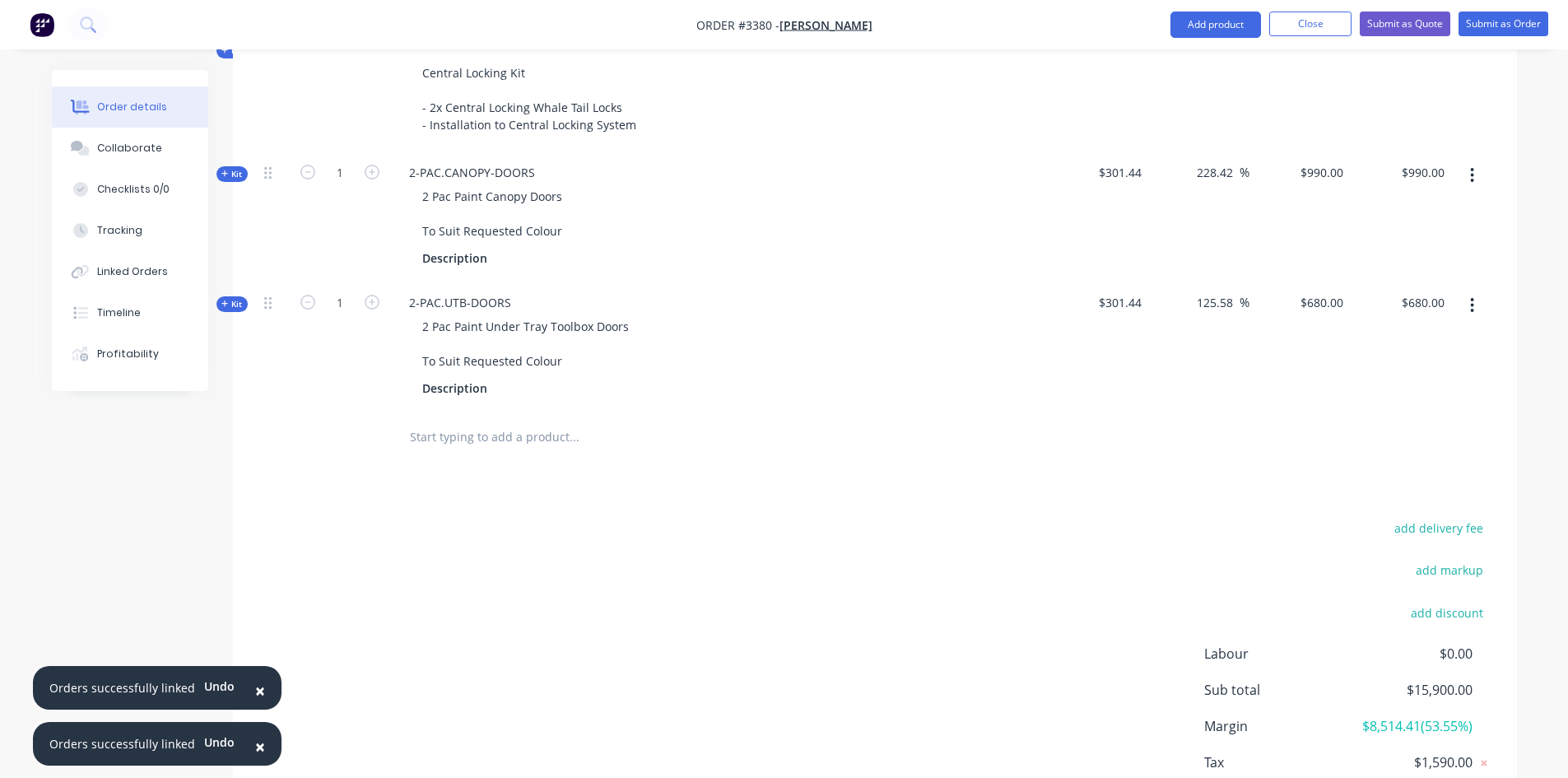
scroll to position [2071, 0]
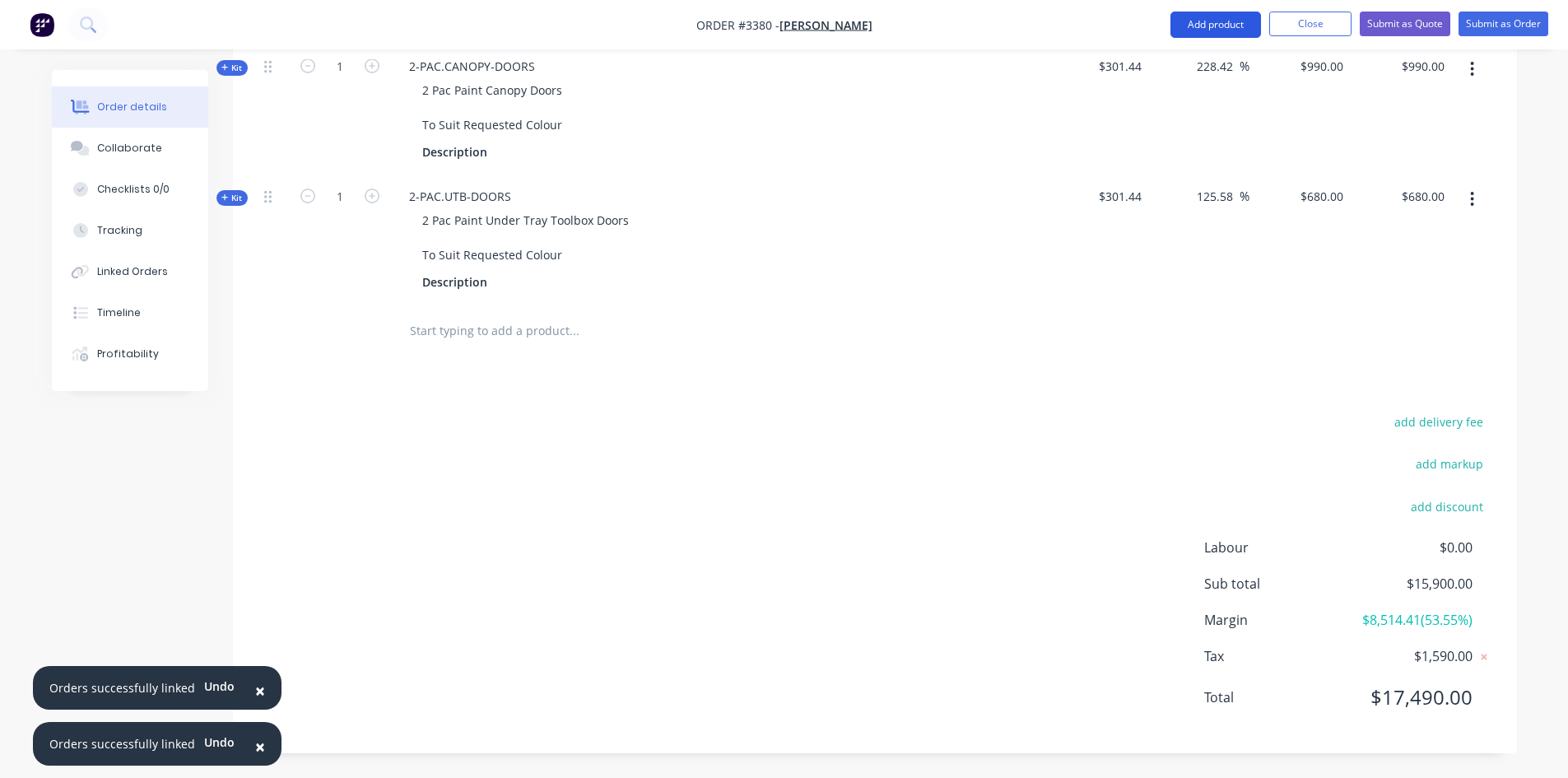
click at [1246, 31] on button "Add product" at bounding box center [1216, 25] width 91 height 27
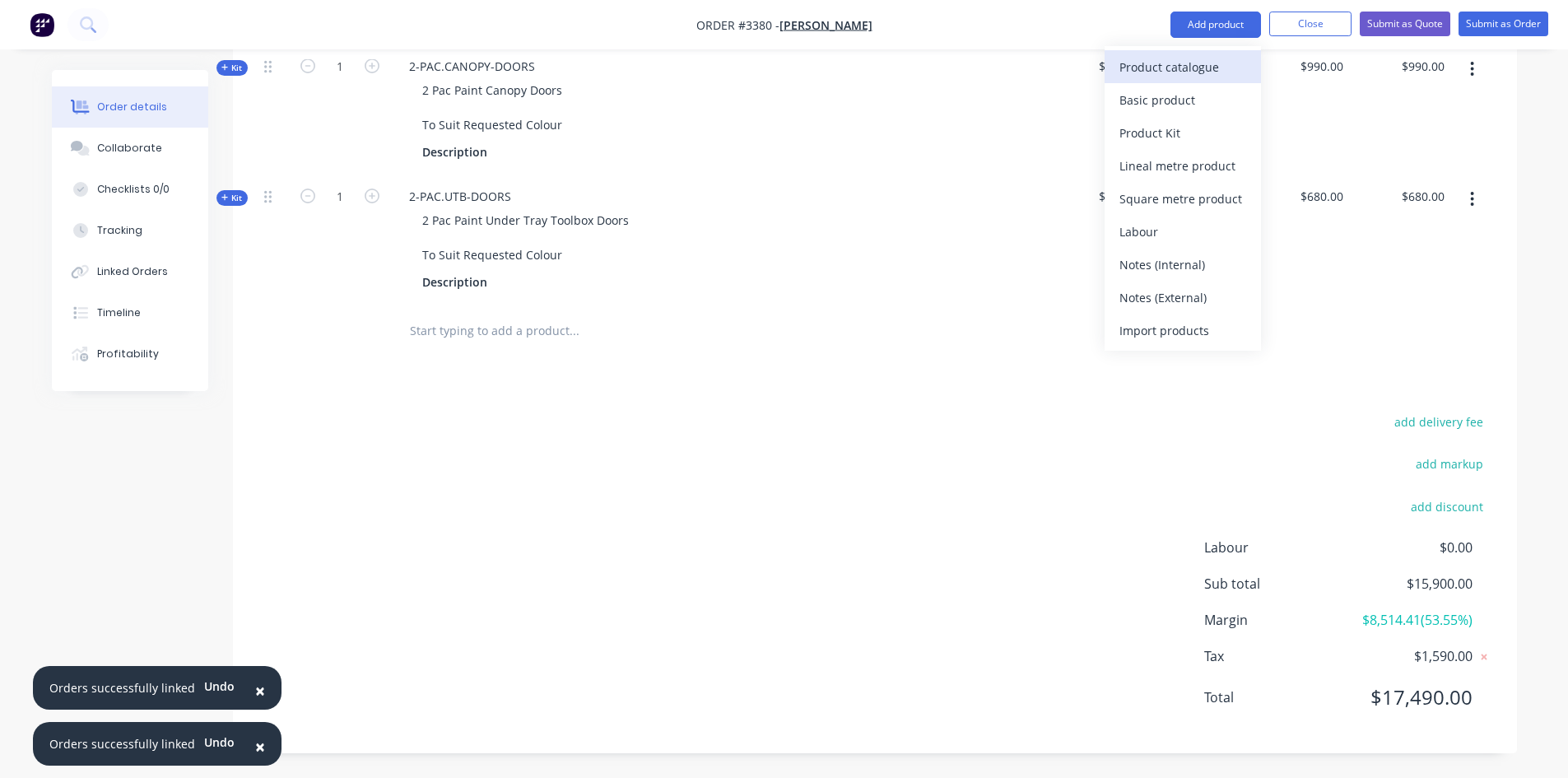
click at [1194, 68] on div "Product catalogue" at bounding box center [1182, 66] width 127 height 24
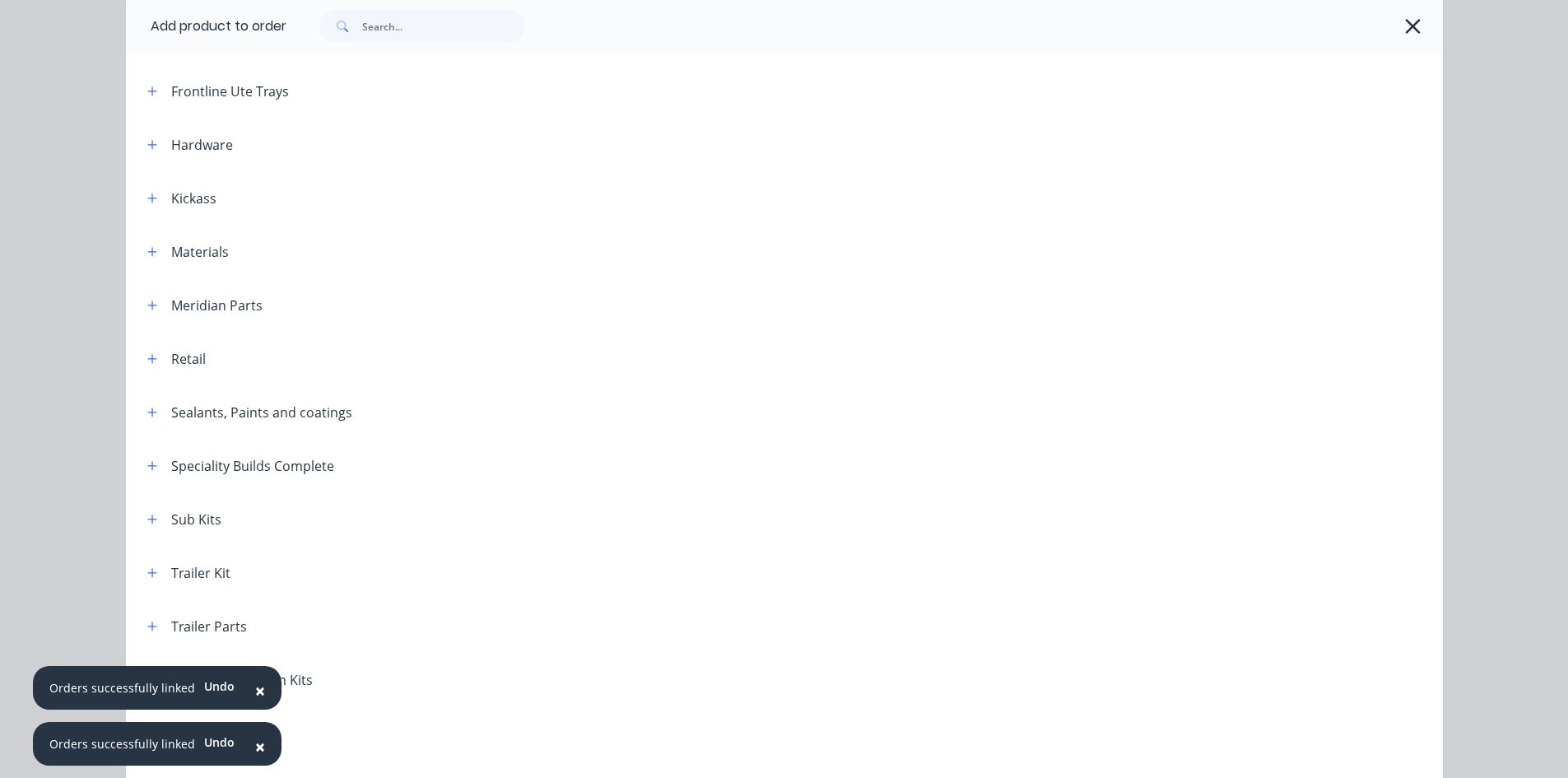
scroll to position [494, 0]
click at [149, 515] on icon "button" at bounding box center [151, 515] width 9 height 9
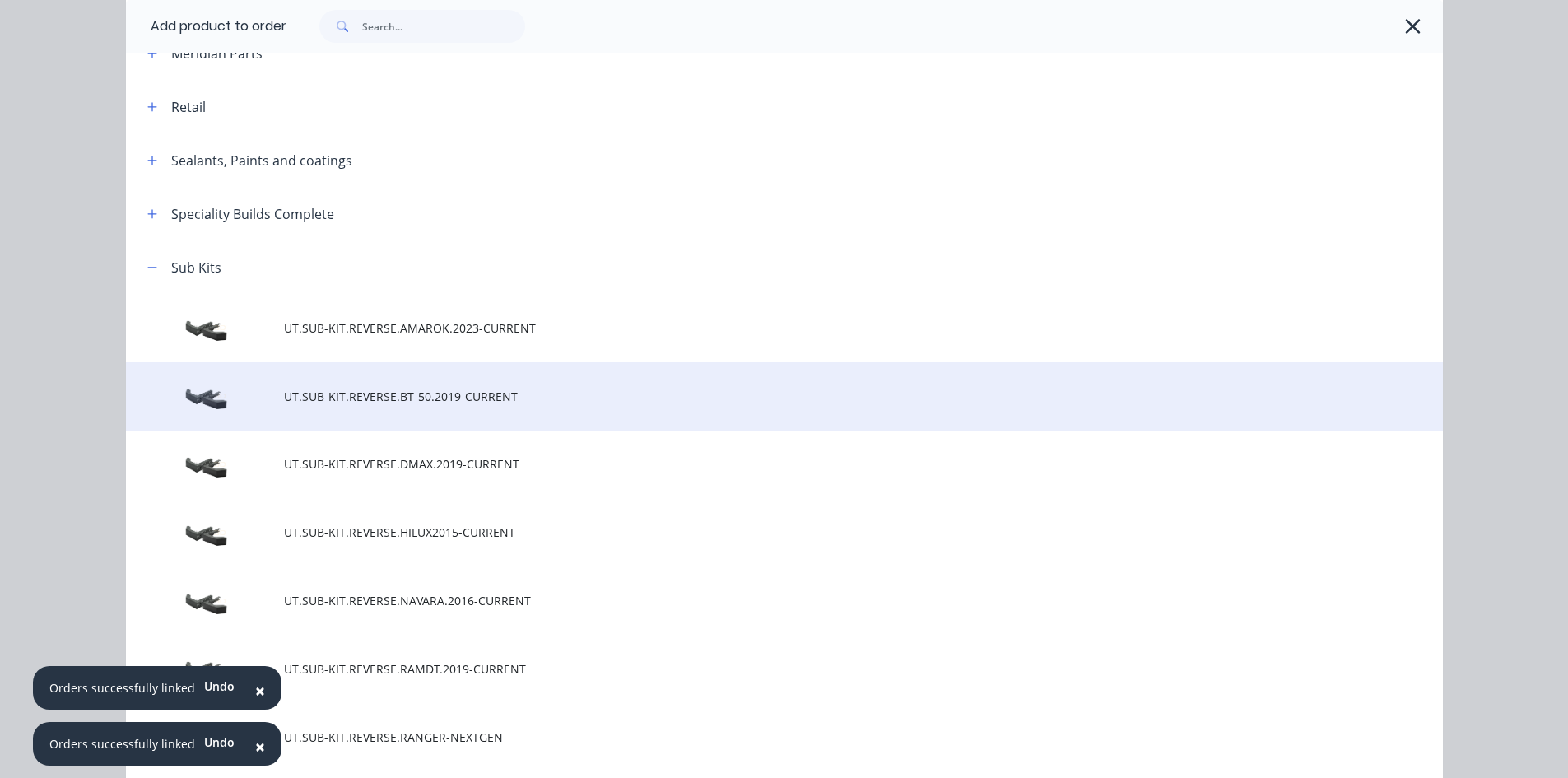
scroll to position [824, 0]
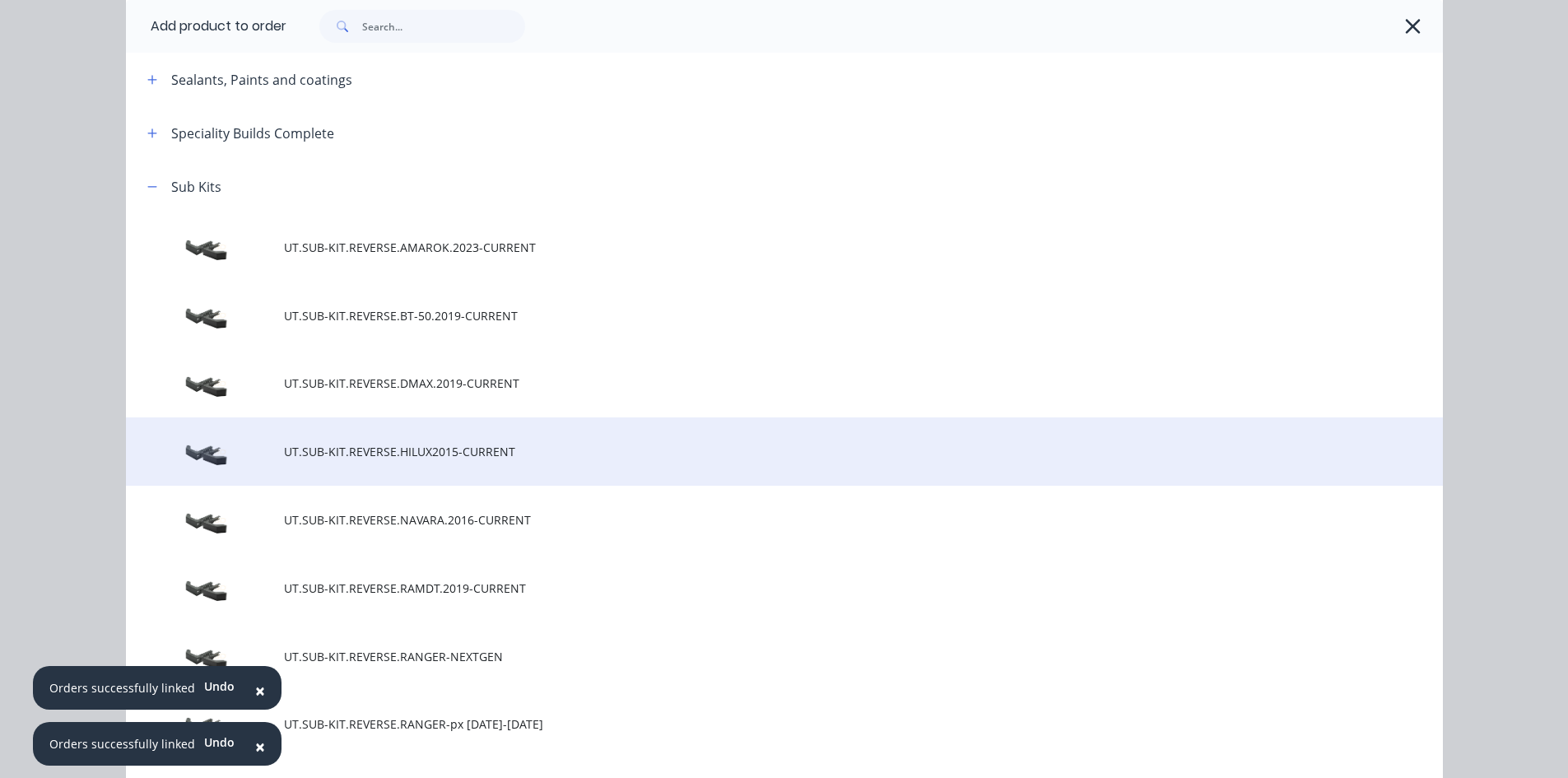
click at [437, 462] on td "UT.SUB-KIT.REVERSE.HILUX2015-CURRENT" at bounding box center [863, 451] width 1159 height 68
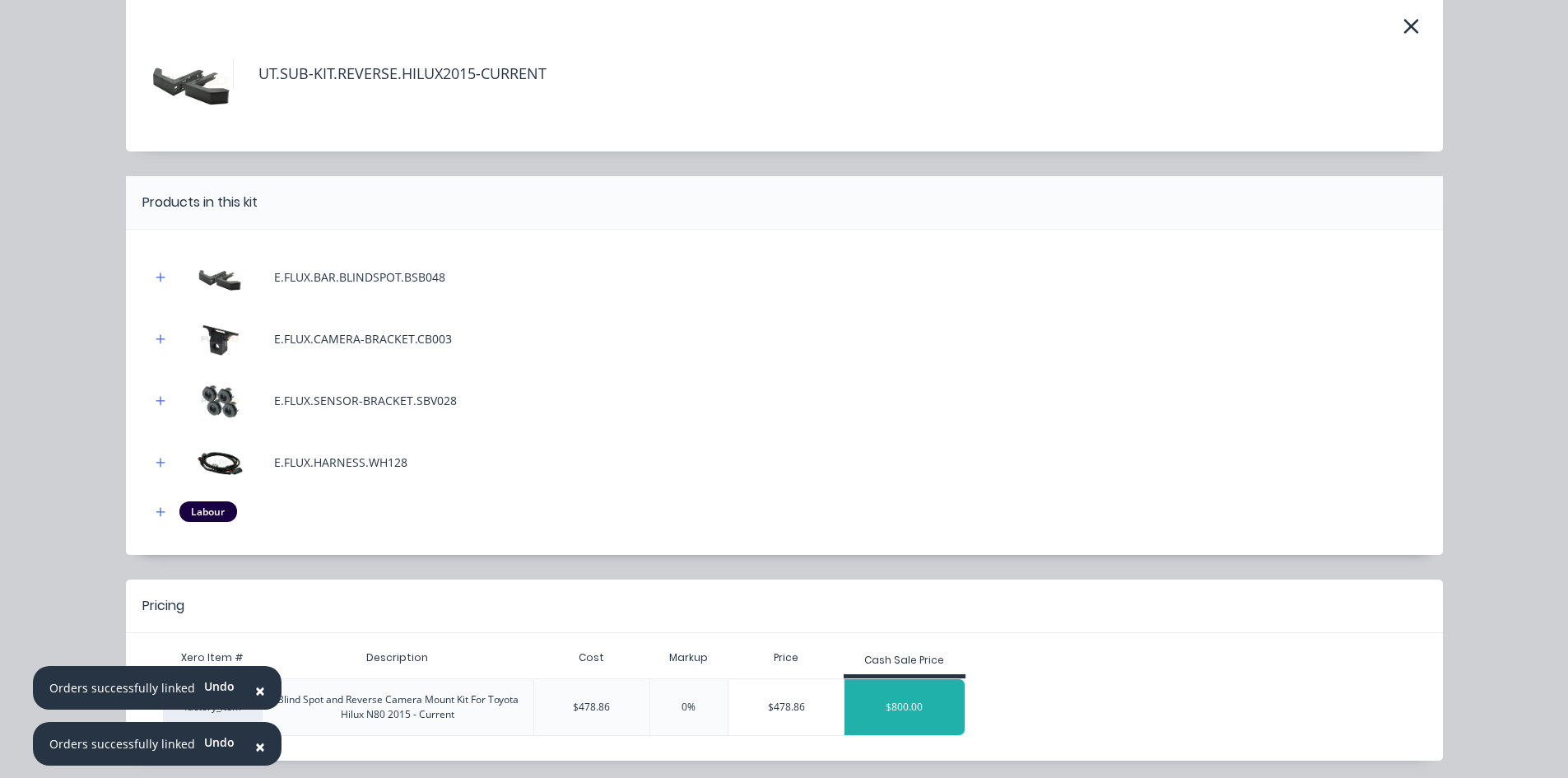
scroll to position [125, 0]
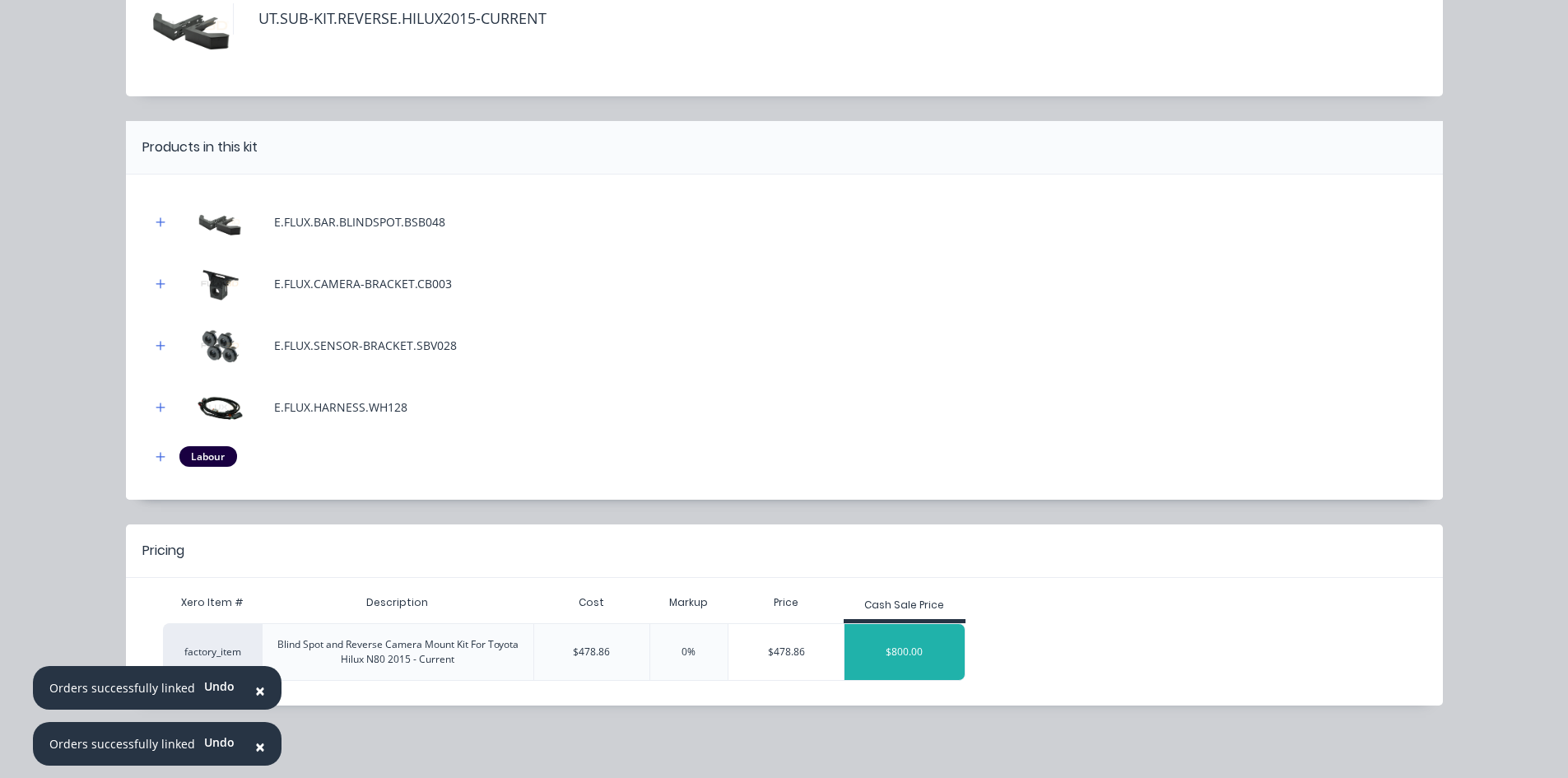
click at [897, 654] on div "$800.00" at bounding box center [905, 652] width 120 height 42
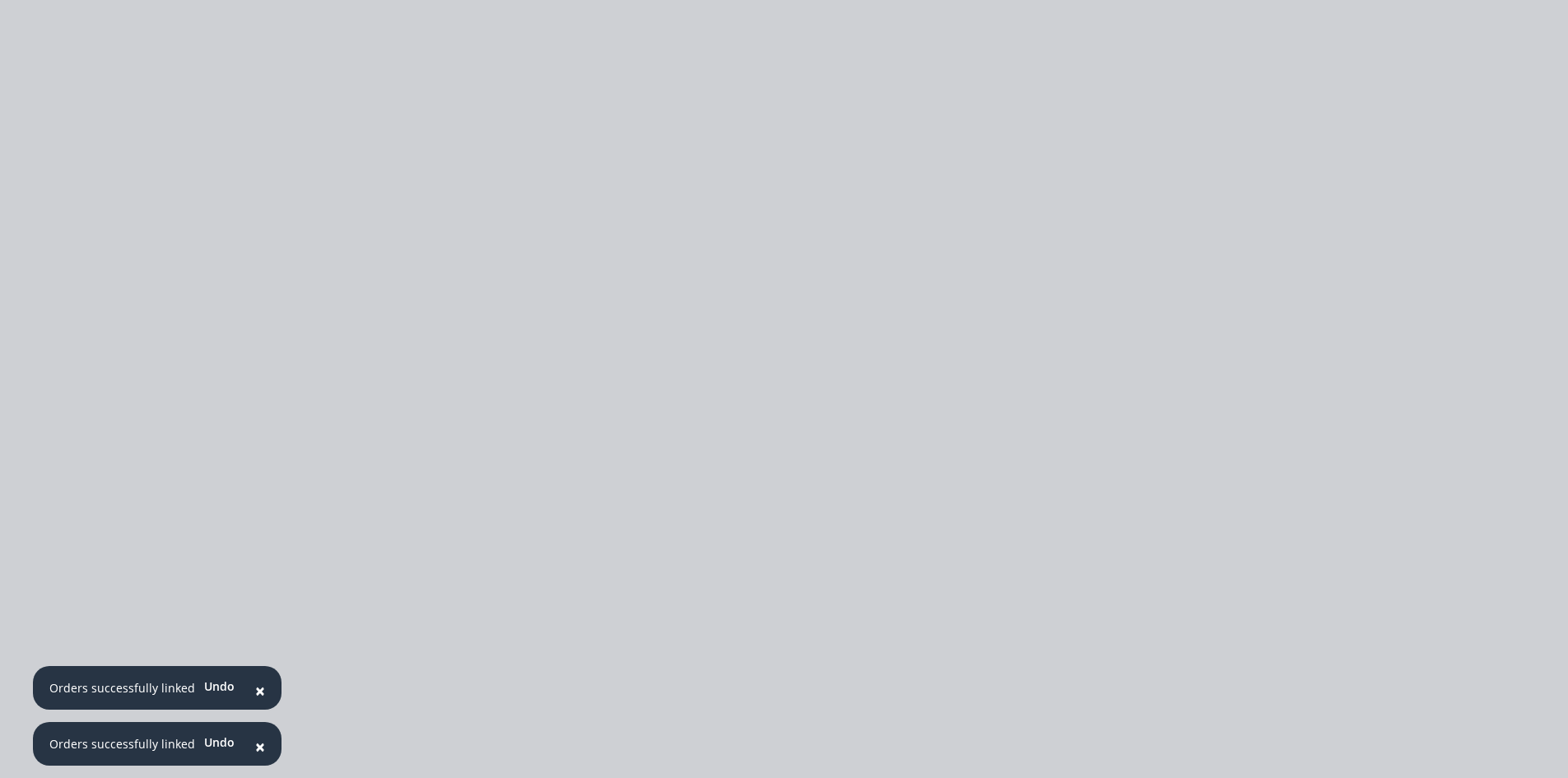
scroll to position [0, 0]
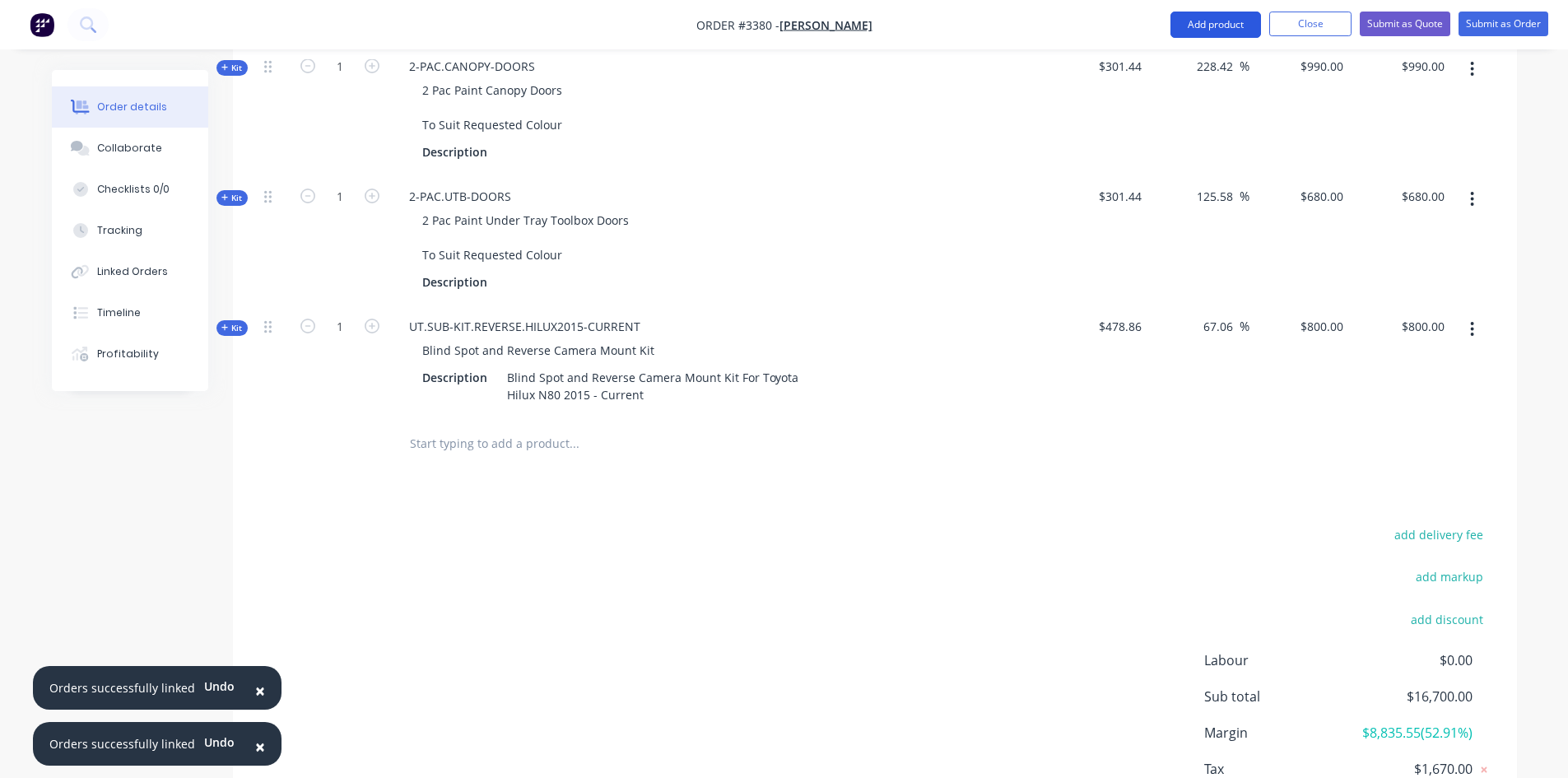
click at [1203, 36] on button "Add product" at bounding box center [1216, 25] width 91 height 27
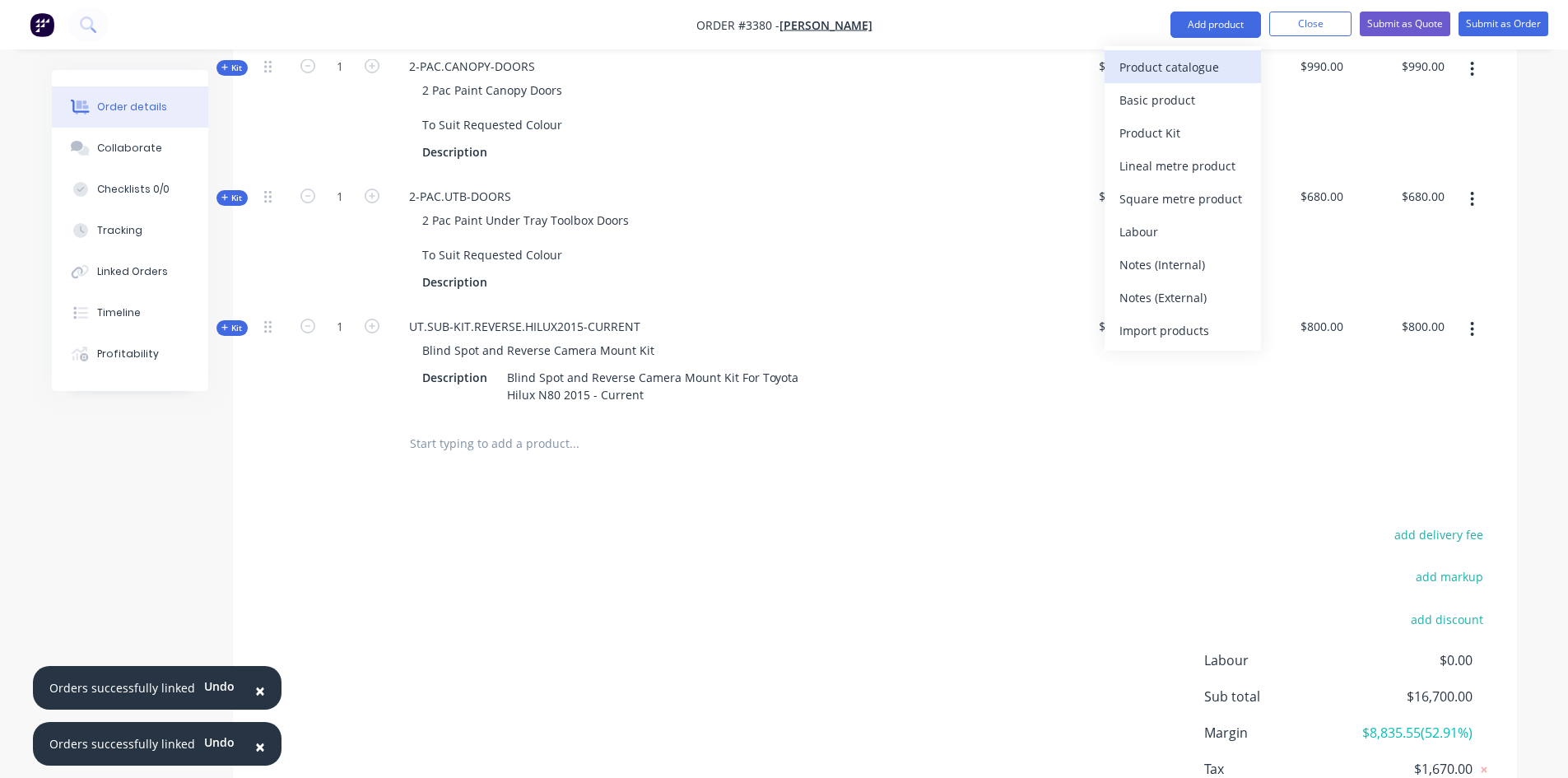
click at [1167, 63] on div "Product catalogue" at bounding box center [1182, 66] width 127 height 24
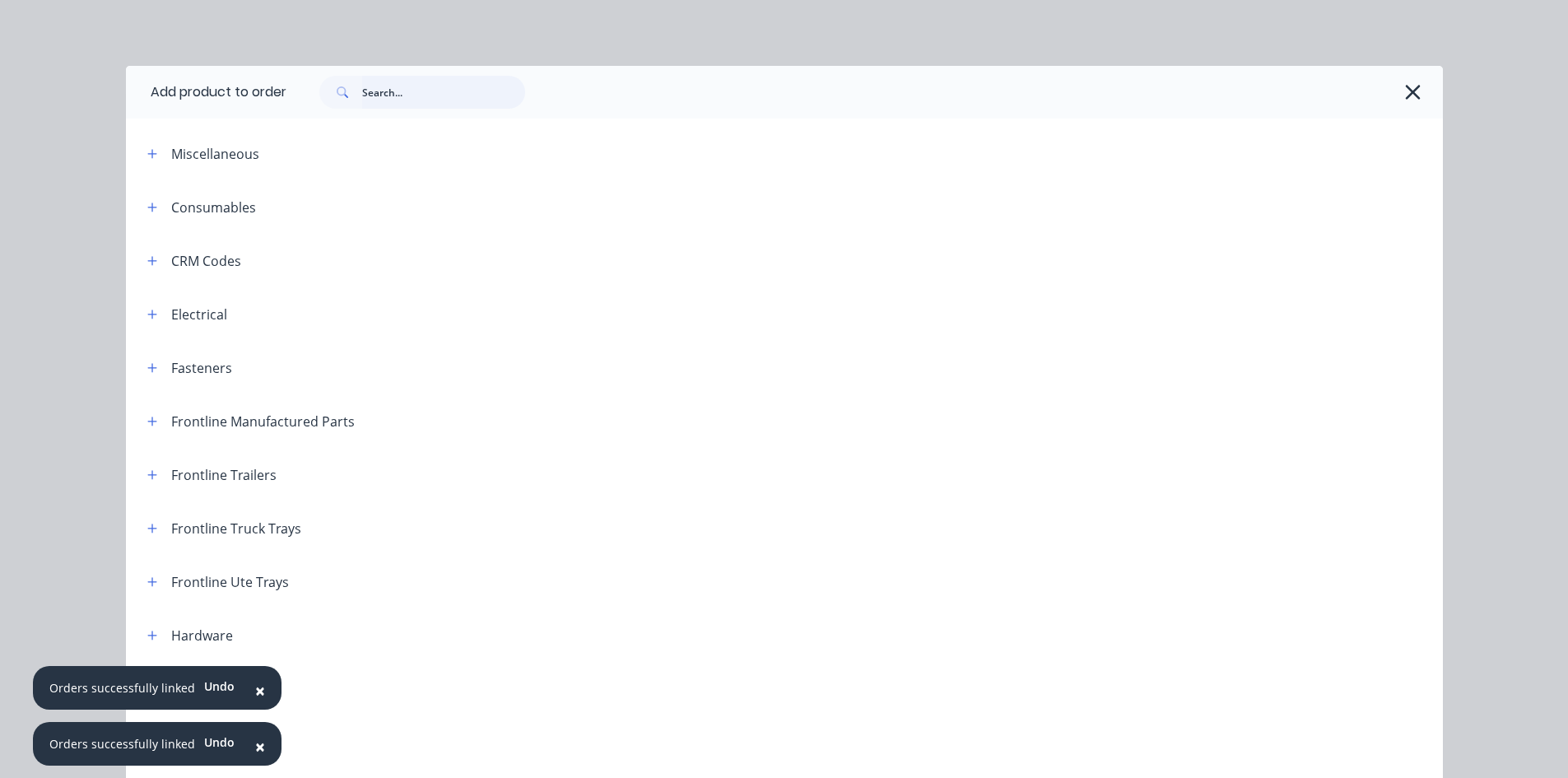
click at [415, 85] on input "text" at bounding box center [444, 92] width 163 height 33
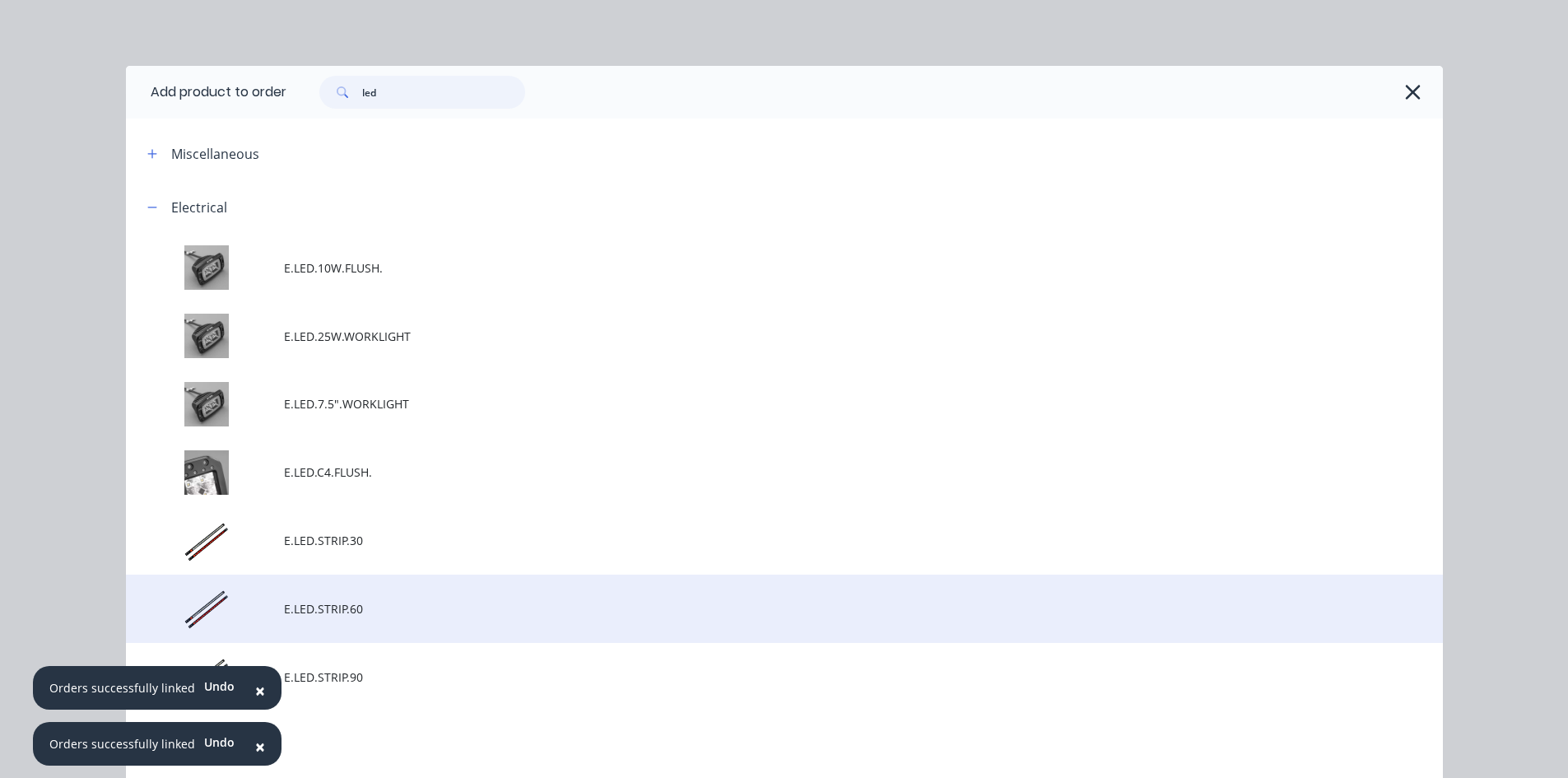
type input "led"
click at [376, 611] on span "E.LED.STRIP.60" at bounding box center [748, 608] width 927 height 17
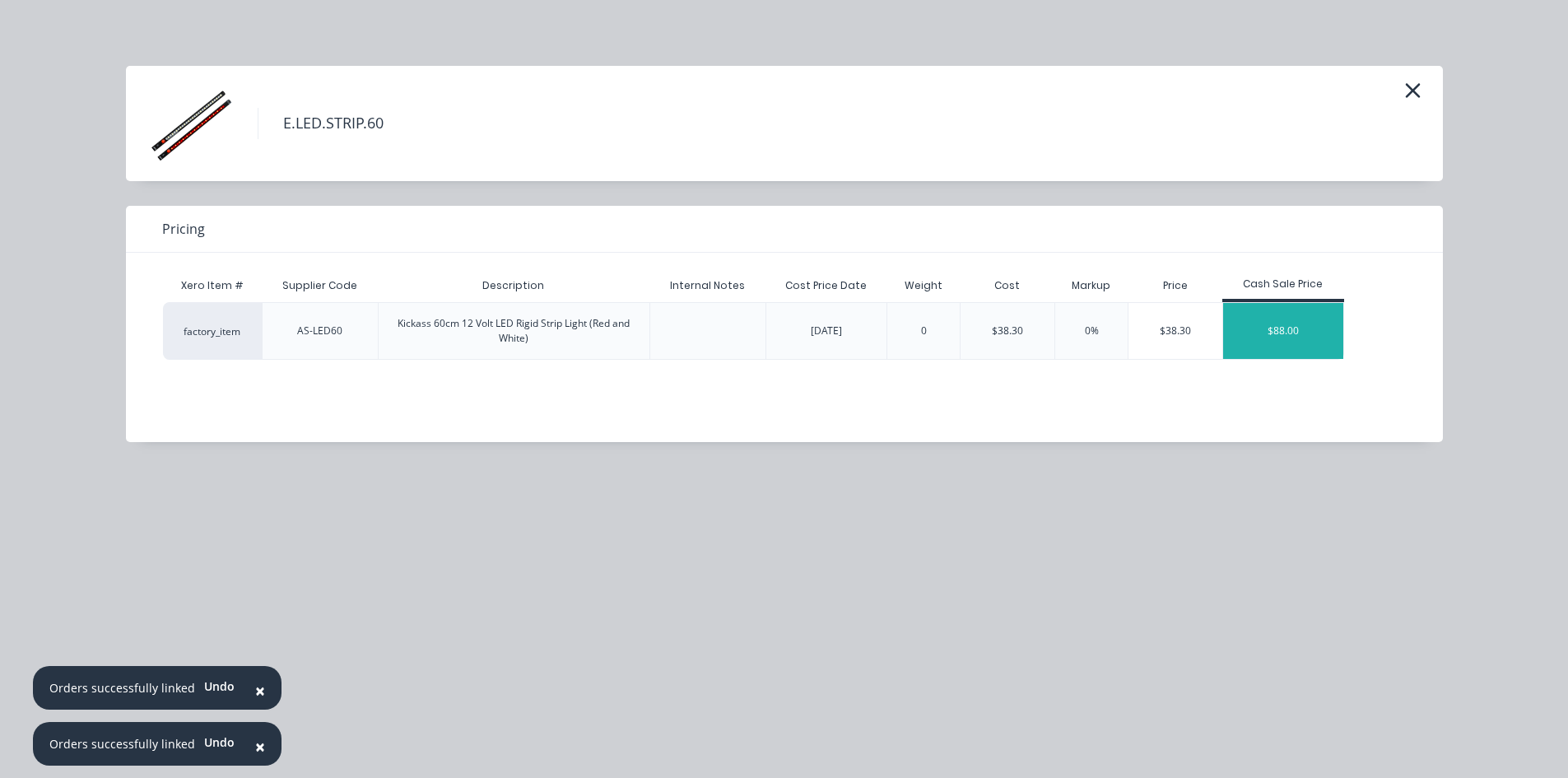
click at [1265, 337] on div "$88.00" at bounding box center [1283, 331] width 120 height 56
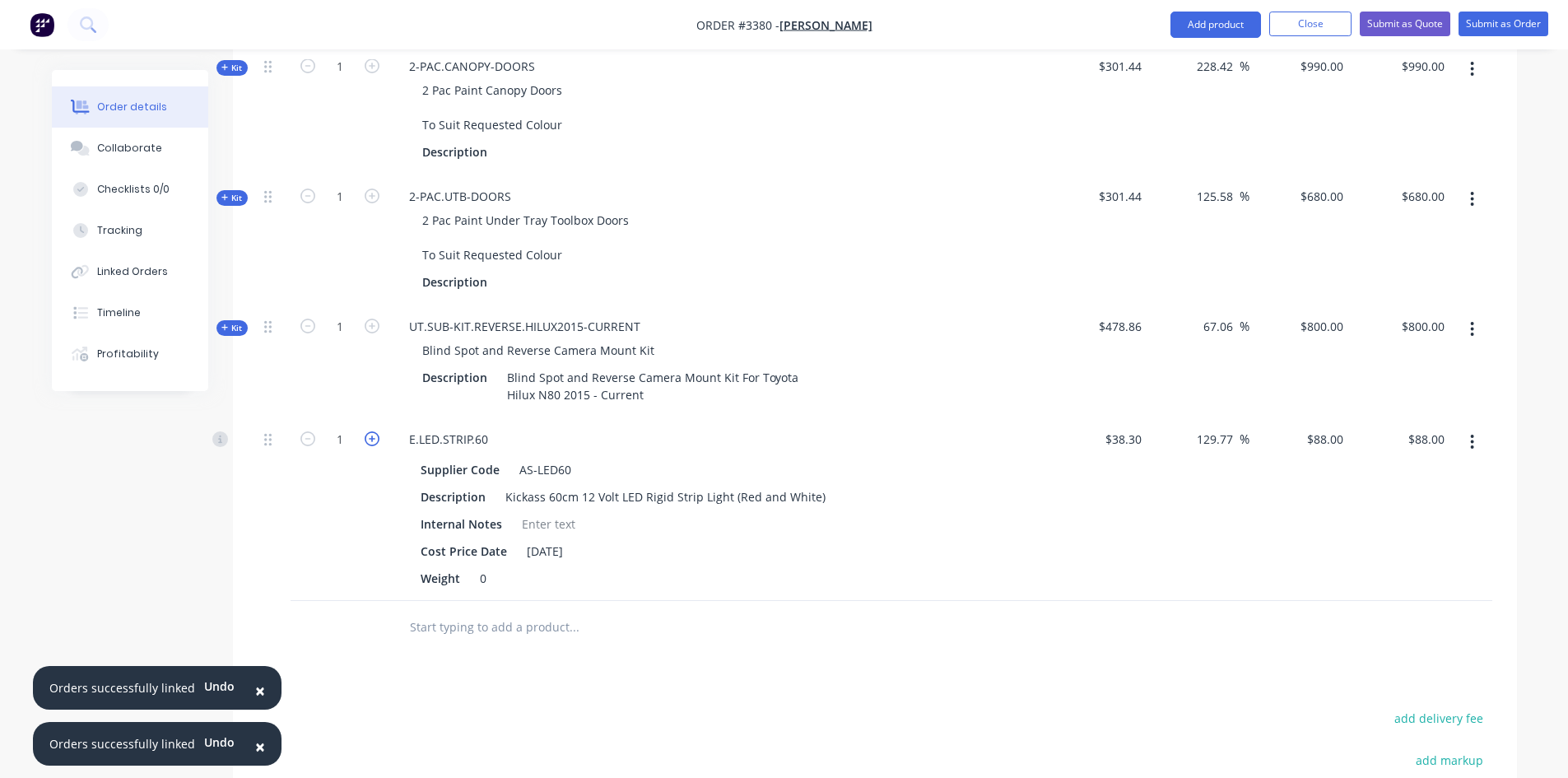
click at [371, 439] on icon "button" at bounding box center [372, 439] width 15 height 15
type input "2"
type input "$176.00"
click at [1226, 23] on button "Add product" at bounding box center [1216, 25] width 91 height 27
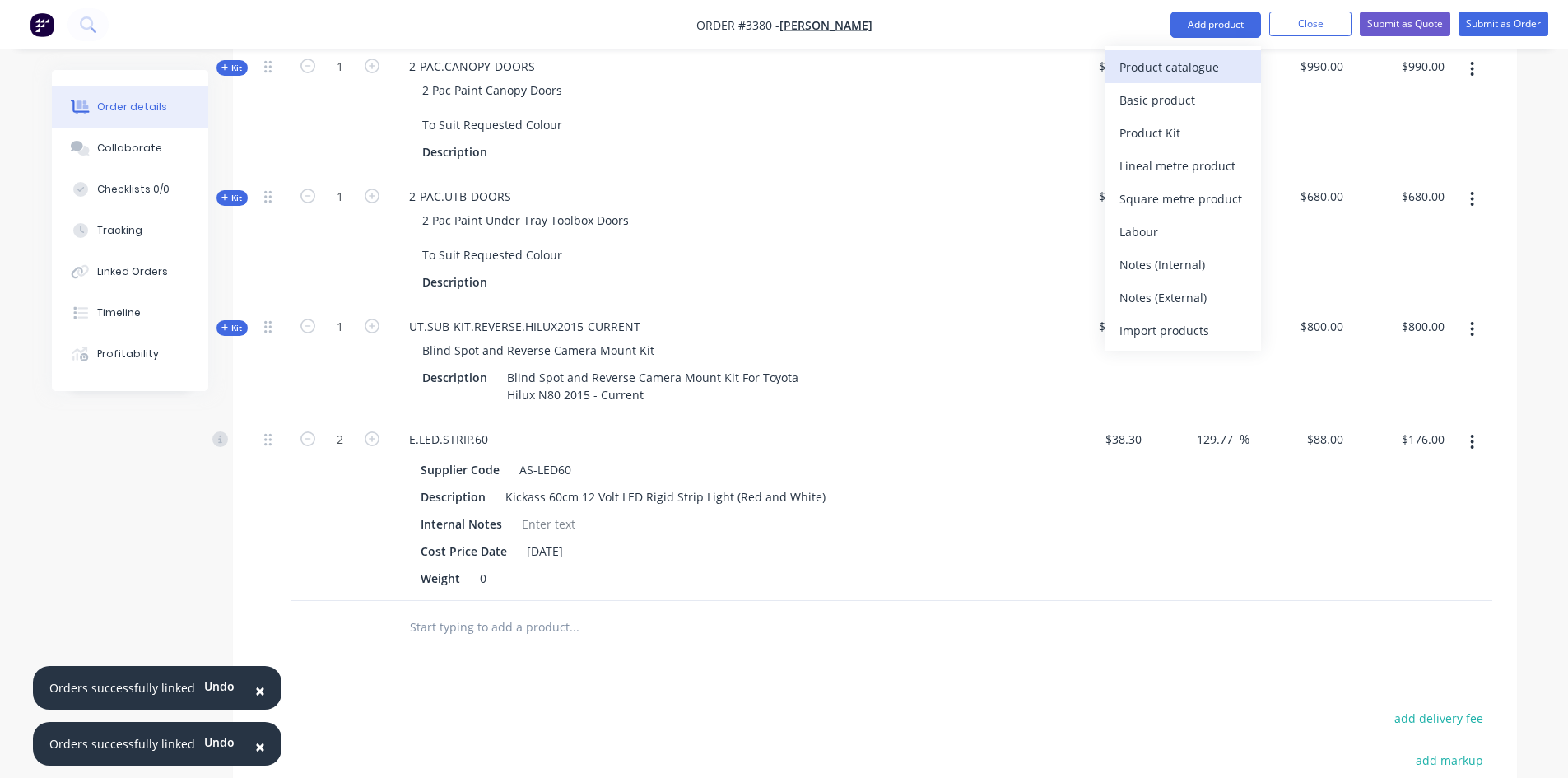
click at [1201, 66] on div "Product catalogue" at bounding box center [1182, 66] width 127 height 24
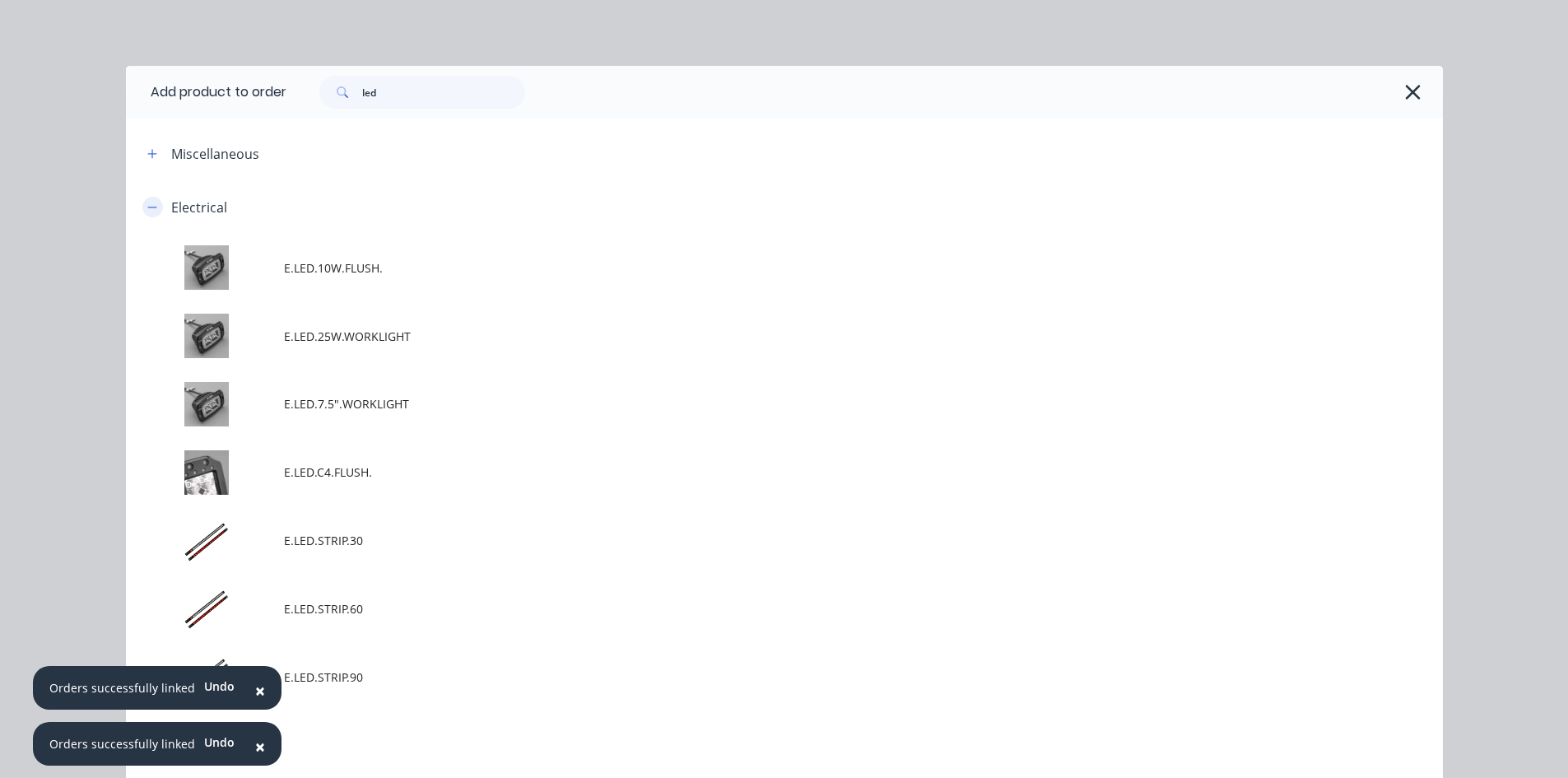
click at [147, 207] on icon "button" at bounding box center [151, 207] width 9 height 1
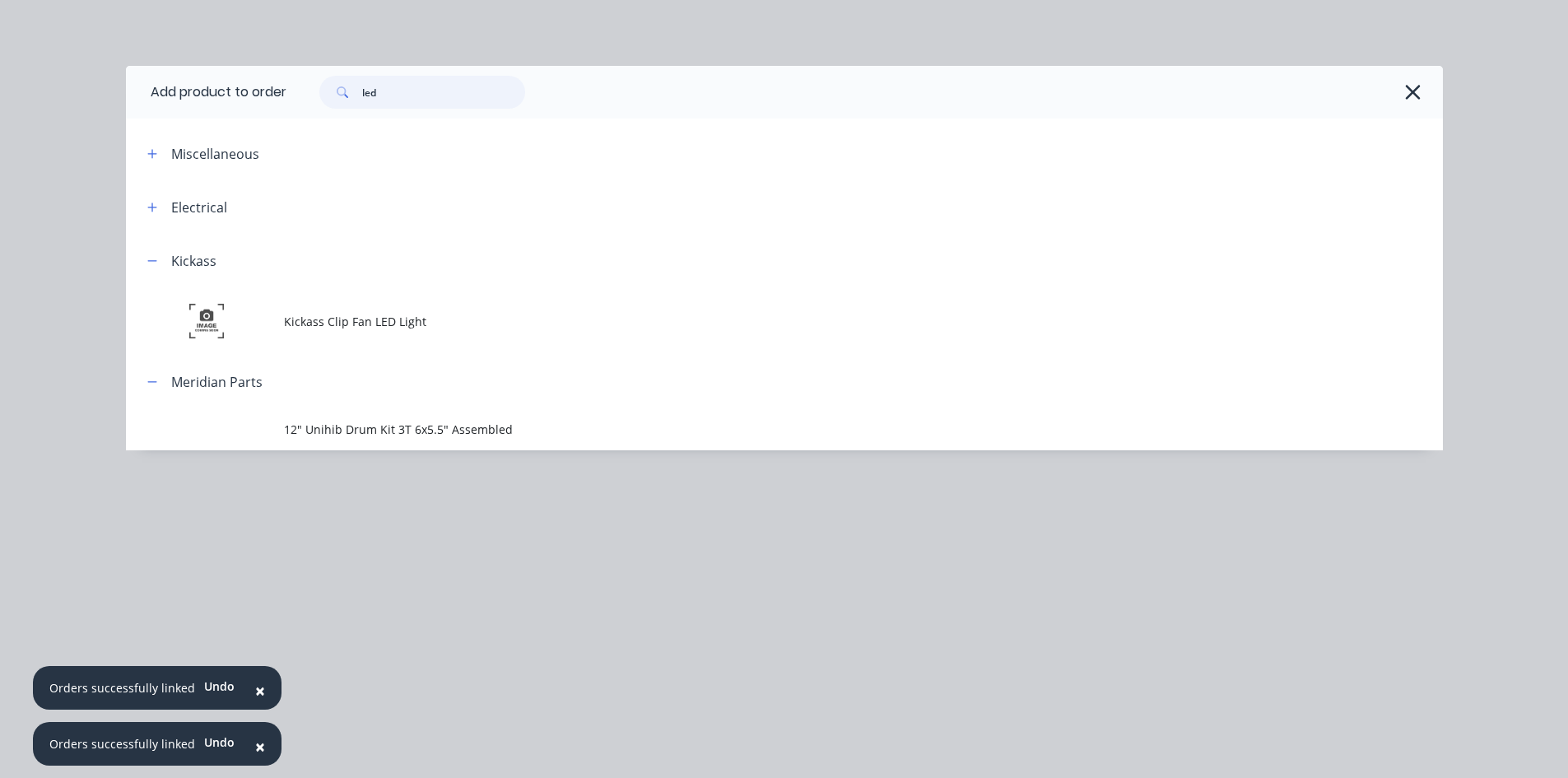
drag, startPoint x: 405, startPoint y: 96, endPoint x: 178, endPoint y: 94, distance: 227.0
click at [178, 94] on header "Add product to order led" at bounding box center [784, 91] width 1317 height 52
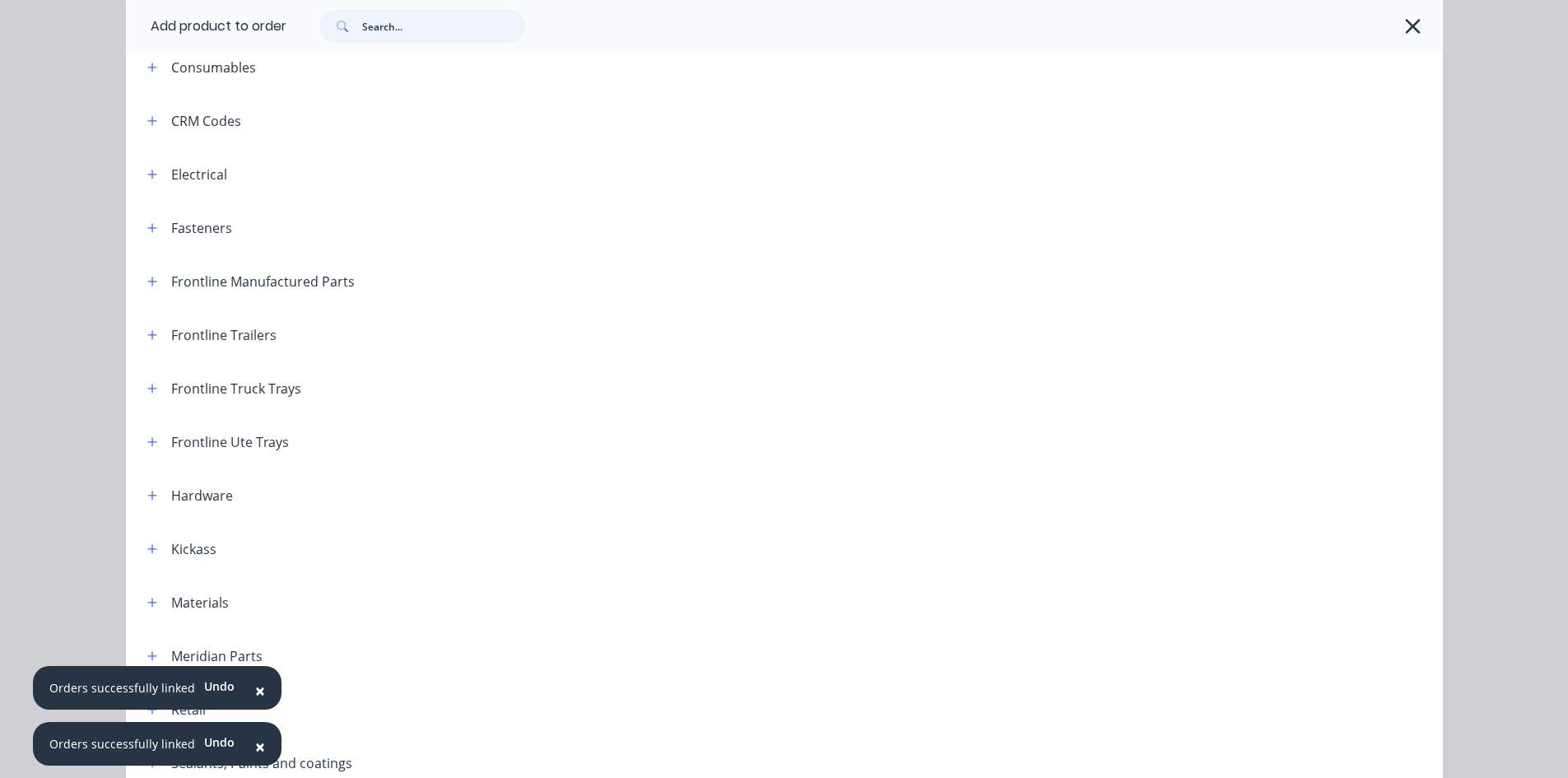
scroll to position [165, 0]
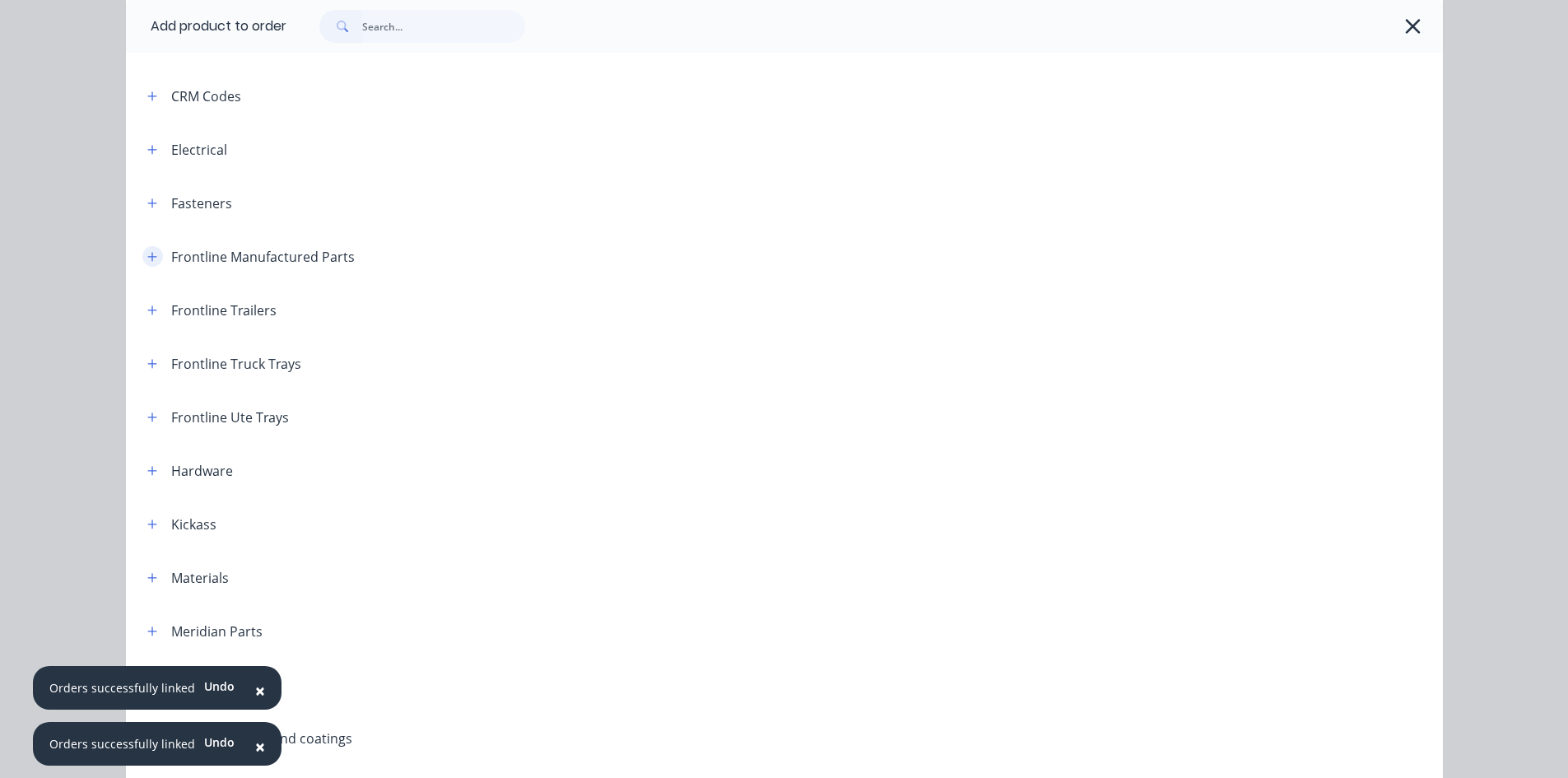
click at [150, 254] on icon "button" at bounding box center [152, 257] width 10 height 12
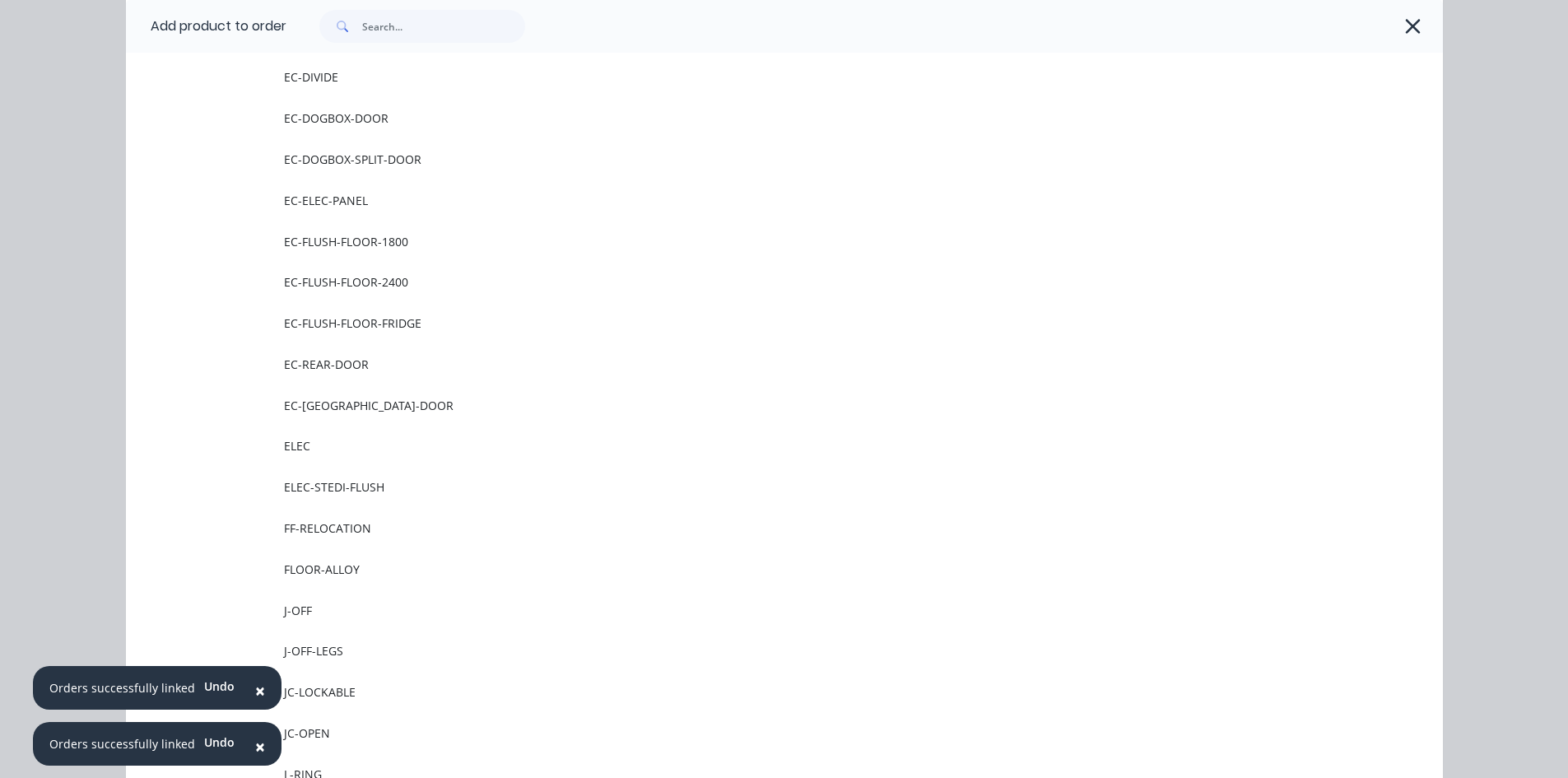
scroll to position [1153, 0]
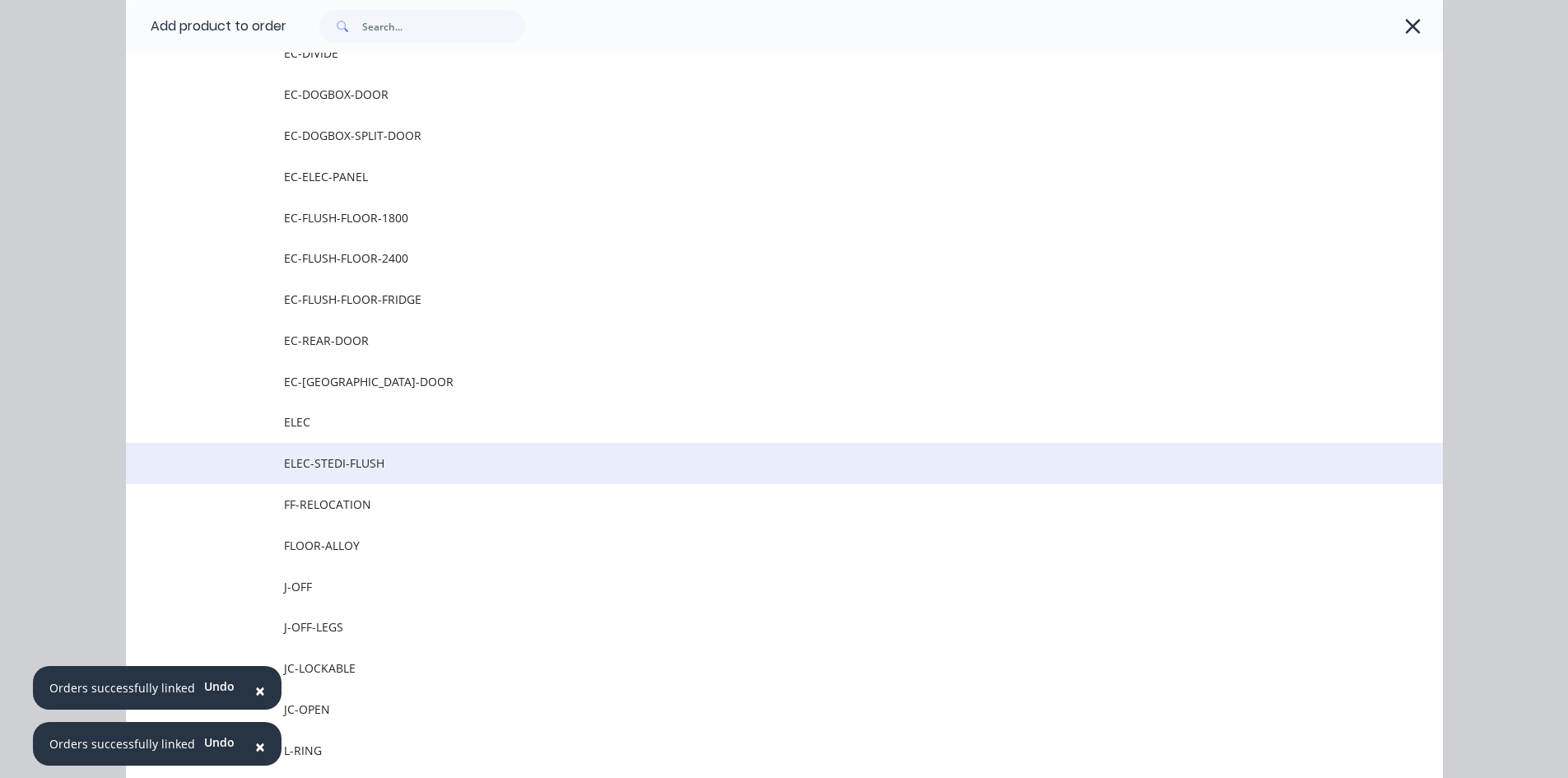
click at [388, 471] on span "ELEC-STEDI-FLUSH" at bounding box center [748, 463] width 927 height 17
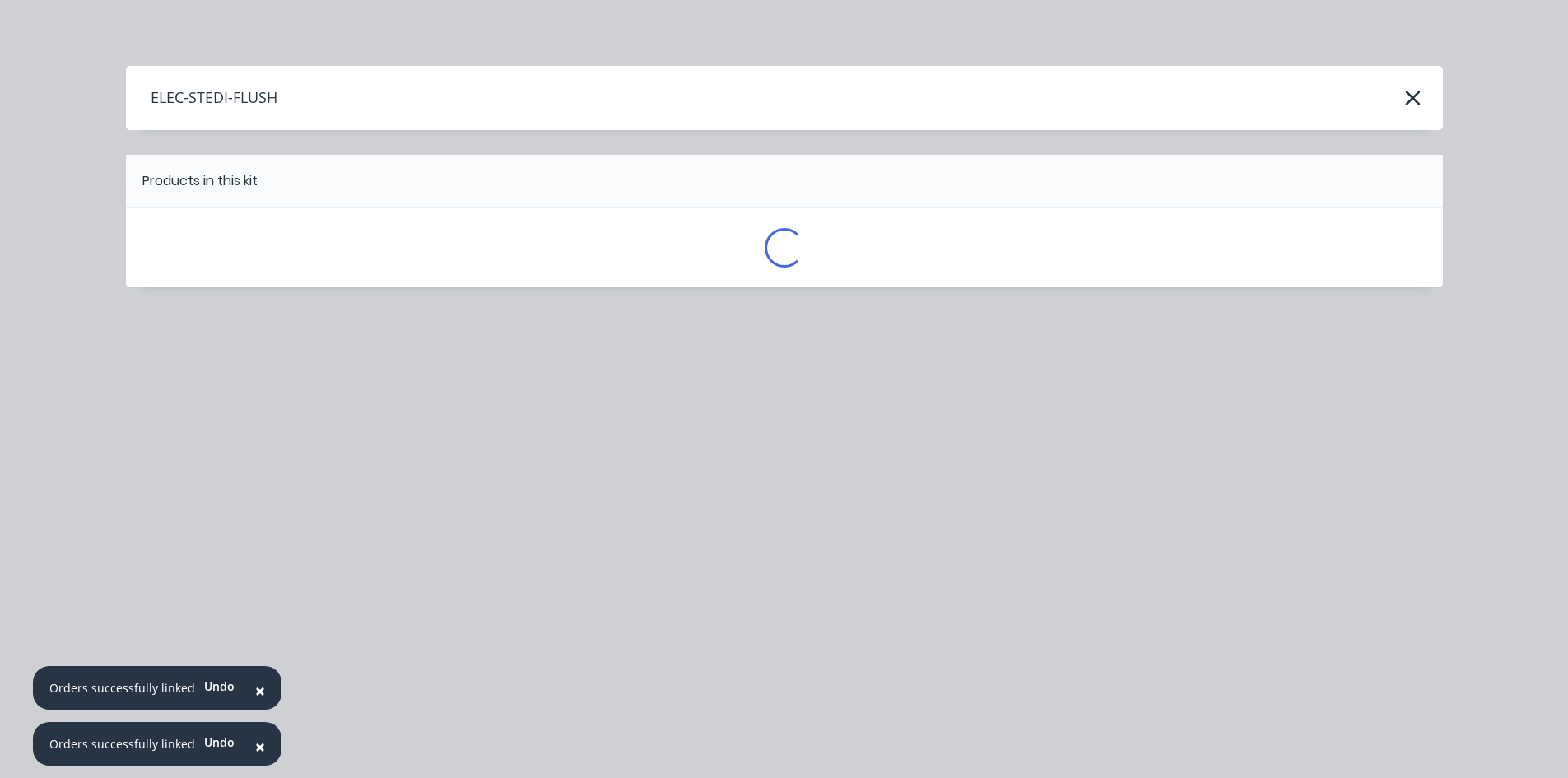
scroll to position [0, 0]
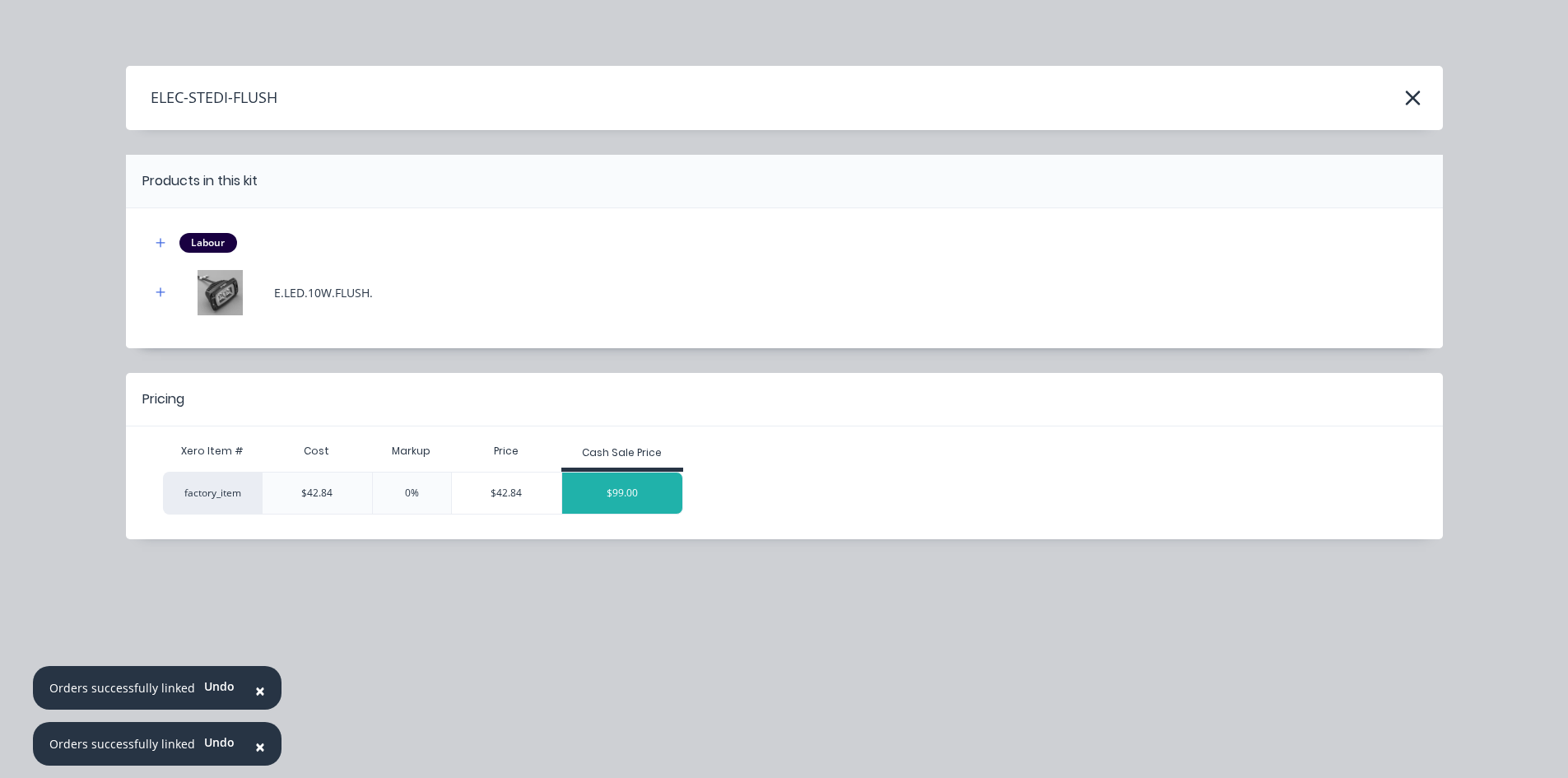
click at [623, 490] on div "$99.00" at bounding box center [622, 494] width 120 height 42
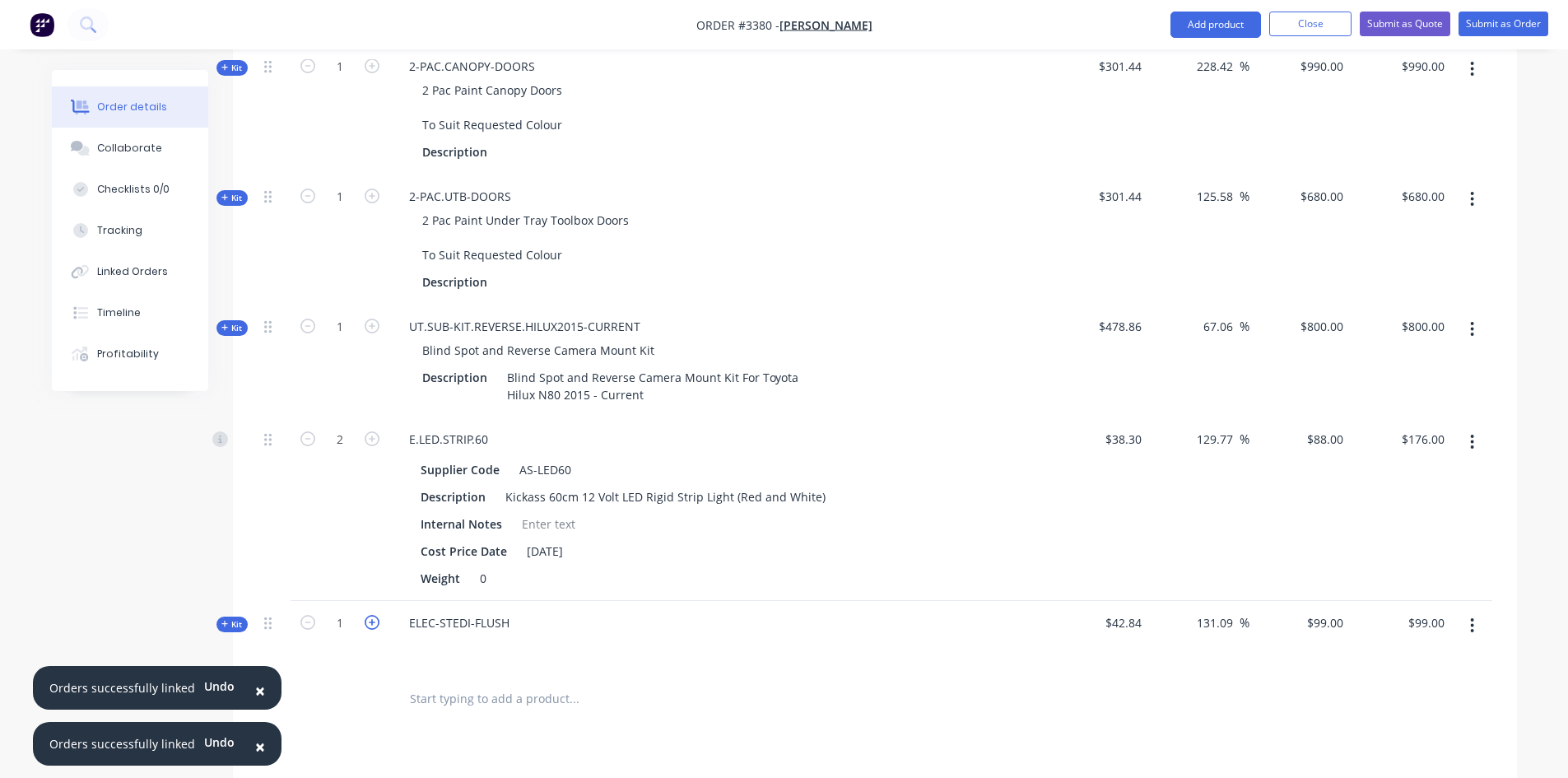
click at [370, 625] on icon "button" at bounding box center [372, 623] width 15 height 15
type input "2"
type input "$198.00"
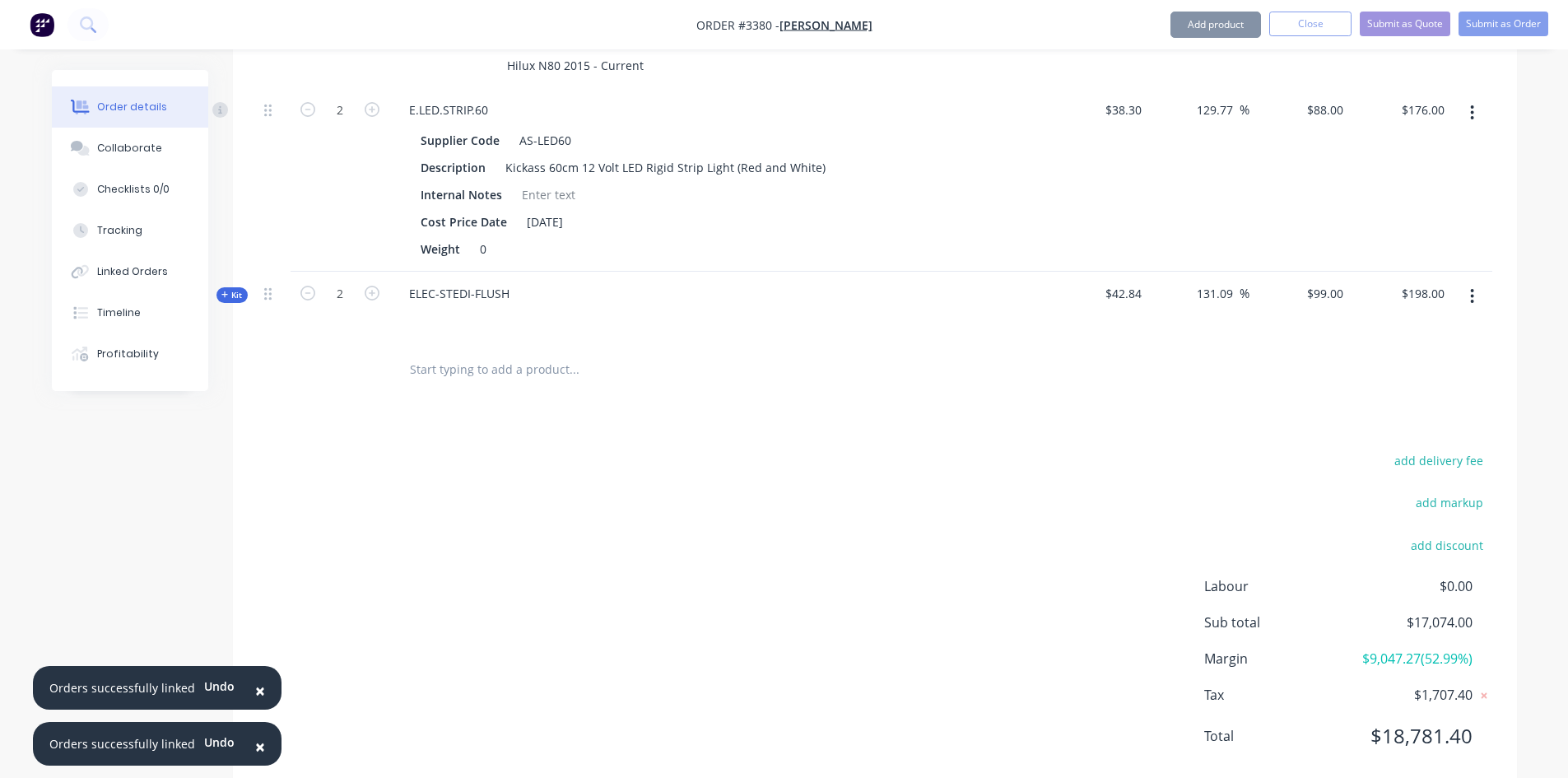
scroll to position [2440, 0]
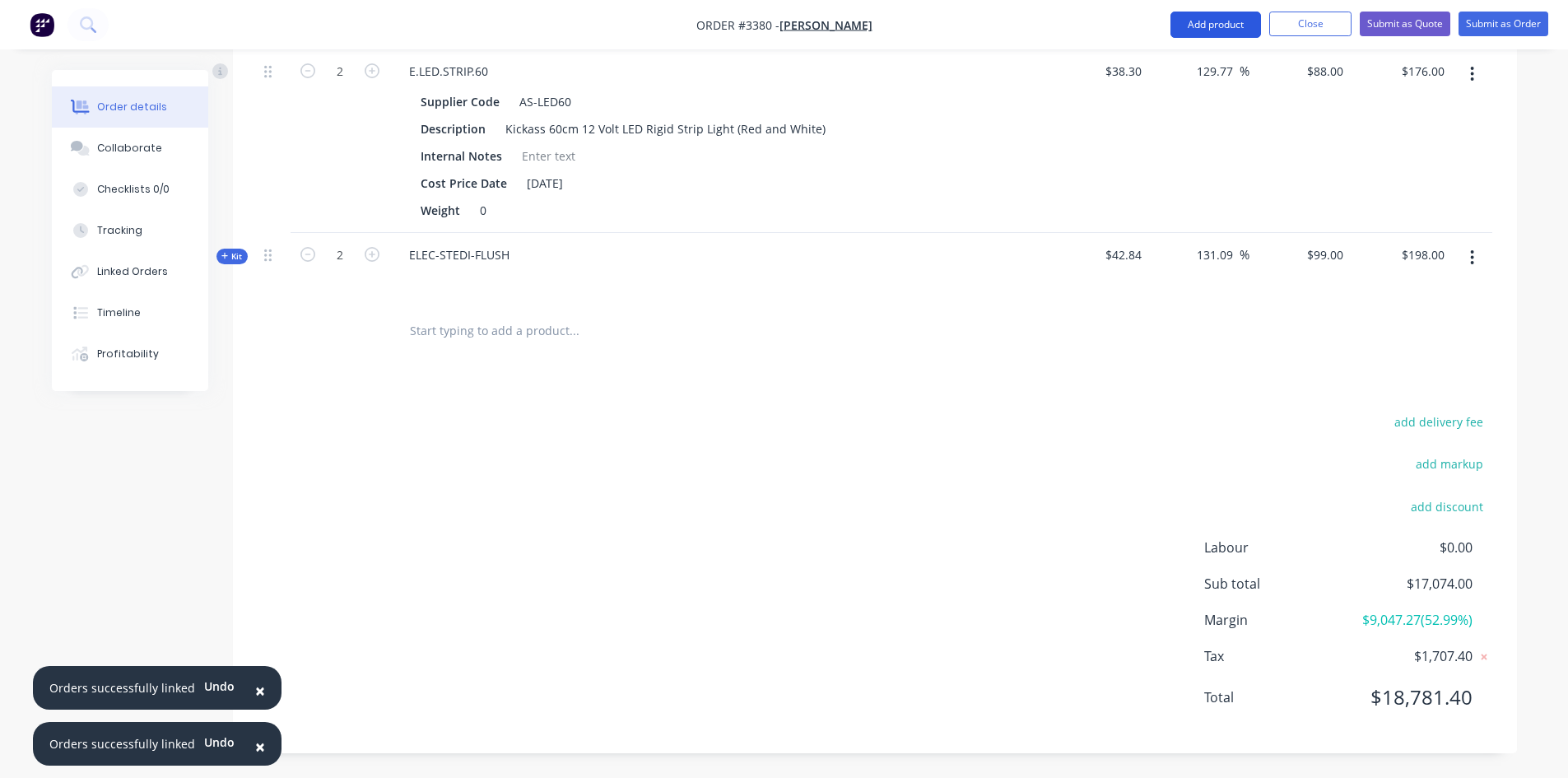
click at [1247, 28] on button "Add product" at bounding box center [1216, 25] width 91 height 27
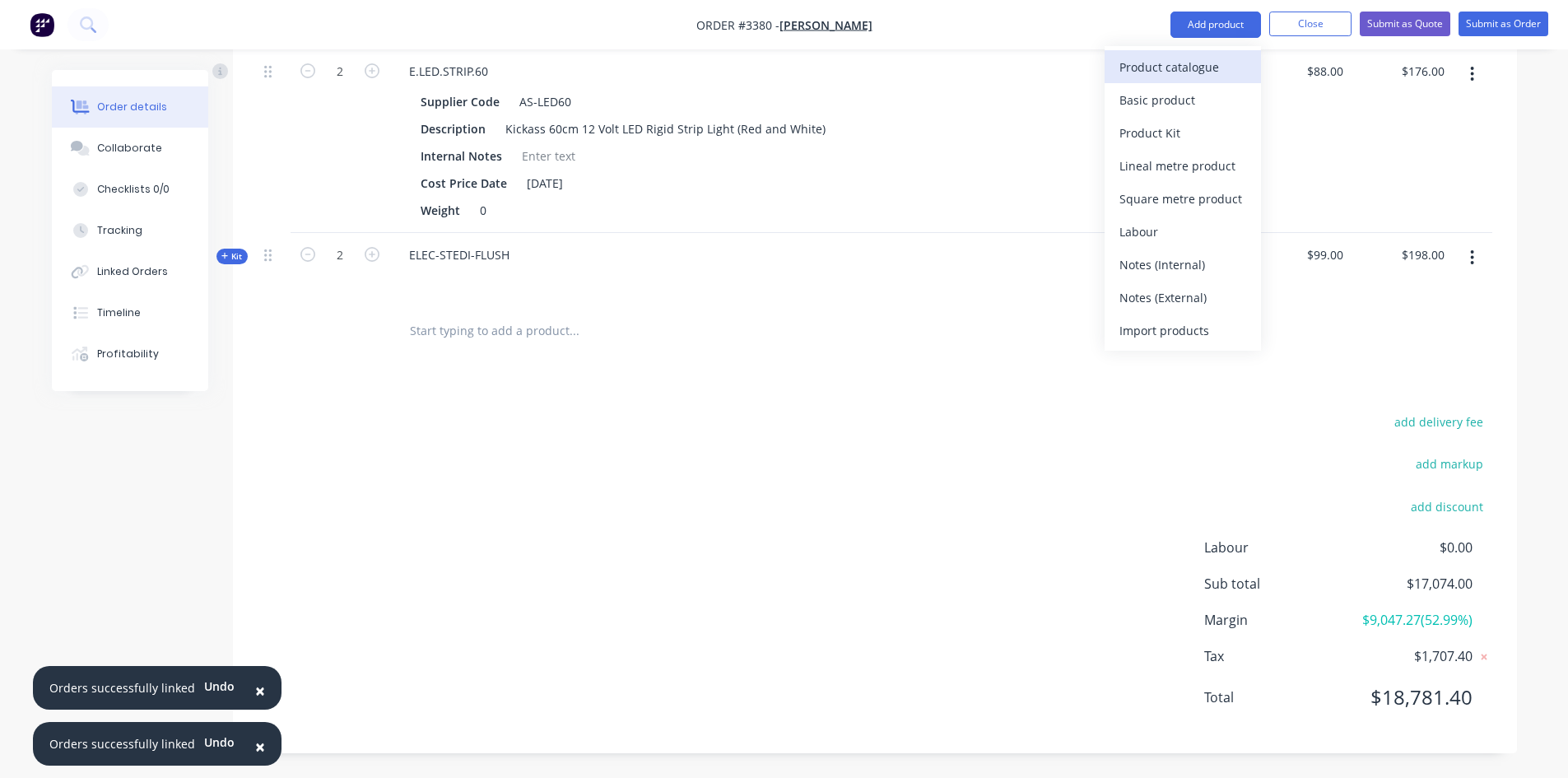
click at [1204, 67] on div "Product catalogue" at bounding box center [1182, 66] width 127 height 24
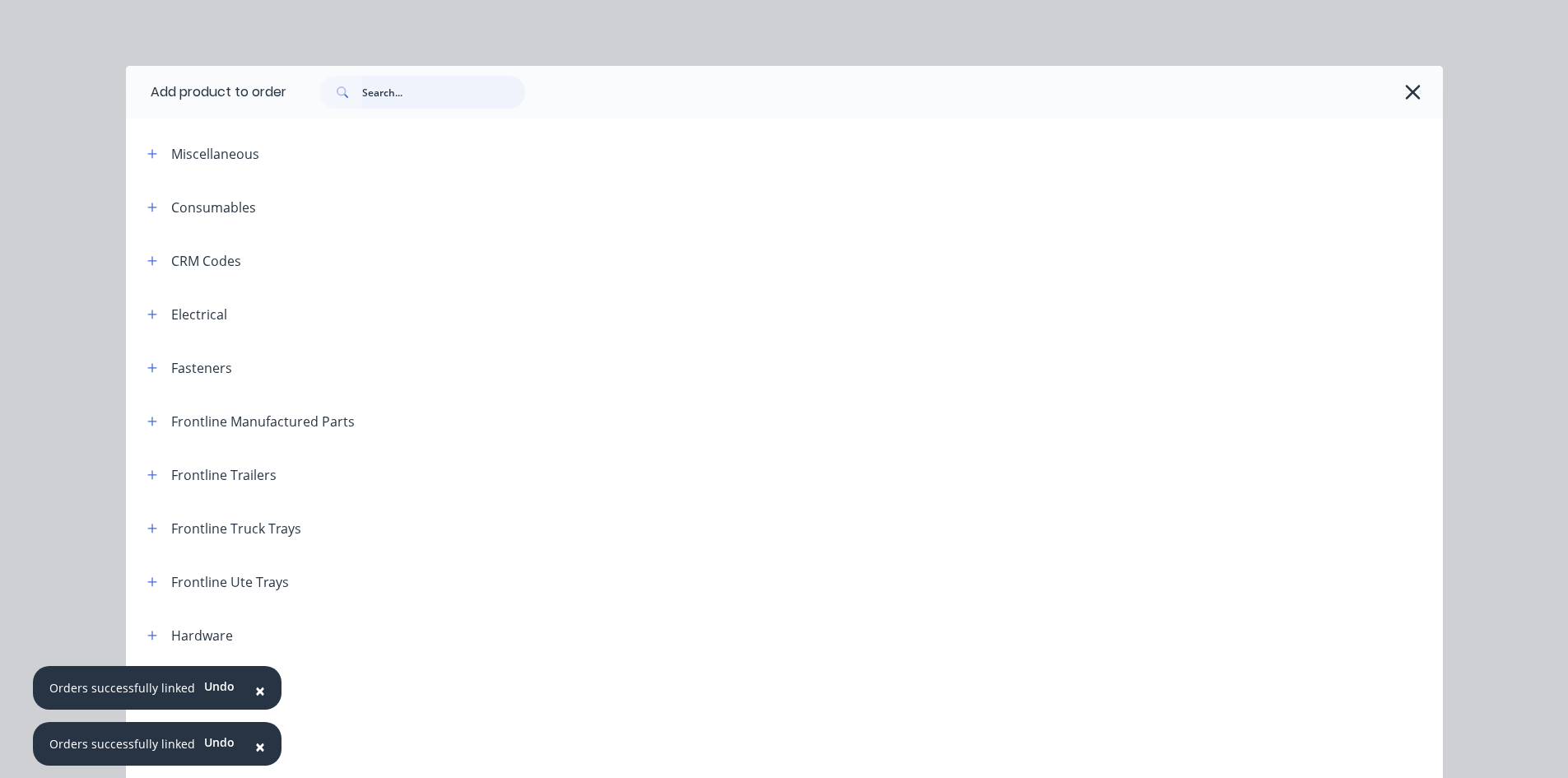
click at [403, 97] on input "text" at bounding box center [444, 92] width 163 height 33
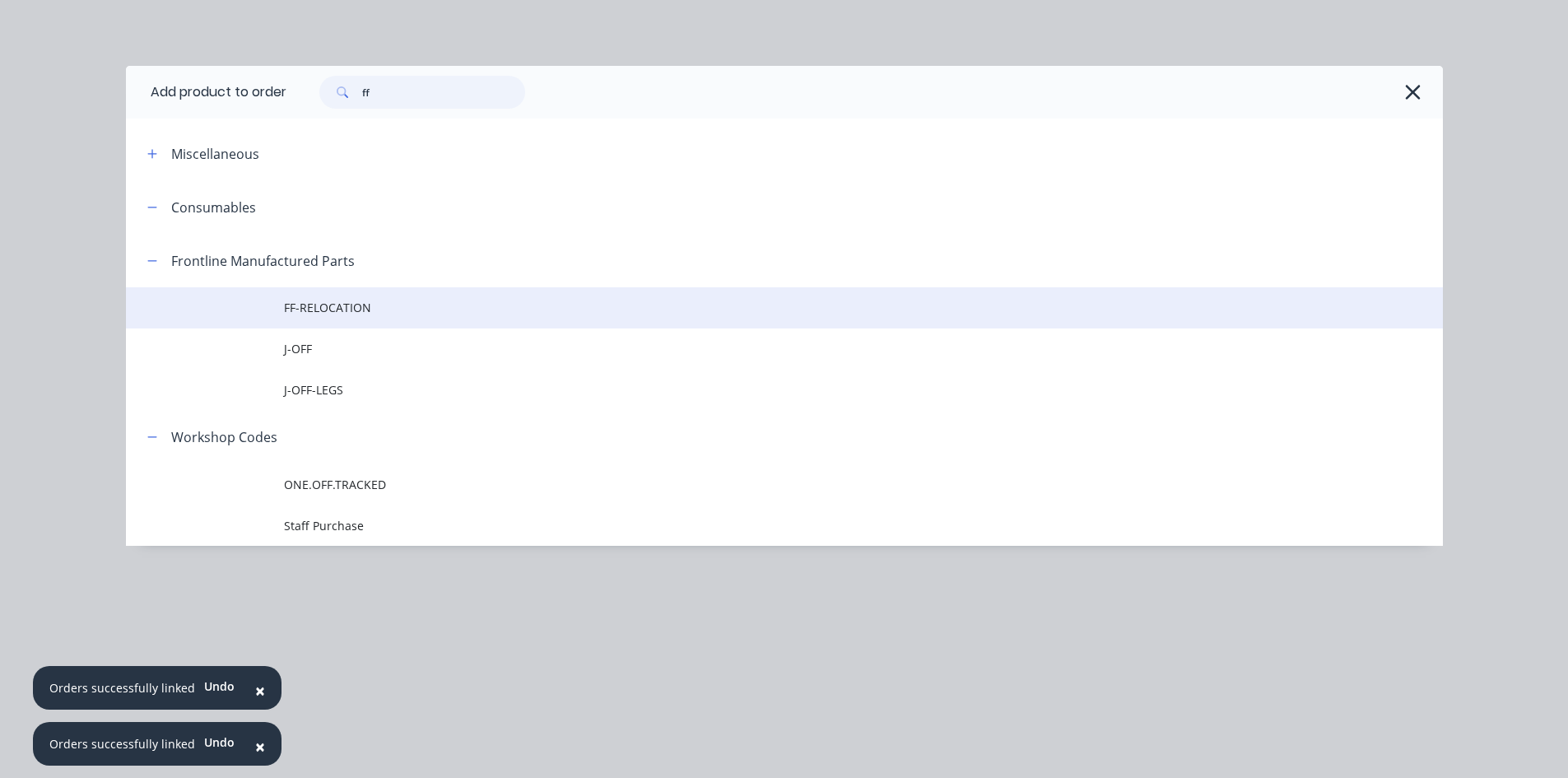
type input "ff"
click at [381, 315] on span "FF-RELOCATION" at bounding box center [748, 308] width 927 height 17
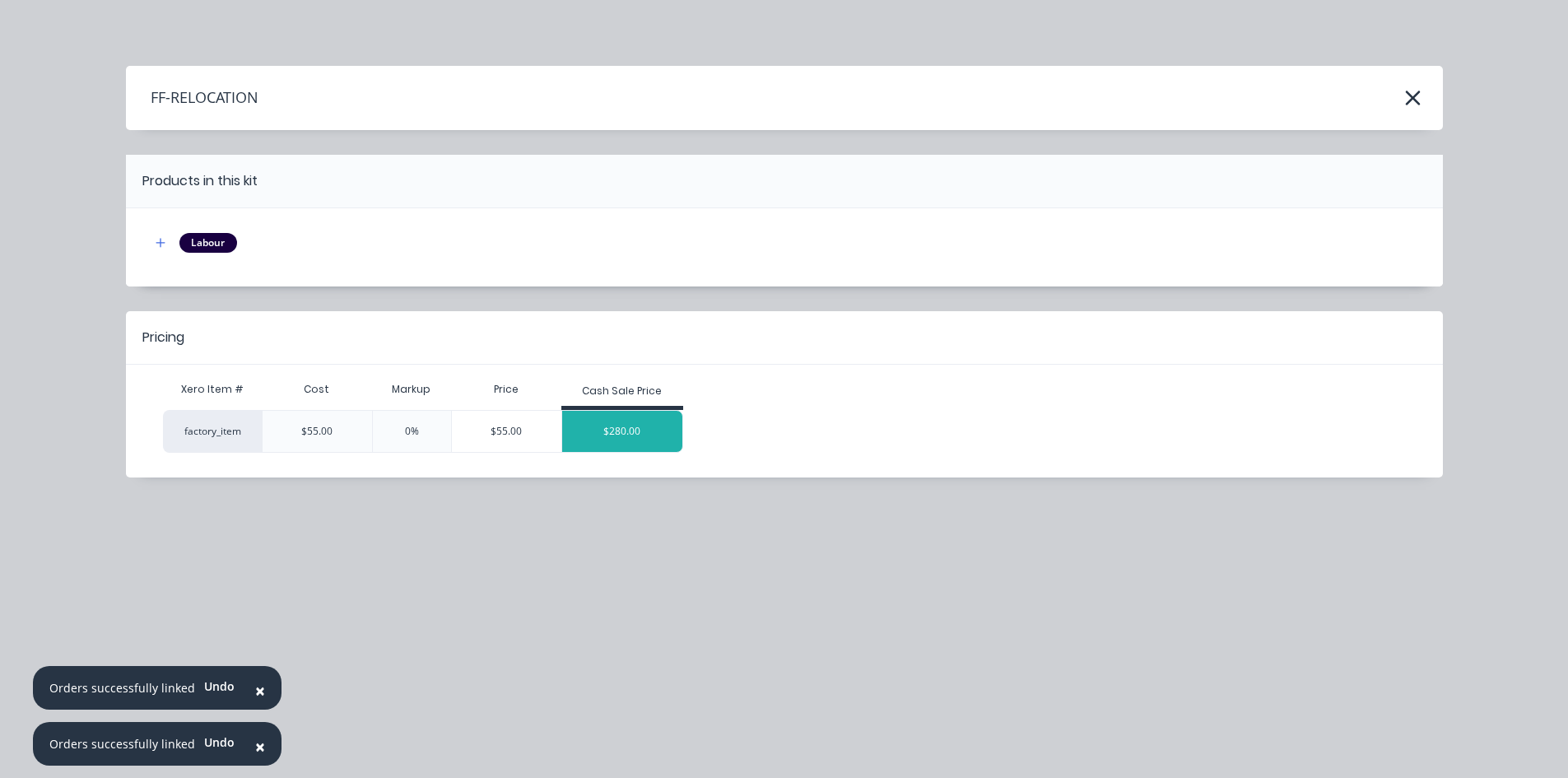
click at [622, 423] on div "$280.00" at bounding box center [622, 431] width 120 height 42
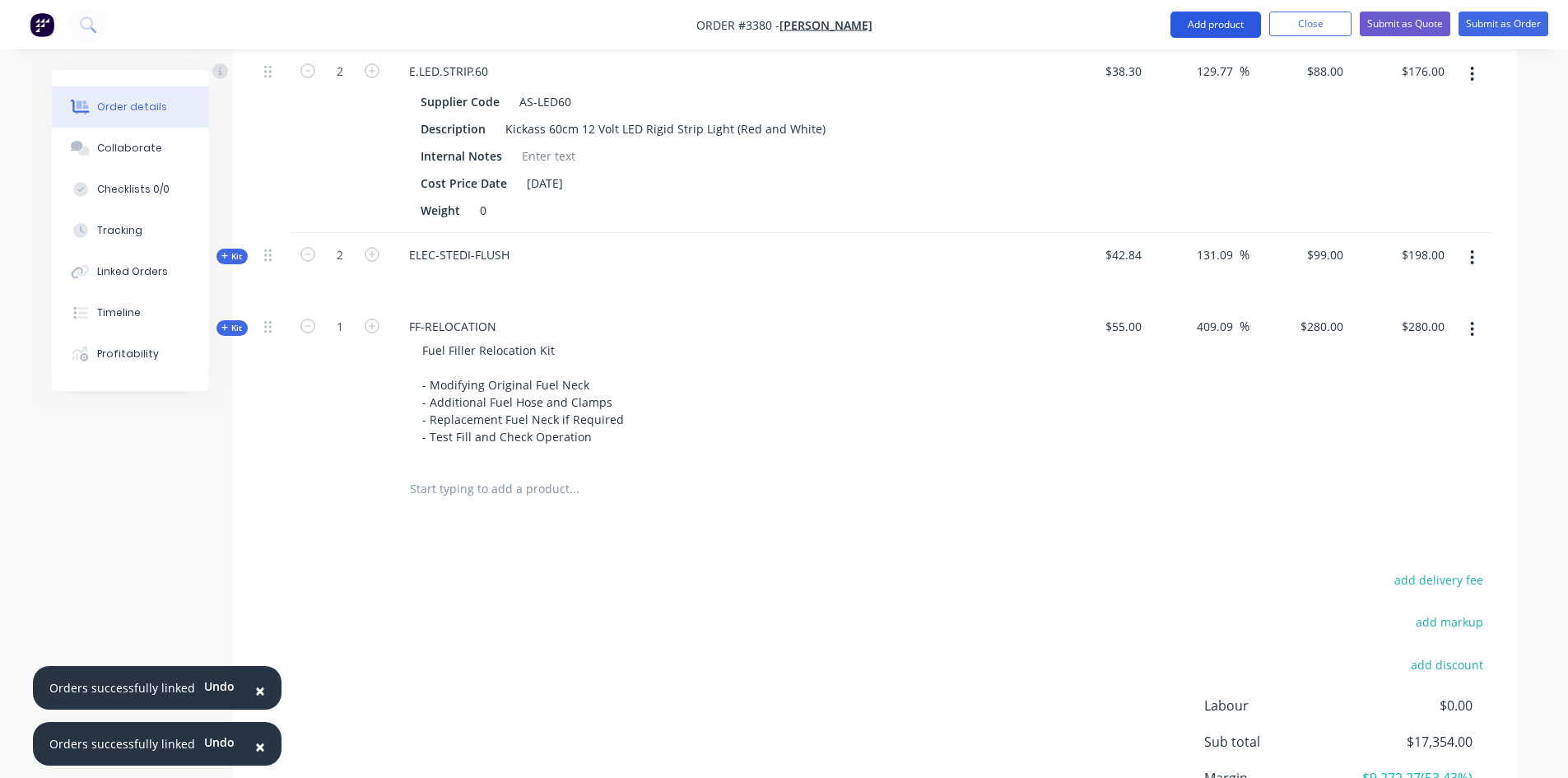
click at [1237, 21] on button "Add product" at bounding box center [1216, 25] width 91 height 27
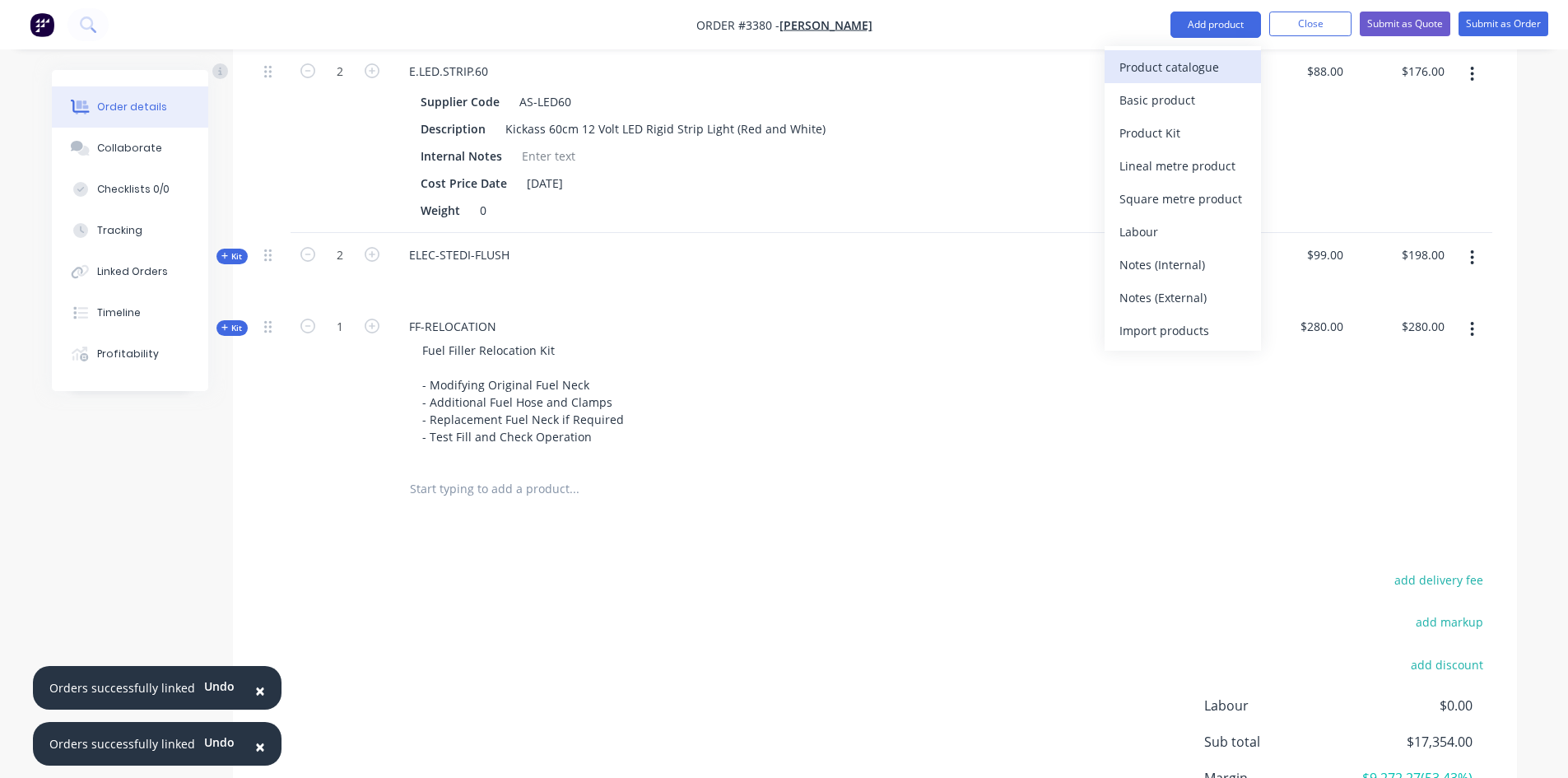
click at [1197, 71] on div "Product catalogue" at bounding box center [1182, 66] width 127 height 24
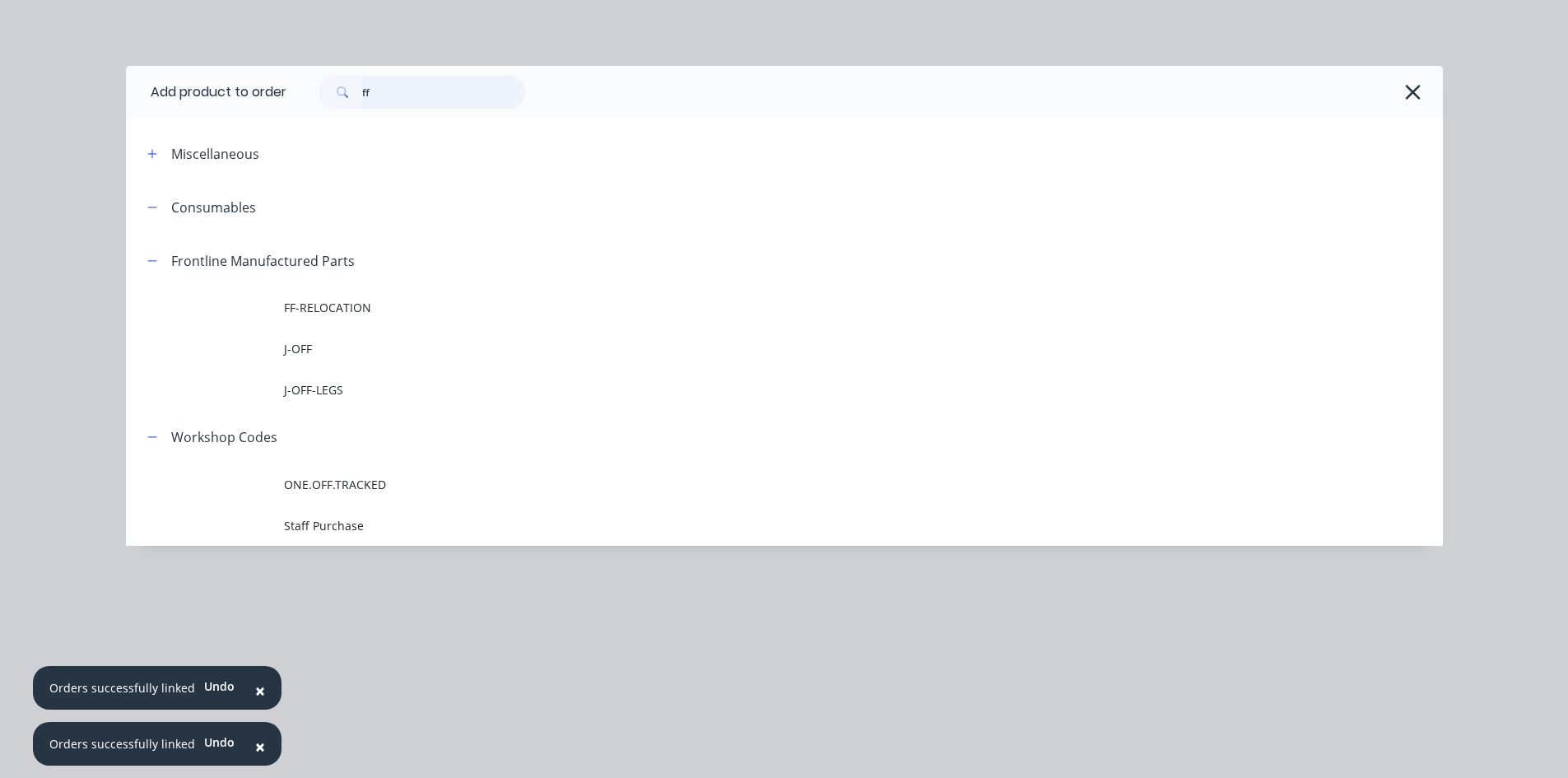
drag, startPoint x: 385, startPoint y: 96, endPoint x: 237, endPoint y: 112, distance: 148.9
click at [248, 111] on header "Add product to order ff" at bounding box center [784, 91] width 1317 height 52
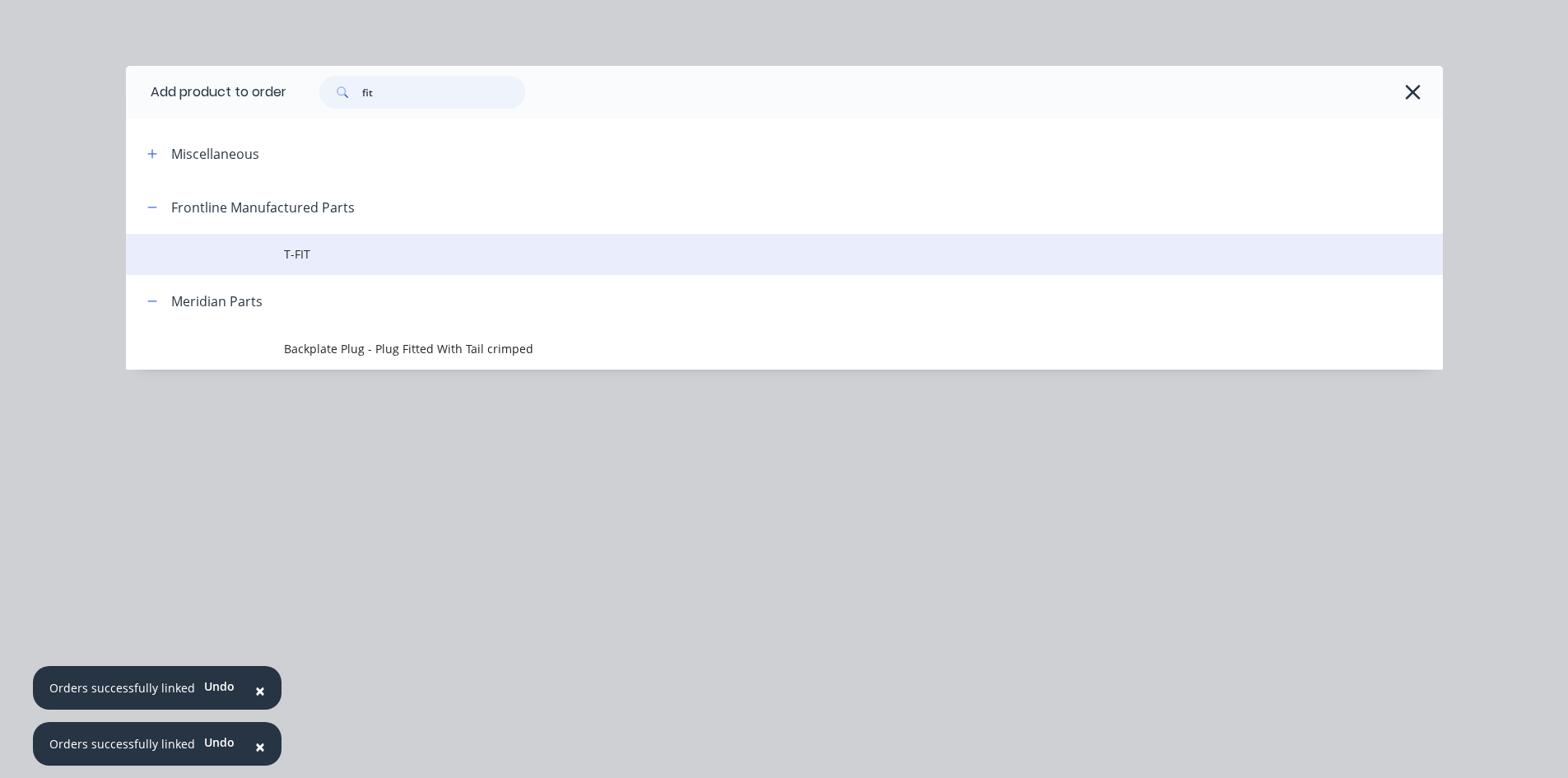
type input "fit"
click at [332, 261] on span "T-FIT" at bounding box center [748, 254] width 927 height 17
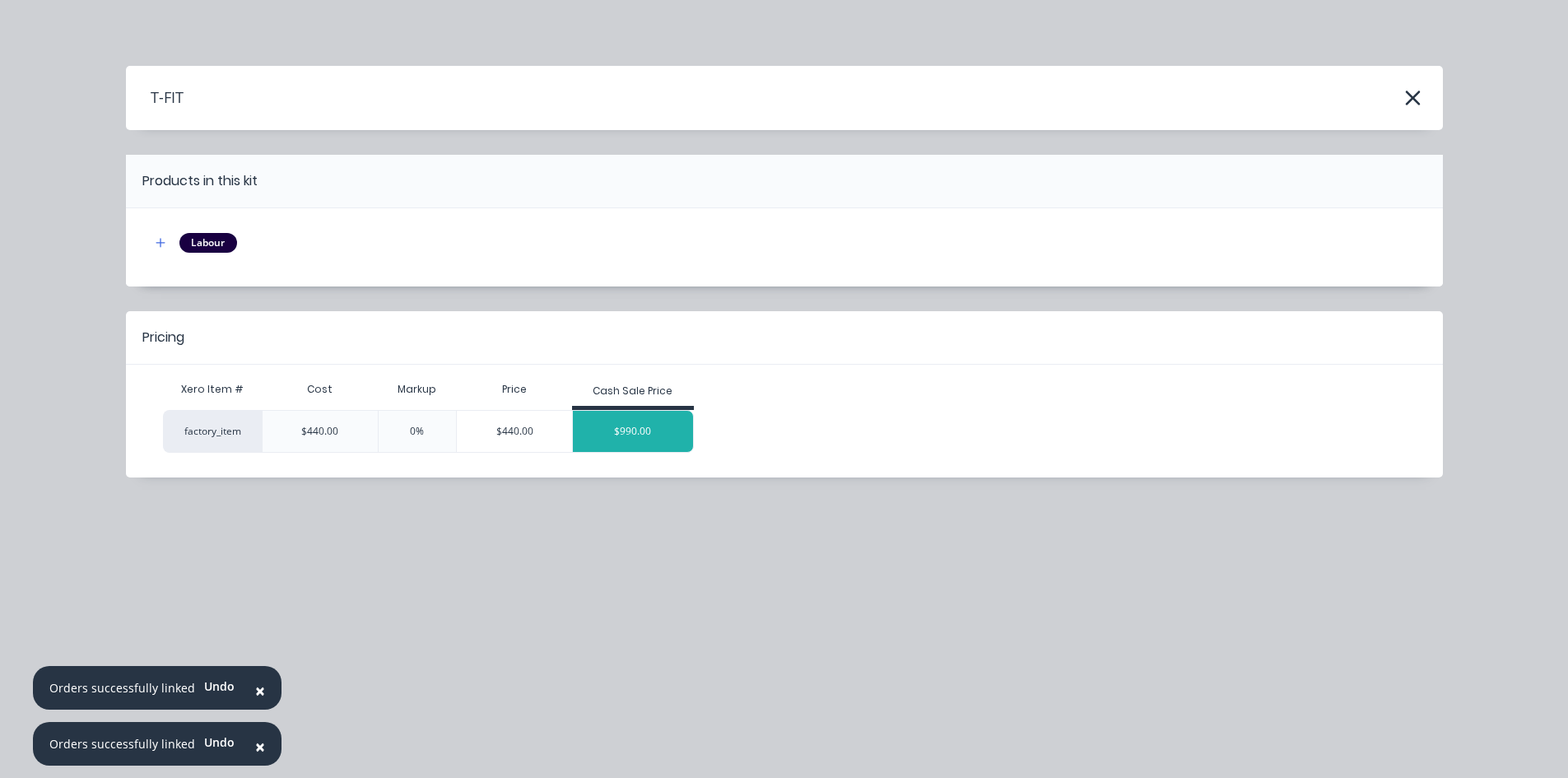
click at [621, 418] on div "$990.00" at bounding box center [633, 431] width 120 height 42
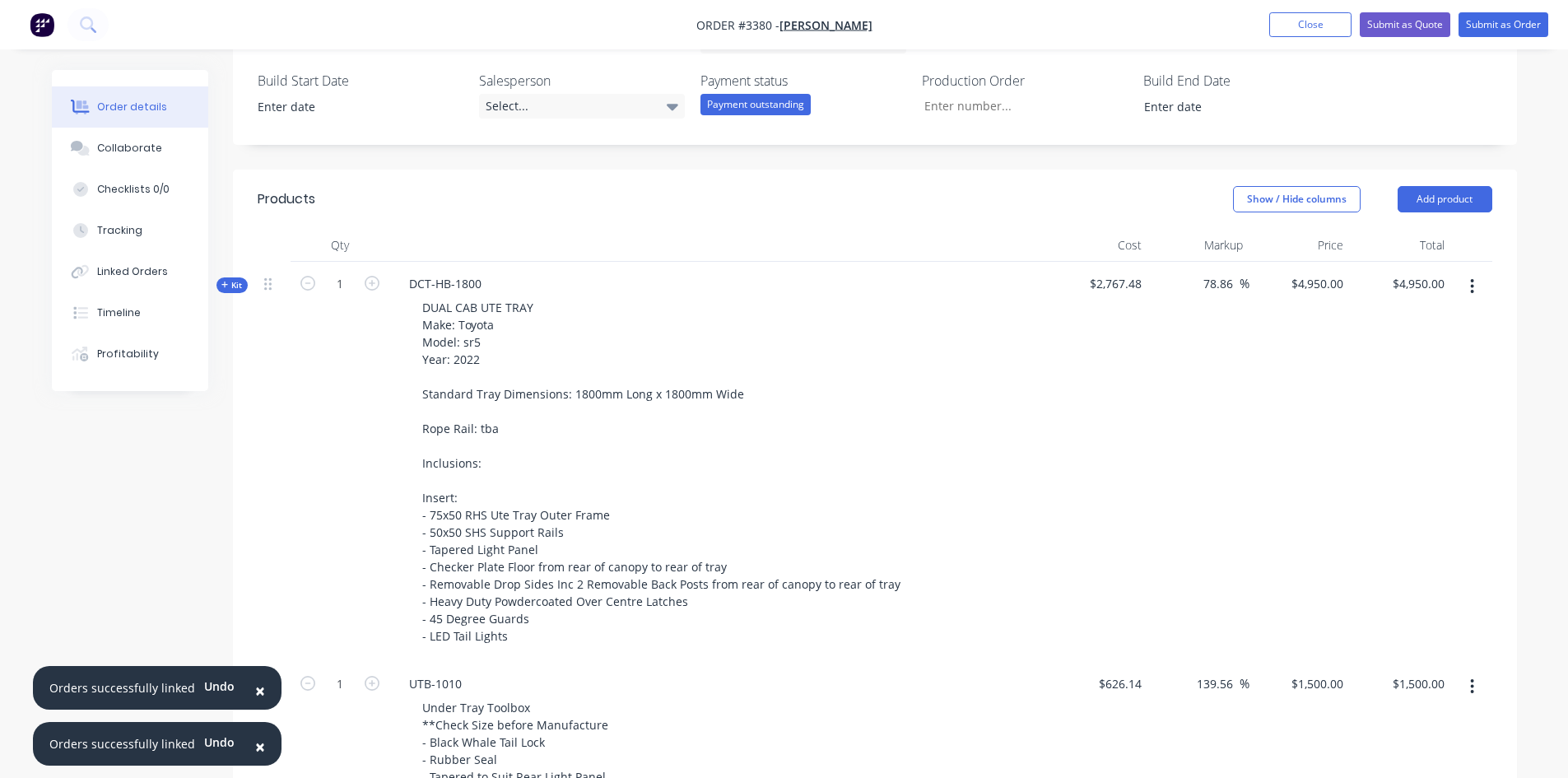
scroll to position [298, 0]
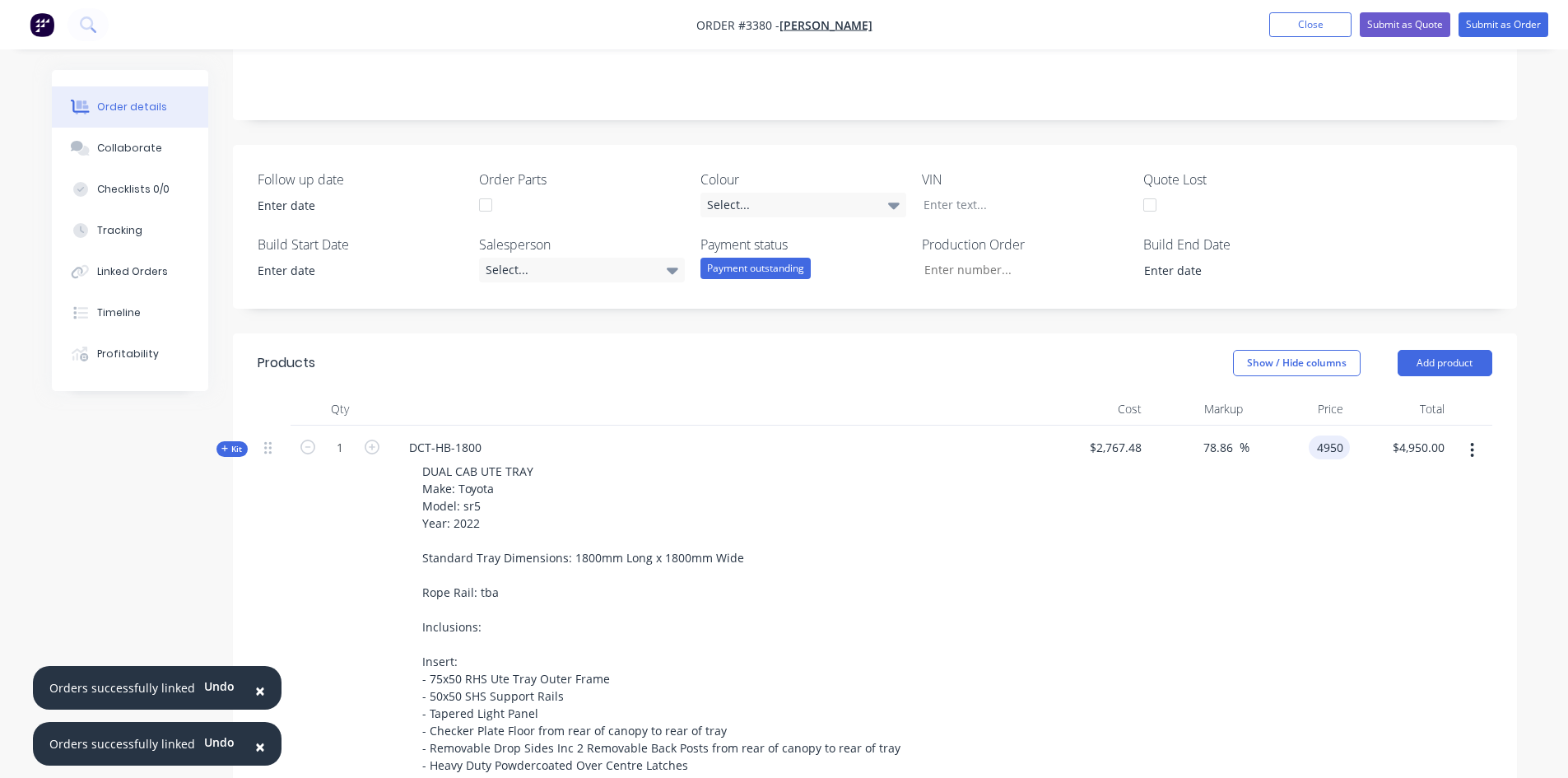
click at [1341, 443] on input "4950" at bounding box center [1333, 447] width 35 height 24
type input "4800"
type input "73.44"
type input "$4,800.00"
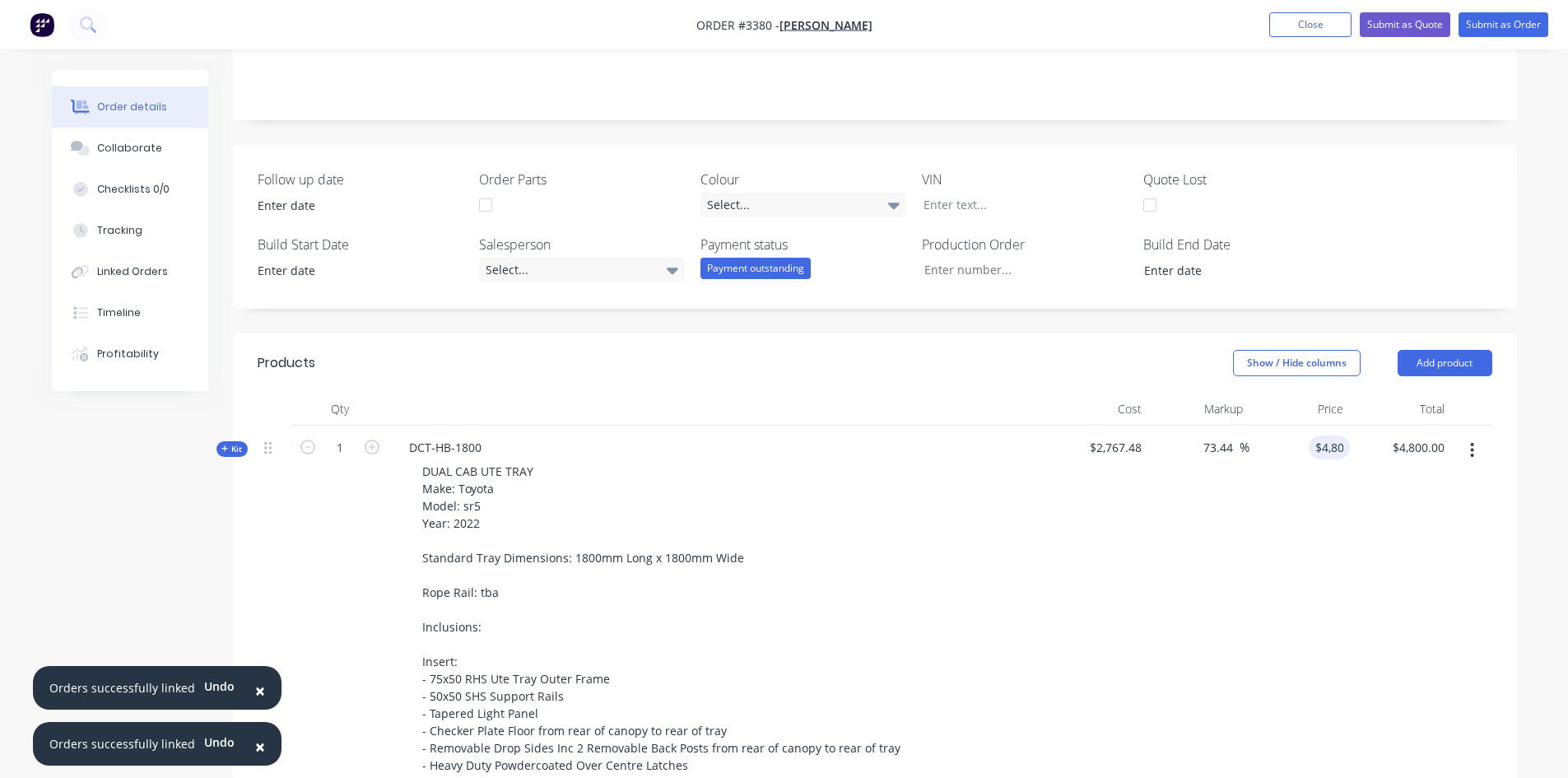
click at [1167, 576] on div "73.44 78.86 %" at bounding box center [1199, 626] width 101 height 401
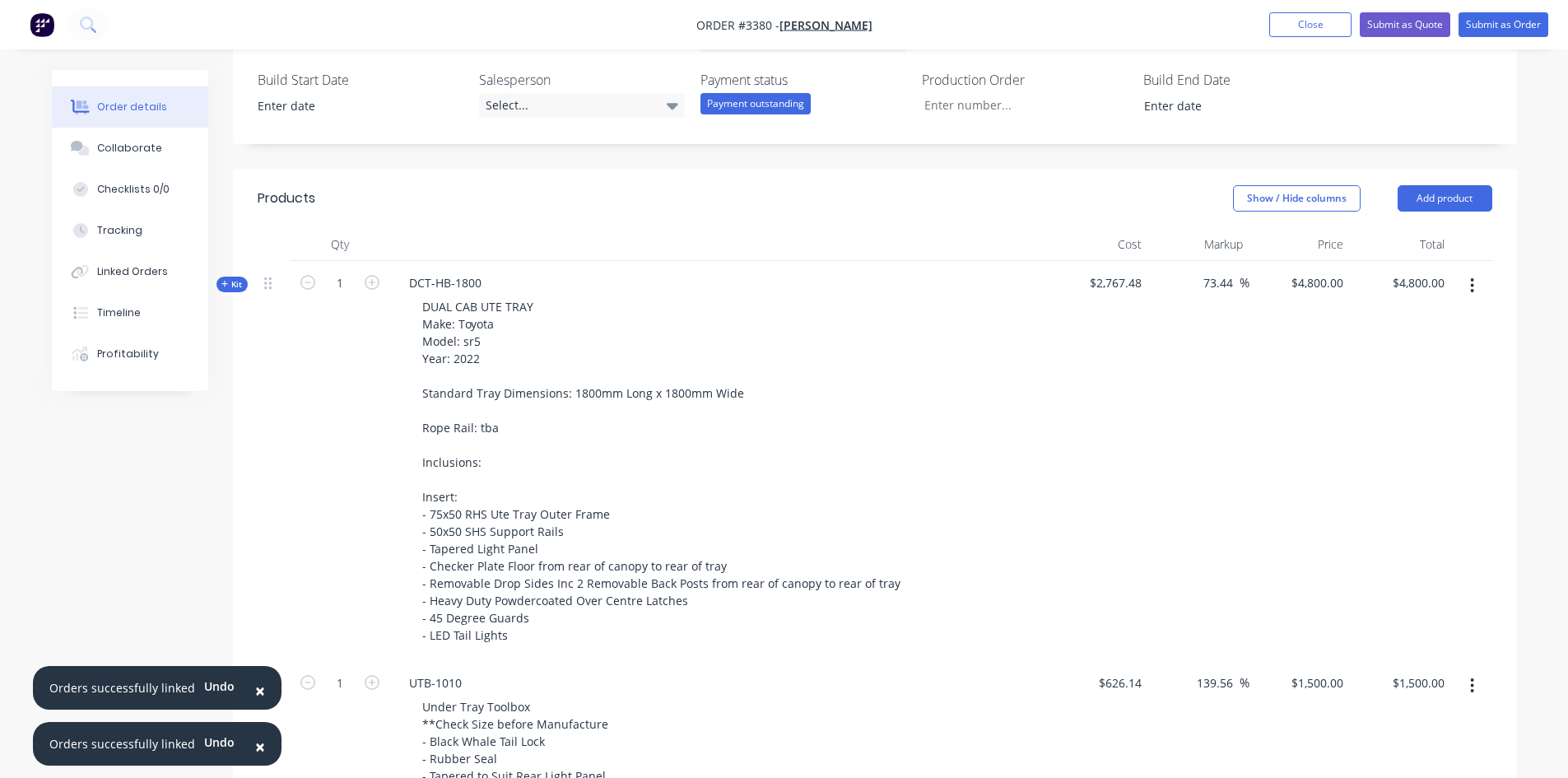
scroll to position [874, 0]
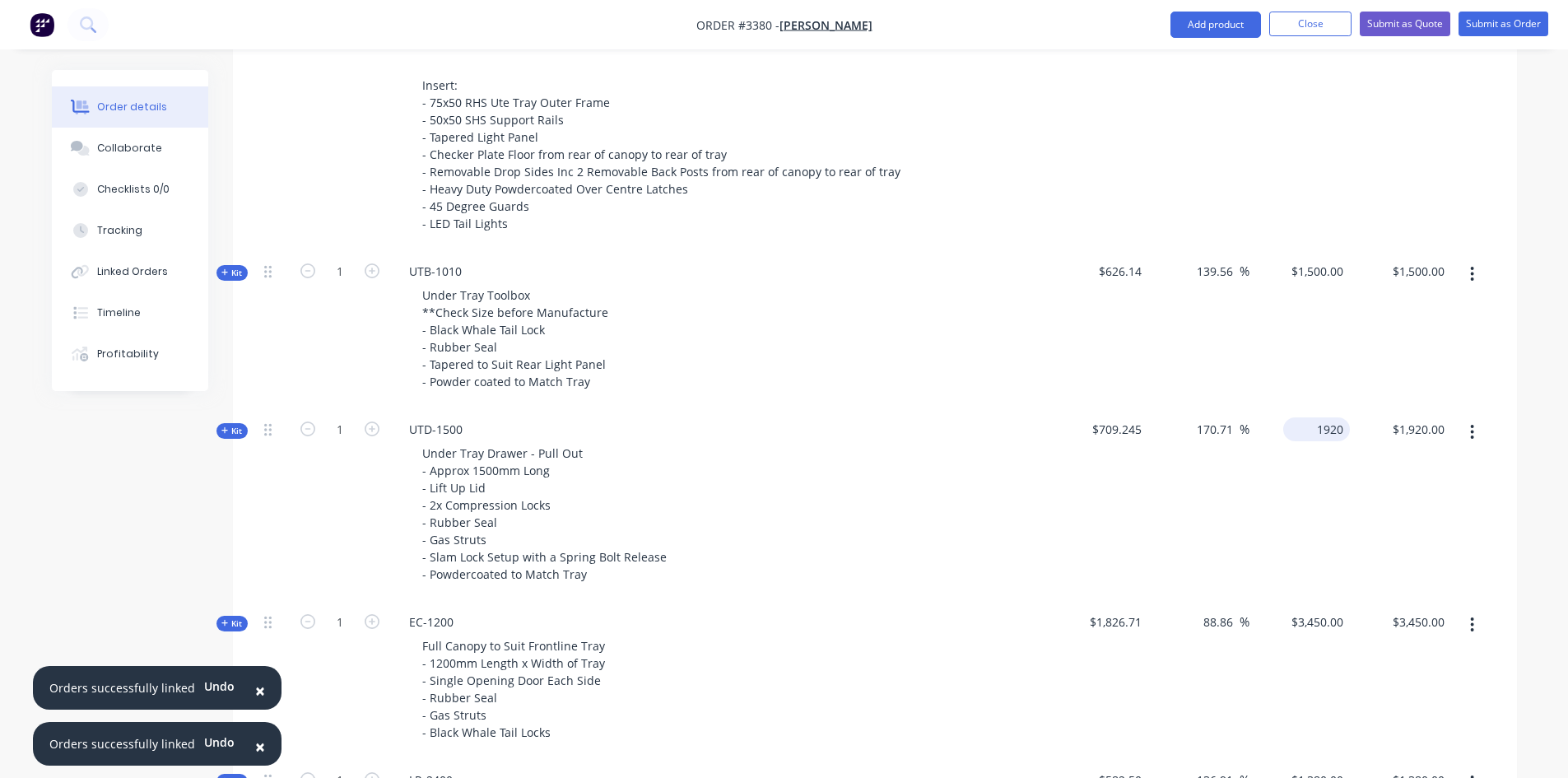
click at [1326, 424] on input "1920" at bounding box center [1320, 429] width 60 height 24
type input "1900"
click at [1064, 572] on div "$709.245" at bounding box center [1099, 504] width 101 height 193
type input "167.89"
type input "$1,900.00"
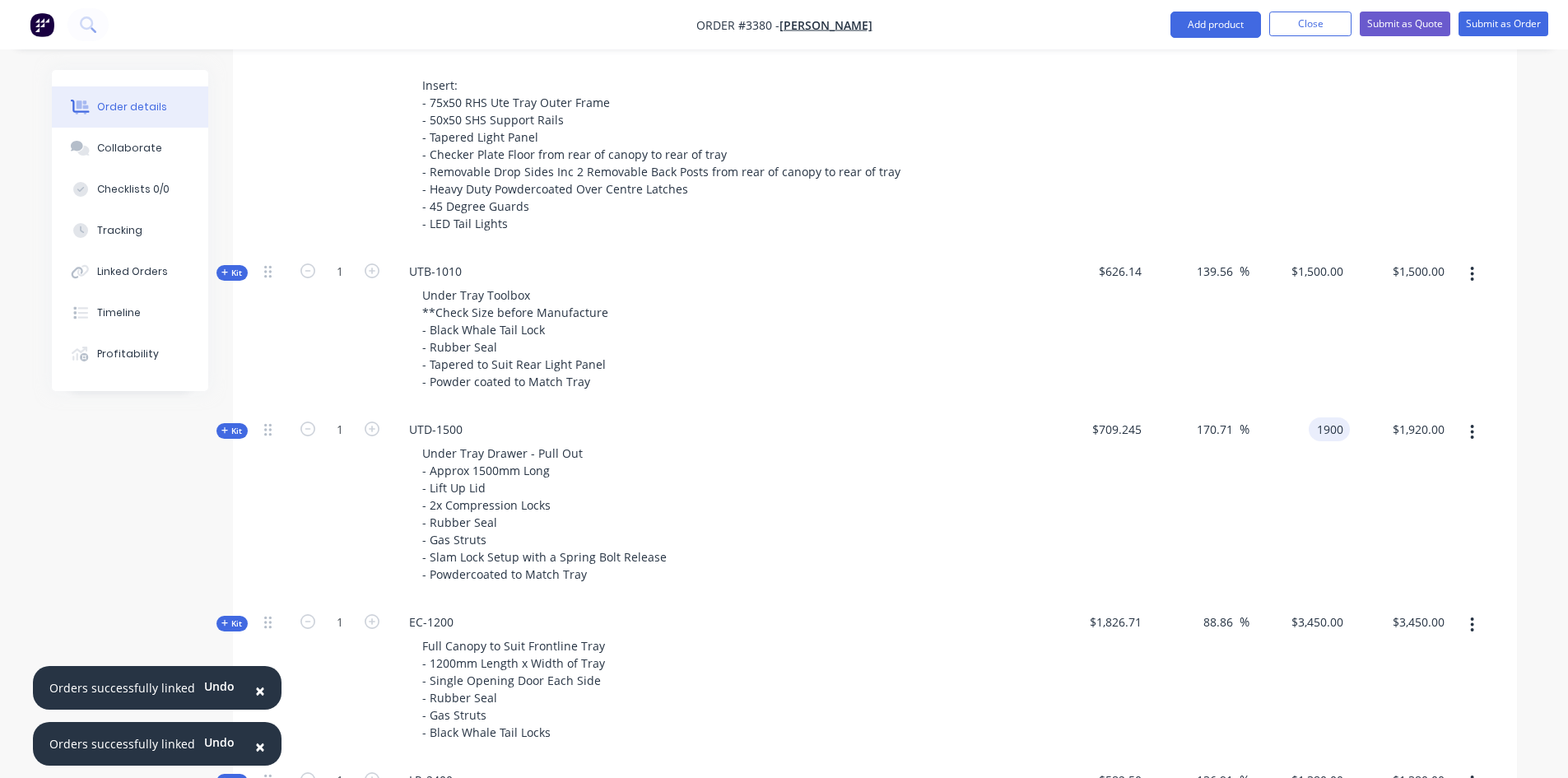
type input "$1,900.00"
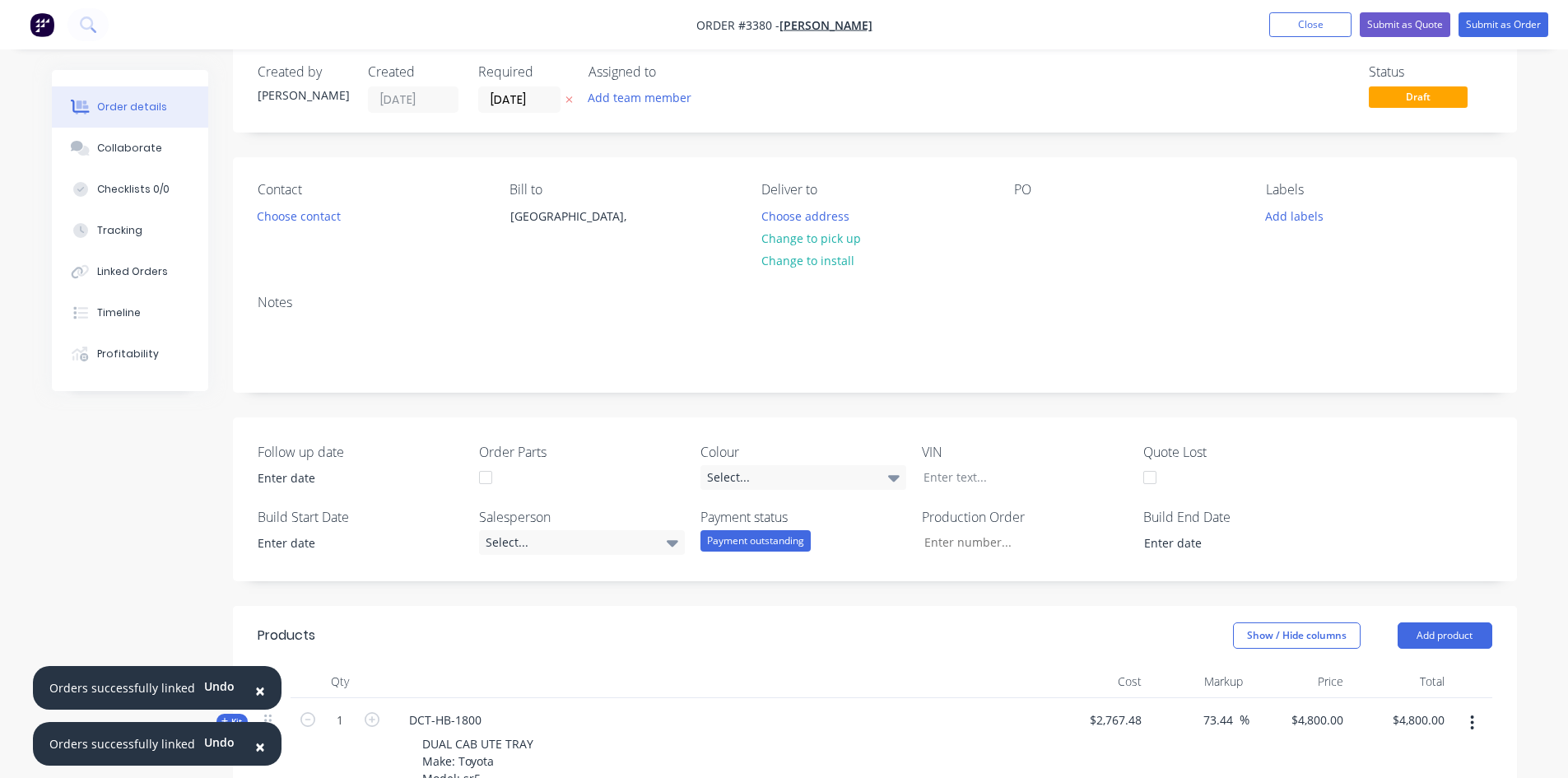
scroll to position [0, 0]
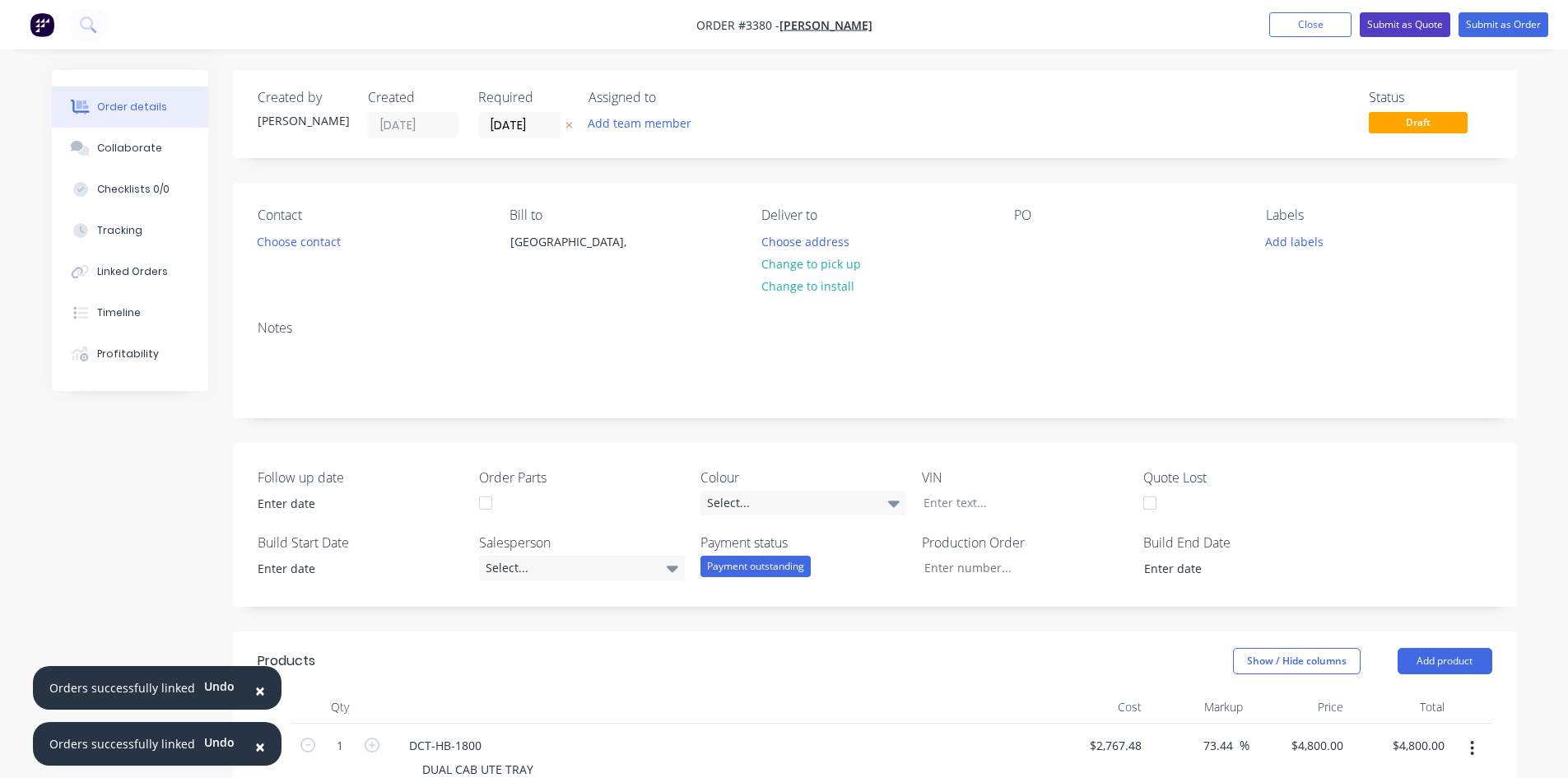
click at [1408, 22] on button "Submit as Quote" at bounding box center [1405, 25] width 91 height 25
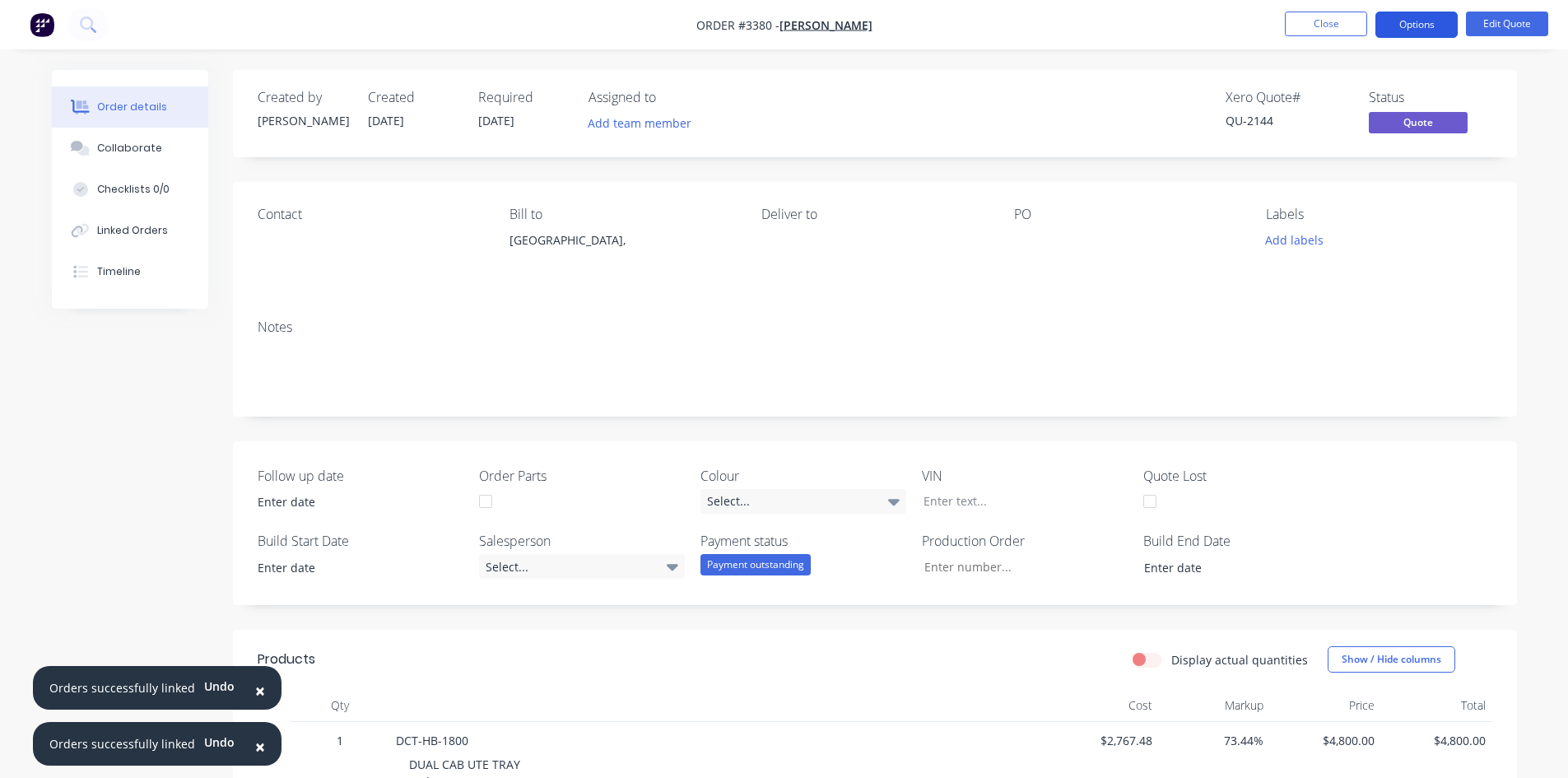
click at [1433, 17] on button "Options" at bounding box center [1417, 25] width 82 height 27
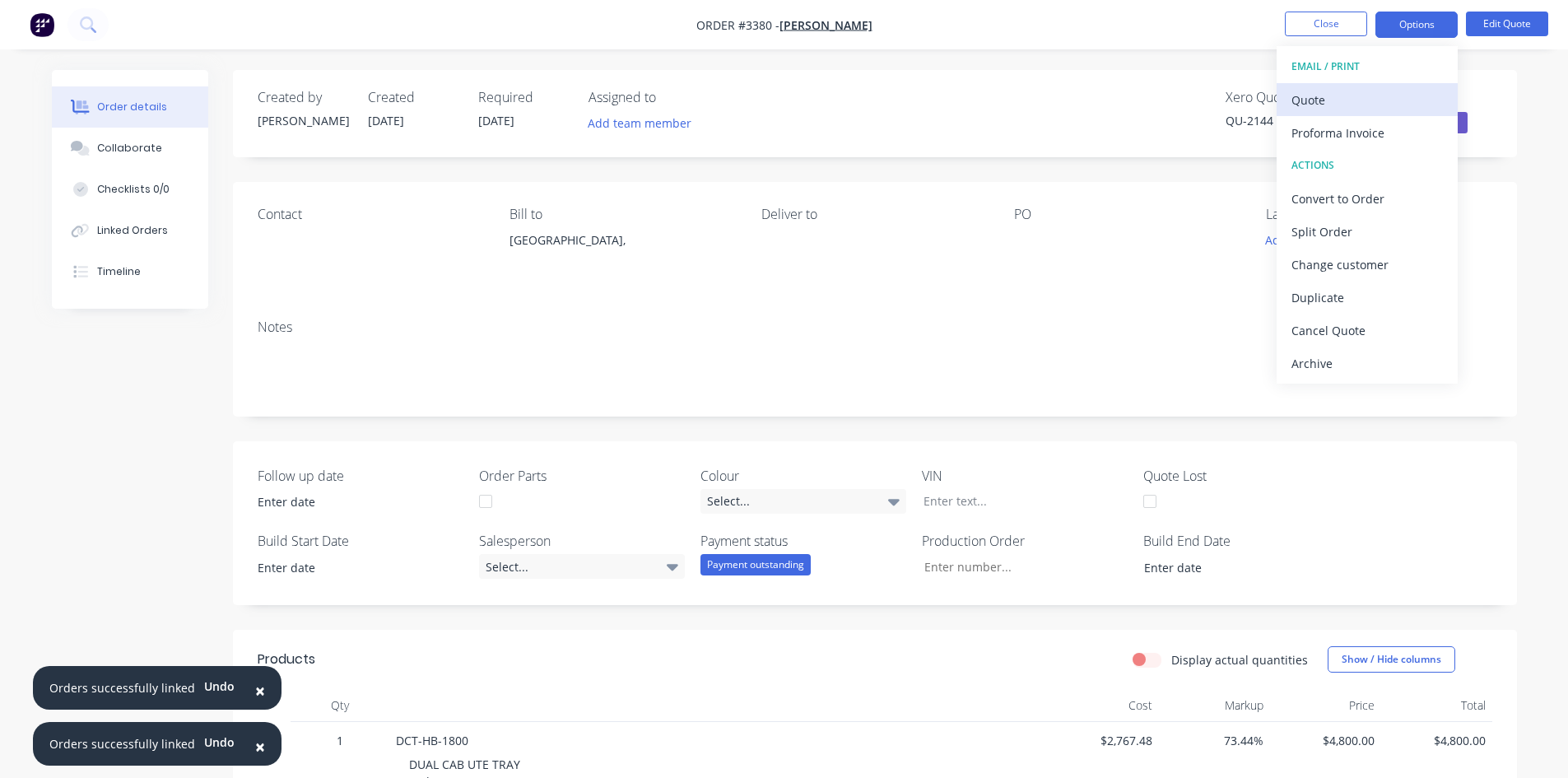
click at [1362, 101] on div "Quote" at bounding box center [1367, 100] width 151 height 24
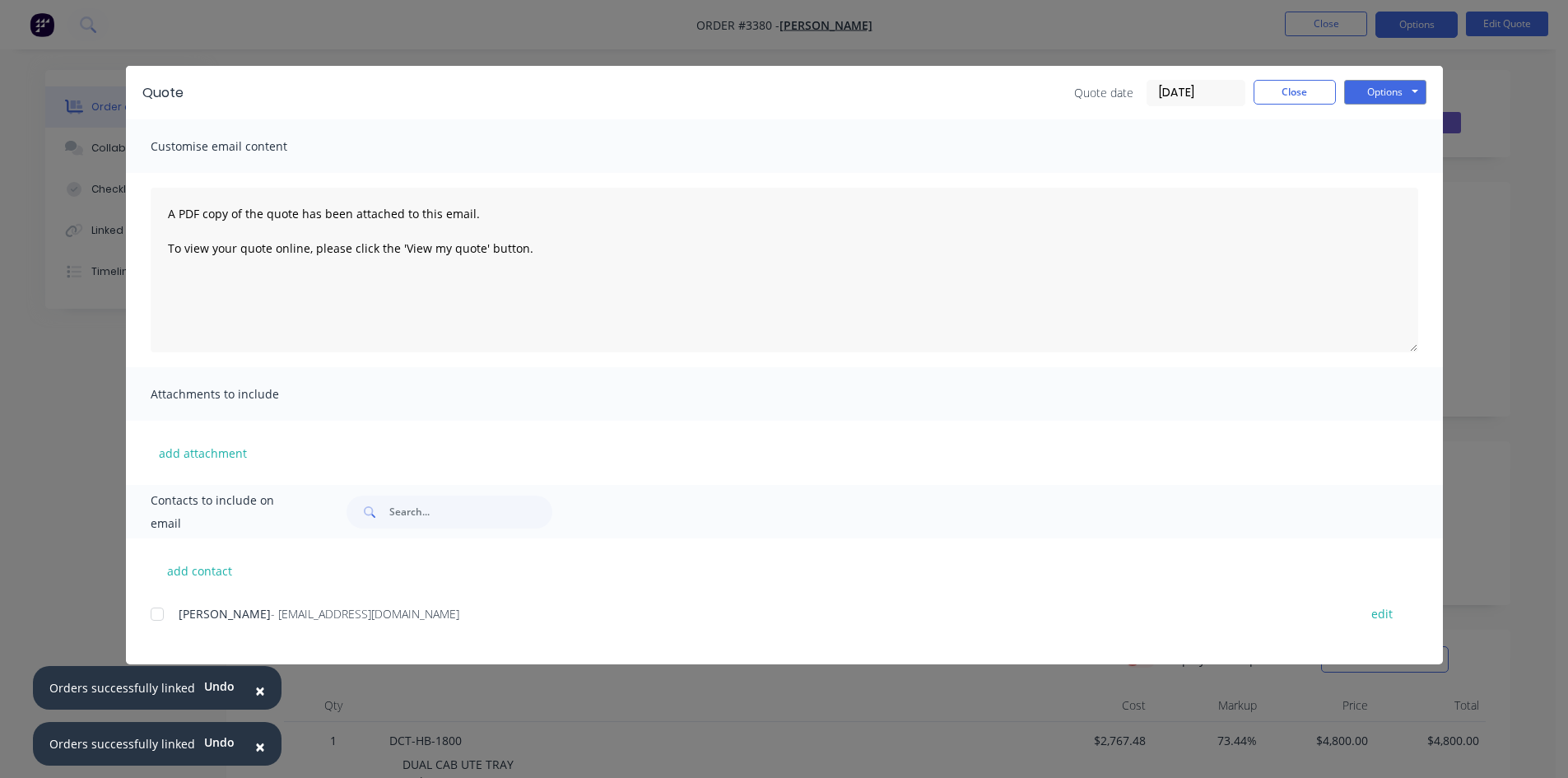
click at [155, 613] on div at bounding box center [157, 614] width 33 height 33
click at [159, 609] on div at bounding box center [157, 614] width 33 height 33
click at [1377, 95] on button "Options" at bounding box center [1385, 92] width 82 height 25
click at [1389, 121] on button "Preview" at bounding box center [1397, 121] width 106 height 27
click at [156, 616] on div at bounding box center [157, 614] width 33 height 33
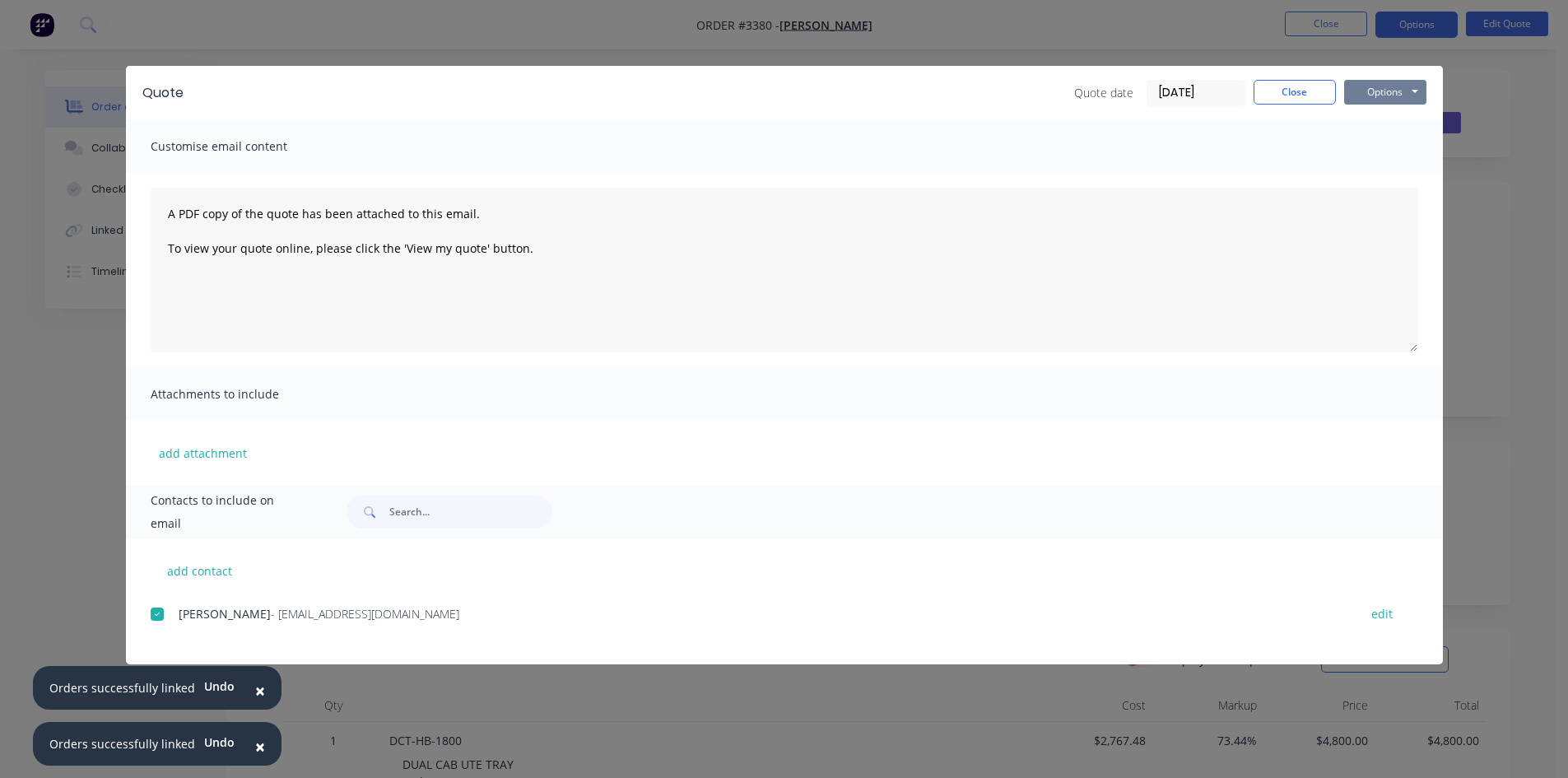
click at [1378, 93] on button "Options" at bounding box center [1385, 92] width 82 height 25
click at [1404, 177] on button "Email" at bounding box center [1397, 175] width 106 height 27
click at [255, 695] on span "×" at bounding box center [260, 691] width 10 height 23
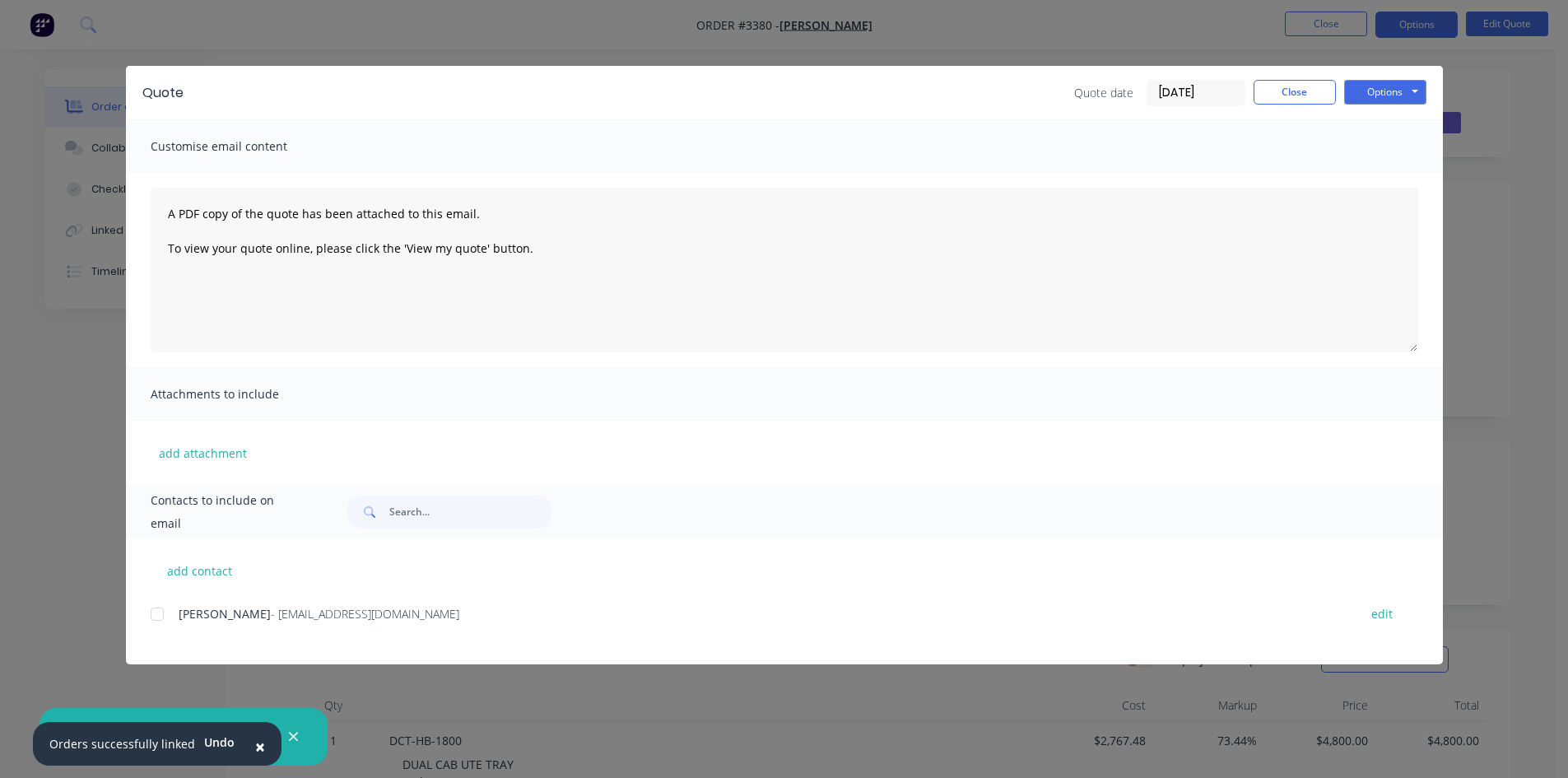
click at [255, 748] on span "×" at bounding box center [260, 747] width 10 height 23
click at [291, 740] on icon "button" at bounding box center [293, 737] width 9 height 9
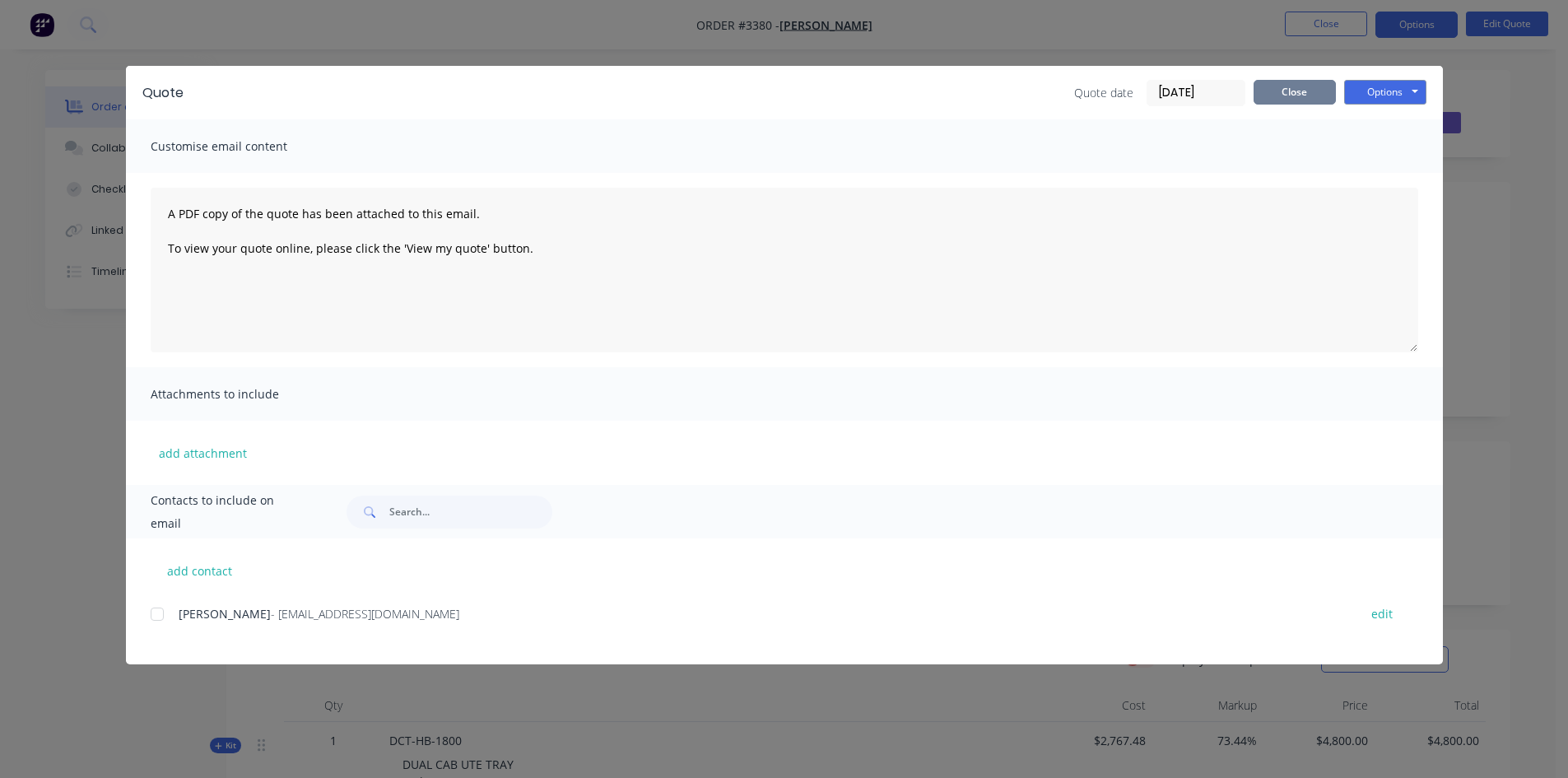
click at [1291, 90] on button "Close" at bounding box center [1295, 92] width 82 height 25
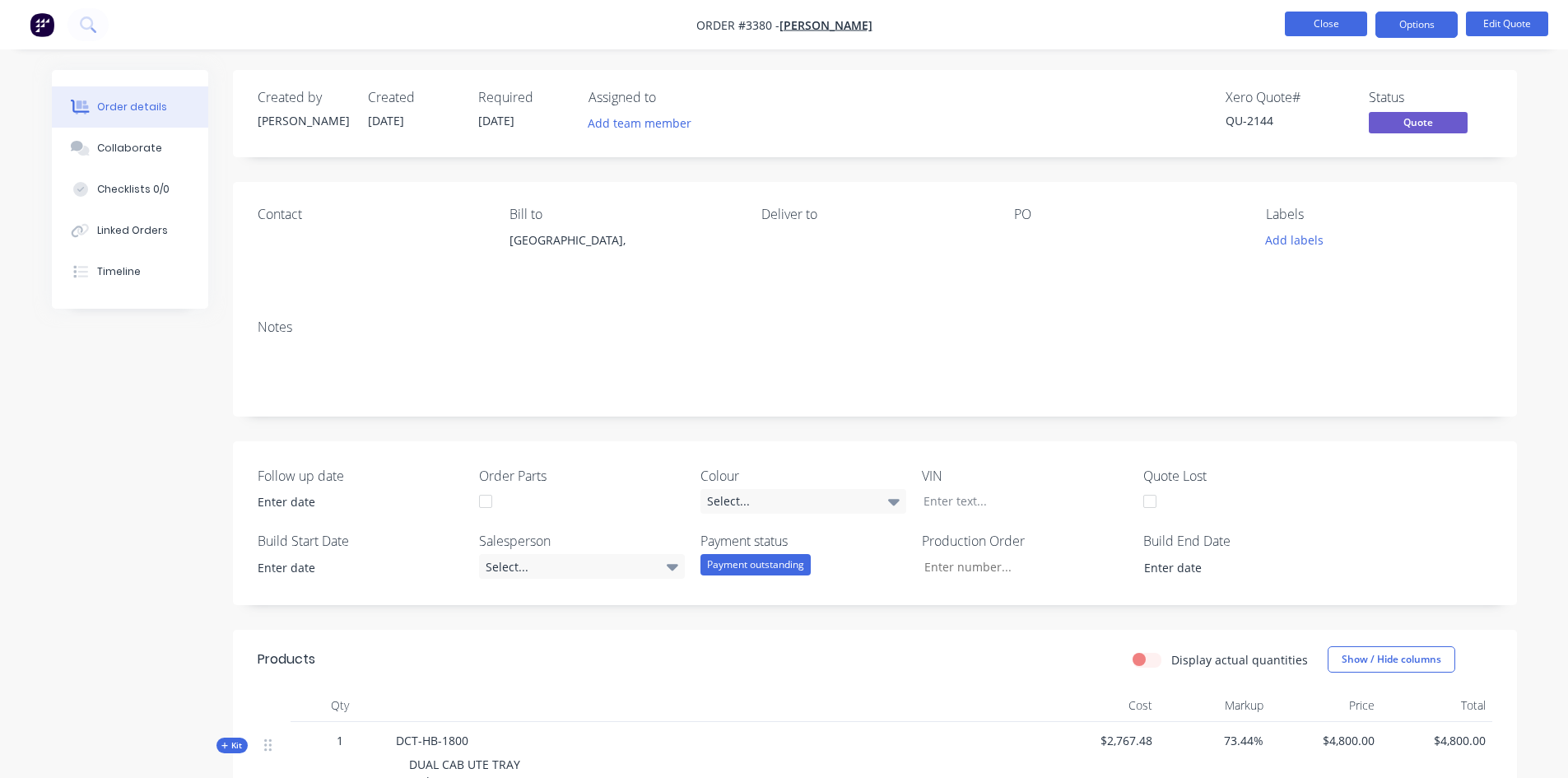
click at [1334, 32] on button "Close" at bounding box center [1326, 24] width 82 height 25
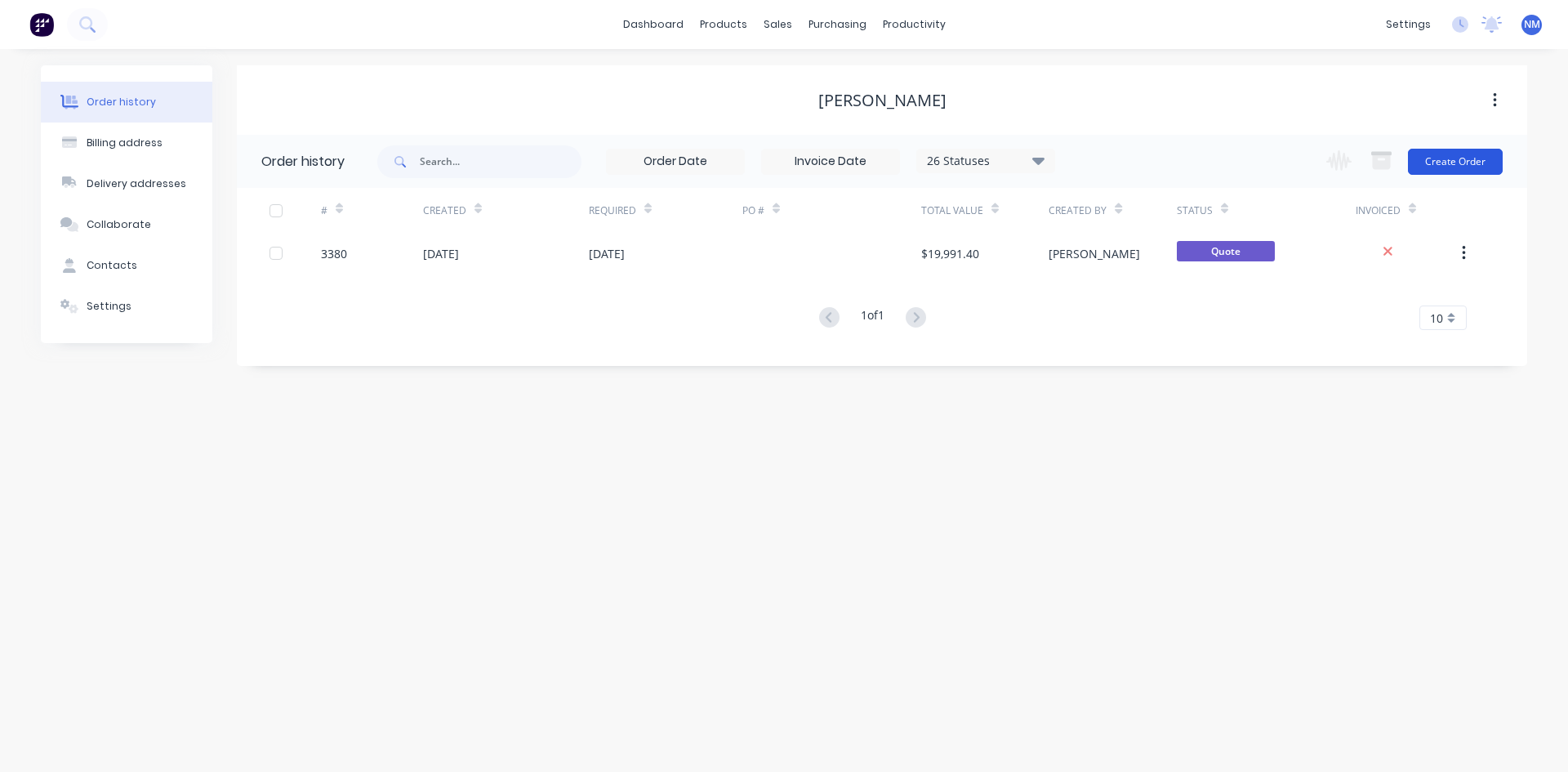
click at [1447, 156] on button "Create Order" at bounding box center [1455, 162] width 95 height 26
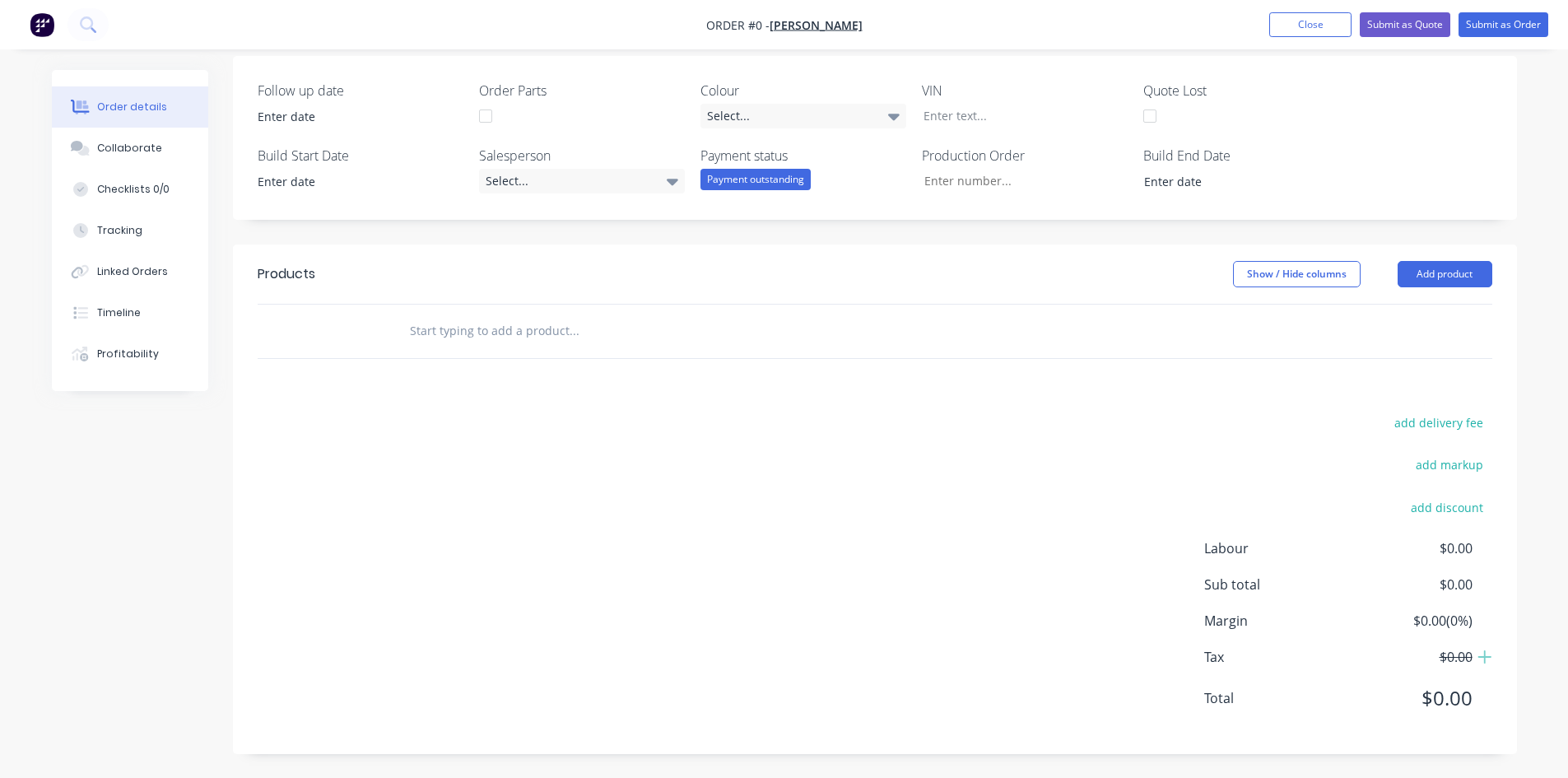
scroll to position [388, 0]
click at [1433, 276] on button "Add product" at bounding box center [1445, 273] width 95 height 27
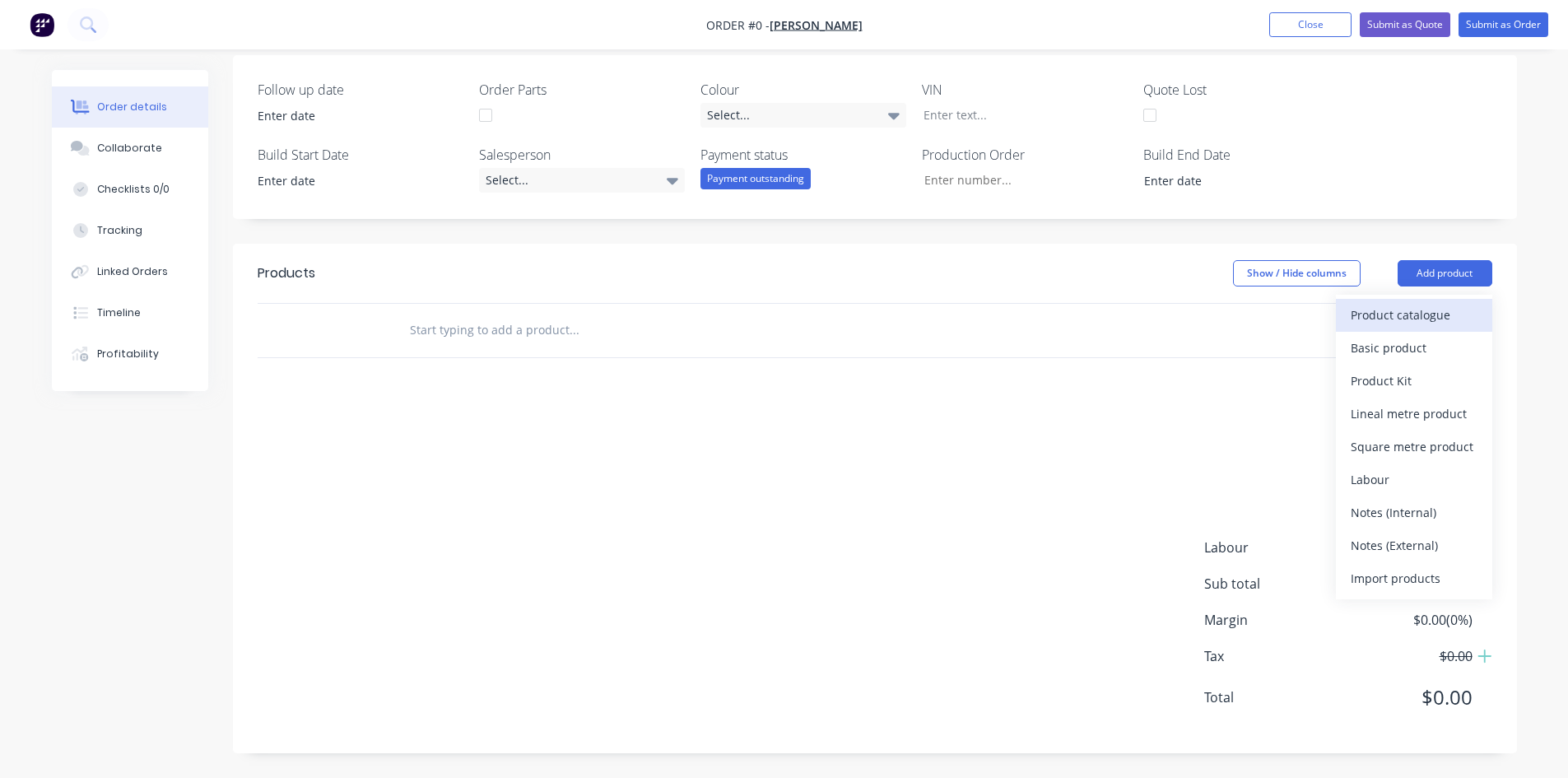
click at [1424, 320] on div "Product catalogue" at bounding box center [1414, 315] width 127 height 24
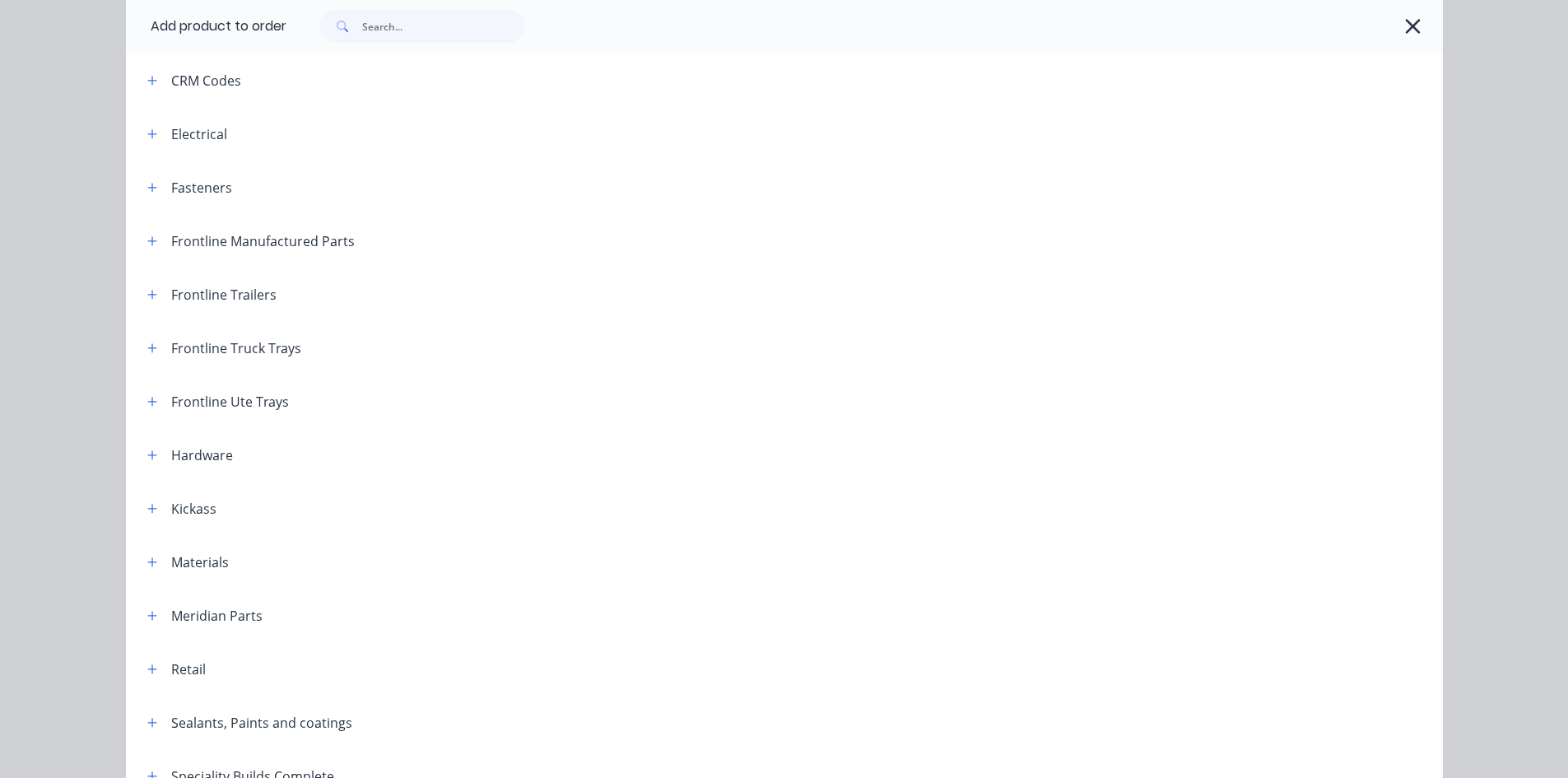
scroll to position [247, 0]
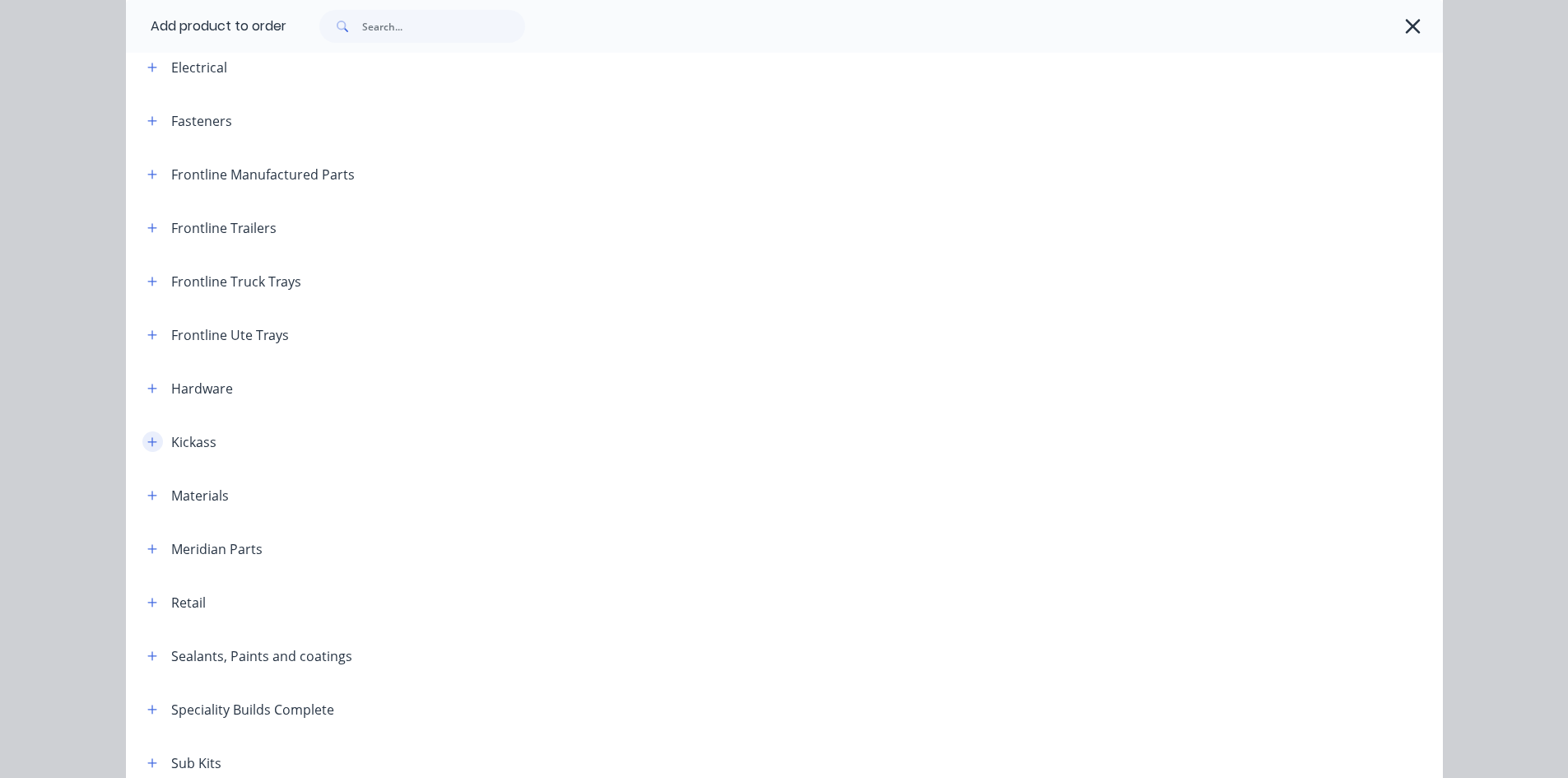
click at [142, 446] on button "button" at bounding box center [152, 441] width 21 height 21
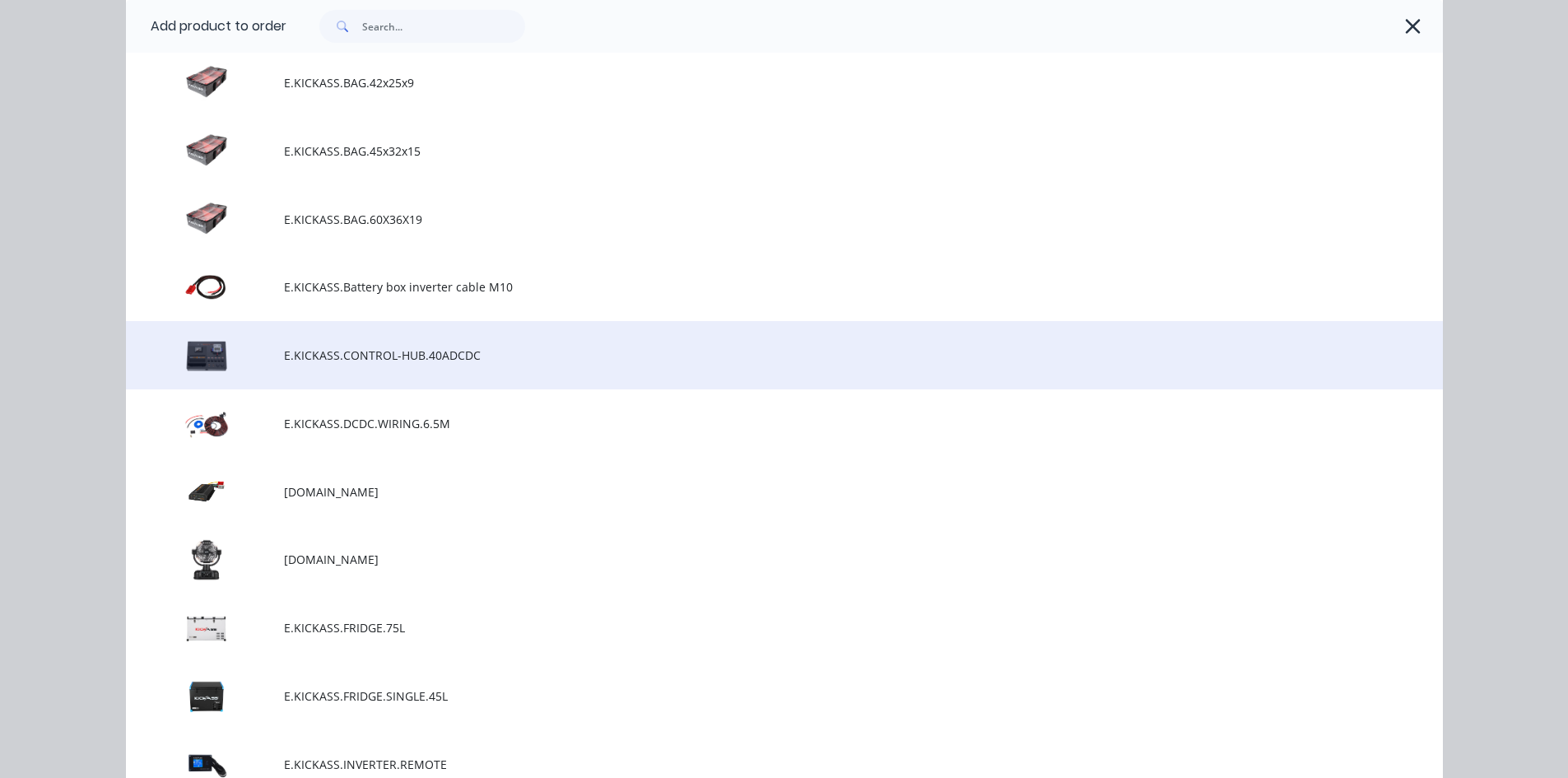
scroll to position [1977, 0]
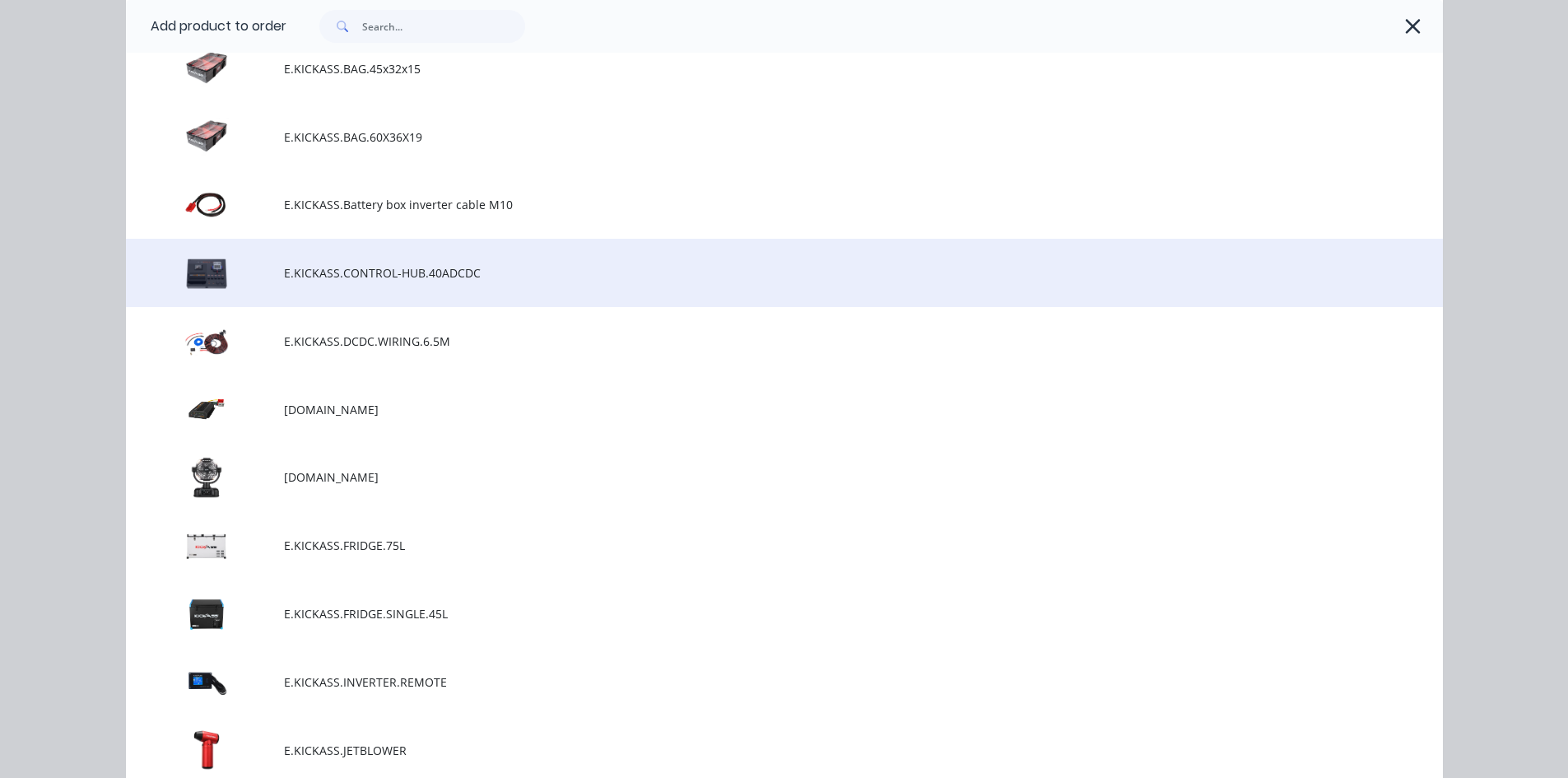
click at [406, 279] on span "E.KICKASS.CONTROL-HUB.40ADCDC" at bounding box center [748, 273] width 927 height 17
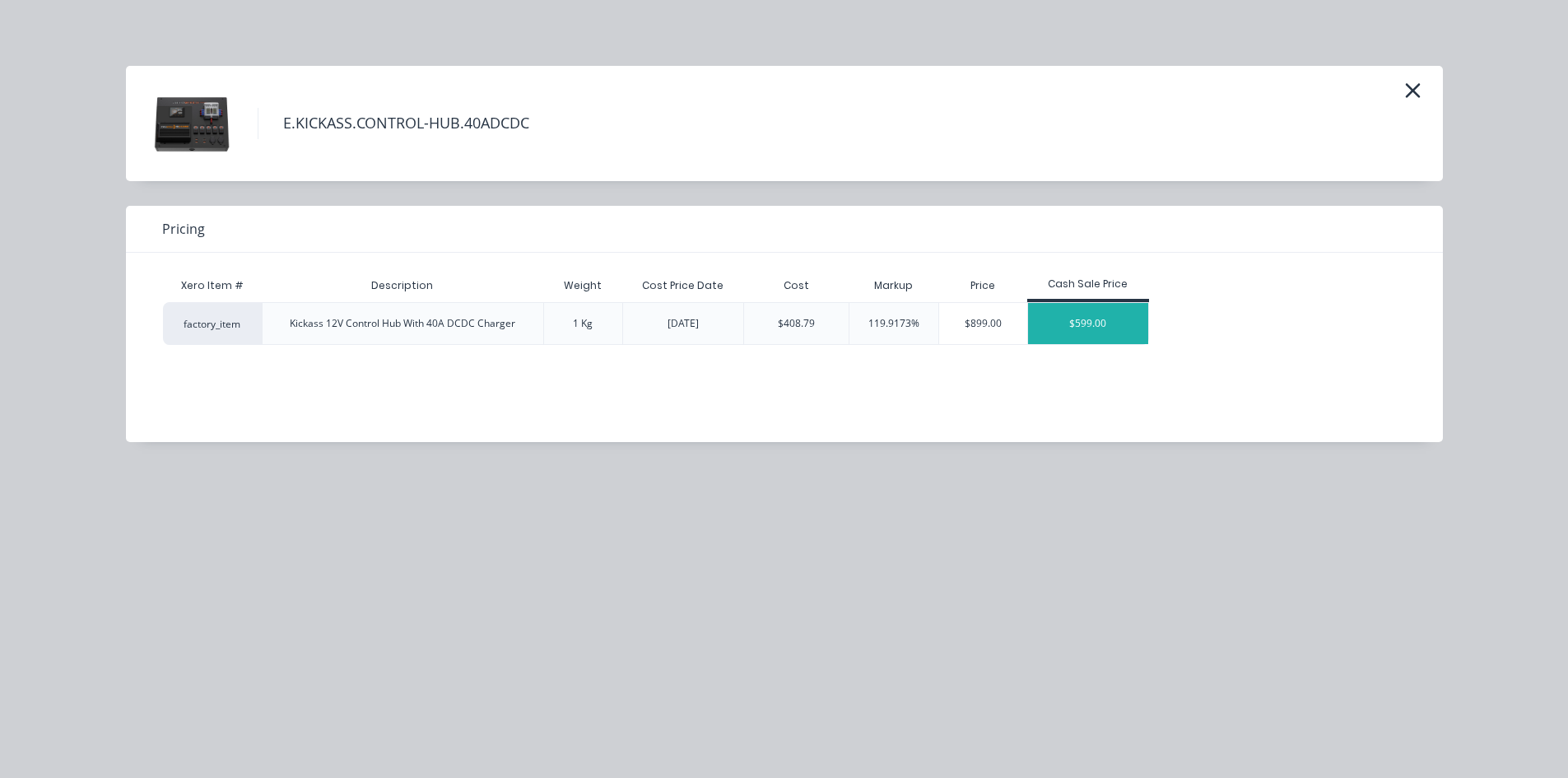
click at [1077, 325] on div "$599.00" at bounding box center [1088, 324] width 120 height 42
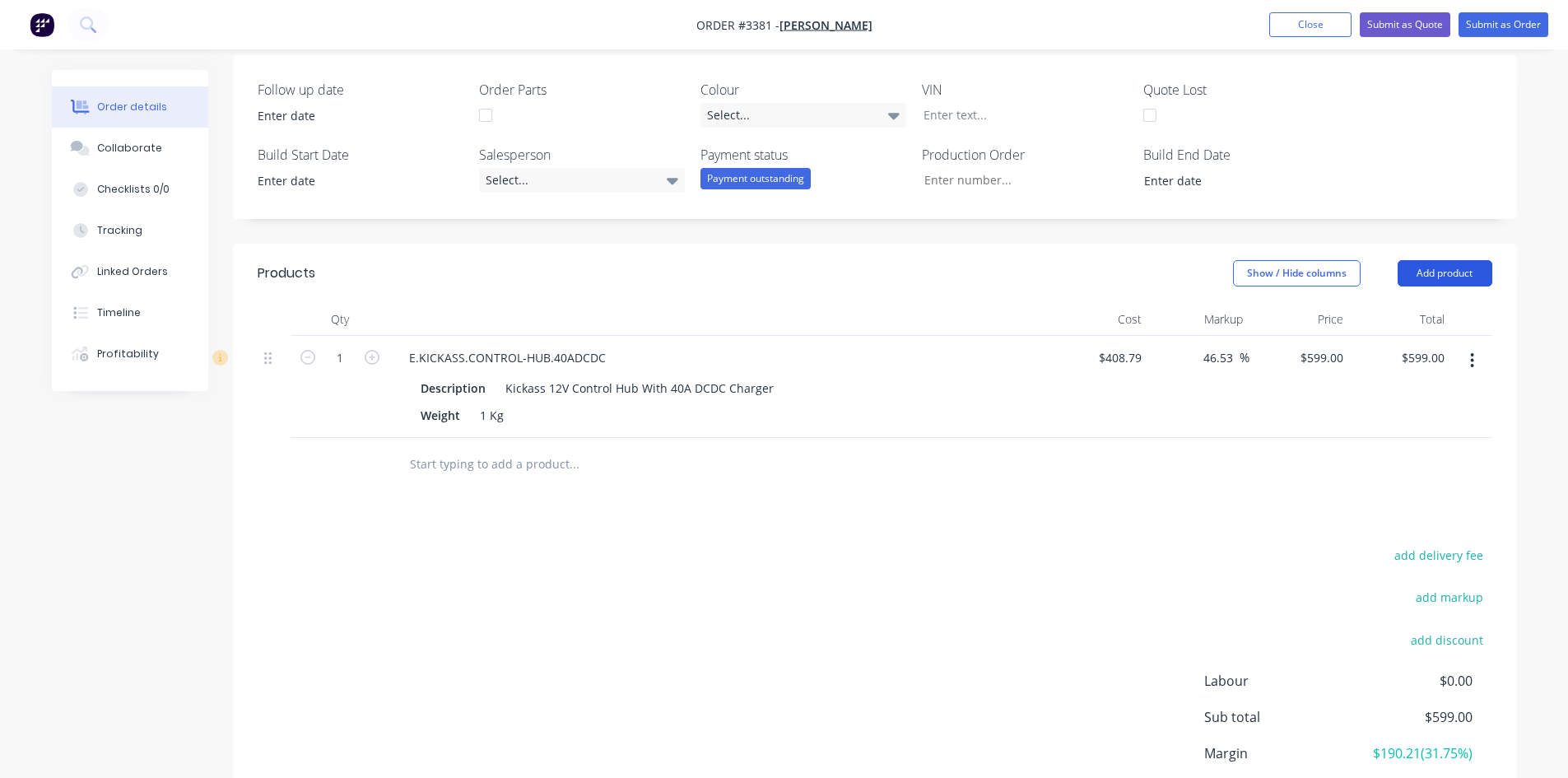
click at [1456, 269] on button "Add product" at bounding box center [1445, 273] width 95 height 27
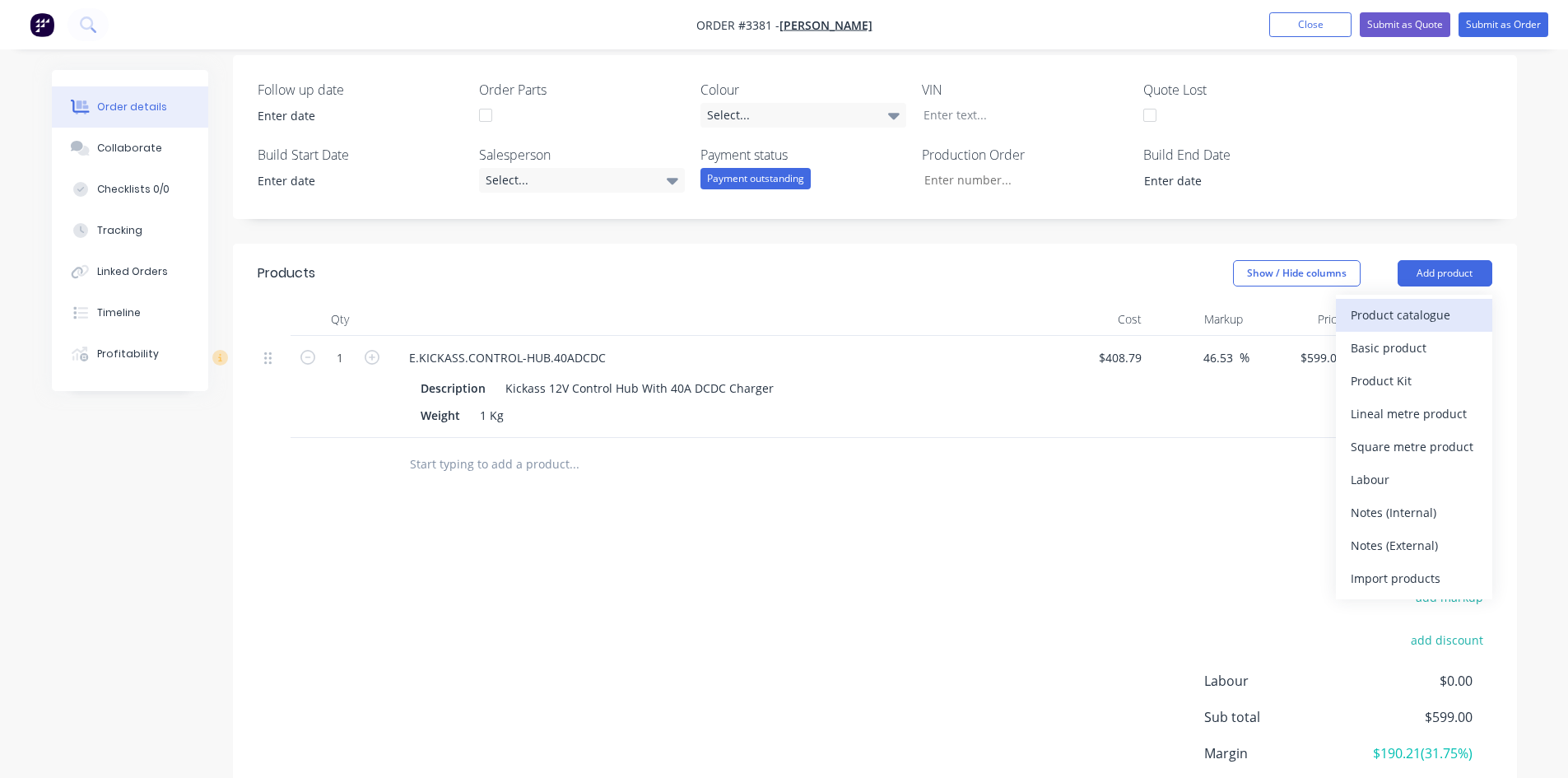
click at [1392, 318] on div "Product catalogue" at bounding box center [1414, 315] width 127 height 24
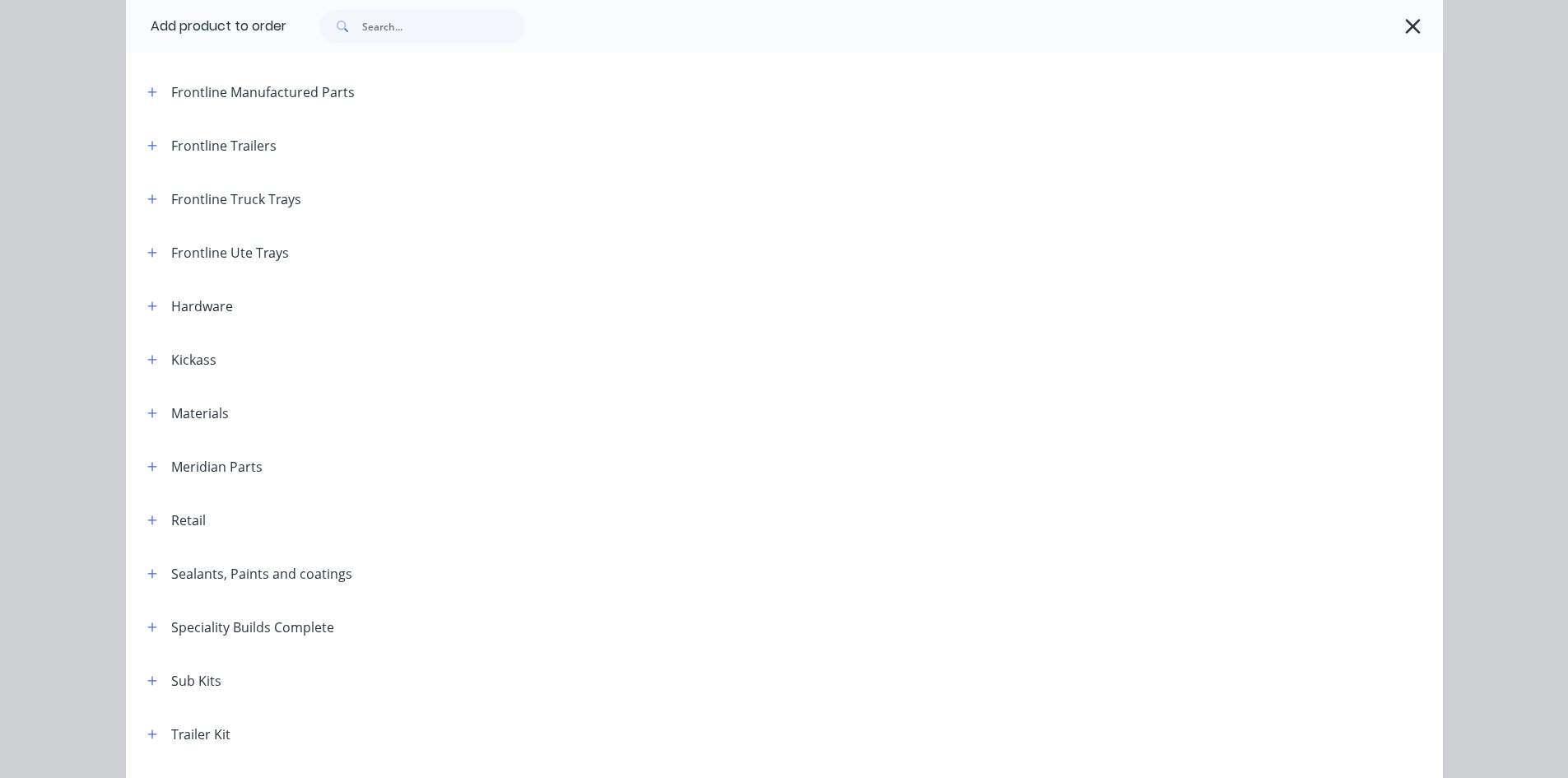
scroll to position [494, 0]
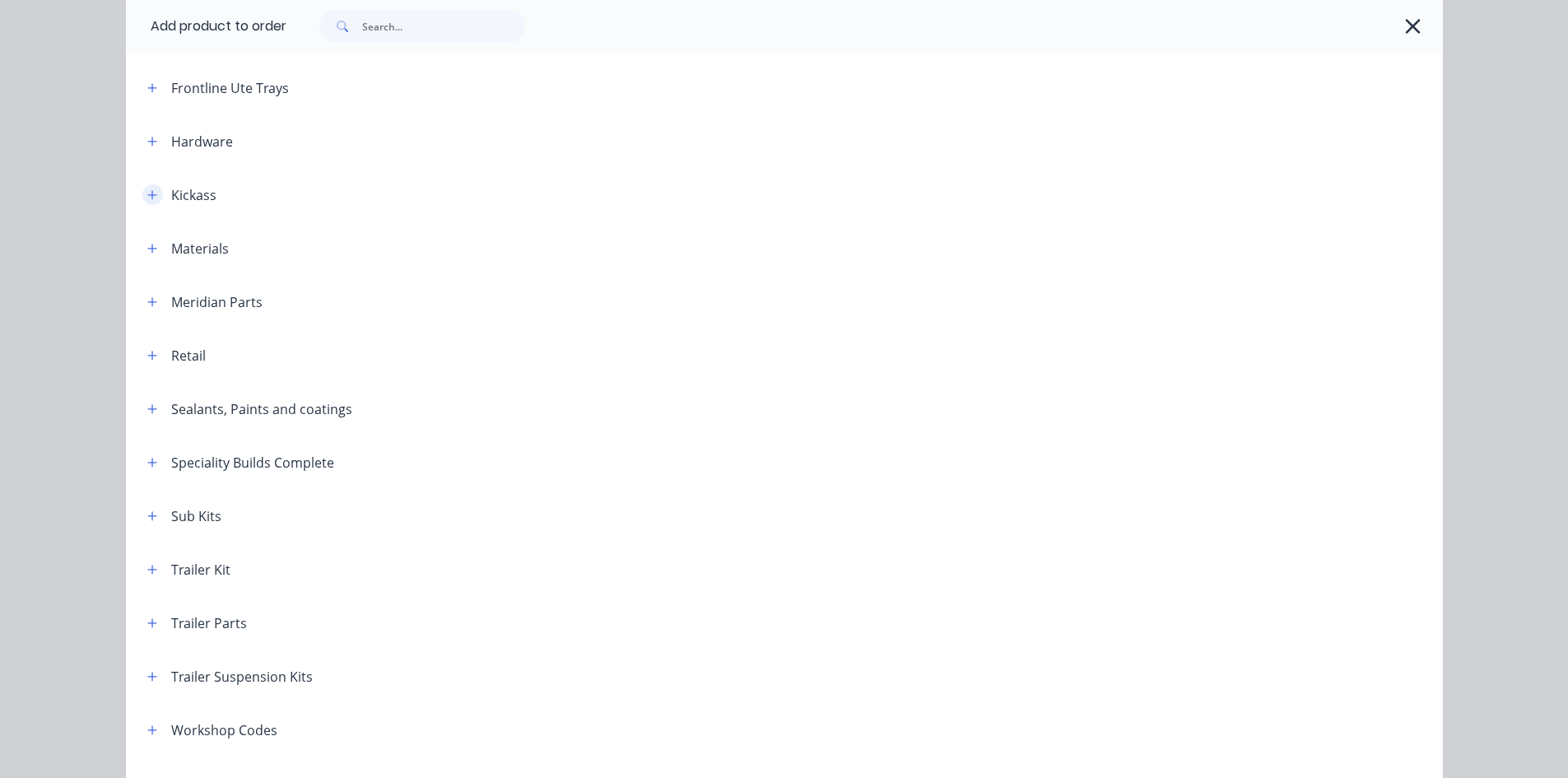
click at [142, 201] on button "button" at bounding box center [152, 194] width 21 height 21
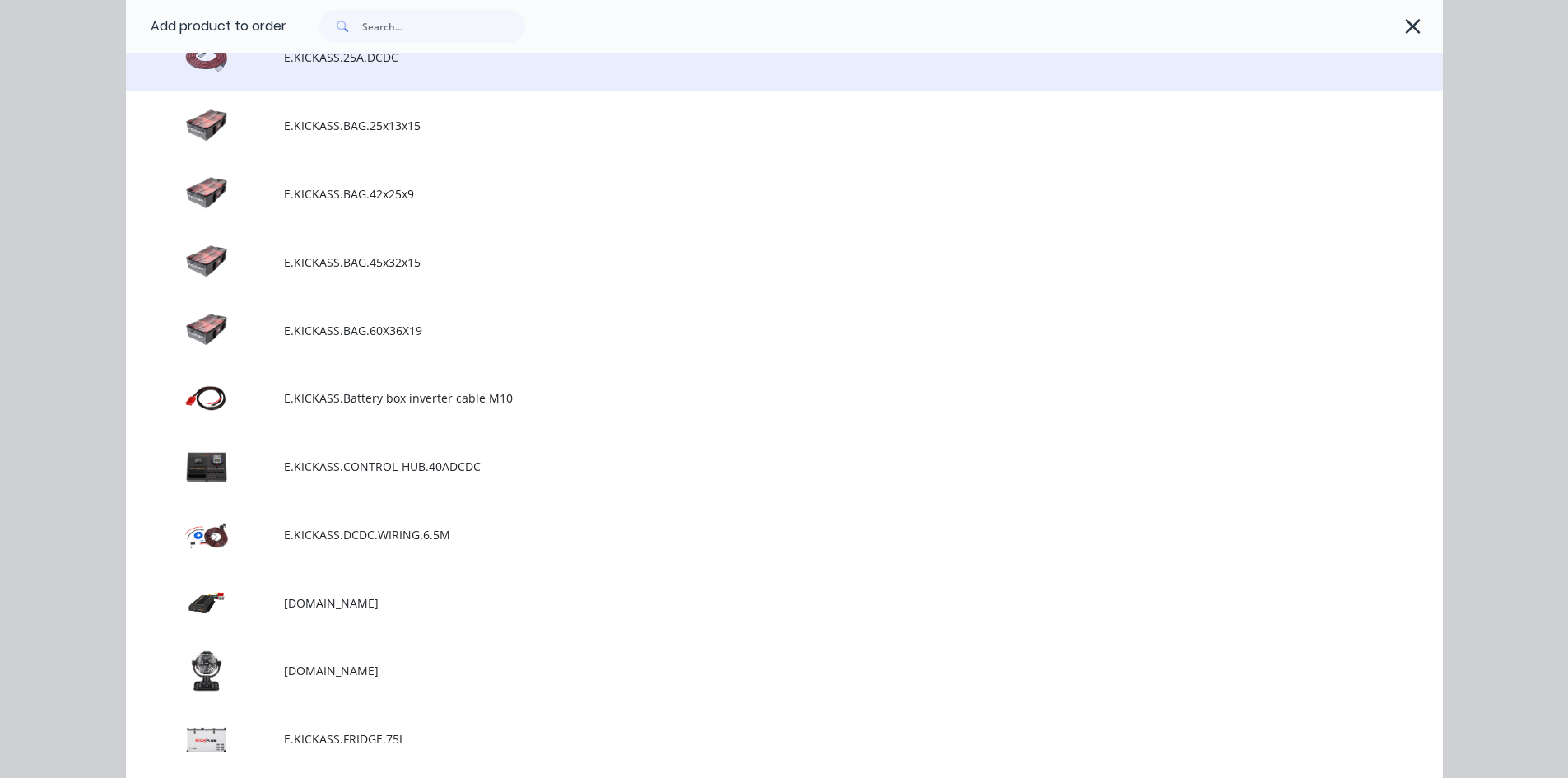
scroll to position [1812, 0]
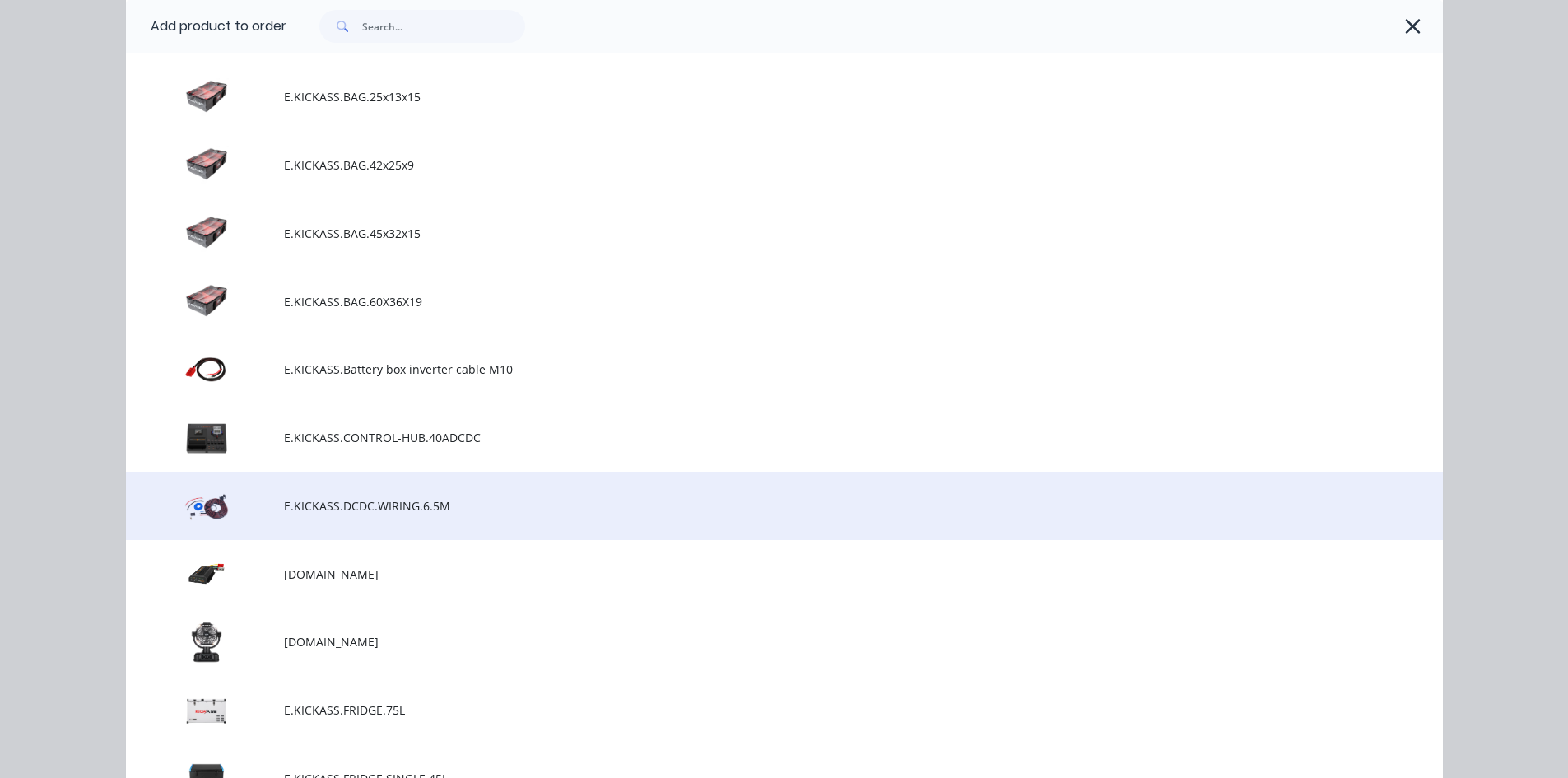
click at [371, 507] on span "E.KICKASS.DCDC.WIRING.6.5M" at bounding box center [748, 505] width 927 height 17
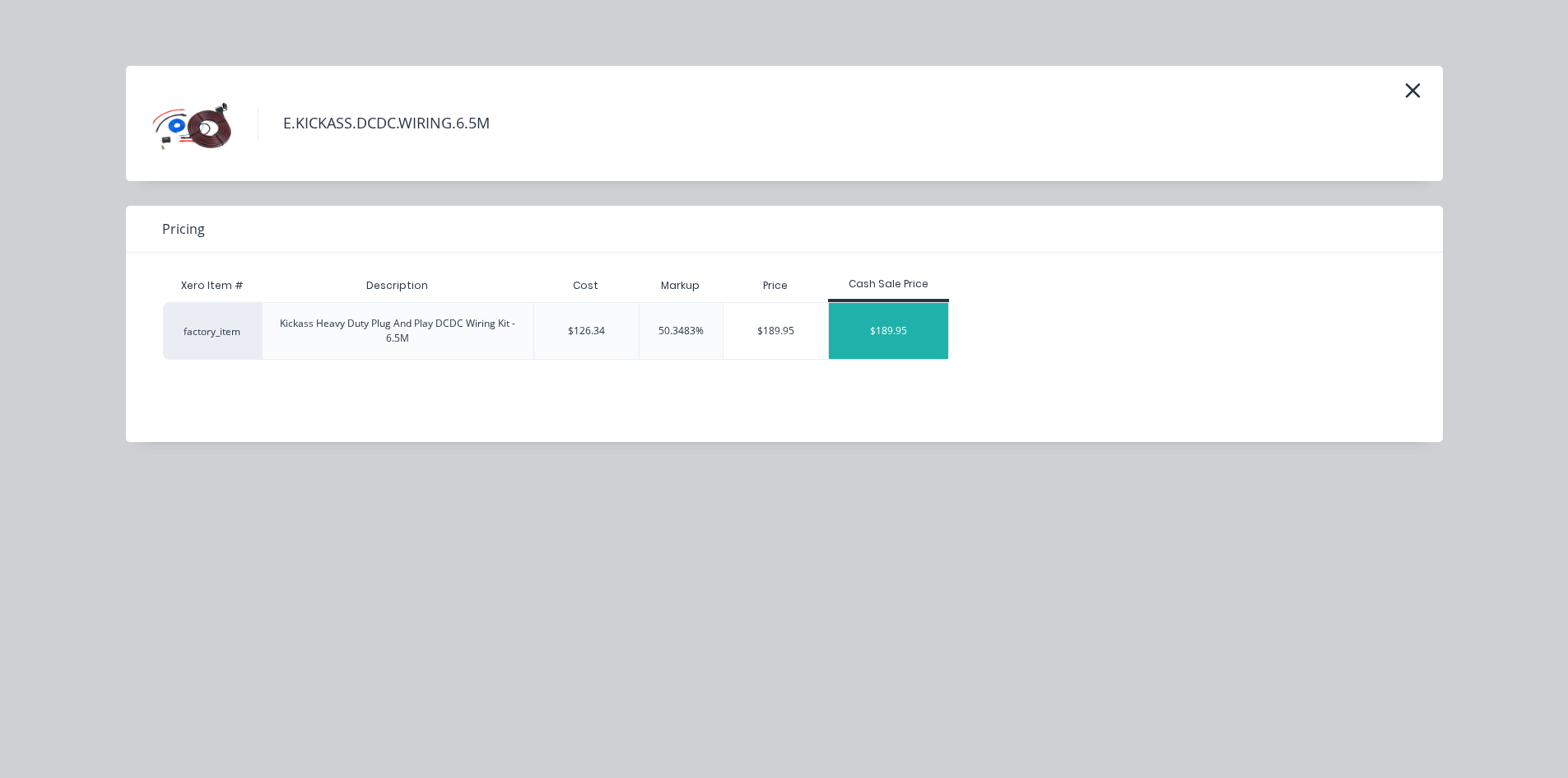
click at [922, 327] on div "$189.95" at bounding box center [889, 331] width 120 height 56
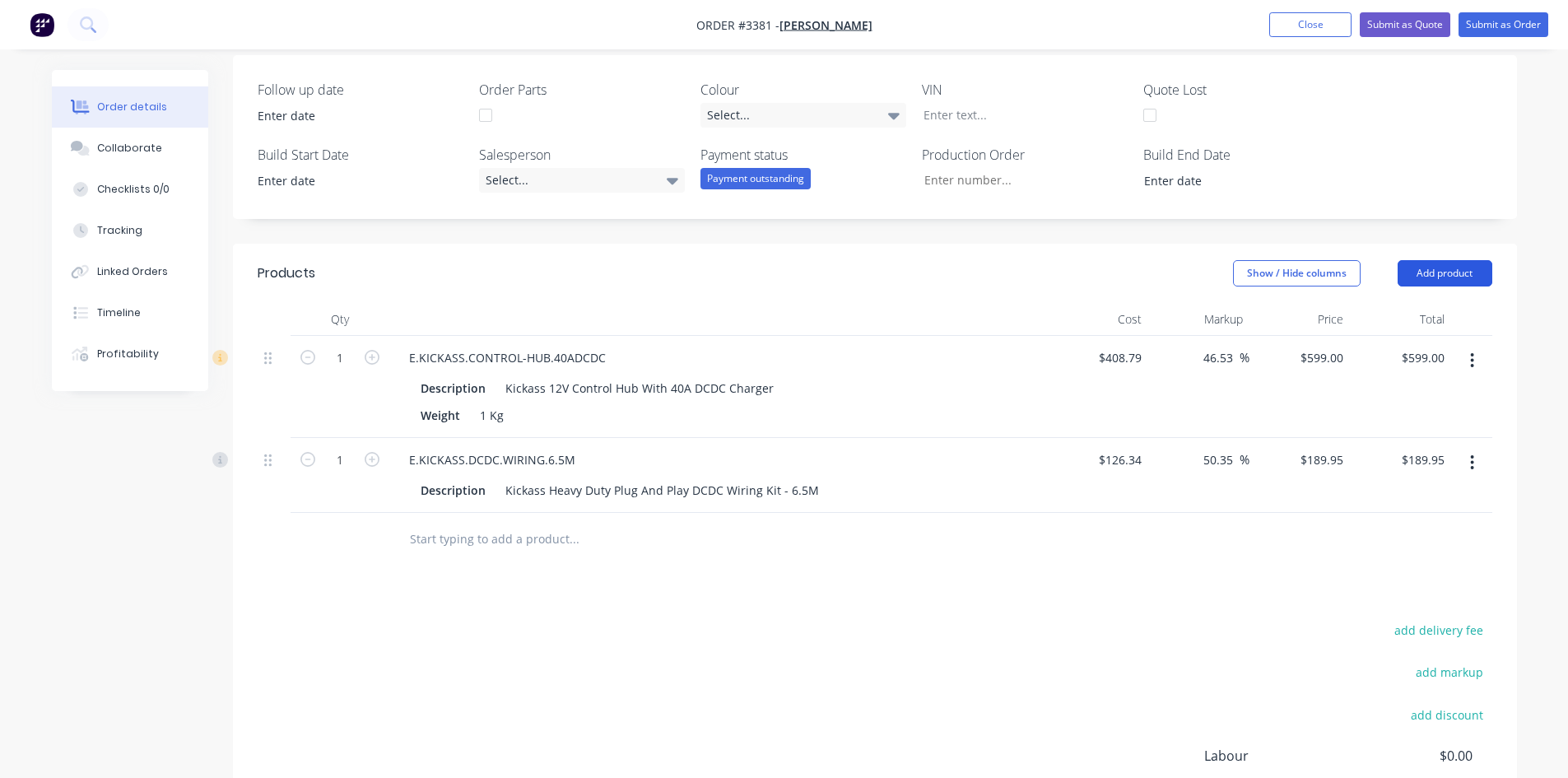
click at [1463, 263] on button "Add product" at bounding box center [1445, 273] width 95 height 27
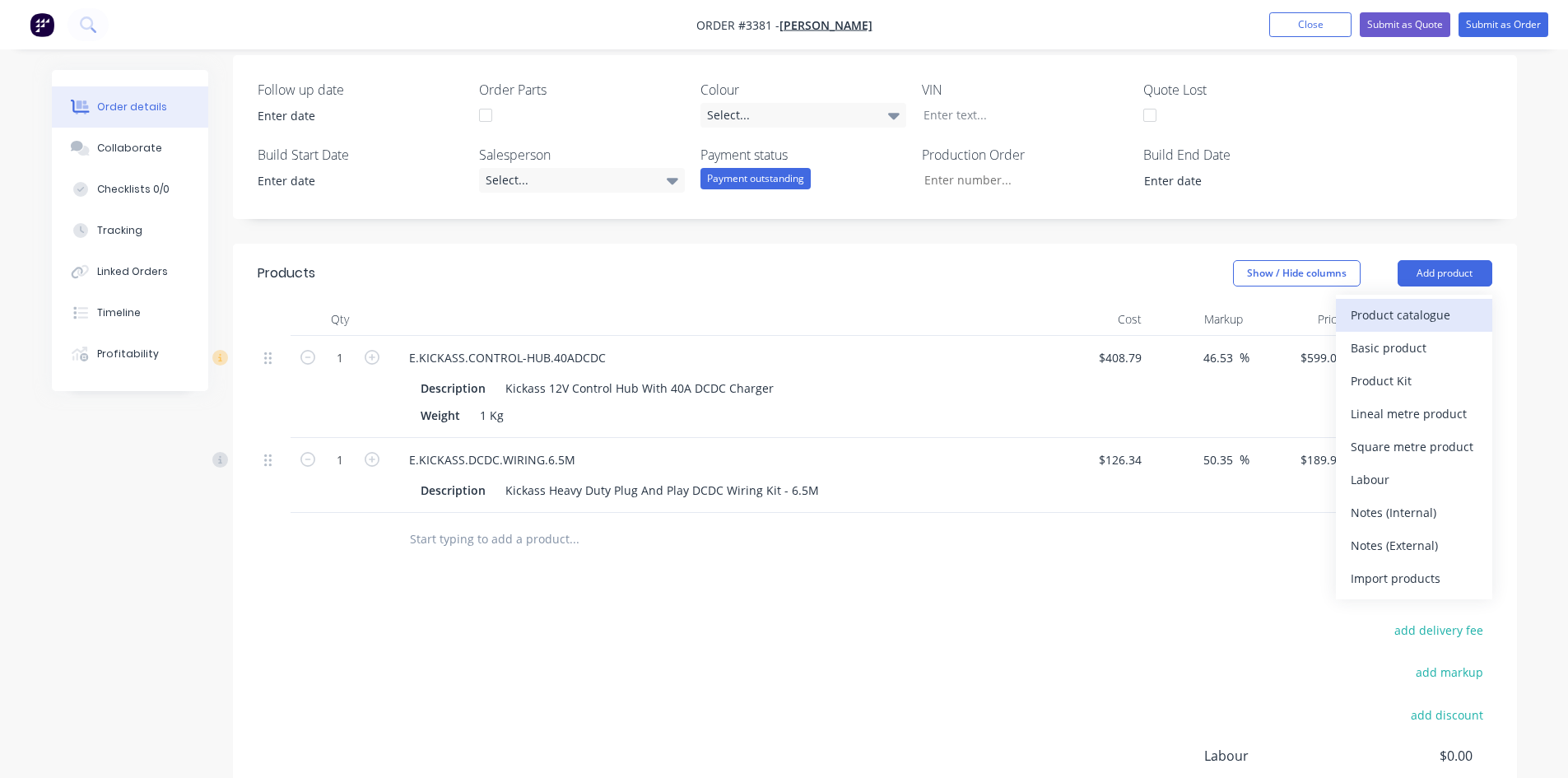
click at [1438, 310] on div "Product catalogue" at bounding box center [1414, 315] width 127 height 24
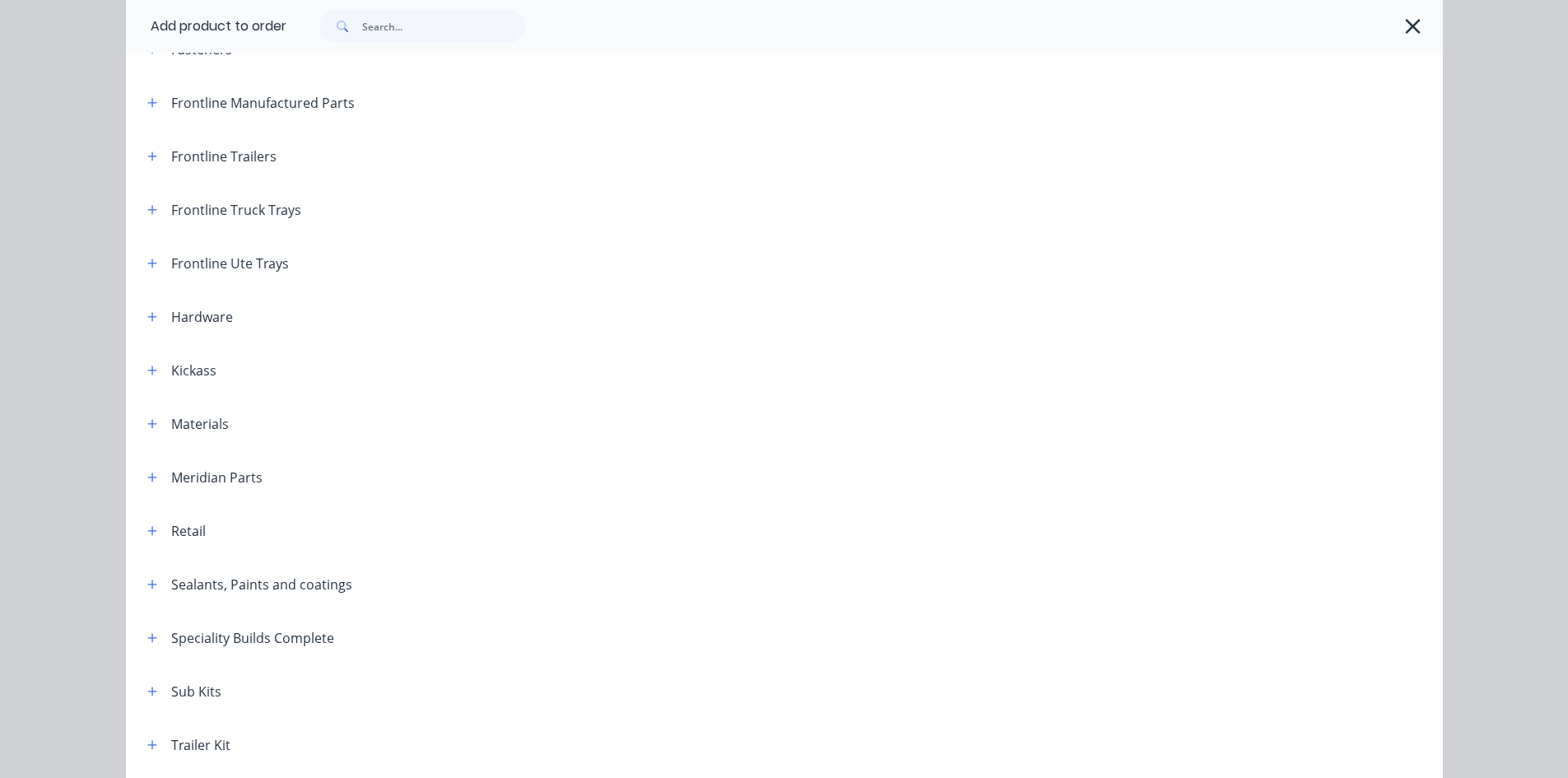
scroll to position [329, 0]
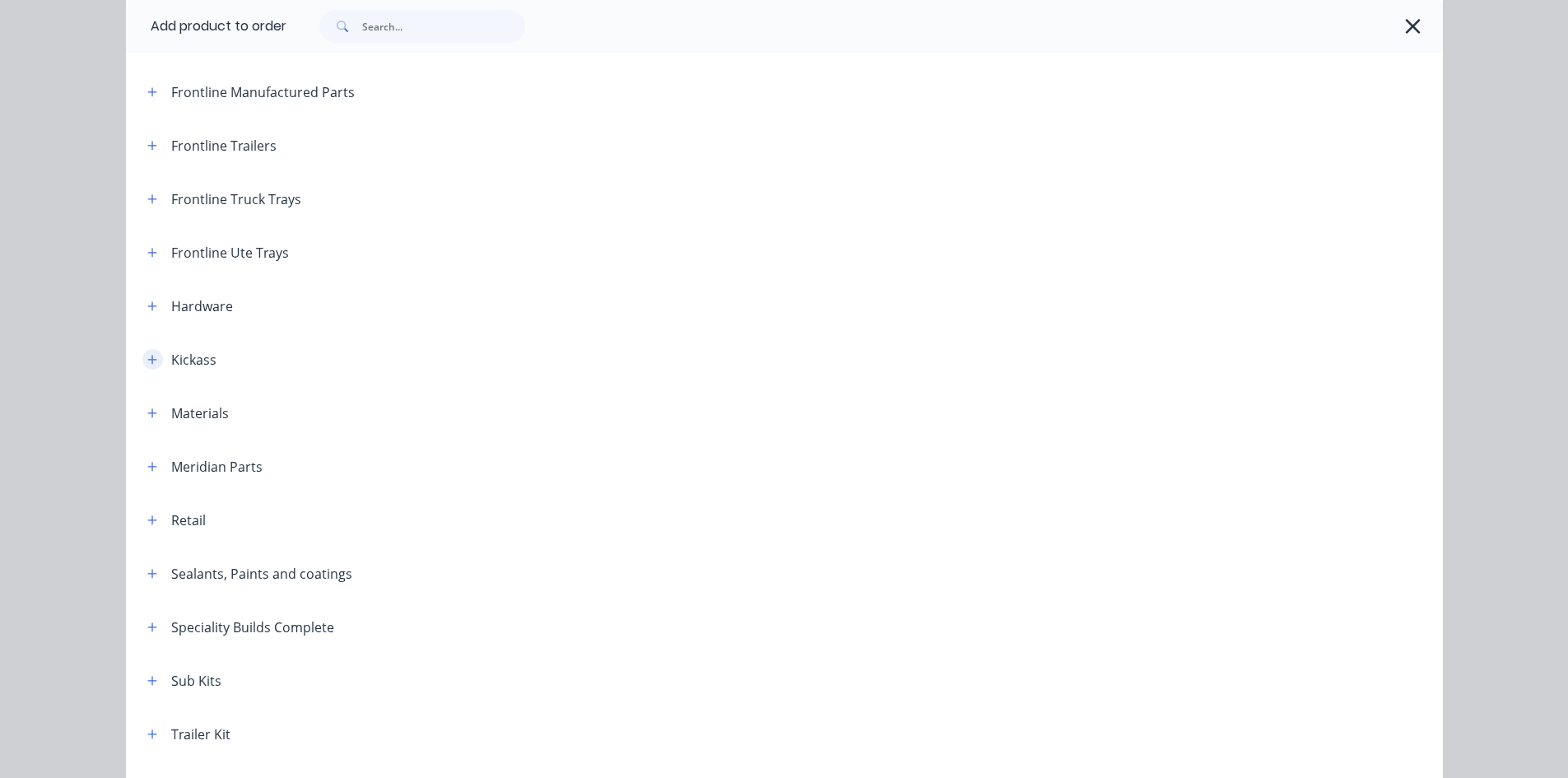
click at [151, 361] on button "button" at bounding box center [152, 359] width 21 height 21
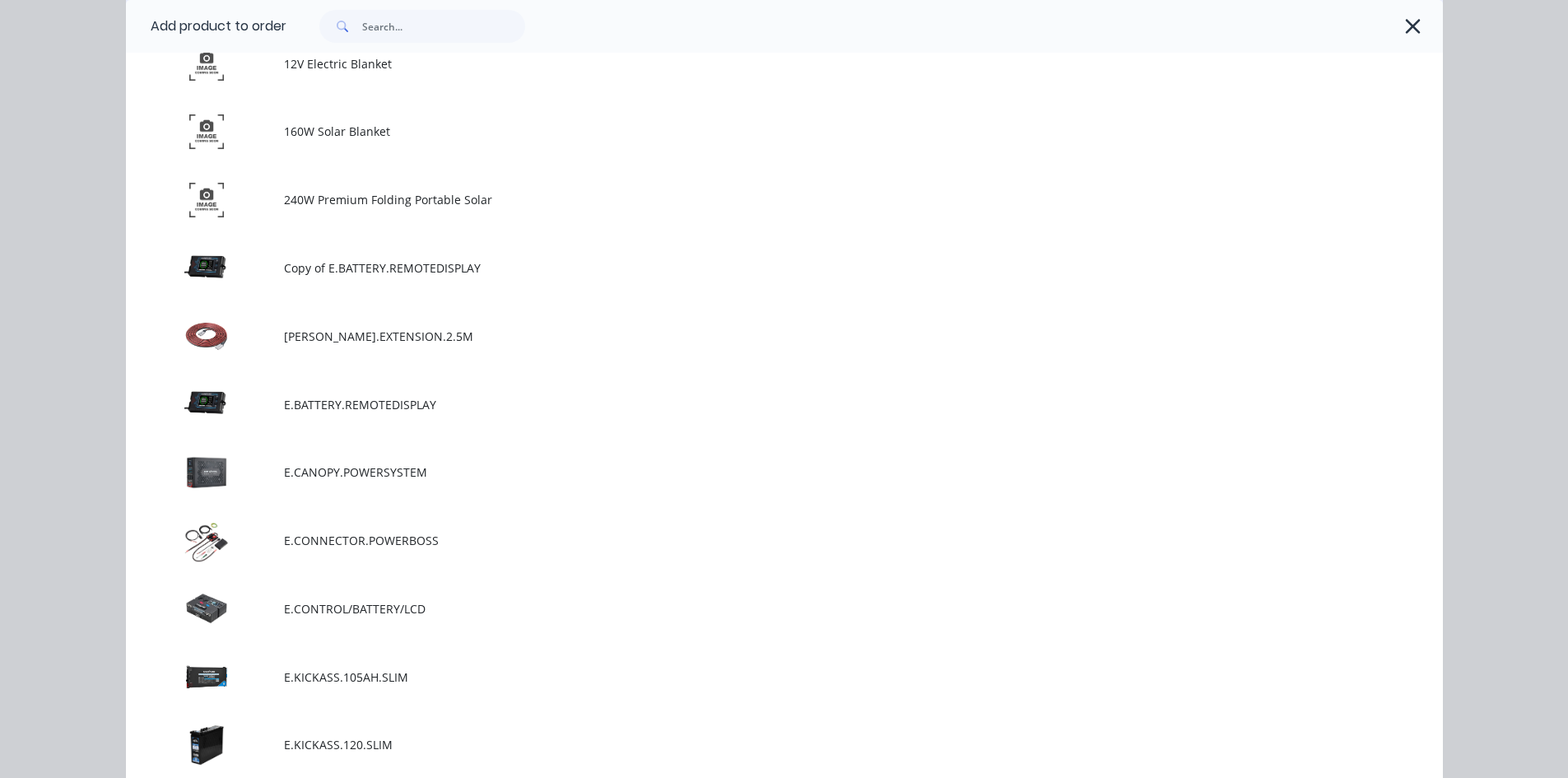
scroll to position [988, 0]
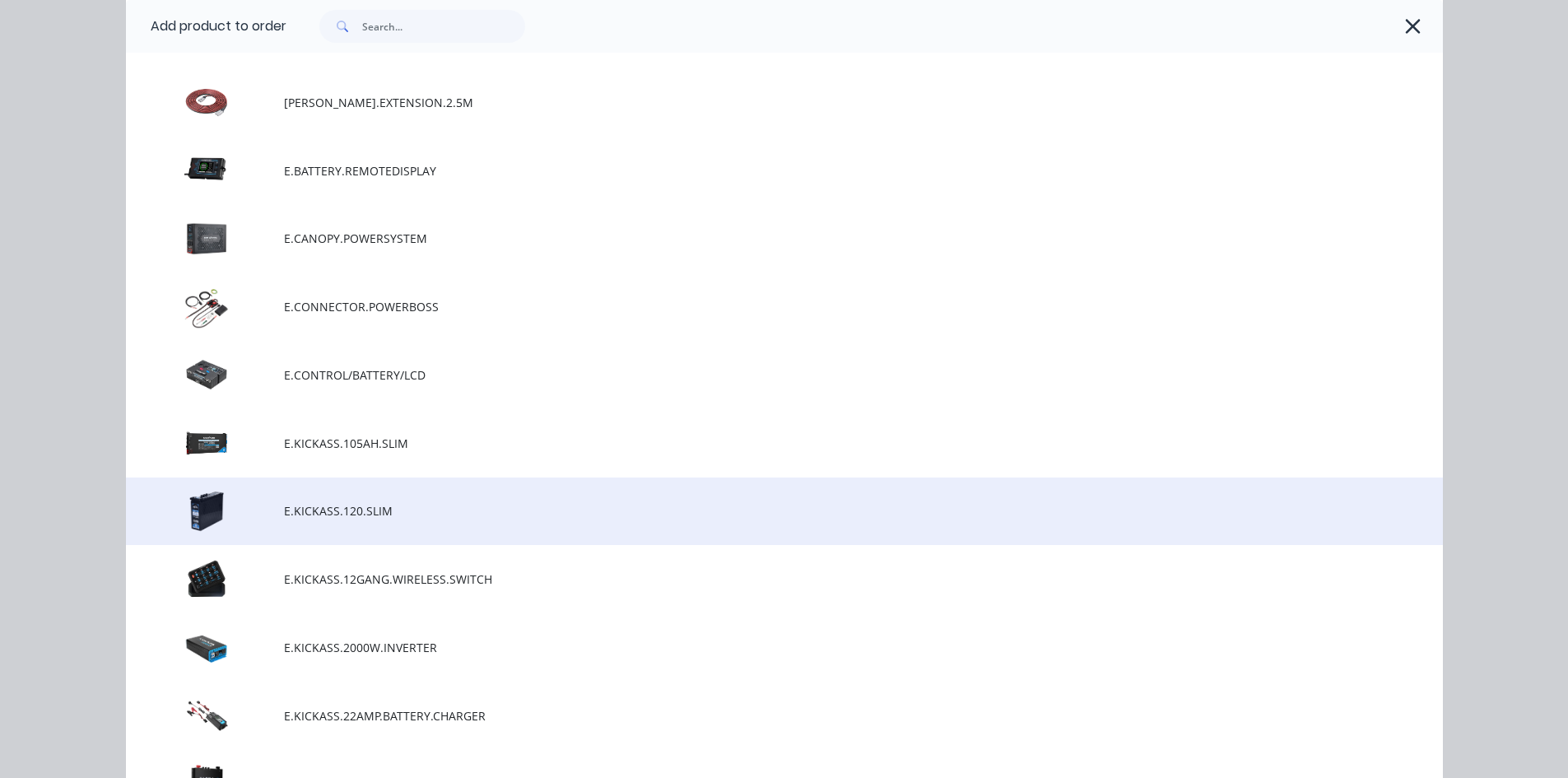
click at [410, 515] on span "E.KICKASS.120.SLIM" at bounding box center [748, 510] width 927 height 17
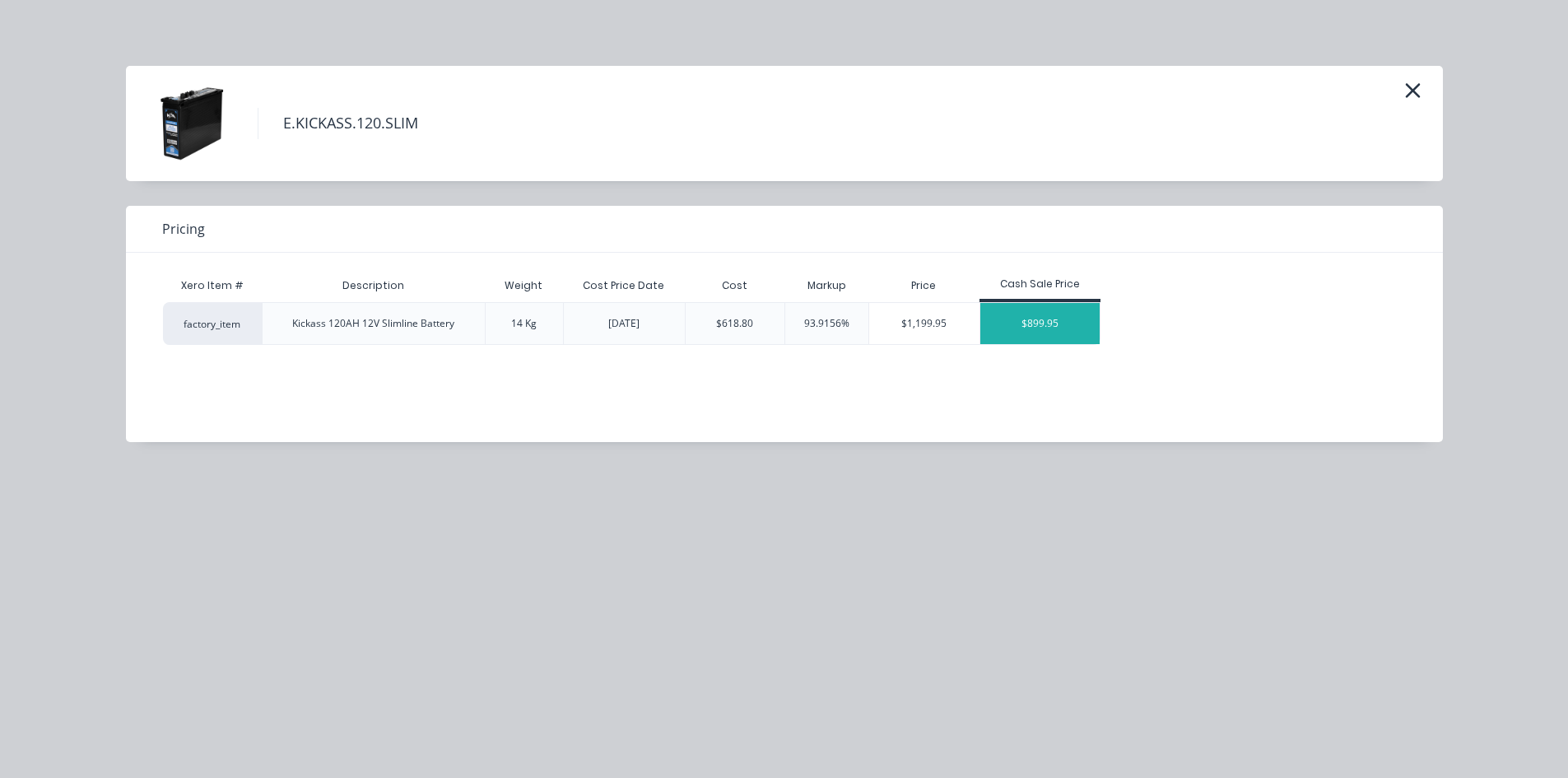
click at [1040, 324] on div "$899.95" at bounding box center [1040, 324] width 120 height 42
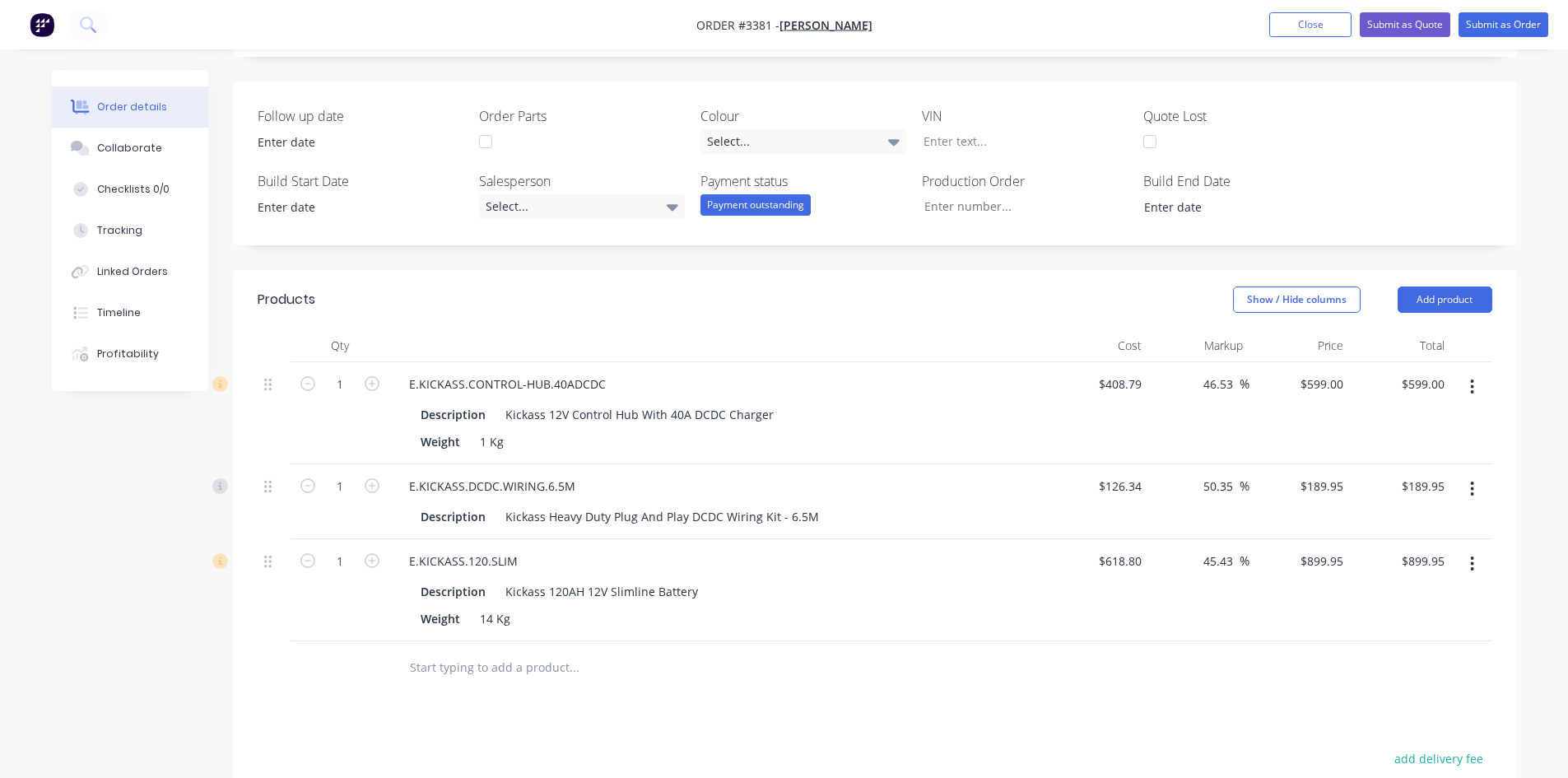
scroll to position [451, 0]
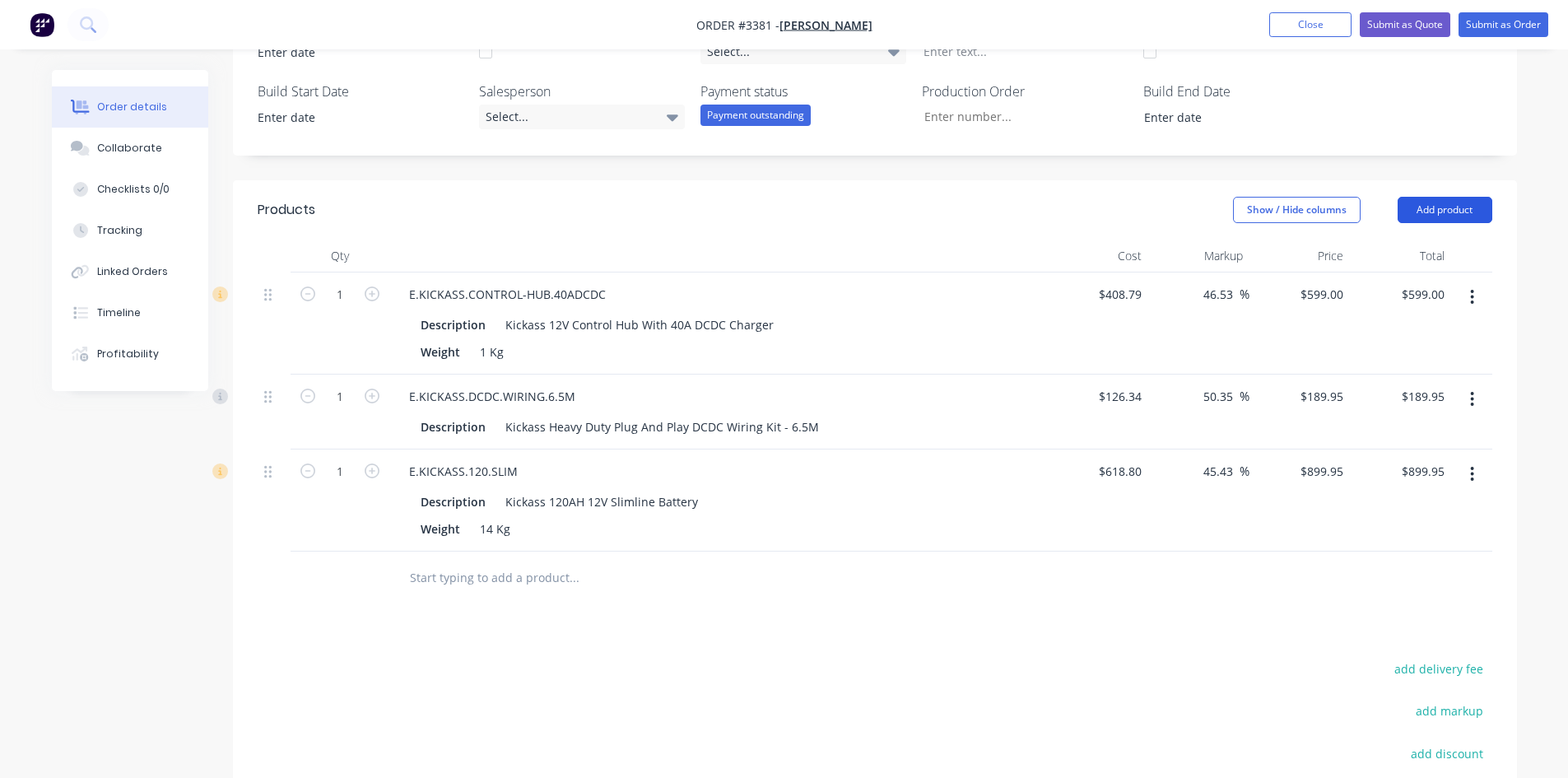
click at [1465, 212] on button "Add product" at bounding box center [1445, 210] width 95 height 27
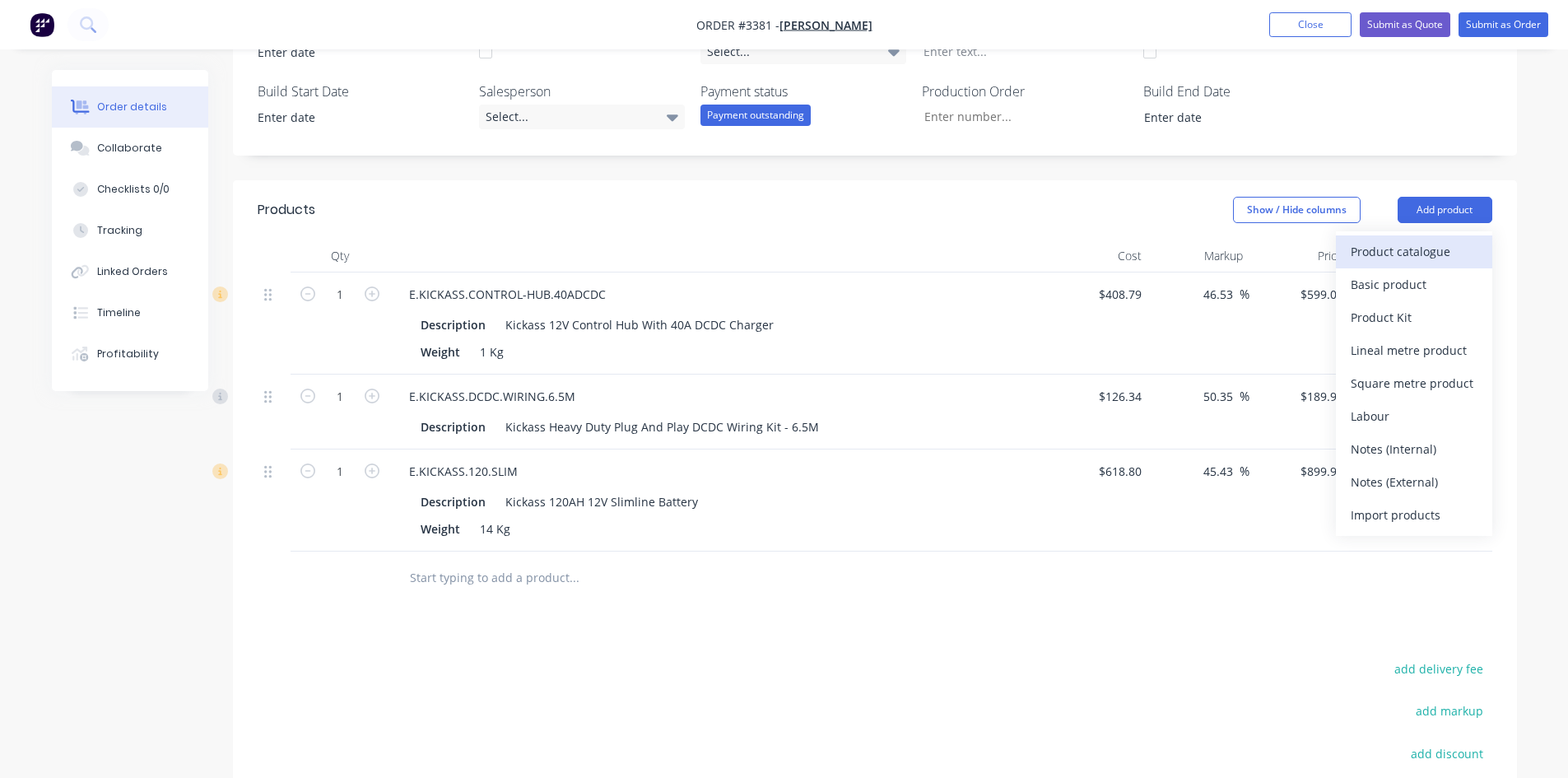
click at [1379, 248] on div "Product catalogue" at bounding box center [1414, 251] width 127 height 24
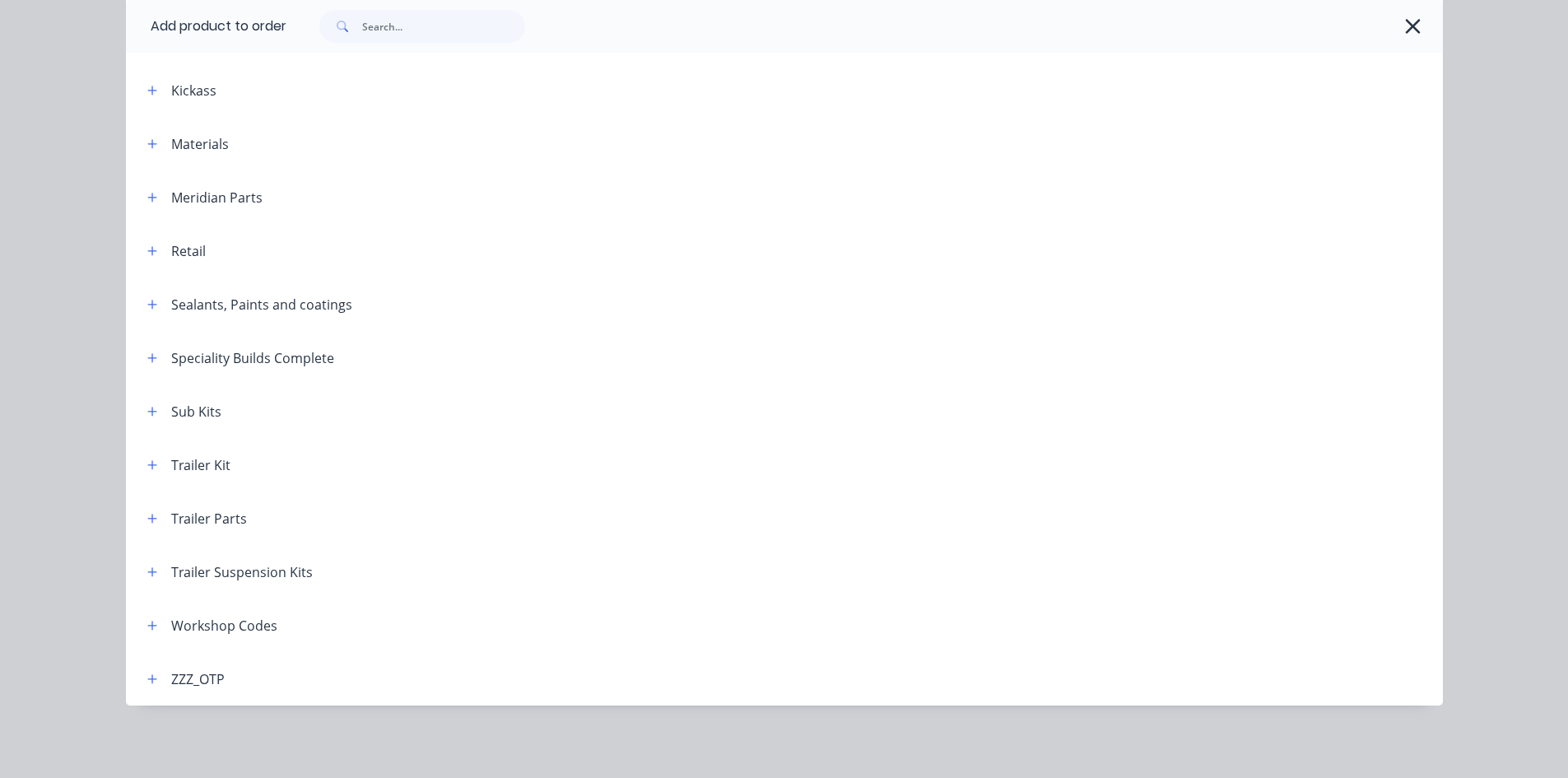
scroll to position [616, 0]
click at [143, 633] on button "button" at bounding box center [152, 625] width 21 height 21
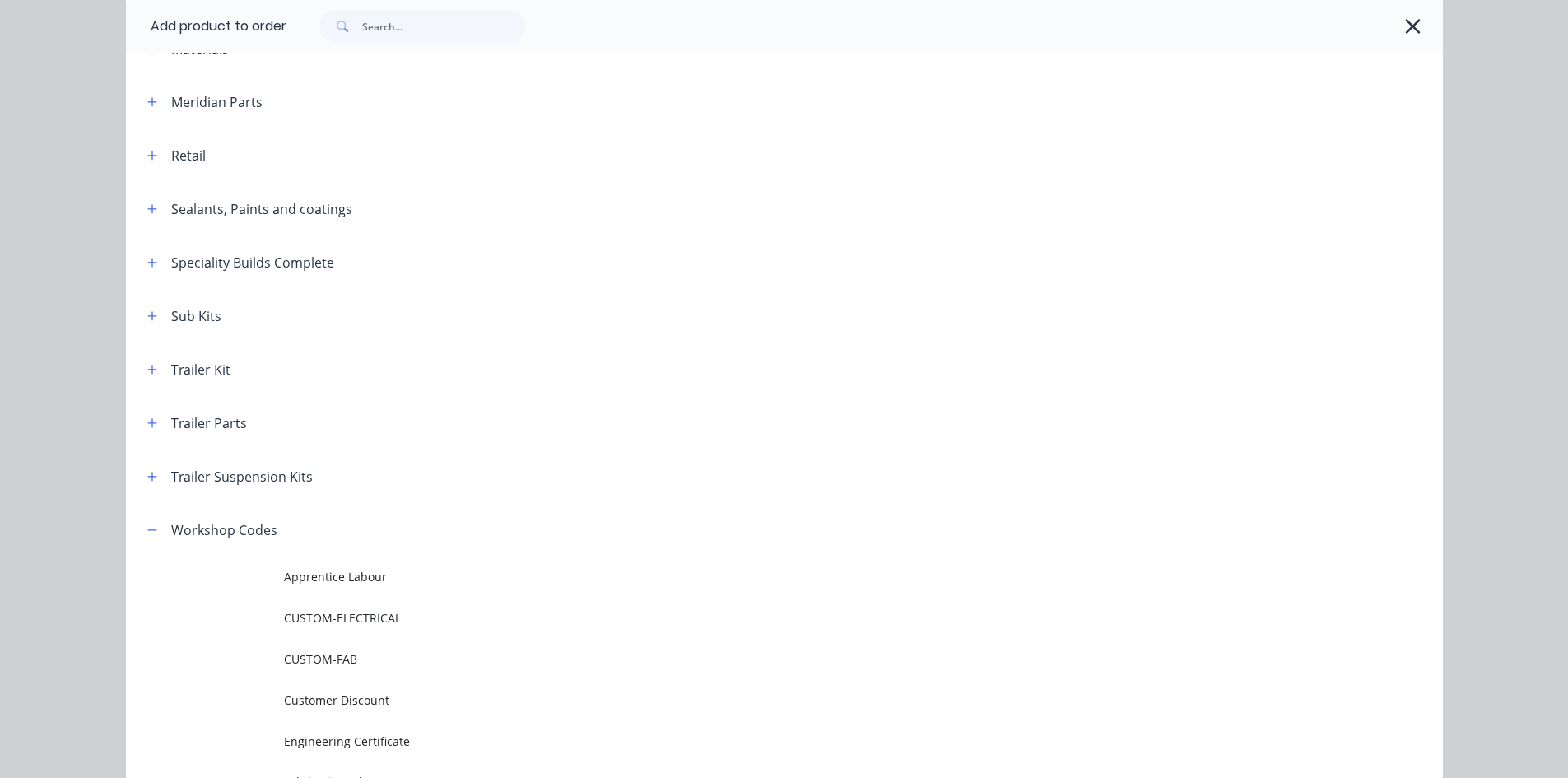
scroll to position [846, 0]
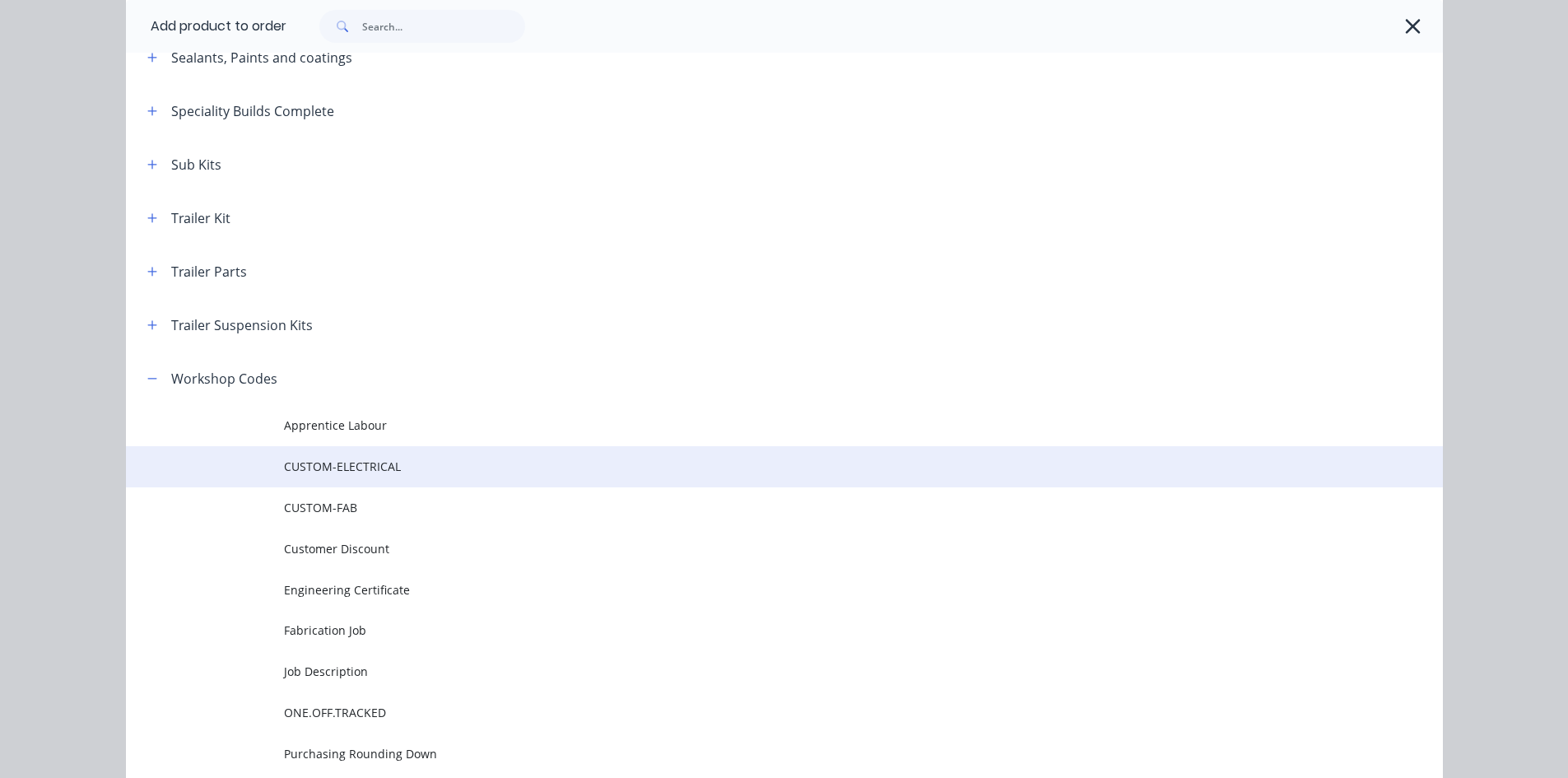
click at [360, 463] on span "CUSTOM-ELECTRICAL" at bounding box center [748, 466] width 927 height 17
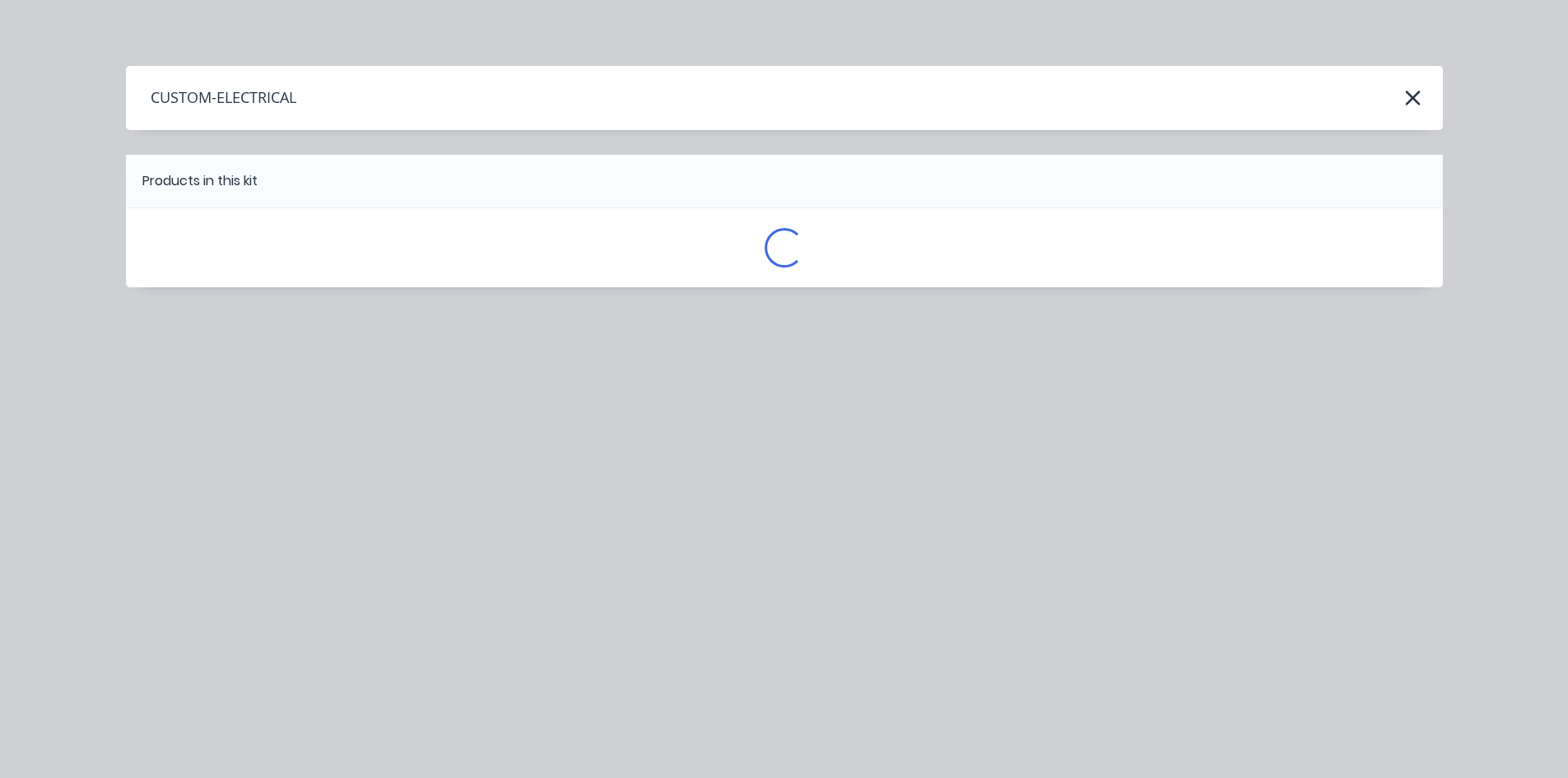
scroll to position [0, 0]
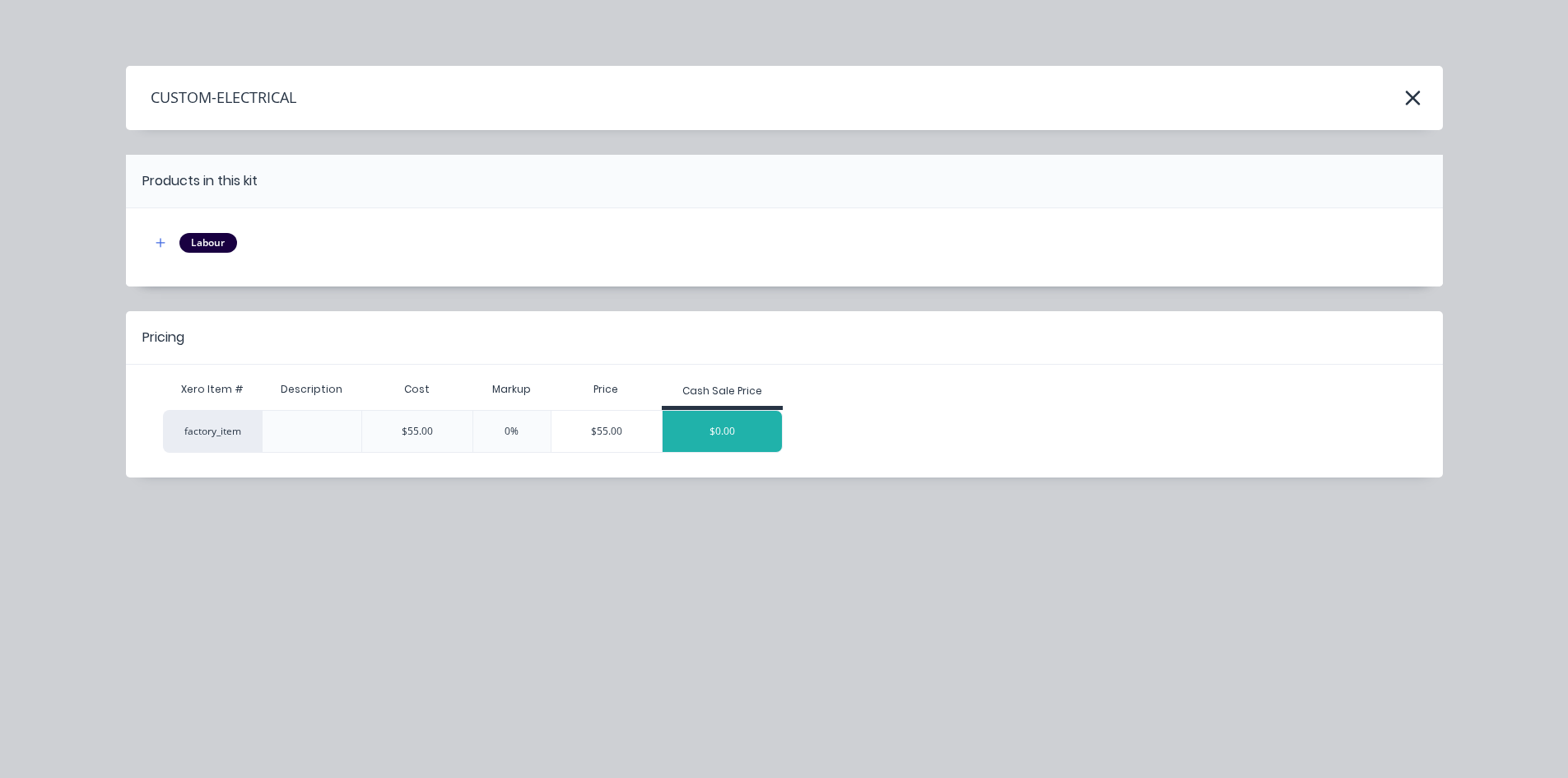
click at [748, 437] on div "$0.00" at bounding box center [723, 431] width 120 height 42
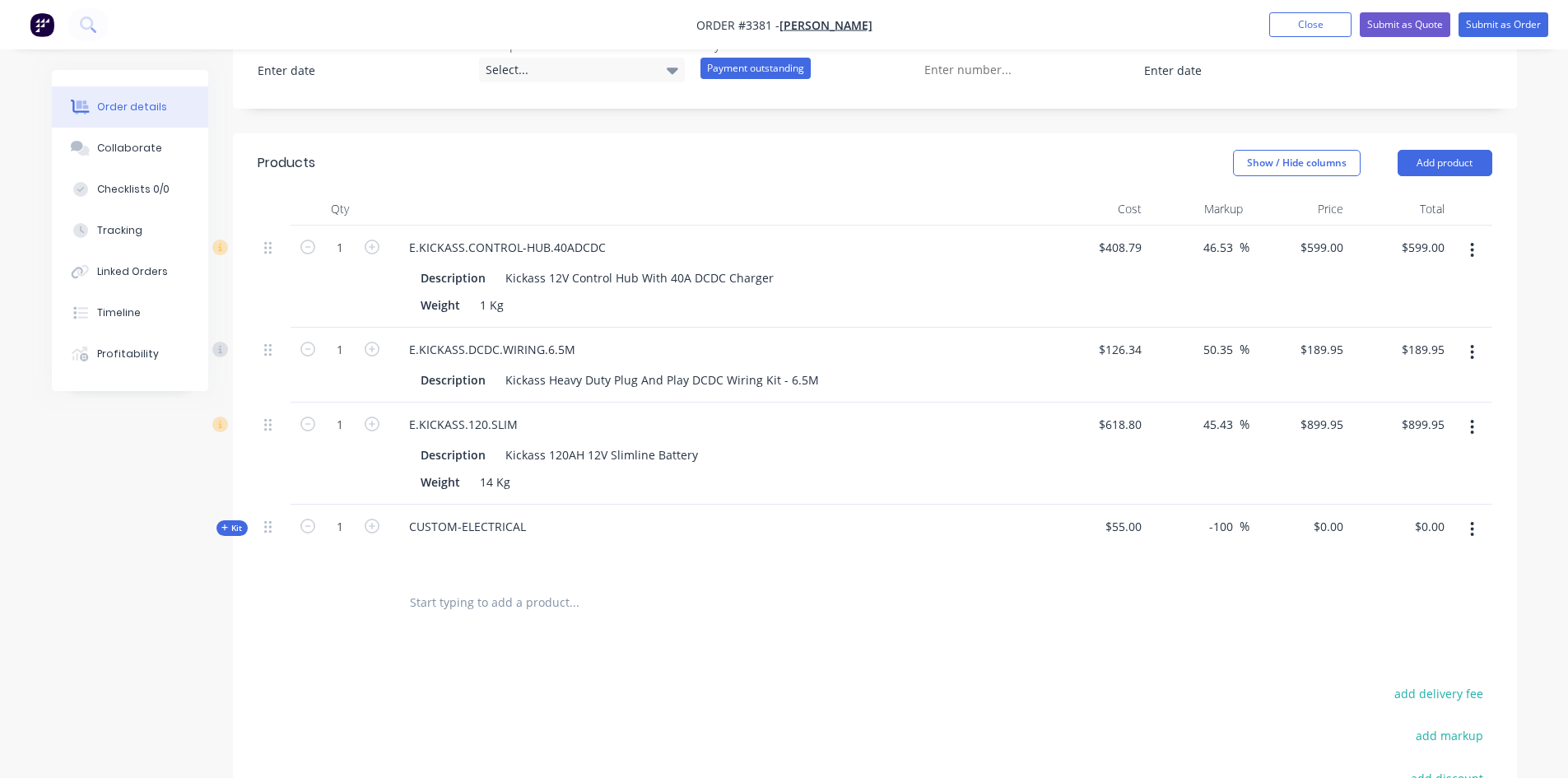
scroll to position [534, 0]
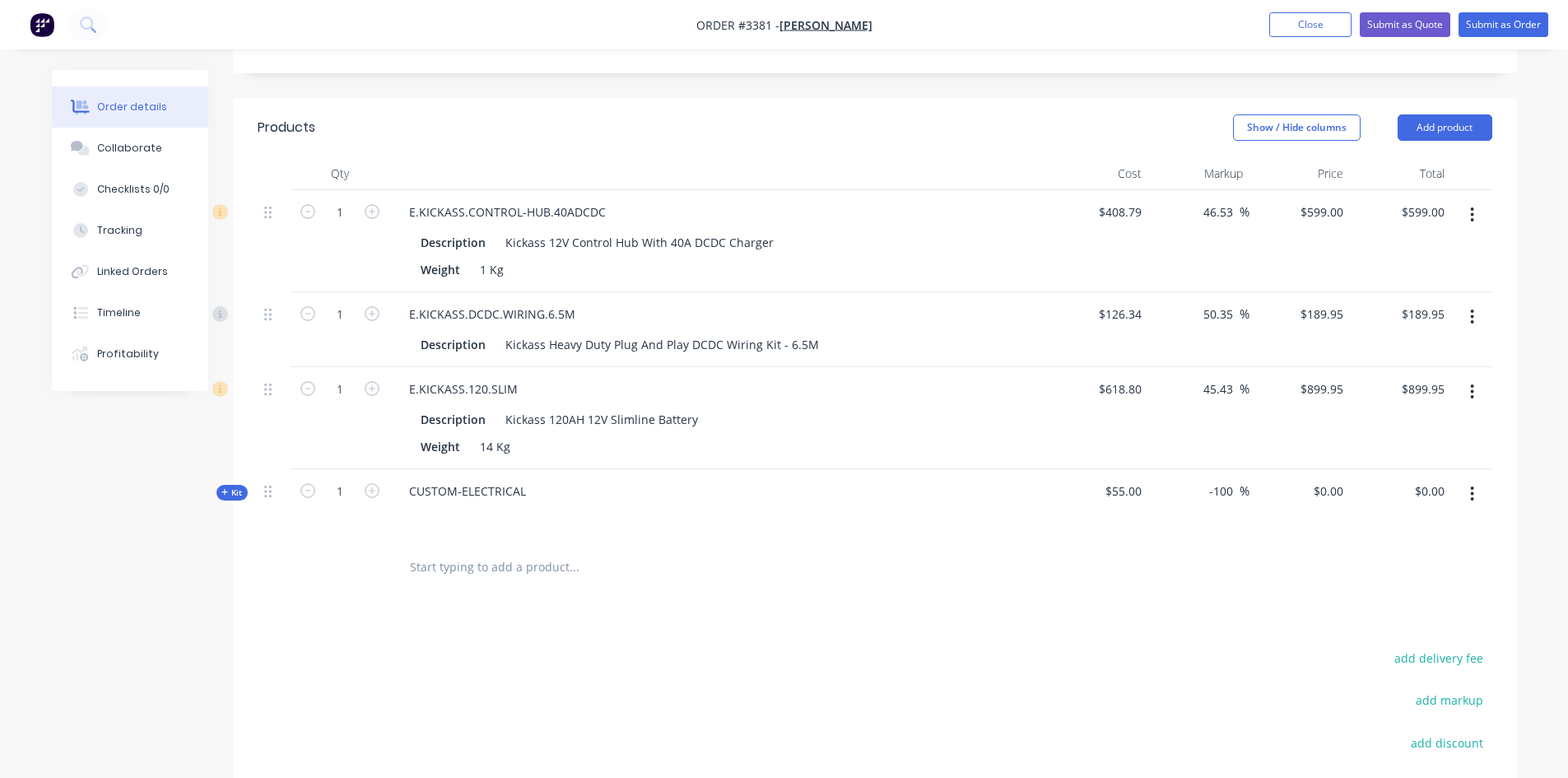
click at [232, 487] on span "Kit" at bounding box center [233, 493] width 22 height 12
click at [375, 564] on icon "button" at bounding box center [372, 563] width 15 height 15
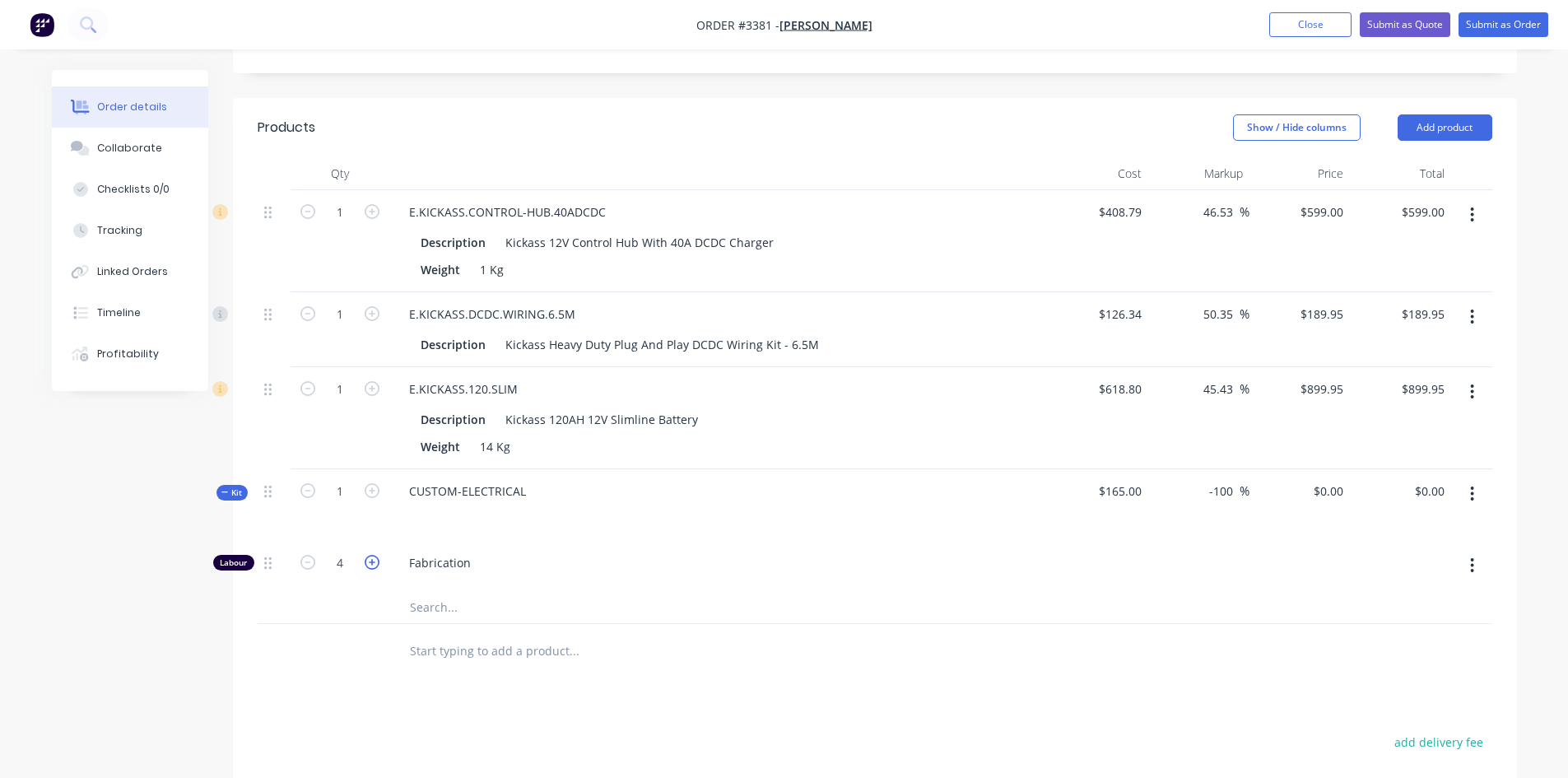
type input "5"
click at [1354, 493] on div "$0.00 $0.00" at bounding box center [1401, 505] width 101 height 71
drag, startPoint x: 1313, startPoint y: 490, endPoint x: 1565, endPoint y: 464, distance: 253.3
click at [1568, 464] on html "Order #3381 - [PERSON_NAME] Add product Close Submit as Quote Submit as Order O…" at bounding box center [784, 282] width 1568 height 1632
type input "880"
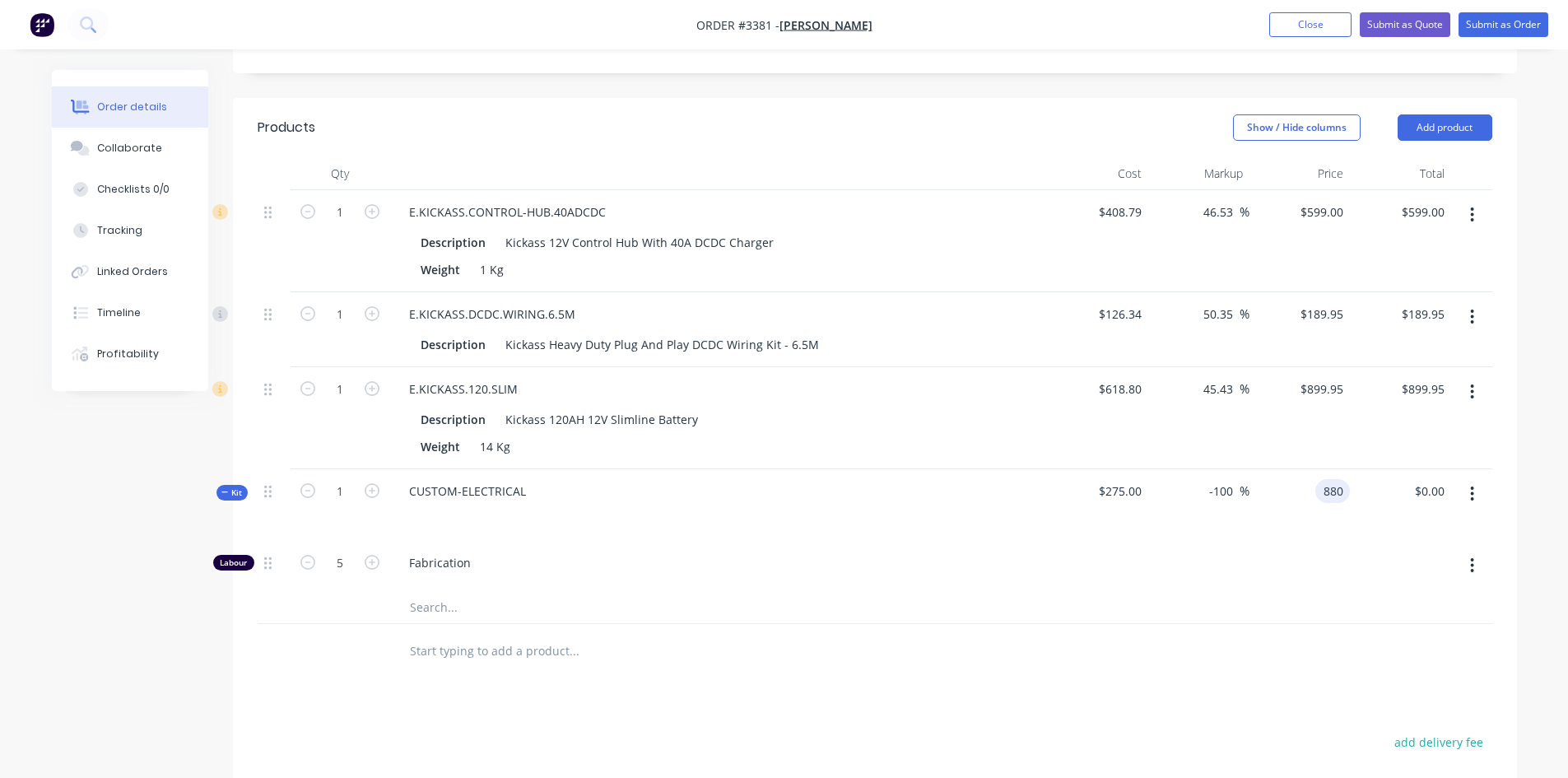
type input "220"
type input "$880.00"
click at [1257, 586] on div at bounding box center [1300, 566] width 101 height 50
drag, startPoint x: 523, startPoint y: 493, endPoint x: 273, endPoint y: 492, distance: 250.0
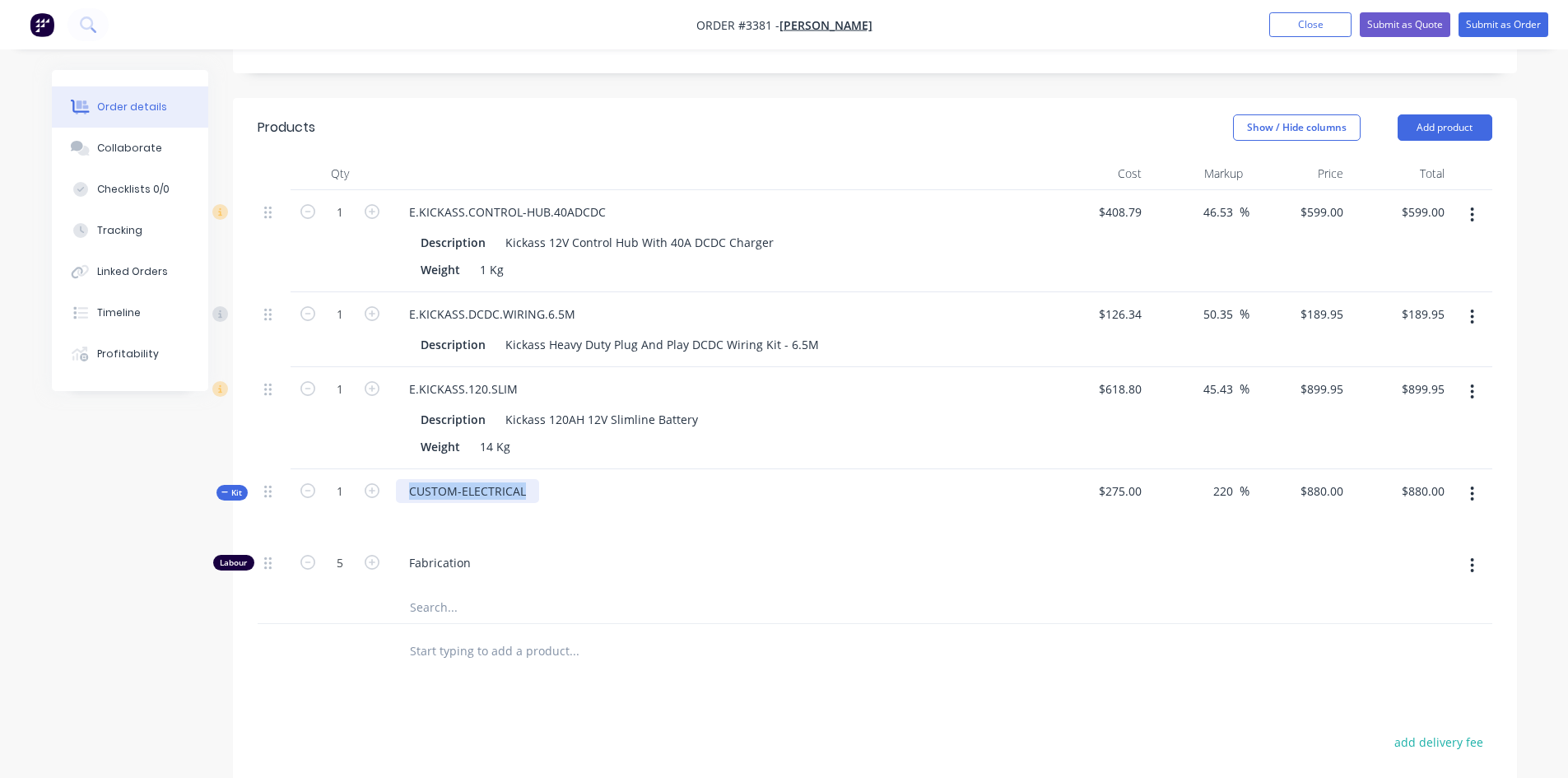
click at [273, 492] on div "Kit 1 CUSTOM-ELECTRICAL $275.00 220 220 % $880.00 $880.00 $880.00 $880.00" at bounding box center [875, 505] width 1235 height 71
click at [883, 667] on div at bounding box center [643, 651] width 494 height 33
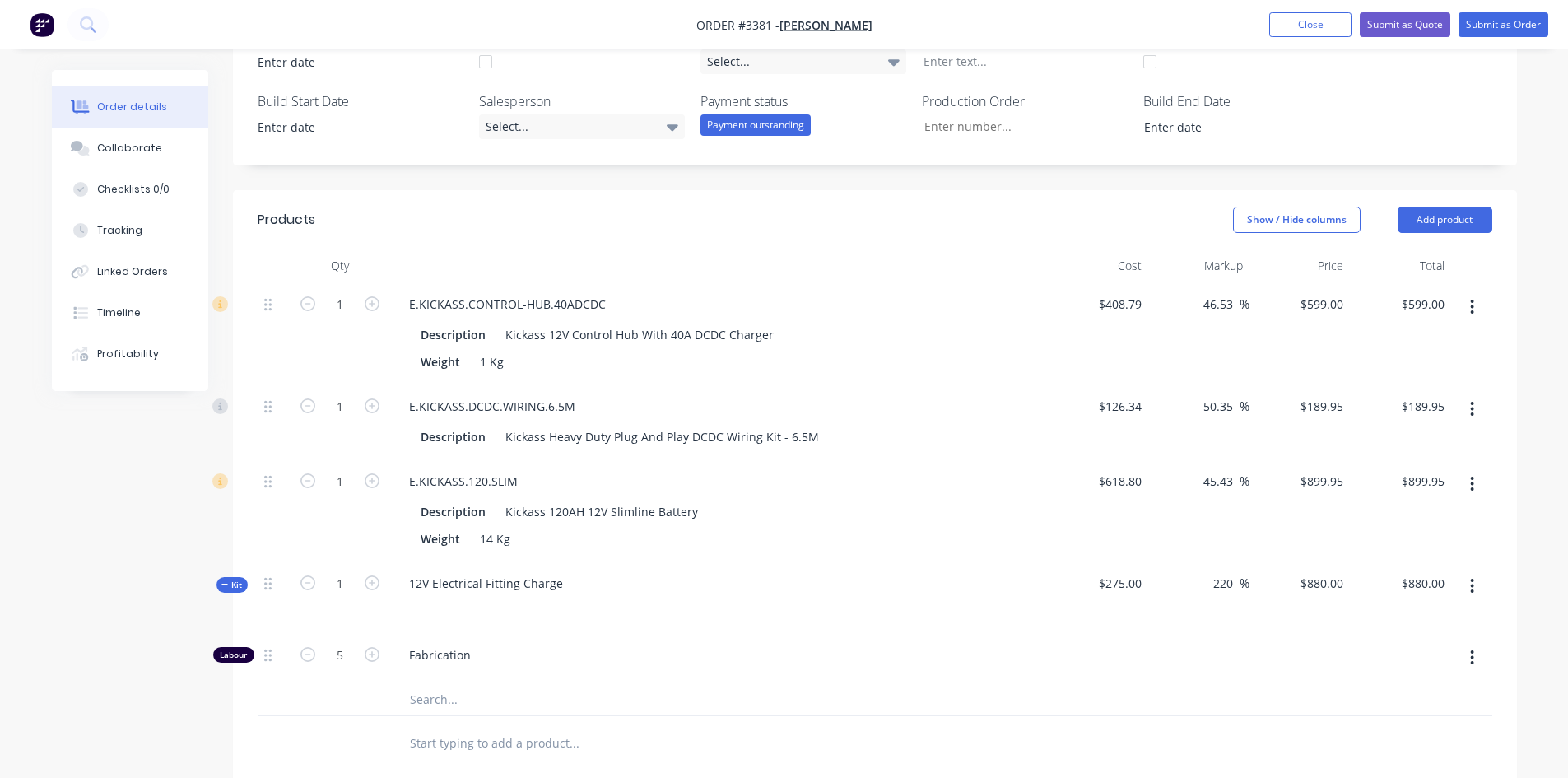
scroll to position [524, 0]
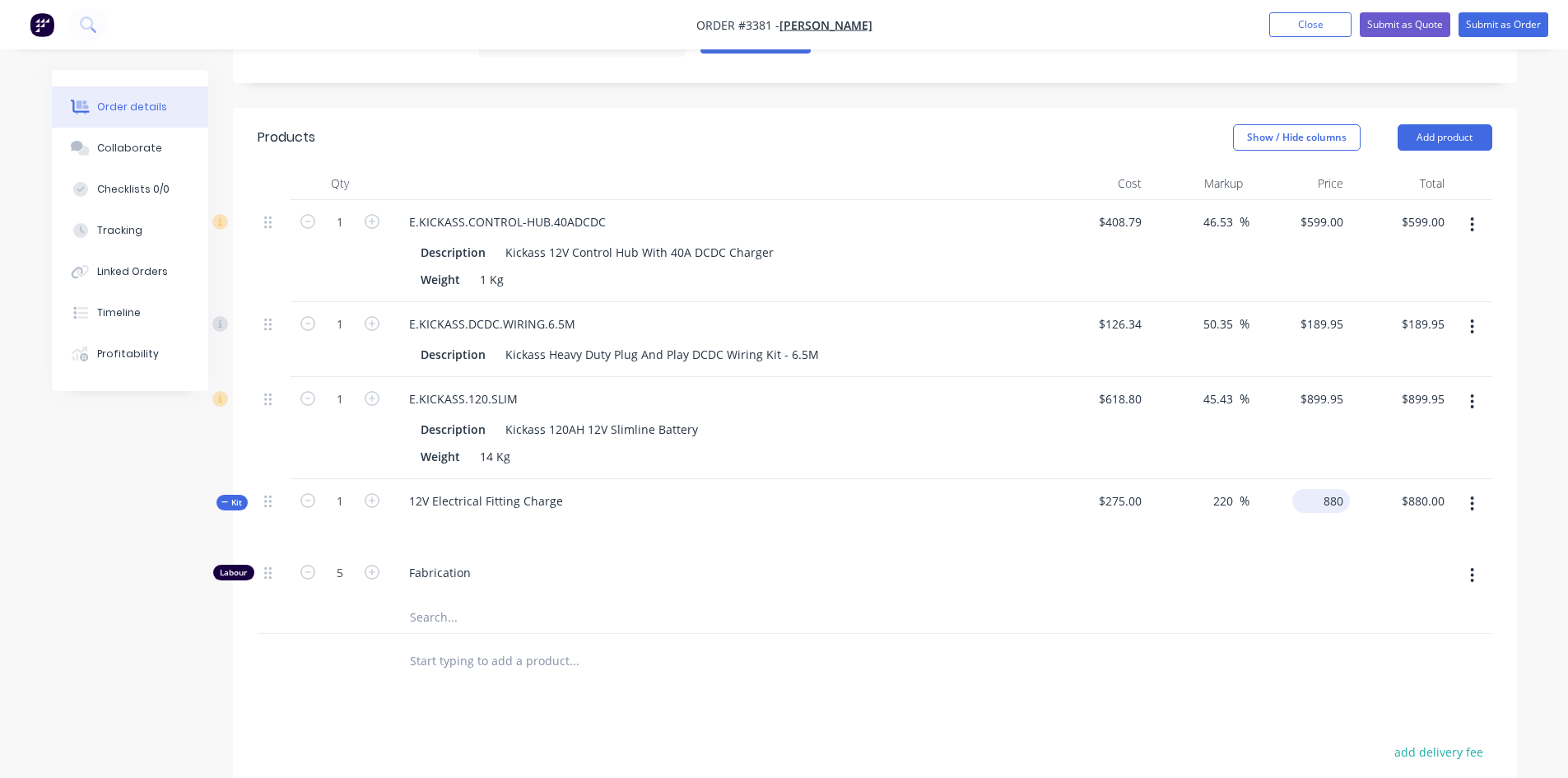
click at [1339, 495] on input "880" at bounding box center [1324, 501] width 51 height 24
type input "920"
type input "234.55"
type input "$920.00"
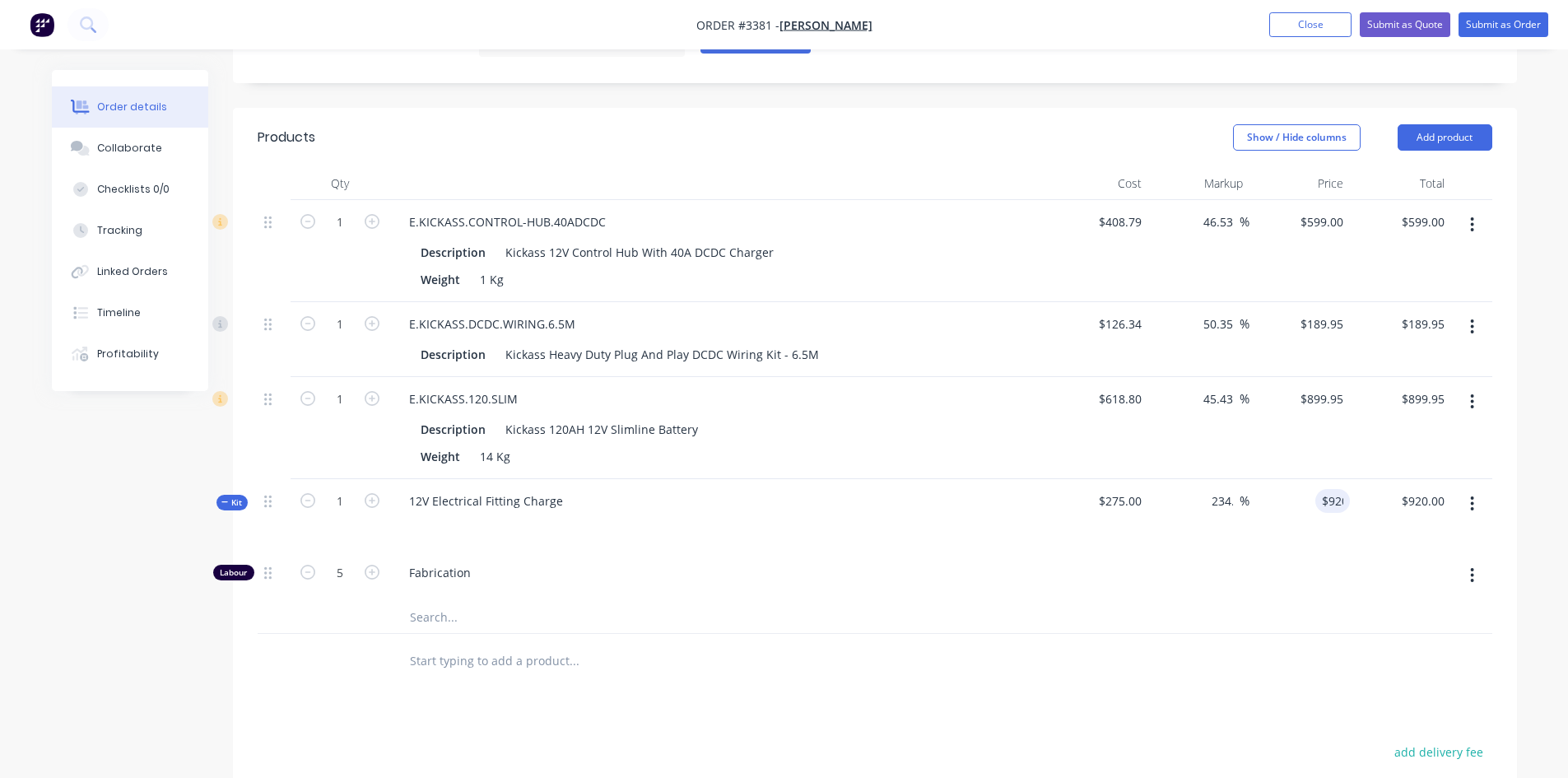
click at [1207, 598] on div at bounding box center [1199, 576] width 101 height 50
click at [1413, 132] on button "Add product" at bounding box center [1445, 138] width 95 height 27
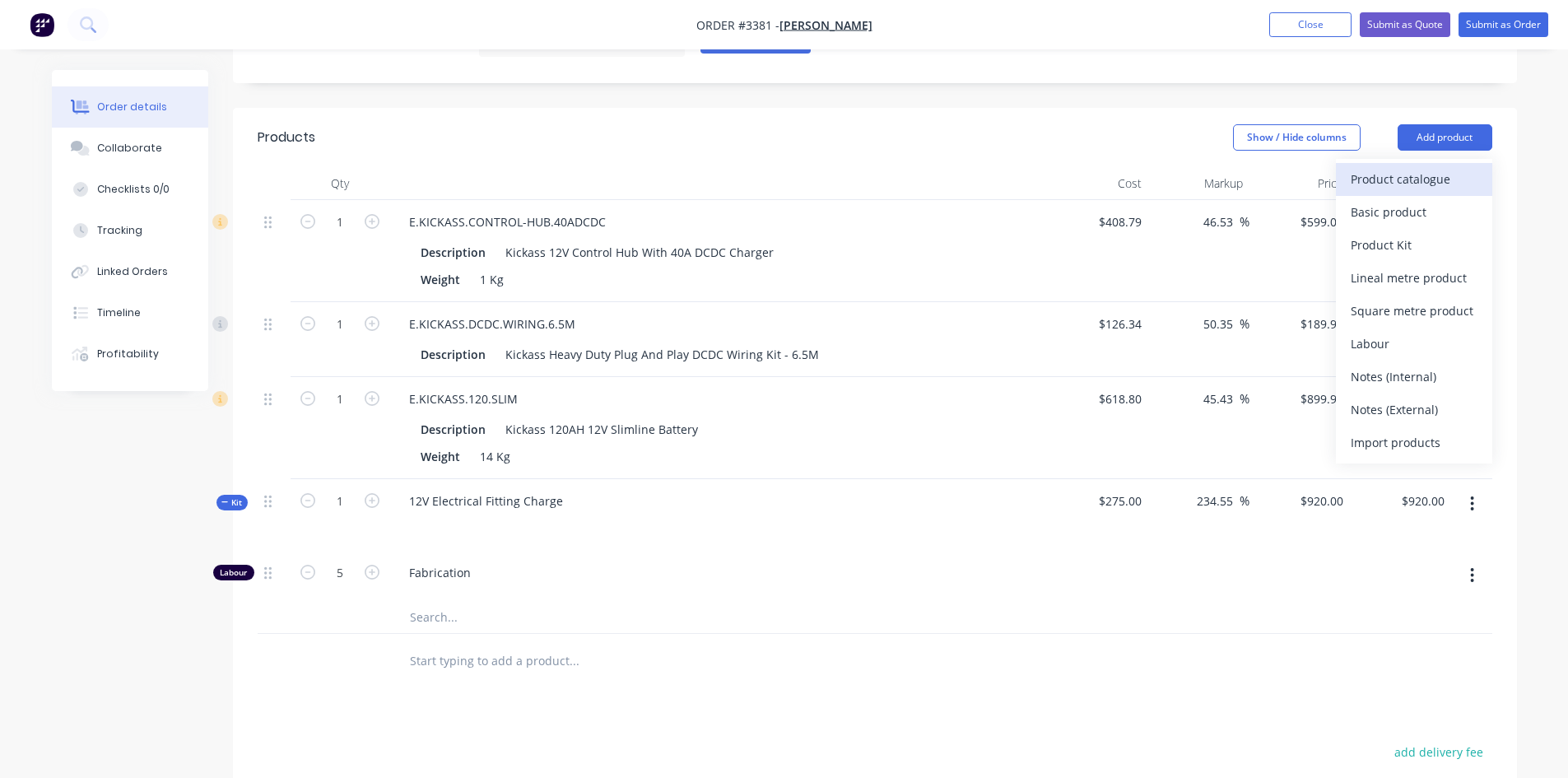
click at [1411, 186] on div "Product catalogue" at bounding box center [1414, 179] width 127 height 24
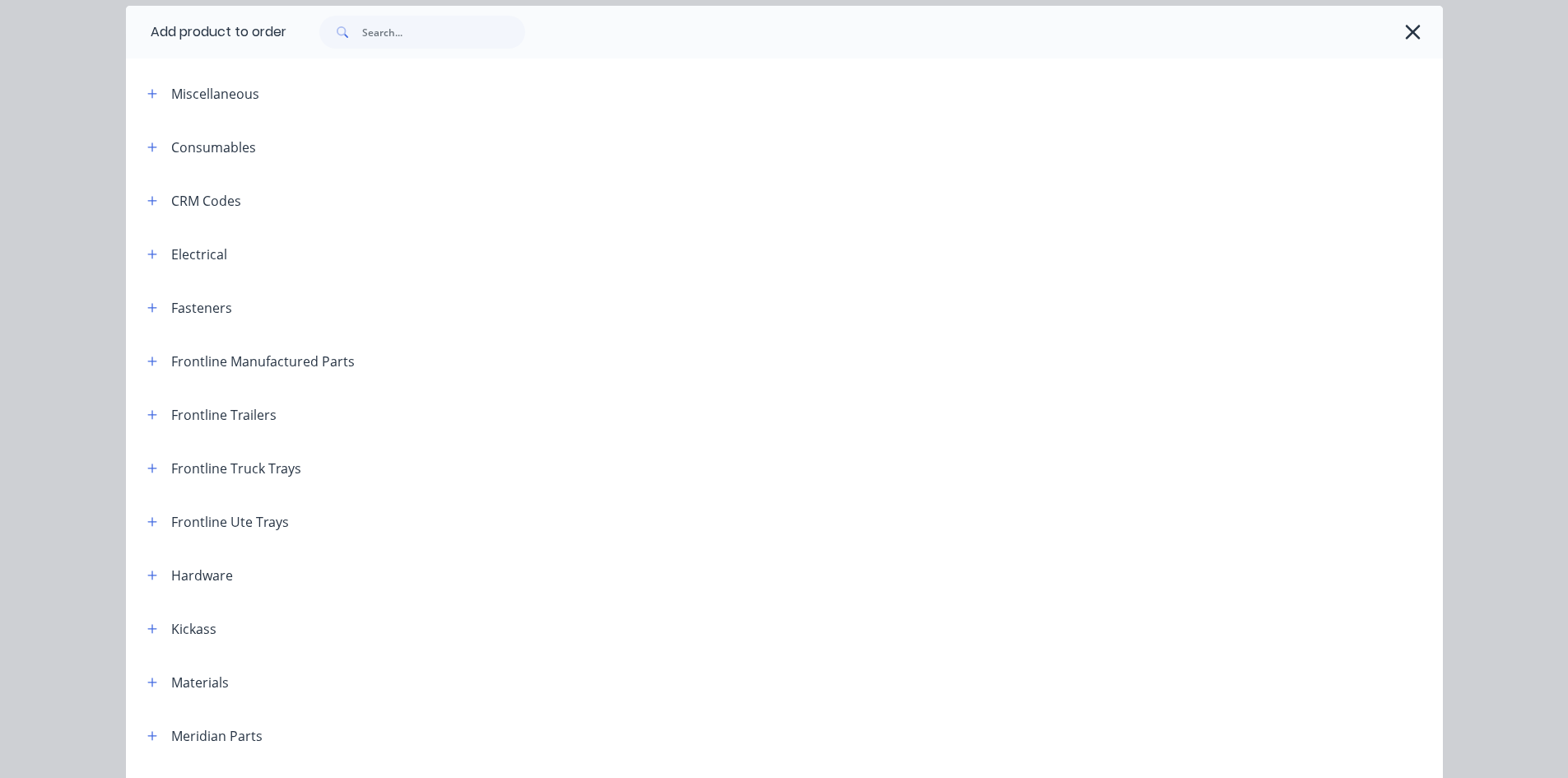
scroll to position [247, 0]
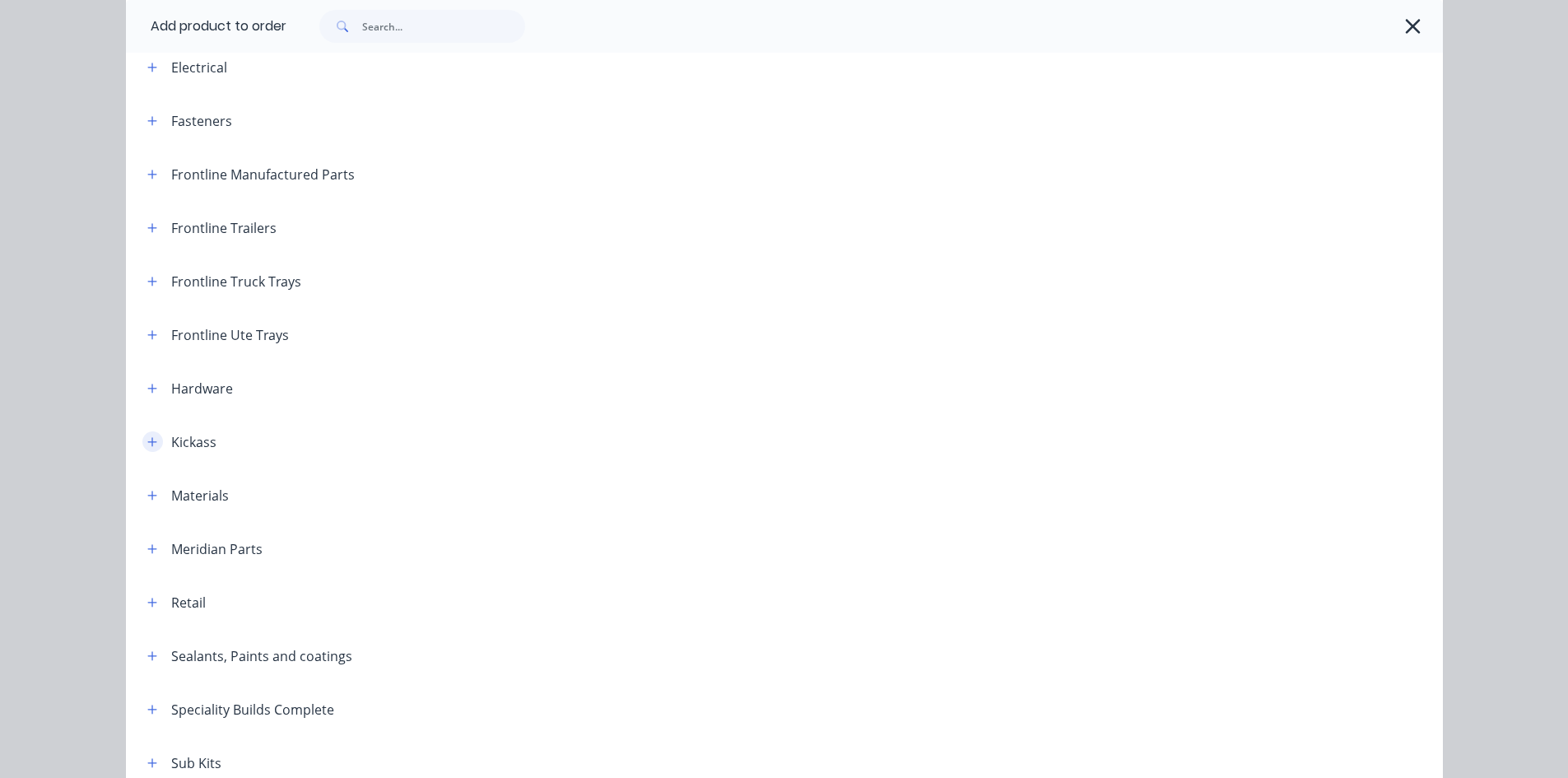
click at [147, 440] on icon "button" at bounding box center [152, 442] width 10 height 12
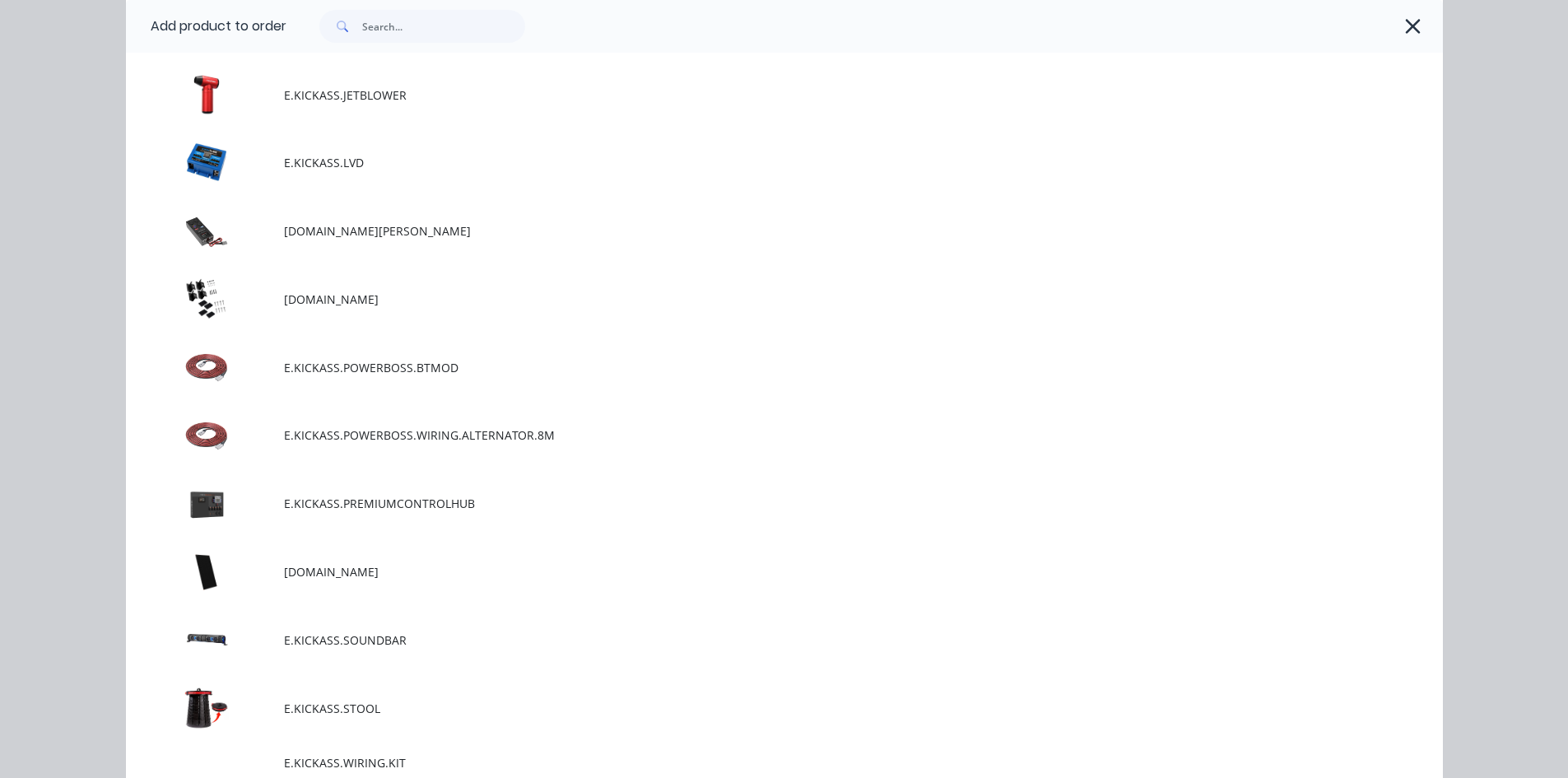
scroll to position [2635, 0]
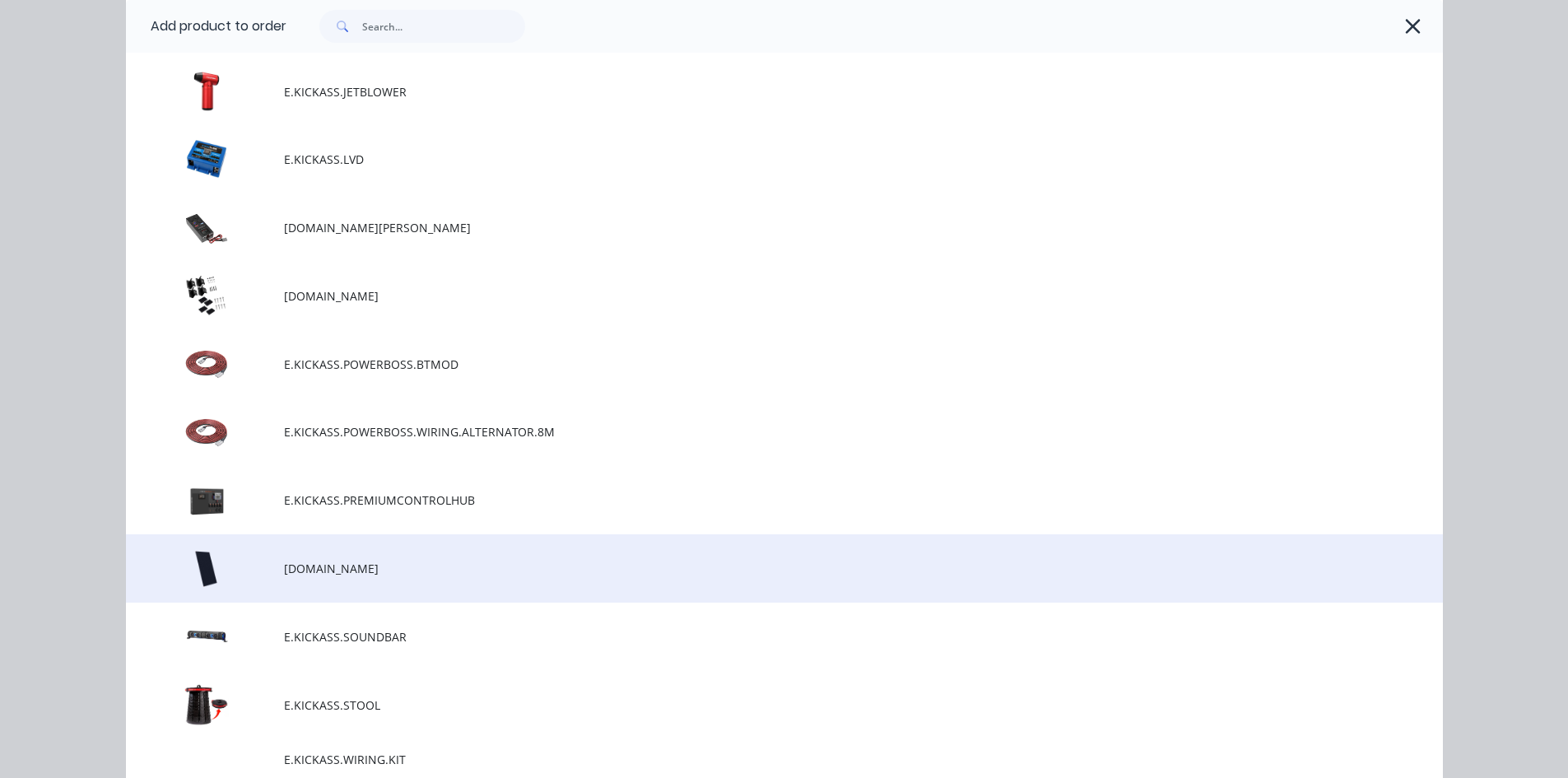
click at [423, 564] on span "[DOMAIN_NAME]" at bounding box center [748, 569] width 927 height 17
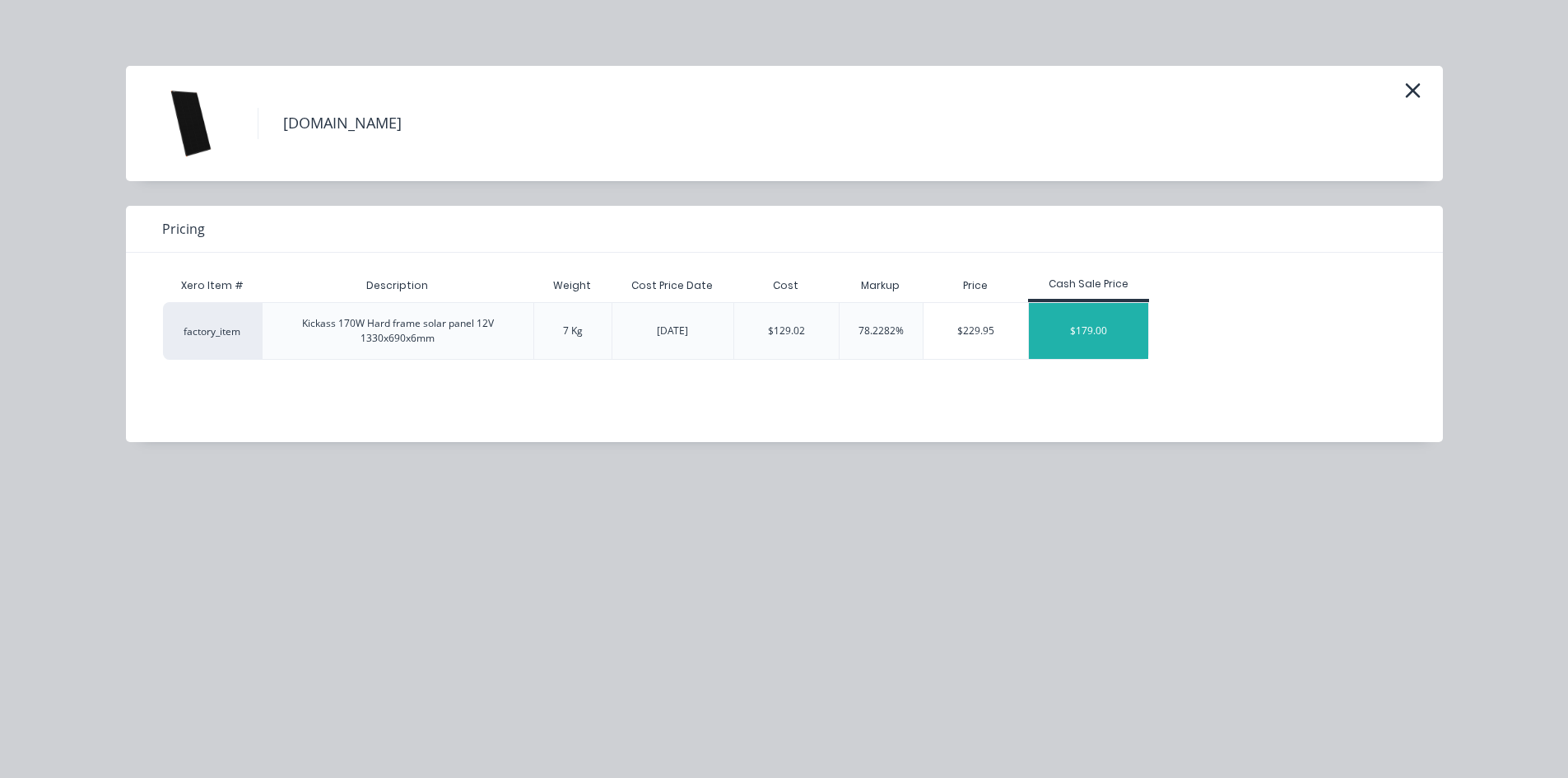
click at [1101, 339] on div "$179.00" at bounding box center [1089, 331] width 120 height 56
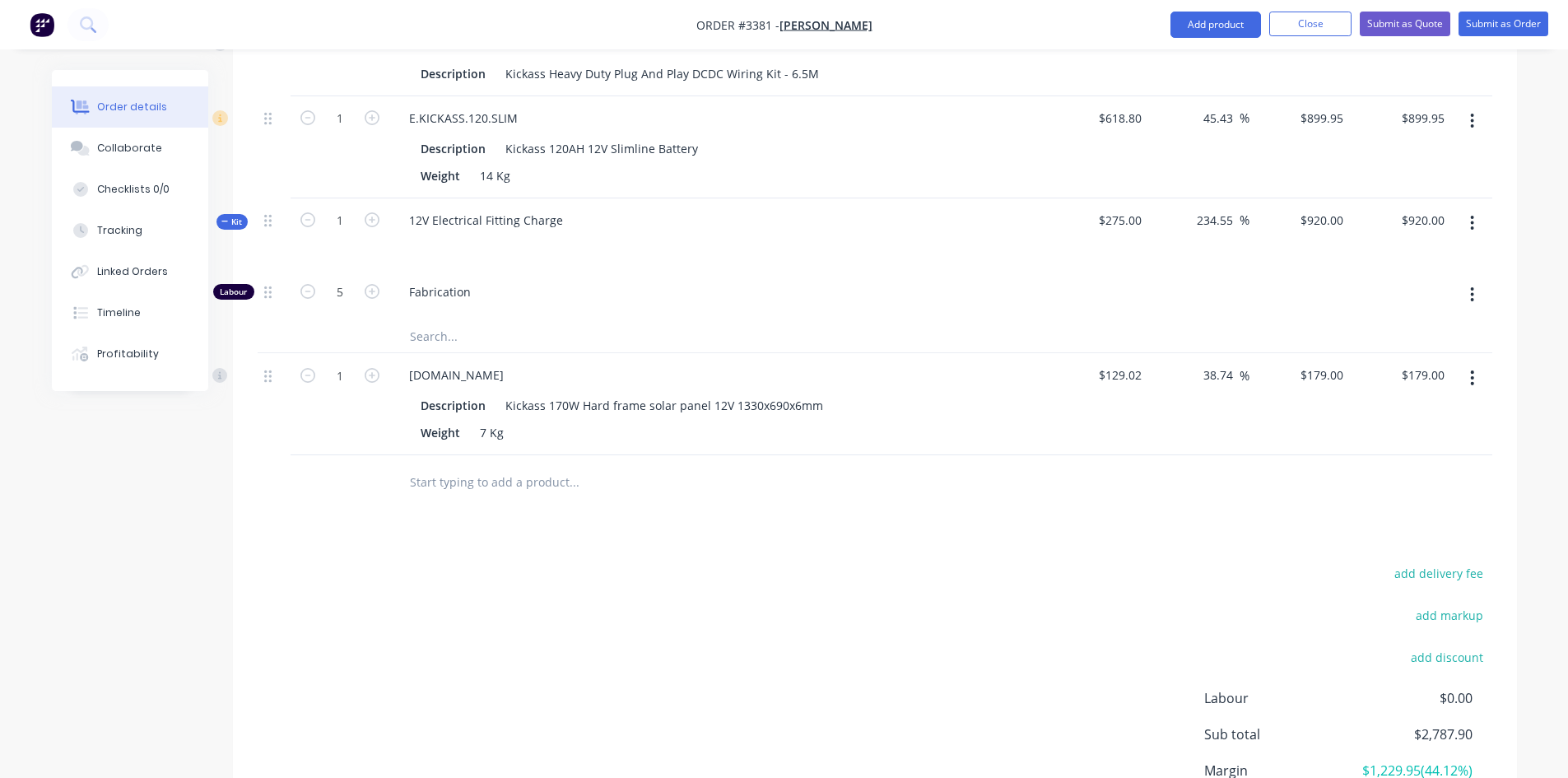
scroll to position [853, 0]
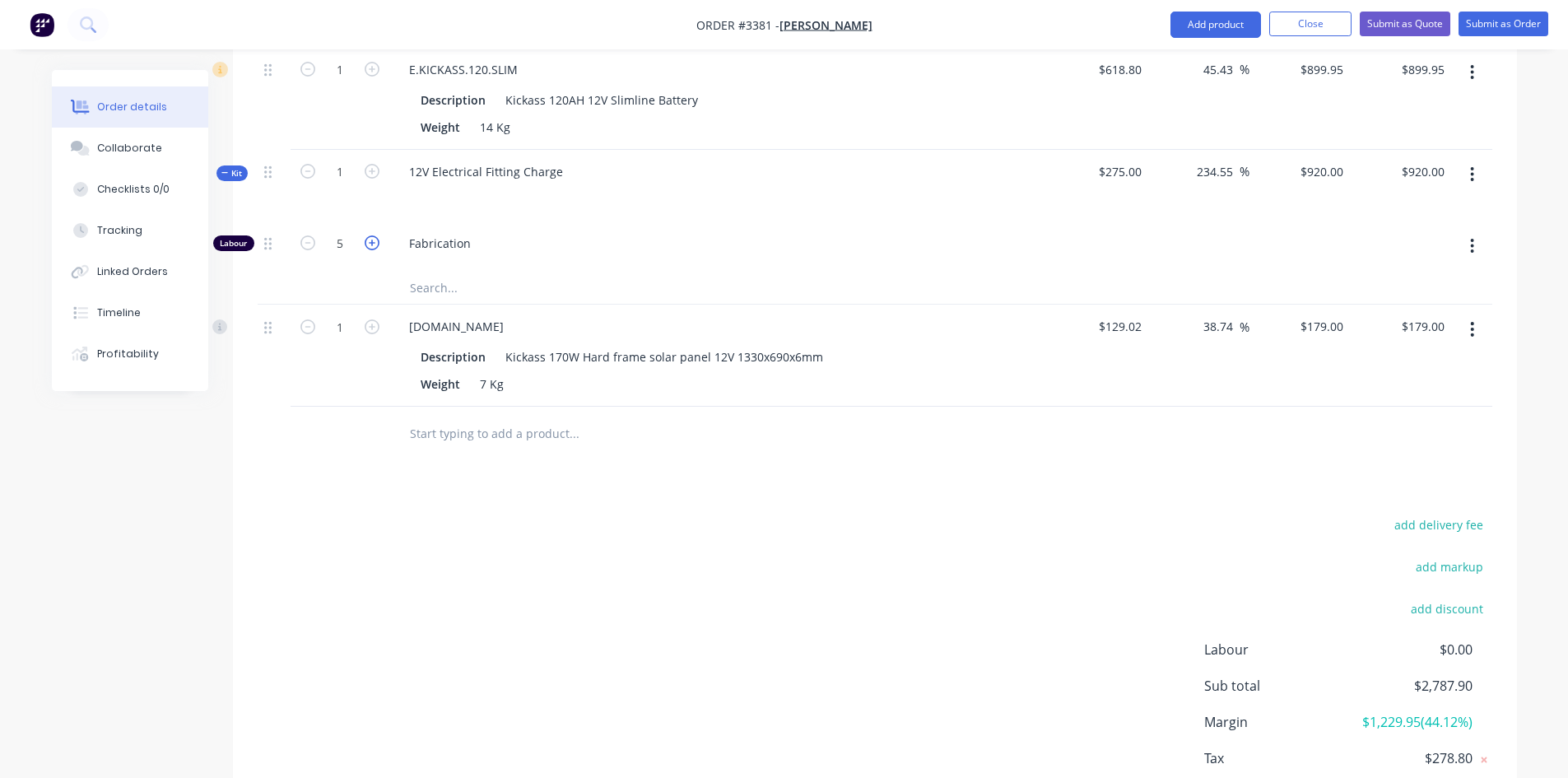
click at [371, 243] on icon "button" at bounding box center [372, 243] width 15 height 15
type input "$1,104.00"
type input "6"
click at [373, 241] on icon "button" at bounding box center [372, 243] width 15 height 15
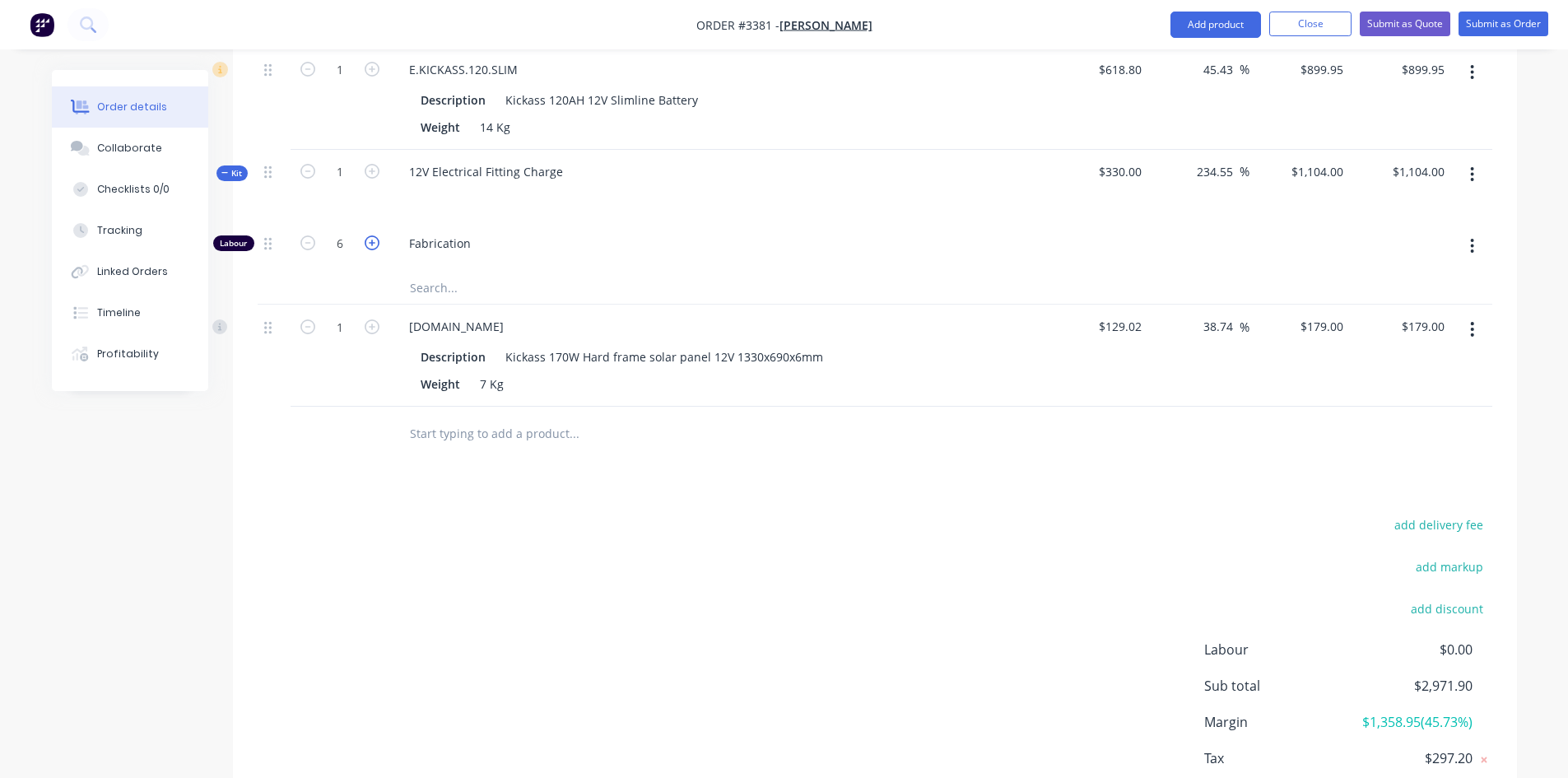
type input "$1,288.00"
type input "7"
click at [1319, 175] on input "1288" at bounding box center [1333, 171] width 35 height 24
type input "1180"
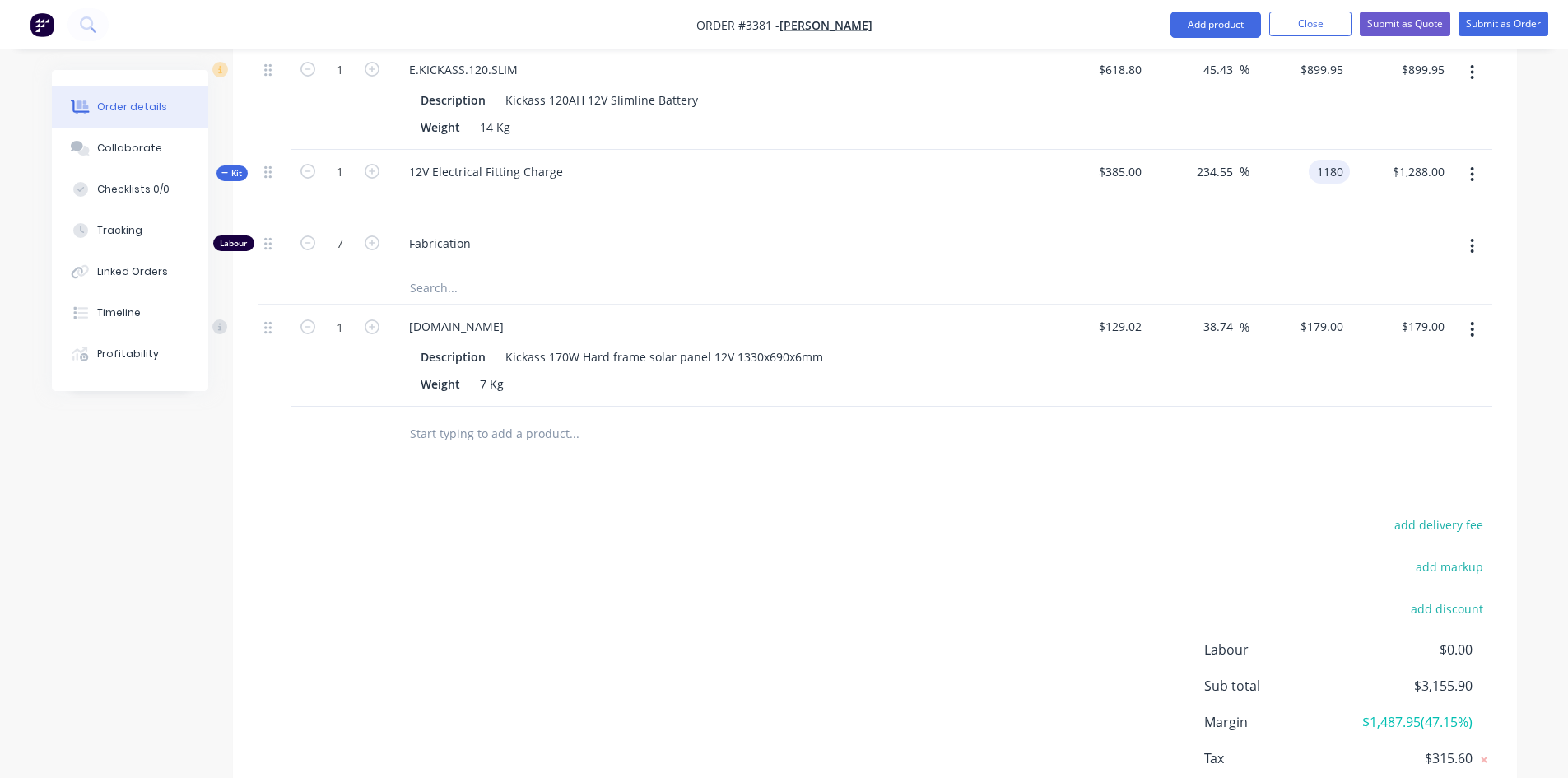
type input "206.49"
type input "$1,180.00"
drag, startPoint x: 1281, startPoint y: 214, endPoint x: 1312, endPoint y: 213, distance: 31.0
click at [1295, 209] on div "$1,180.00 1180" at bounding box center [1300, 185] width 101 height 71
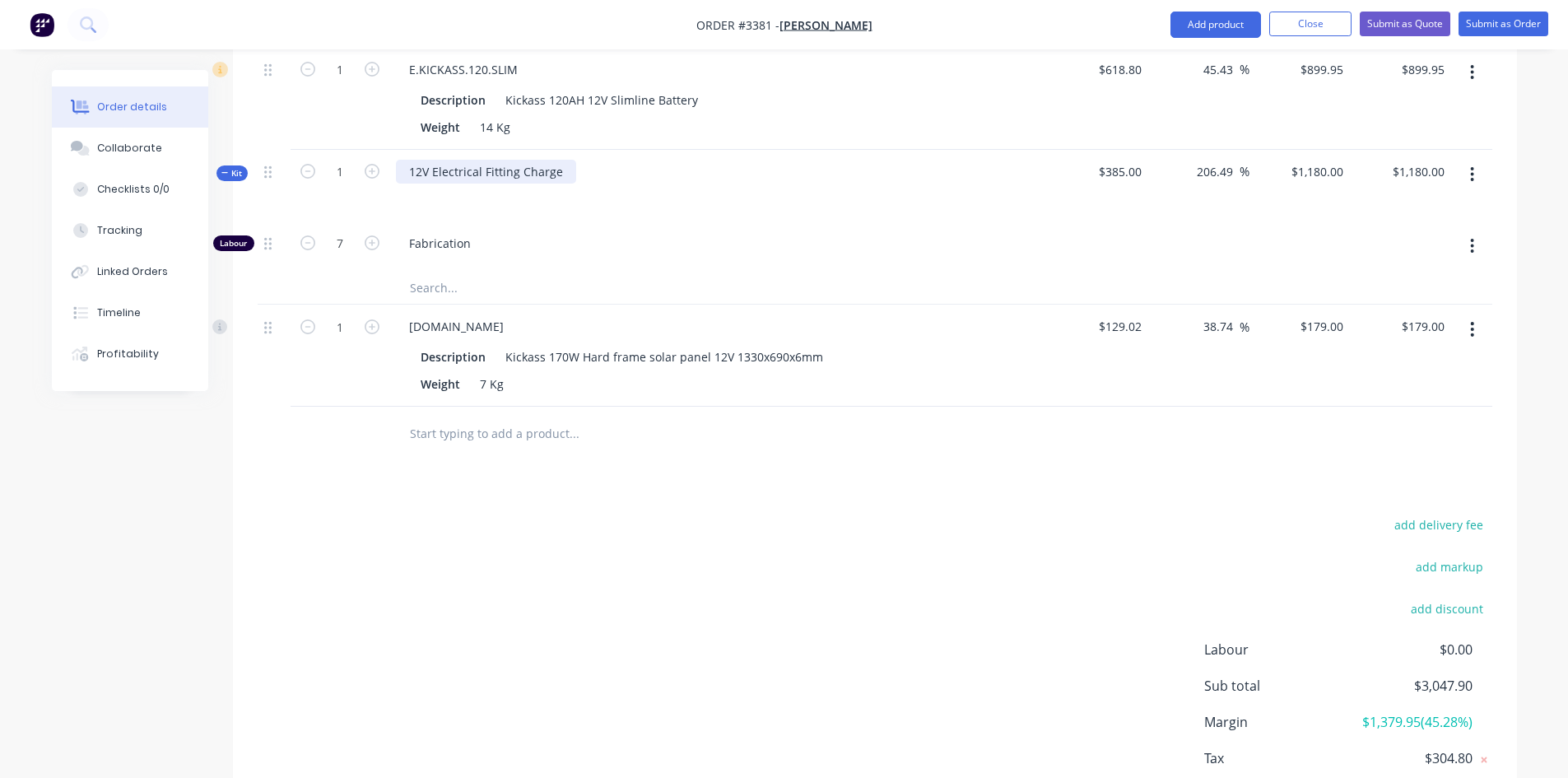
click at [560, 175] on div "12V Electrical Fitting Charge" at bounding box center [486, 171] width 180 height 24
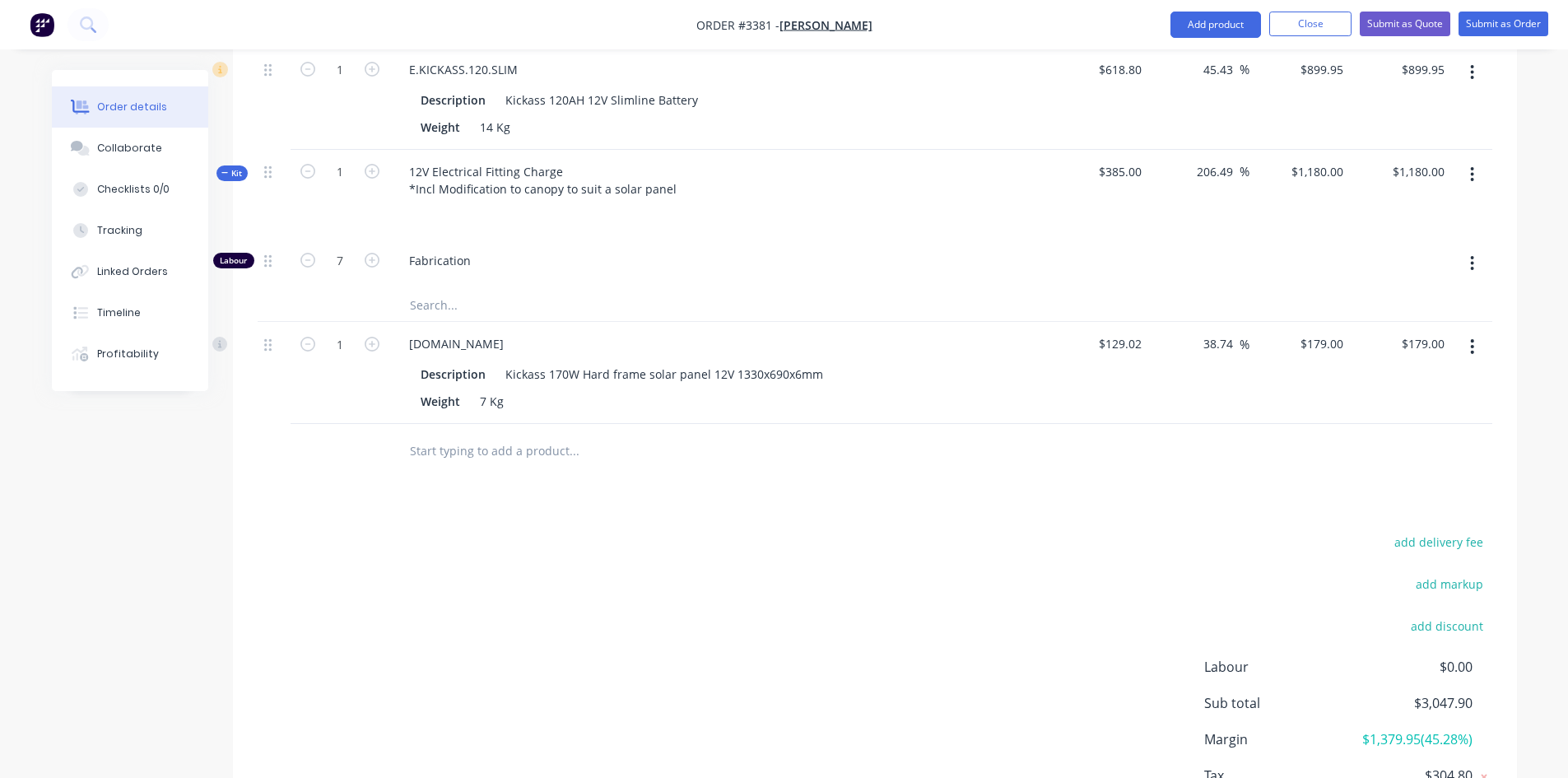
click at [774, 218] on div at bounding box center [719, 213] width 646 height 24
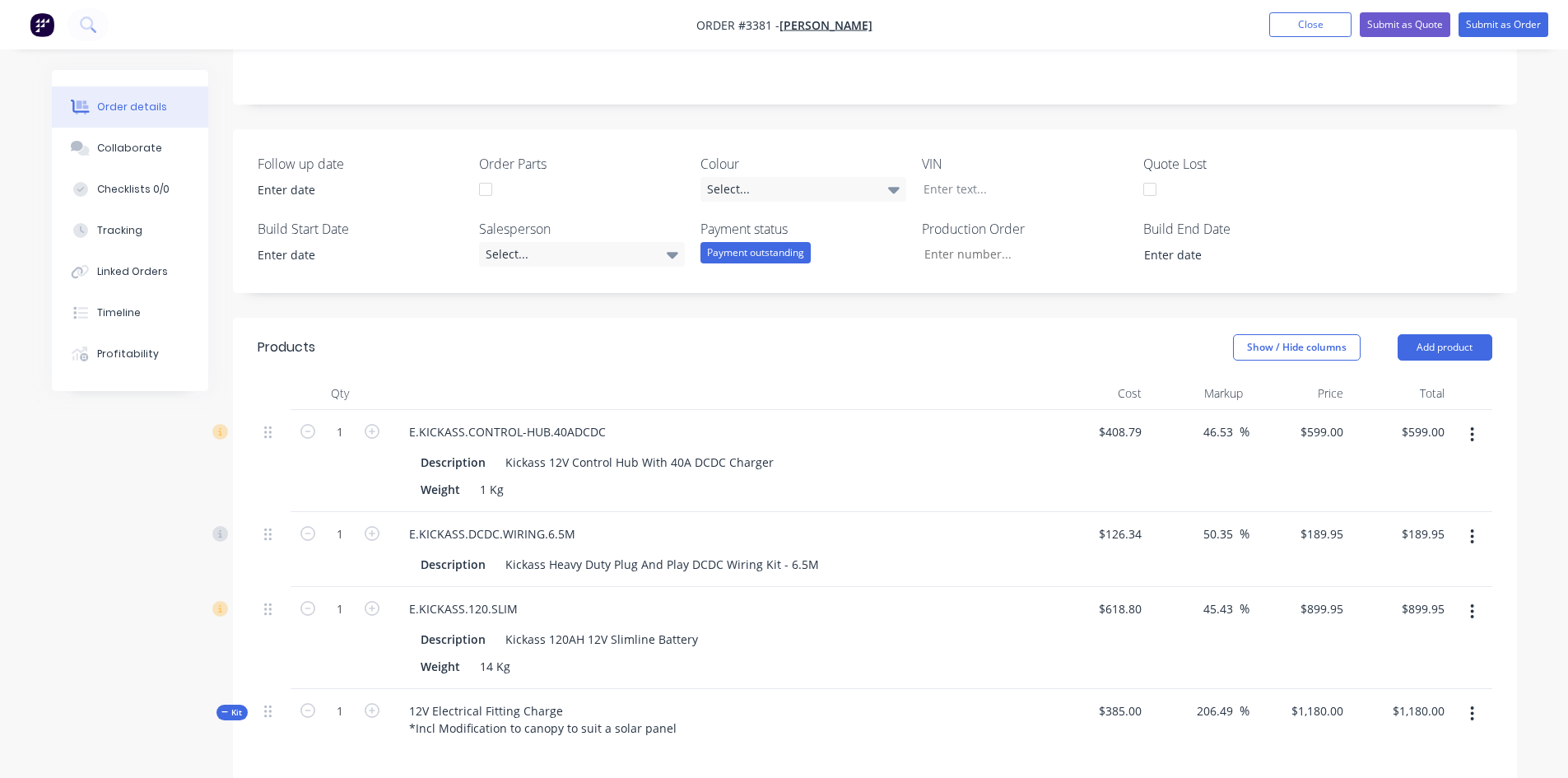
scroll to position [0, 0]
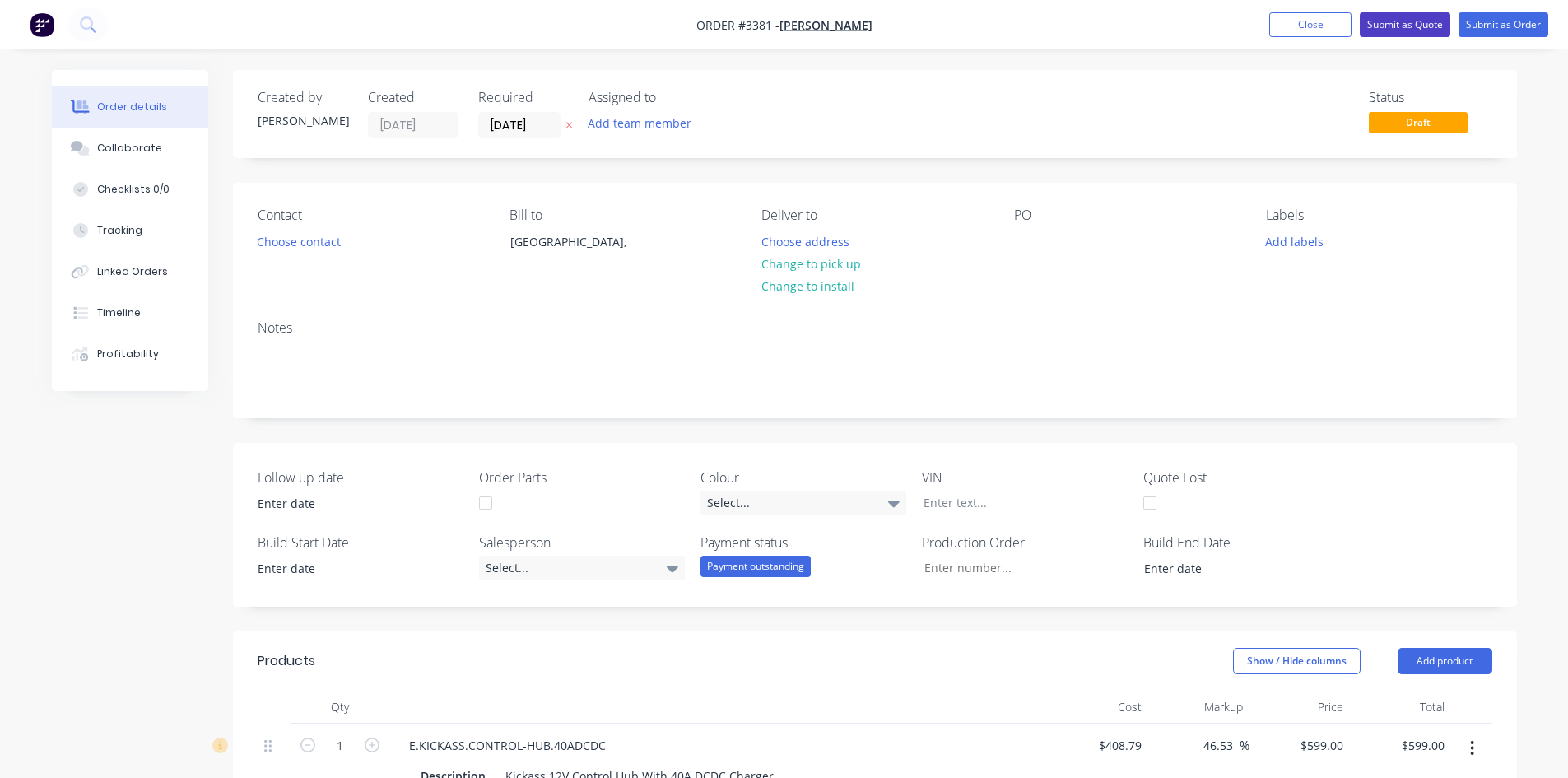
click at [1433, 17] on button "Submit as Quote" at bounding box center [1405, 25] width 91 height 25
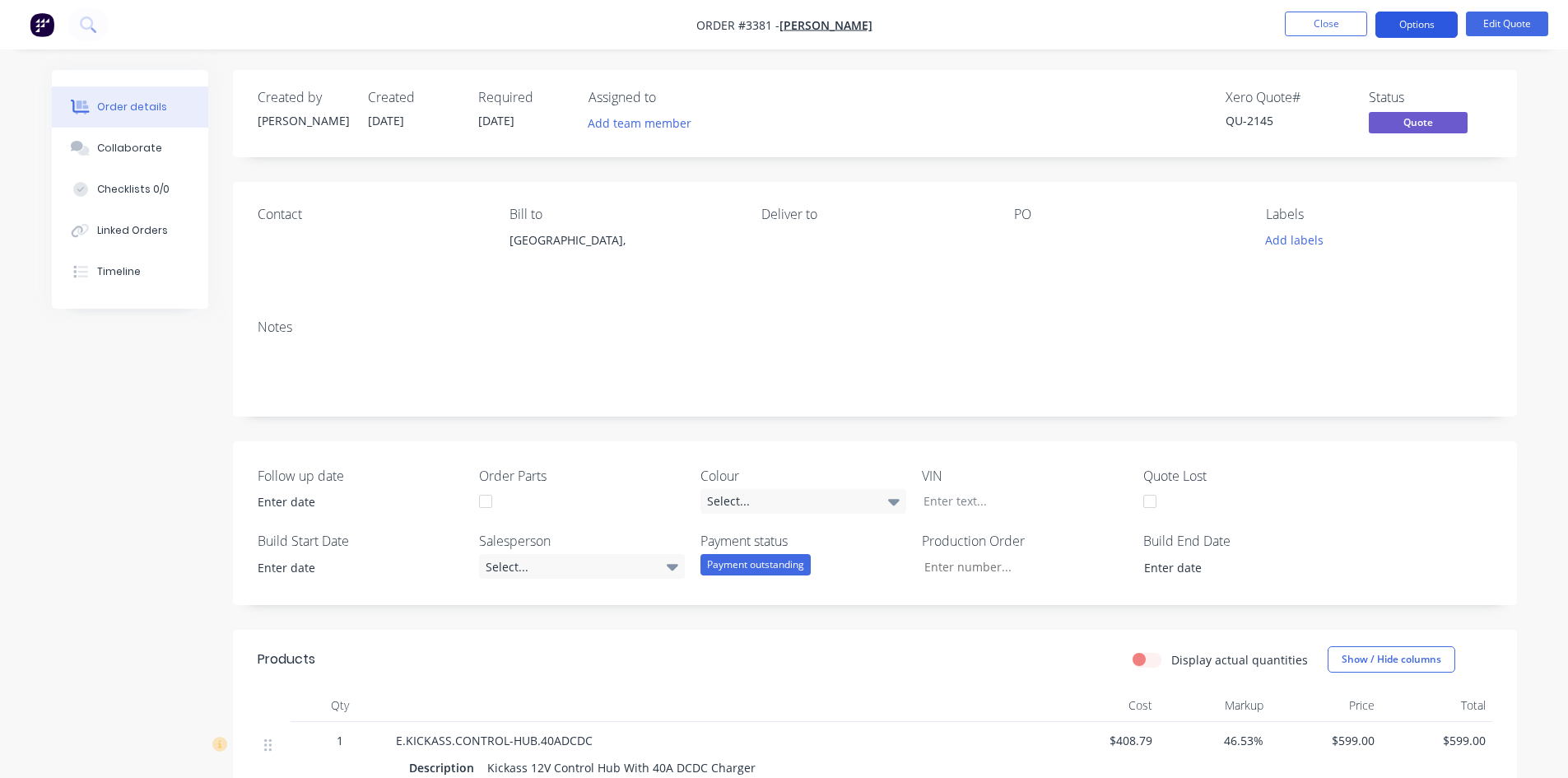
click at [1418, 17] on button "Options" at bounding box center [1417, 25] width 82 height 27
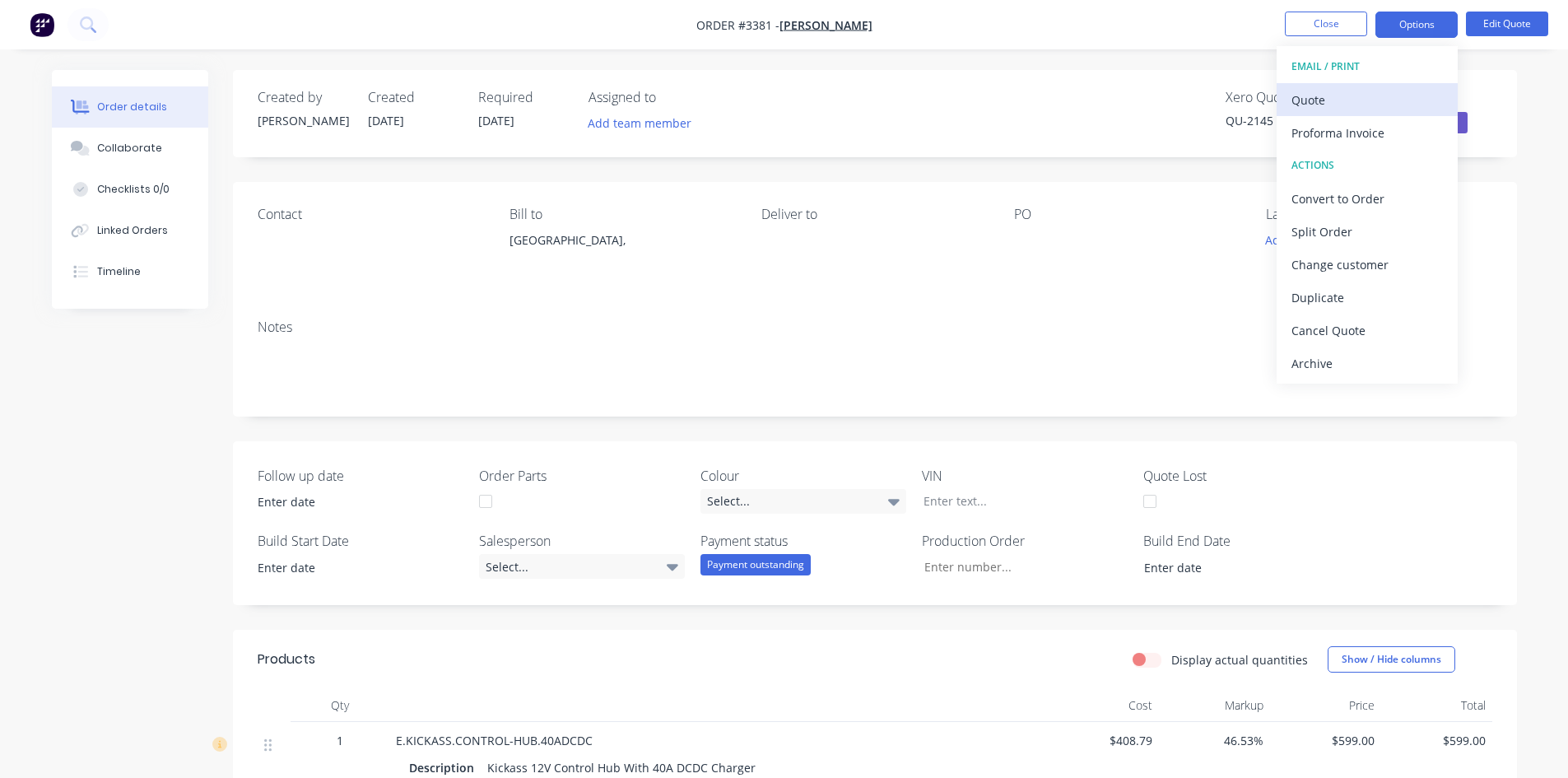
click at [1346, 101] on div "Quote" at bounding box center [1367, 100] width 151 height 24
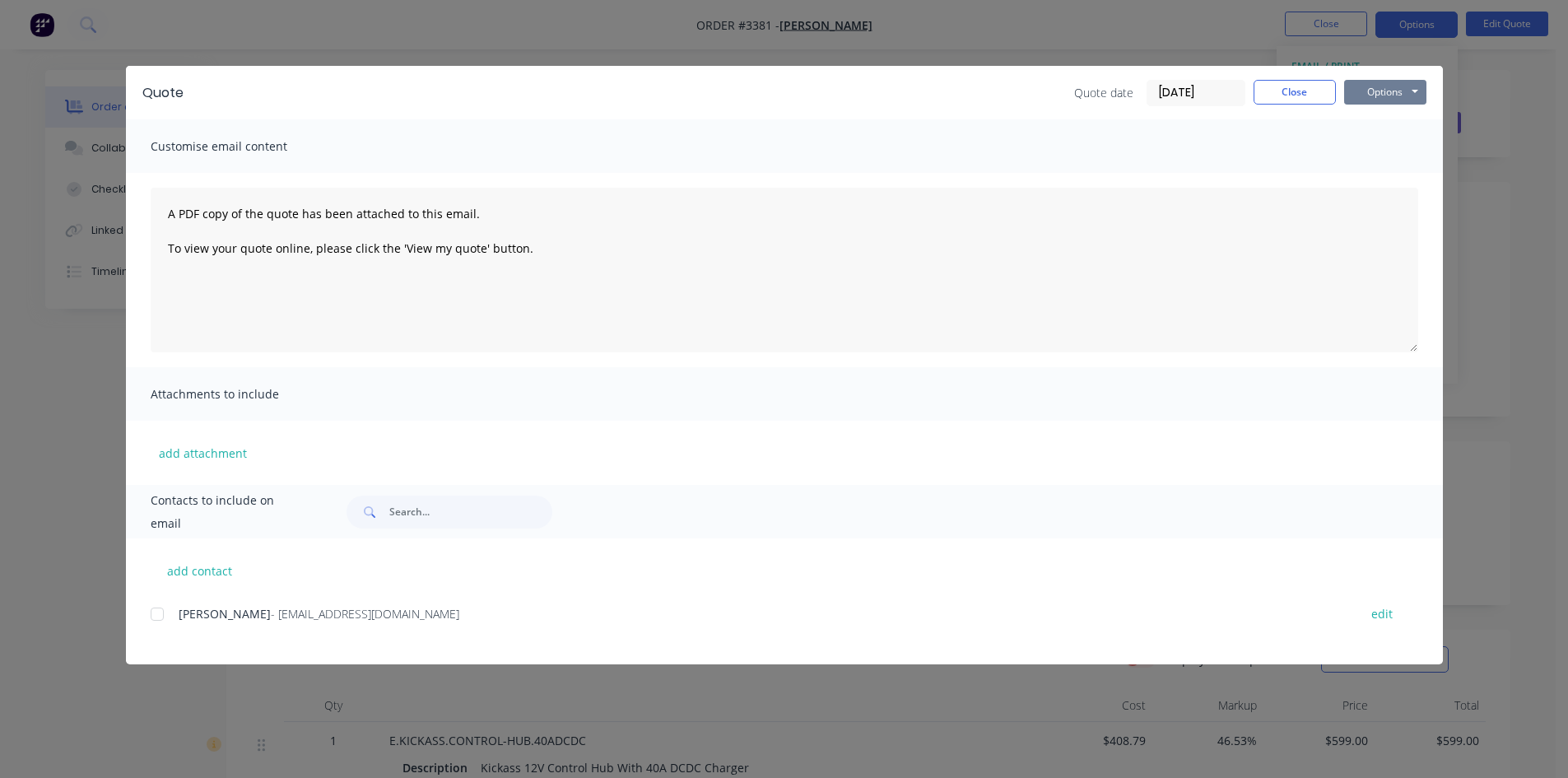
click at [1410, 87] on button "Options" at bounding box center [1385, 92] width 82 height 25
click at [1398, 123] on button "Preview" at bounding box center [1397, 121] width 106 height 27
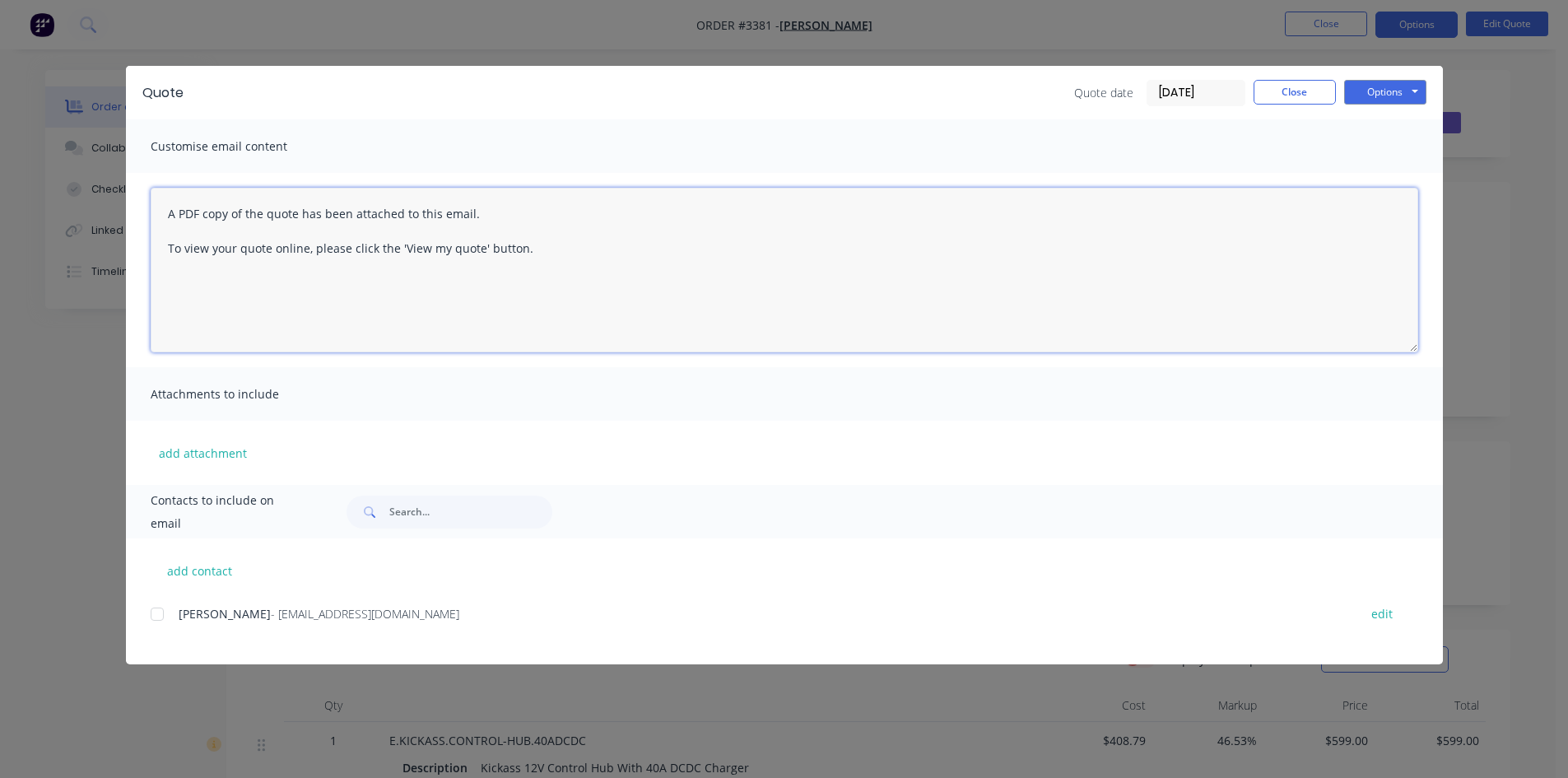
drag, startPoint x: 545, startPoint y: 252, endPoint x: 71, endPoint y: 194, distance: 477.5
click at [71, 194] on div "Quote Quote date [DATE] Close Options Preview Print Email Customise email conte…" at bounding box center [784, 389] width 1568 height 778
click at [157, 614] on div at bounding box center [157, 614] width 33 height 33
drag, startPoint x: 555, startPoint y: 255, endPoint x: 0, endPoint y: 156, distance: 563.8
click at [0, 180] on div "Quote Quote date [DATE] Close Options Preview Print Email Customise email conte…" at bounding box center [784, 389] width 1568 height 778
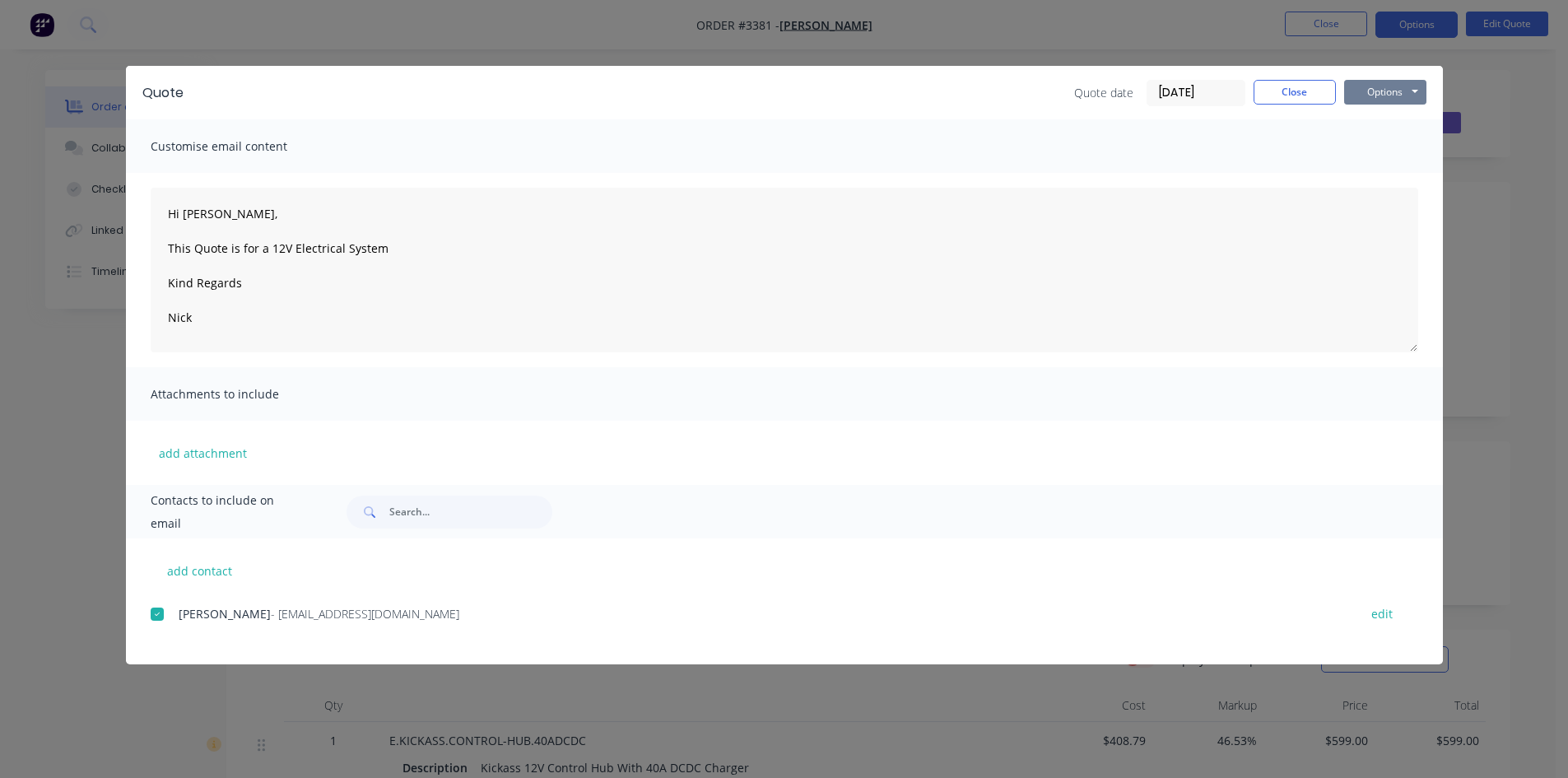
click at [1407, 97] on button "Options" at bounding box center [1385, 92] width 82 height 25
click at [1401, 180] on button "Email" at bounding box center [1397, 175] width 106 height 27
type textarea "A PDF copy of the quote has been attached to this email. To view your quote onl…"
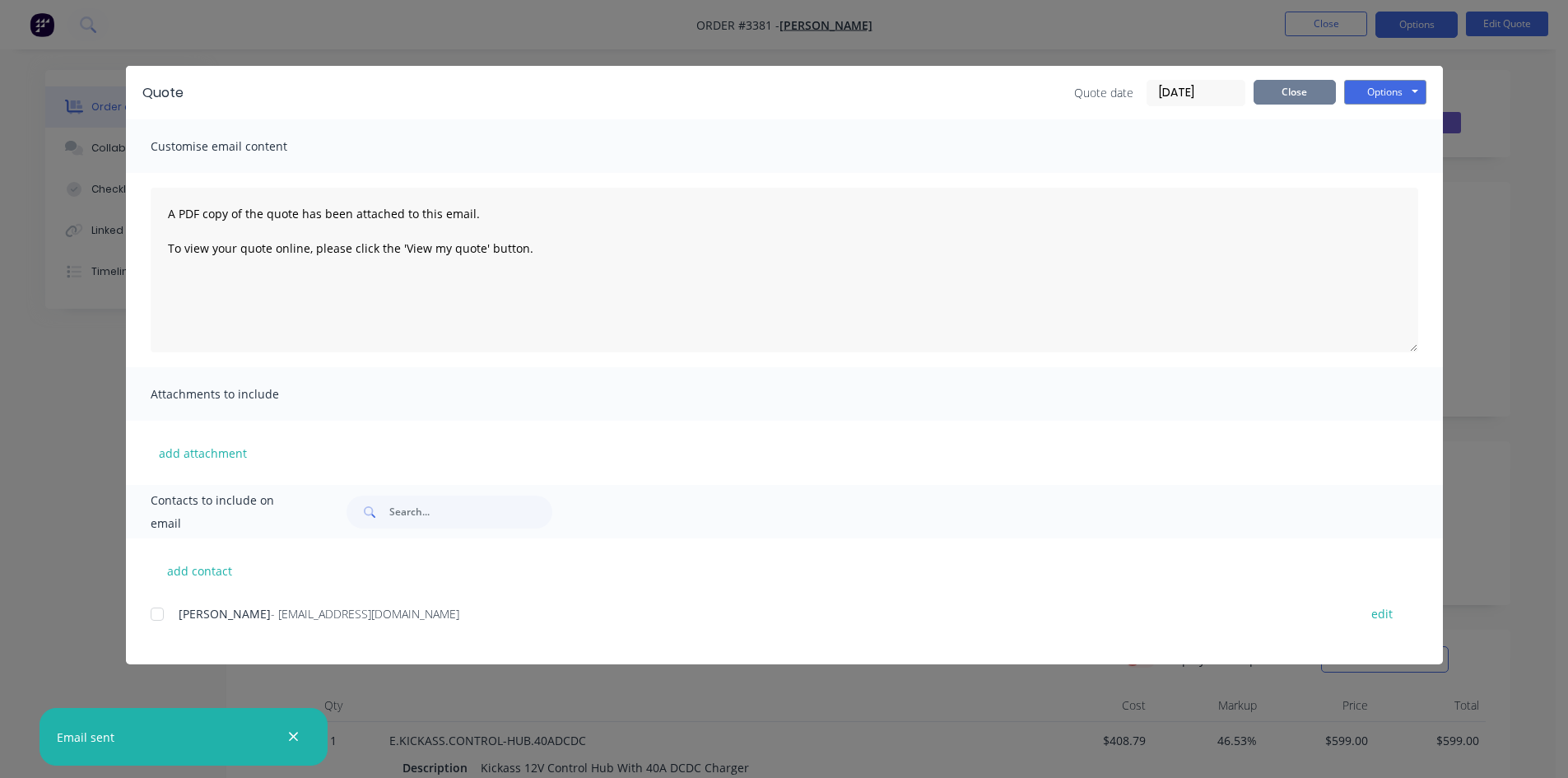
click at [1296, 98] on button "Close" at bounding box center [1295, 92] width 82 height 25
